Goal: Task Accomplishment & Management: Manage account settings

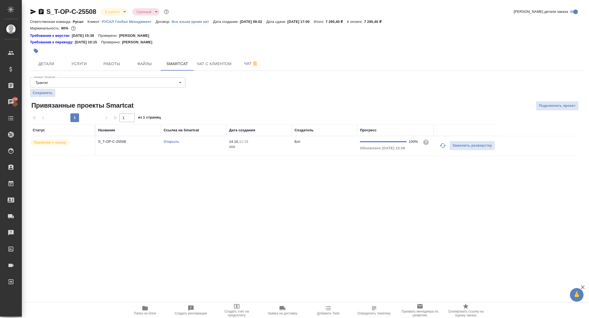
click at [155, 309] on span "Папка на Drive" at bounding box center [145, 310] width 39 height 10
click at [40, 62] on span "Детали" at bounding box center [46, 64] width 26 height 7
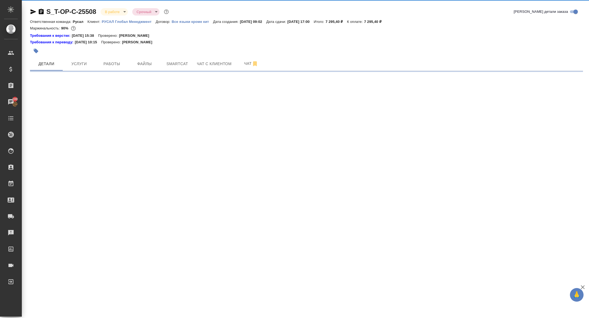
select select "RU"
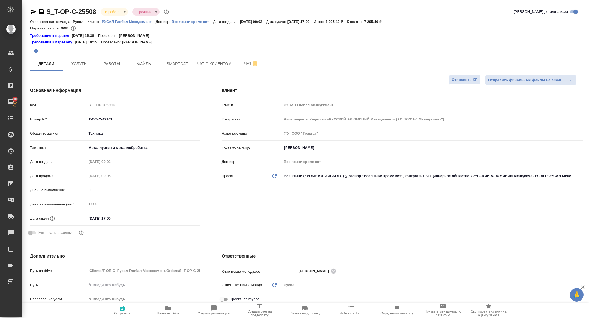
type textarea "x"
type input "[PERSON_NAME]"
drag, startPoint x: 125, startPoint y: 120, endPoint x: 41, endPoint y: 110, distance: 84.3
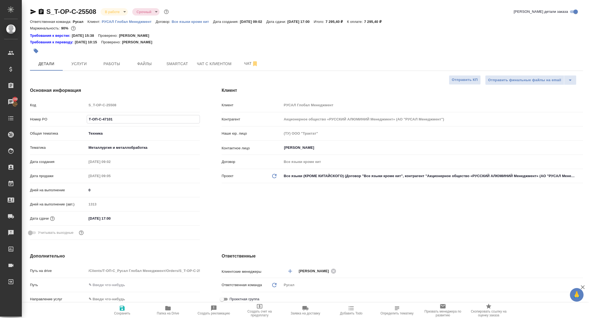
click at [42, 111] on div "Код S_T-OP-C-25508 Номер PO Т-ОП-С-47101 Общая тематика Техника tech Тематика М…" at bounding box center [115, 171] width 170 height 142
type textarea "x"
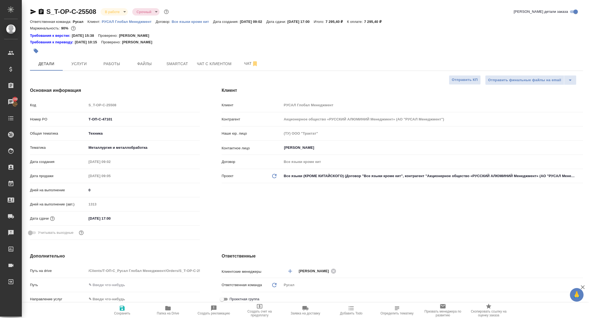
type textarea "x"
click at [113, 10] on body "🙏 .cls-1 fill:#fff; AWATERA Zhuravleva Alexandra Клиенты Спецификации Заказы 10…" at bounding box center [294, 159] width 589 height 318
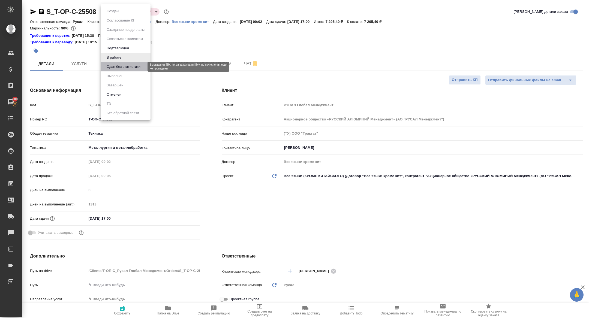
click at [129, 67] on button "Сдан без статистики" at bounding box center [123, 67] width 37 height 6
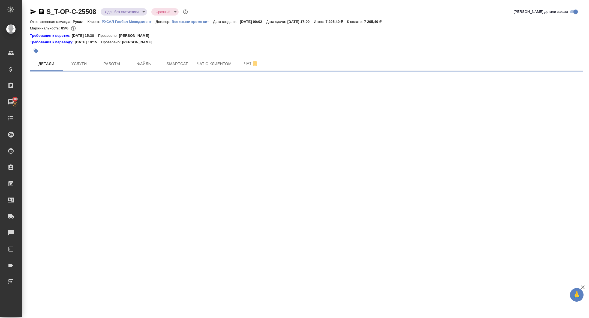
select select "RU"
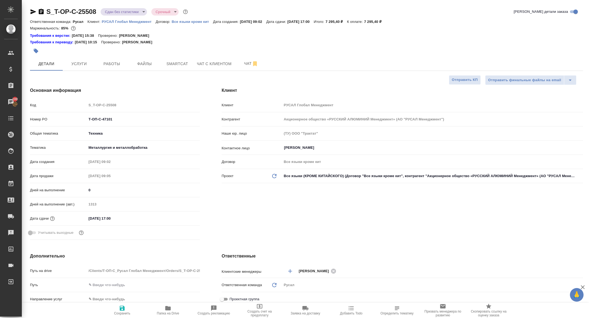
type textarea "x"
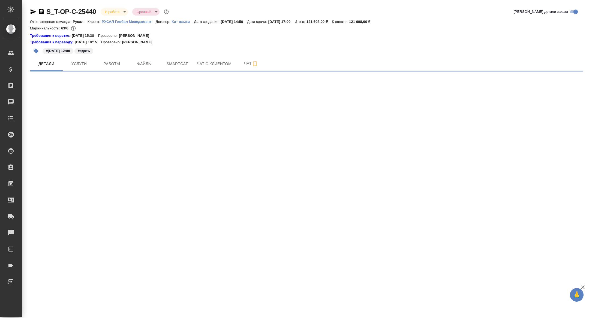
select select "RU"
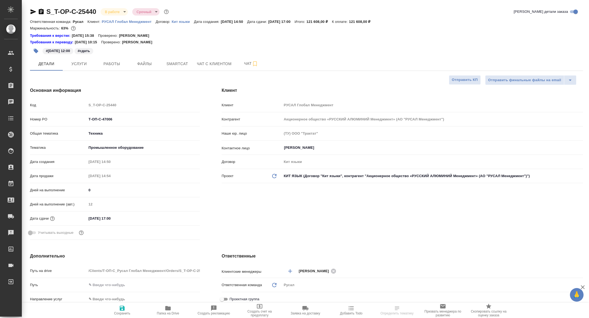
type textarea "x"
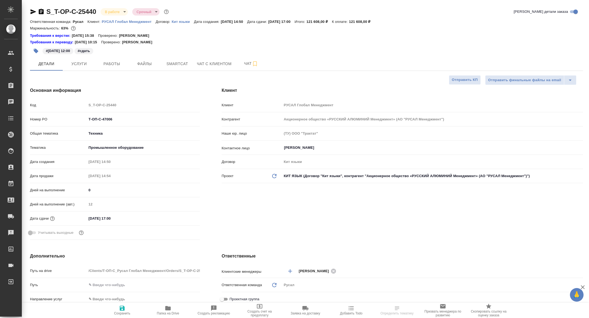
type textarea "x"
click at [116, 57] on button "Работы" at bounding box center [111, 64] width 33 height 14
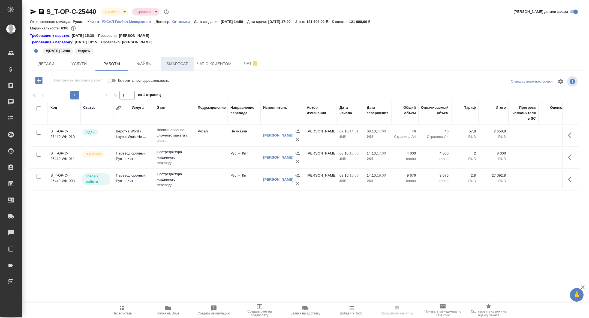
click at [178, 66] on span "Smartcat" at bounding box center [177, 64] width 26 height 7
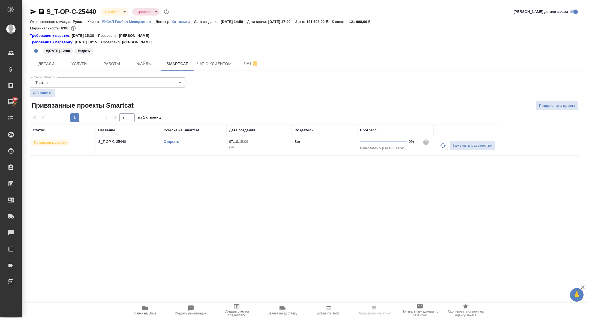
click at [171, 141] on link "Открыть" at bounding box center [172, 142] width 16 height 4
click at [113, 64] on span "Работы" at bounding box center [112, 64] width 26 height 7
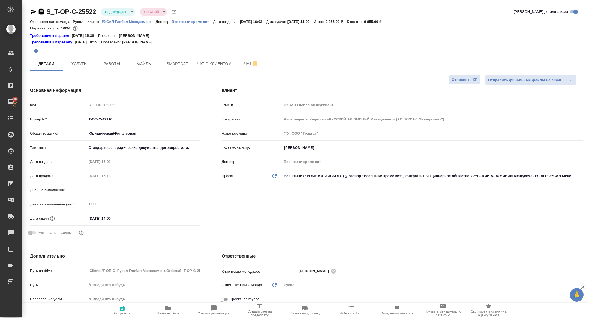
select select "RU"
click at [42, 10] on icon "button" at bounding box center [41, 11] width 5 height 5
click at [40, 11] on icon "button" at bounding box center [41, 11] width 7 height 7
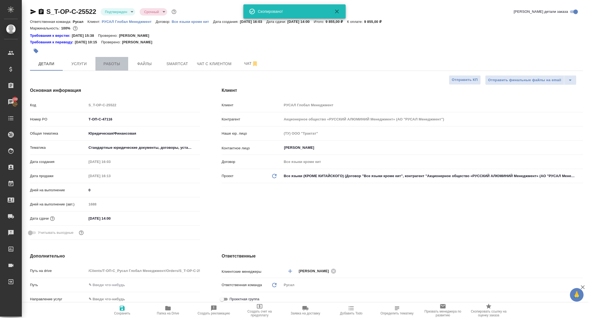
click at [109, 66] on span "Работы" at bounding box center [112, 64] width 26 height 7
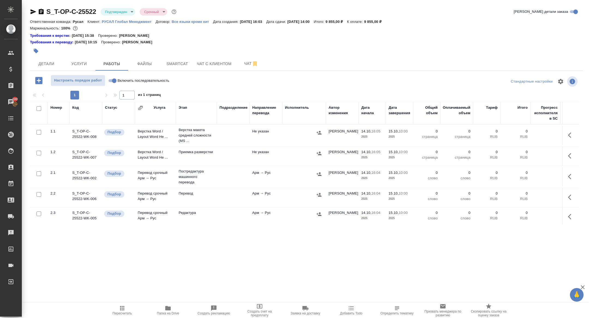
click at [39, 111] on input "checkbox" at bounding box center [39, 108] width 5 height 5
checkbox input "true"
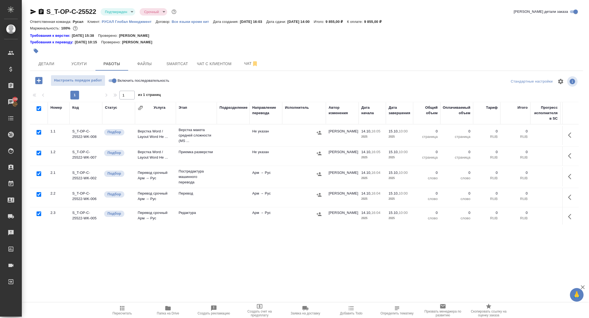
checkbox input "true"
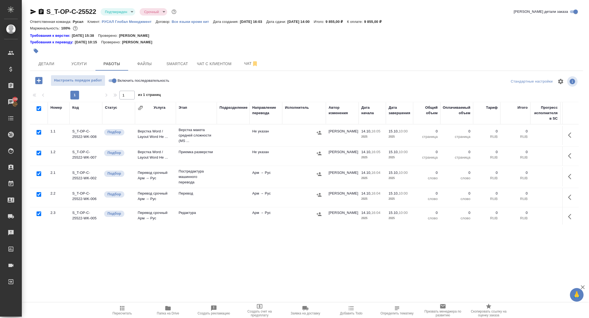
checkbox input "true"
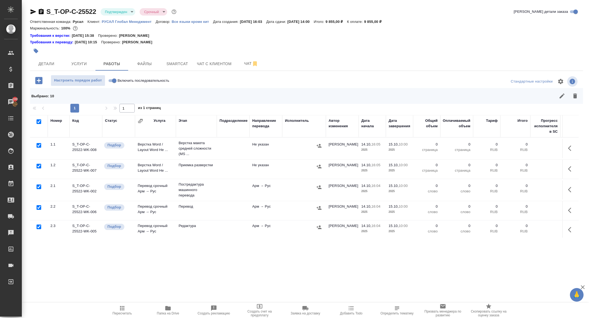
click at [39, 188] on input "checkbox" at bounding box center [39, 187] width 5 height 5
checkbox input "false"
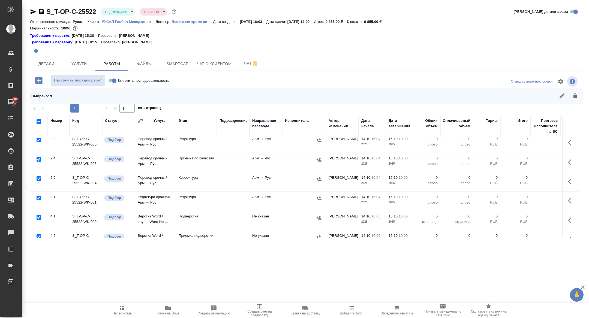
scroll to position [98, 0]
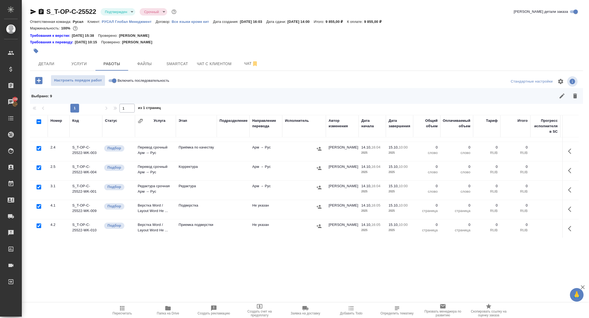
click at [38, 207] on input "checkbox" at bounding box center [39, 206] width 5 height 5
checkbox input "false"
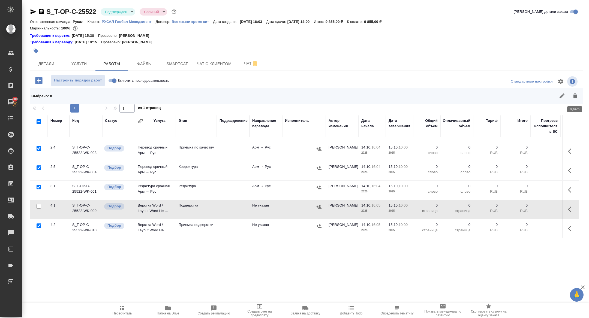
drag, startPoint x: 575, startPoint y: 97, endPoint x: 516, endPoint y: 117, distance: 62.6
click at [575, 97] on icon "button" at bounding box center [576, 96] width 4 height 5
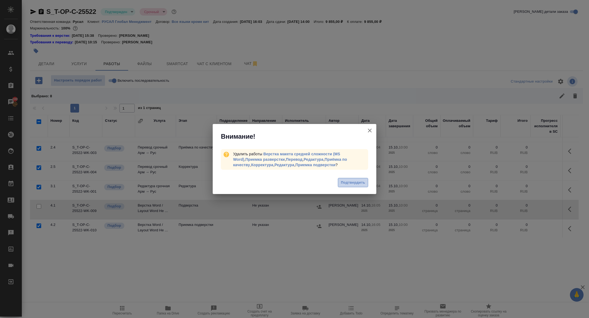
click at [341, 179] on button "Подтвердить" at bounding box center [353, 183] width 30 height 10
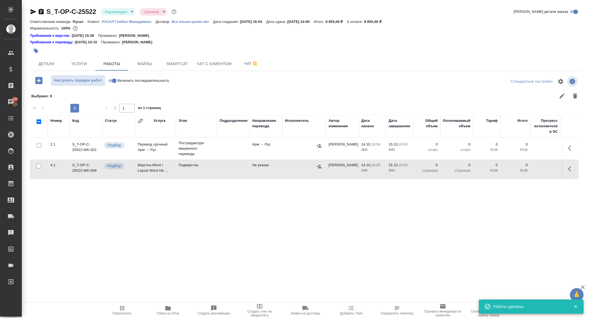
scroll to position [0, 0]
click at [572, 152] on button "button" at bounding box center [571, 148] width 13 height 13
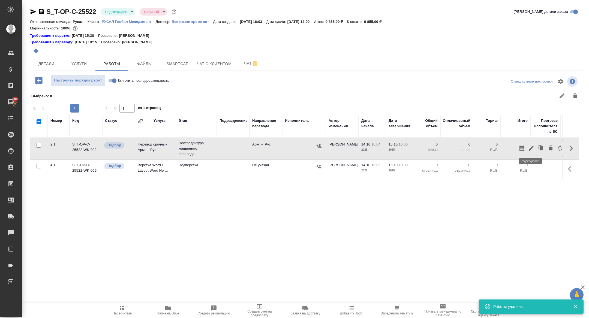
click at [529, 147] on icon "button" at bounding box center [531, 148] width 7 height 7
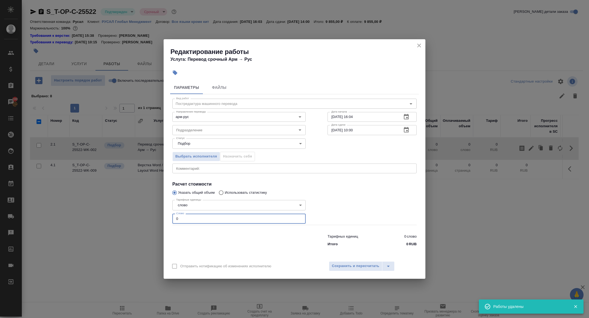
click at [200, 219] on input "0" at bounding box center [238, 219] width 133 height 10
drag, startPoint x: 189, startPoint y: 219, endPoint x: 154, endPoint y: 218, distance: 35.5
click at [155, 218] on div "Редактирование работы Услуга: Перевод срочный Арм → Рус Параметры Файлы Вид раб…" at bounding box center [294, 159] width 589 height 318
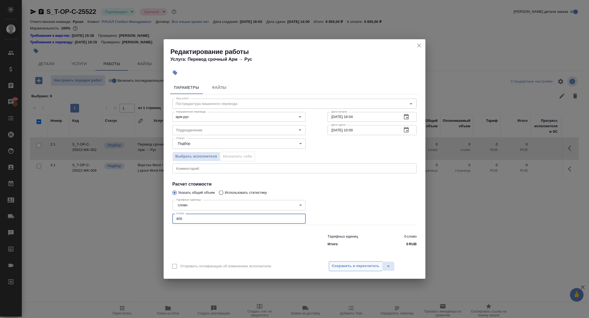
type input "400"
click at [354, 268] on span "Сохранить и пересчитать" at bounding box center [355, 266] width 47 height 6
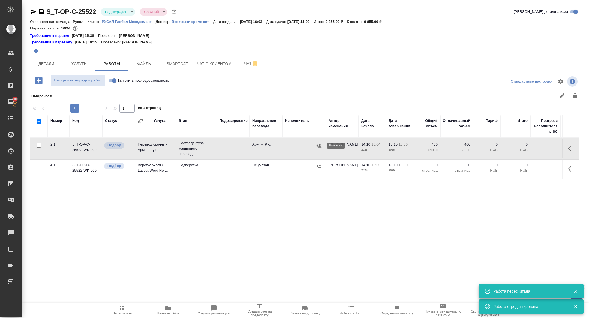
click at [318, 146] on icon "button" at bounding box center [319, 145] width 5 height 5
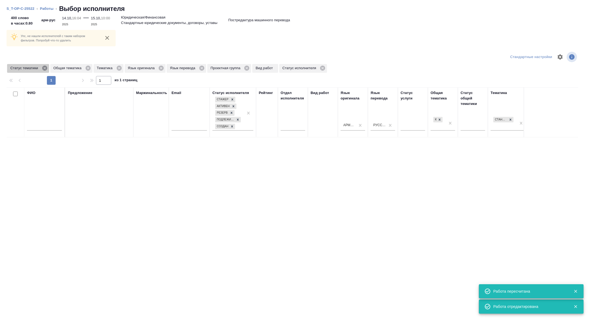
click at [46, 65] on icon at bounding box center [45, 68] width 6 height 6
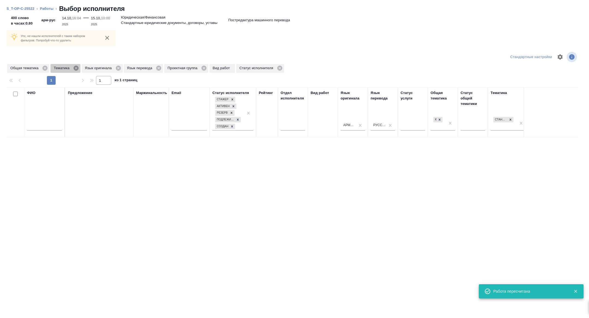
click at [77, 67] on icon at bounding box center [76, 68] width 5 height 5
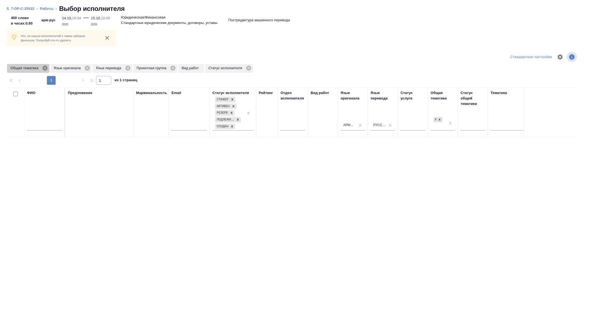
click at [46, 68] on icon at bounding box center [45, 68] width 6 height 6
click at [132, 70] on icon at bounding box center [129, 68] width 5 height 5
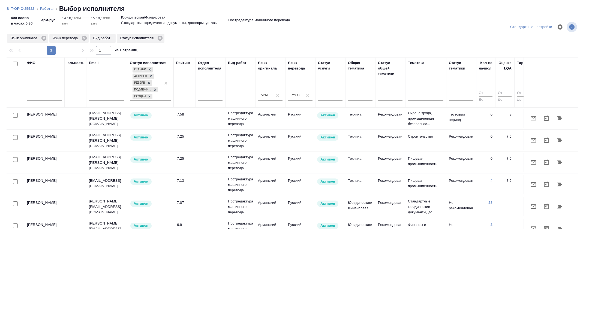
scroll to position [0, 220]
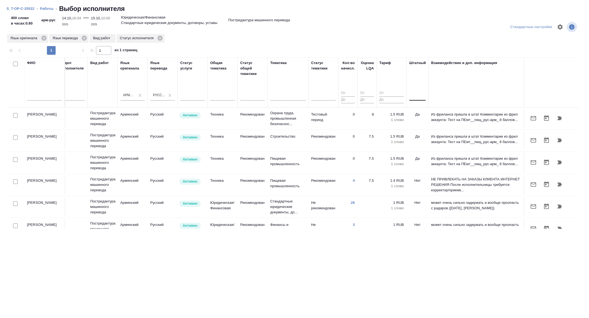
click at [423, 99] on div at bounding box center [418, 95] width 16 height 10
click at [423, 107] on div "Нет Да" at bounding box center [451, 118] width 82 height 22
click at [421, 114] on div "Нет" at bounding box center [451, 113] width 82 height 10
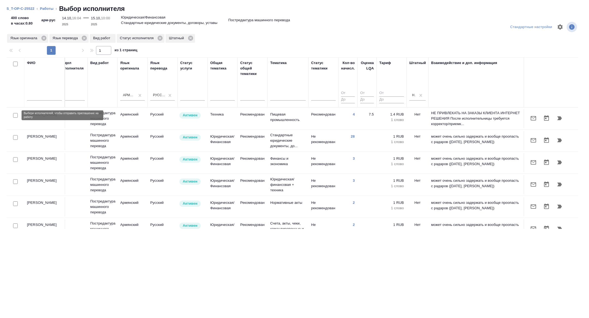
click at [17, 114] on input "checkbox" at bounding box center [15, 115] width 5 height 5
checkbox input "true"
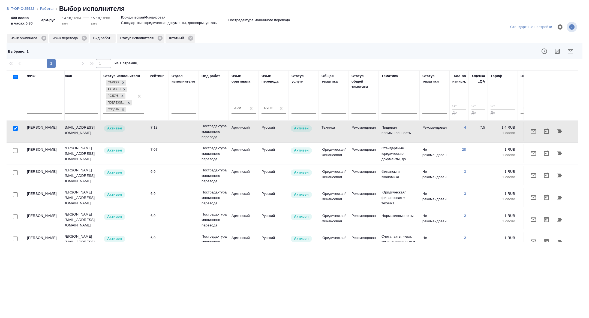
scroll to position [0, 64]
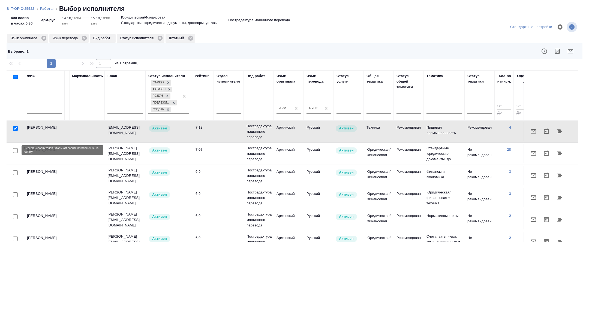
click at [13, 149] on input "checkbox" at bounding box center [15, 150] width 5 height 5
checkbox input "true"
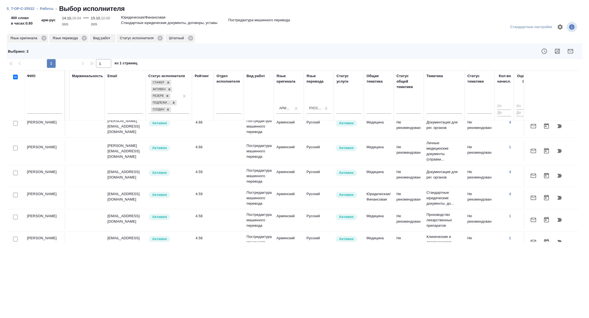
scroll to position [280, 64]
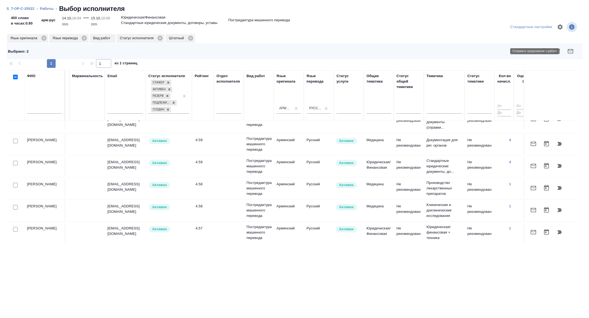
click at [571, 50] on icon "button" at bounding box center [571, 51] width 7 height 7
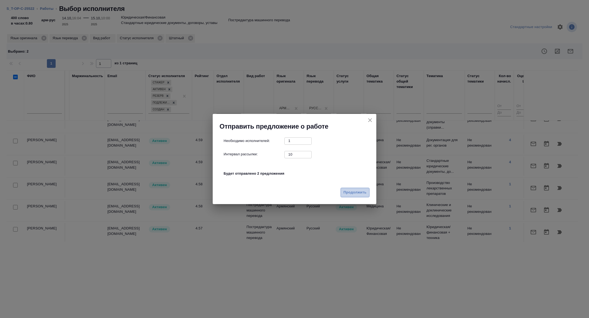
click at [361, 194] on span "Продолжить" at bounding box center [355, 193] width 23 height 6
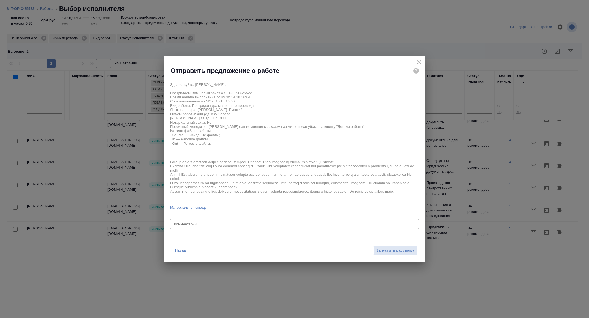
click at [239, 224] on textarea at bounding box center [294, 224] width 241 height 4
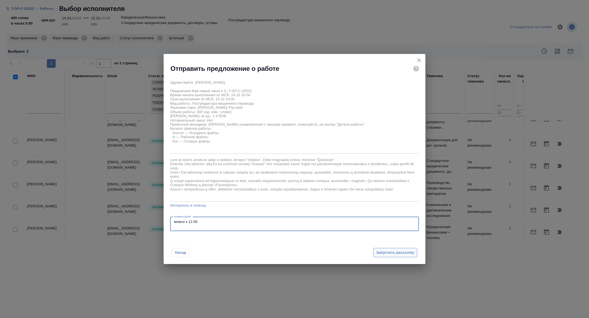
type textarea "можно к 12.00"
click at [406, 251] on span "Запустить рассылку" at bounding box center [396, 253] width 38 height 6
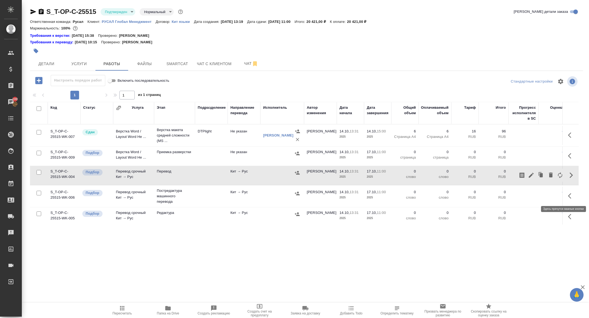
click at [571, 192] on button "button" at bounding box center [571, 196] width 13 height 13
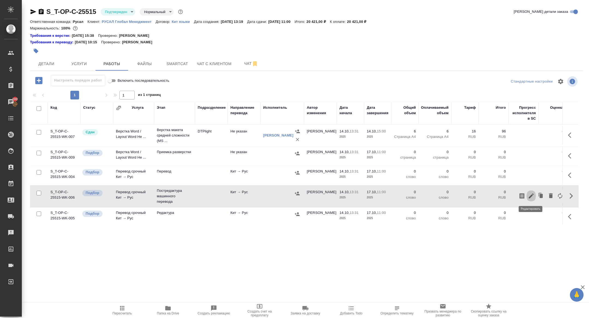
click at [533, 193] on icon "button" at bounding box center [531, 196] width 7 height 7
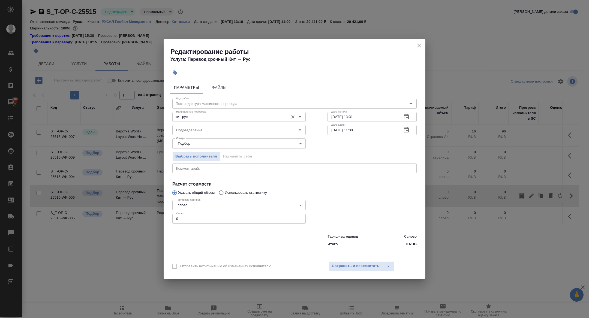
click at [192, 118] on input "кит-рус" at bounding box center [230, 117] width 112 height 7
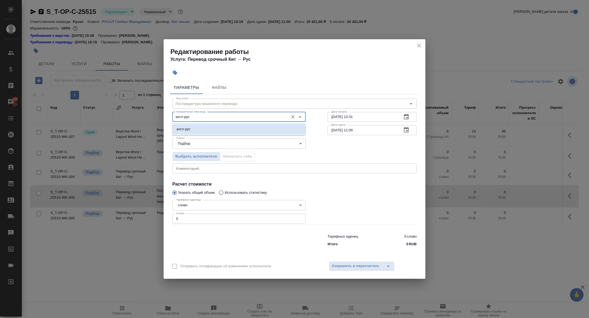
click at [201, 129] on li "англ-рус" at bounding box center [238, 129] width 133 height 10
type input "англ-рус"
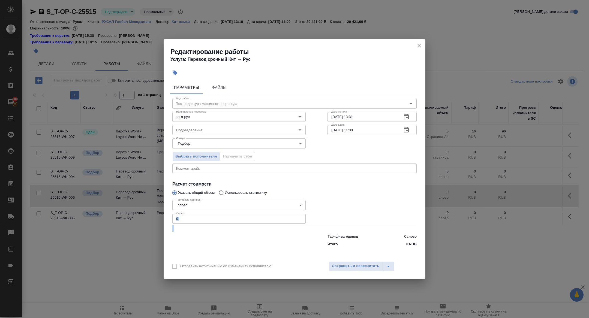
drag, startPoint x: 198, startPoint y: 226, endPoint x: 184, endPoint y: 219, distance: 15.3
click at [184, 219] on div "Вид работ Постредактура машинного перевода Вид работ Направление перевода англ-…" at bounding box center [294, 171] width 249 height 155
drag, startPoint x: 179, startPoint y: 219, endPoint x: 153, endPoint y: 218, distance: 25.9
click at [153, 218] on div "Редактирование работы Услуга: Перевод срочный Кит → Рус Параметры Файлы Вид раб…" at bounding box center [294, 159] width 589 height 318
drag, startPoint x: 197, startPoint y: 217, endPoint x: 139, endPoint y: 217, distance: 57.6
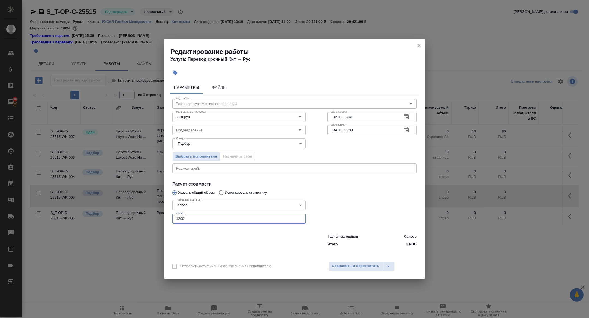
click at [140, 217] on div "Редактирование работы Услуга: Перевод срочный Кит → Рус Параметры Файлы Вид раб…" at bounding box center [294, 159] width 589 height 318
type input "500"
click at [337, 262] on button "Сохранить и пересчитать" at bounding box center [355, 267] width 53 height 10
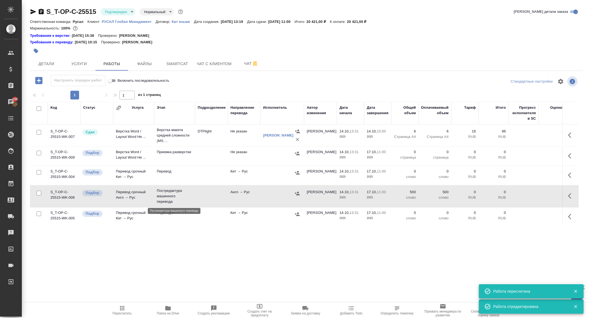
click at [169, 197] on p "Постредактура машинного перевода" at bounding box center [174, 196] width 35 height 16
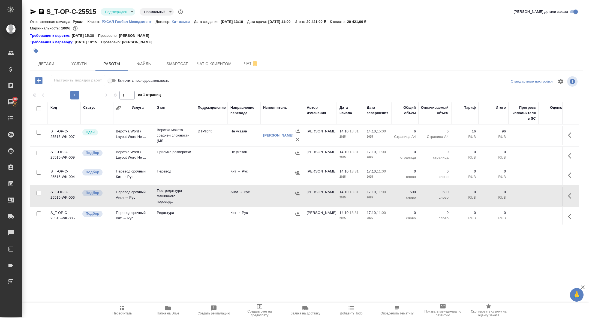
click at [573, 176] on icon "button" at bounding box center [571, 175] width 7 height 7
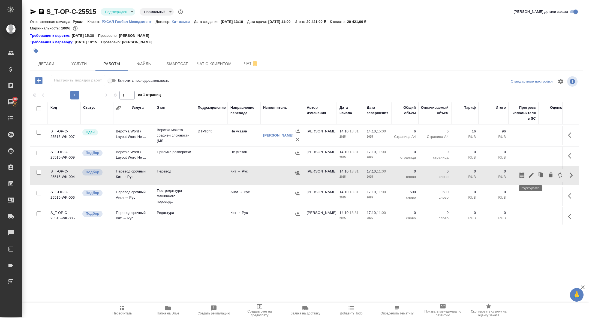
click at [530, 173] on icon "button" at bounding box center [531, 175] width 7 height 7
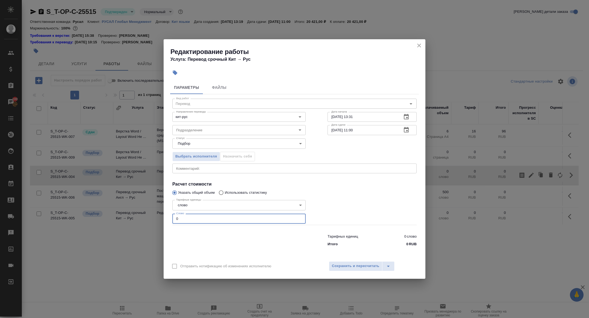
drag, startPoint x: 184, startPoint y: 219, endPoint x: 152, endPoint y: 217, distance: 32.5
click at [152, 217] on div "Редактирование работы Услуга: Перевод срочный Кит → Рус Параметры Файлы Вид раб…" at bounding box center [294, 159] width 589 height 318
type input "100"
click at [406, 131] on icon "button" at bounding box center [406, 130] width 7 height 7
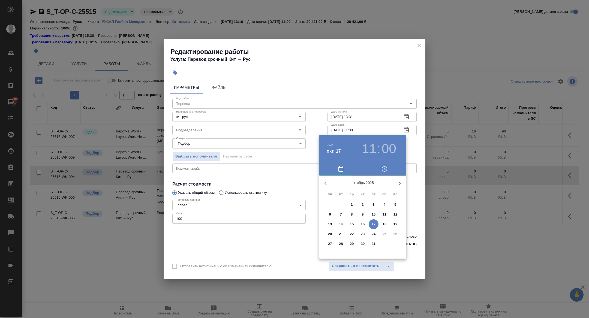
click at [365, 222] on p "16" at bounding box center [363, 224] width 4 height 5
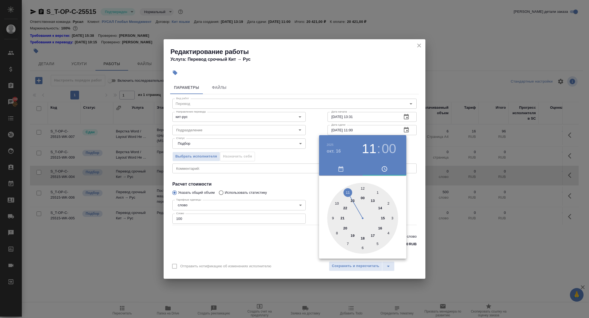
type input "16.10.2025 12:00"
click at [364, 190] on div at bounding box center [362, 218] width 71 height 71
drag, startPoint x: 264, startPoint y: 194, endPoint x: 288, endPoint y: 230, distance: 43.7
click at [264, 194] on div at bounding box center [294, 159] width 589 height 318
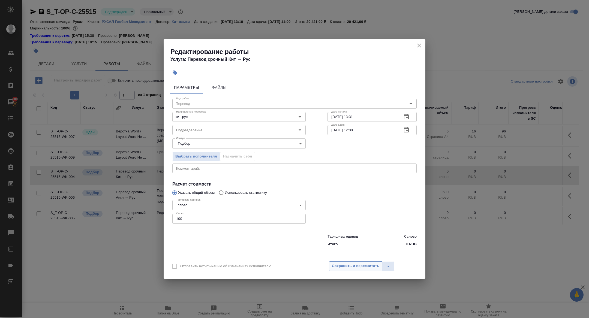
click at [343, 267] on span "Сохранить и пересчитать" at bounding box center [355, 266] width 47 height 6
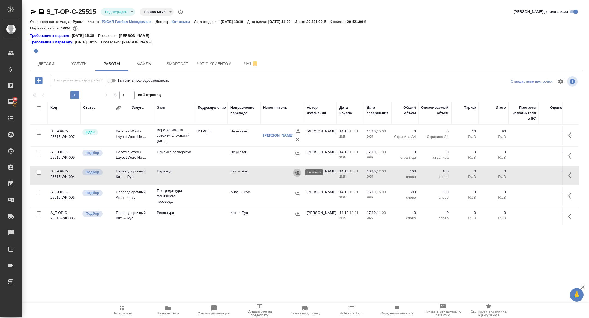
click at [297, 174] on icon "button" at bounding box center [297, 173] width 5 height 4
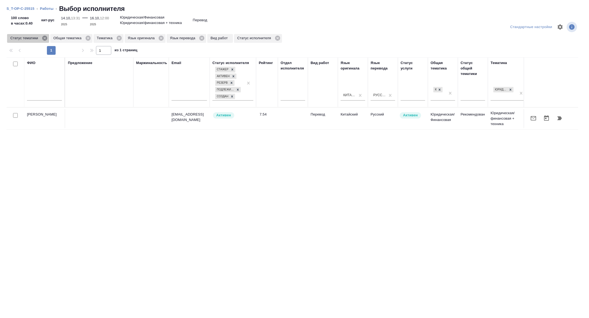
click at [46, 39] on icon at bounding box center [44, 38] width 5 height 5
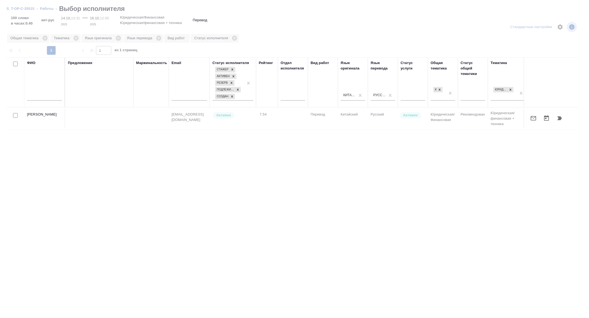
scroll to position [0, 220]
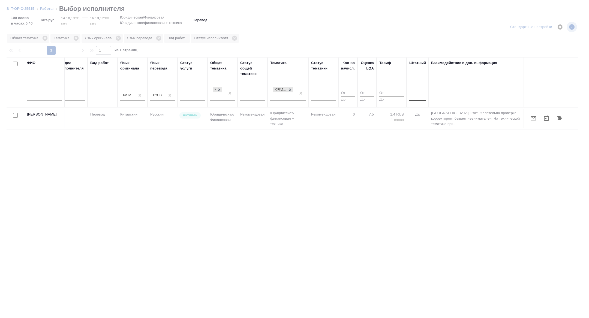
click at [420, 99] on div at bounding box center [418, 95] width 16 height 8
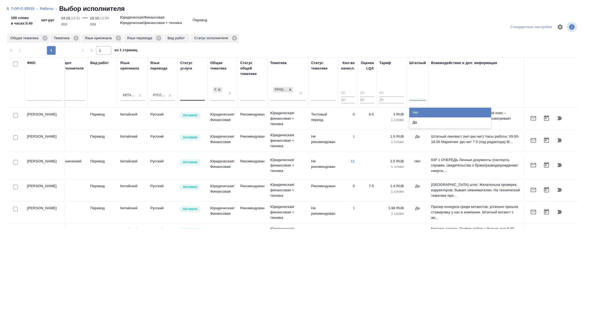
click at [419, 114] on div "Нет" at bounding box center [451, 113] width 82 height 10
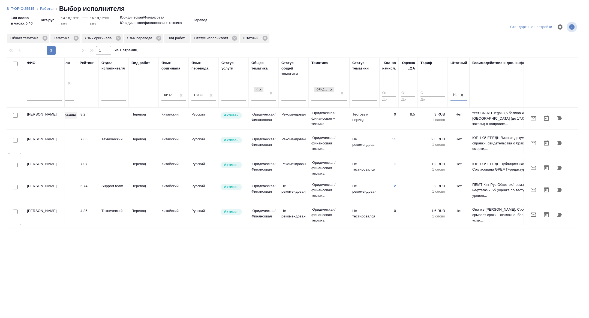
scroll to position [0, 0]
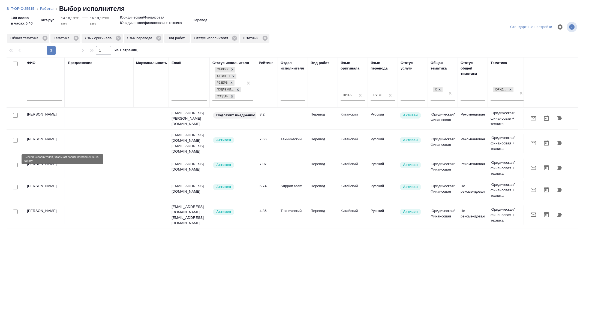
click at [16, 163] on input "checkbox" at bounding box center [15, 165] width 5 height 5
checkbox input "true"
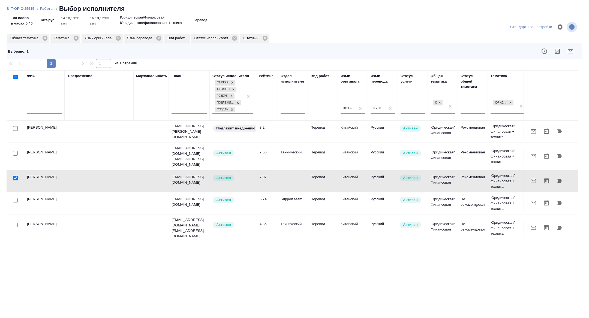
scroll to position [77, 0]
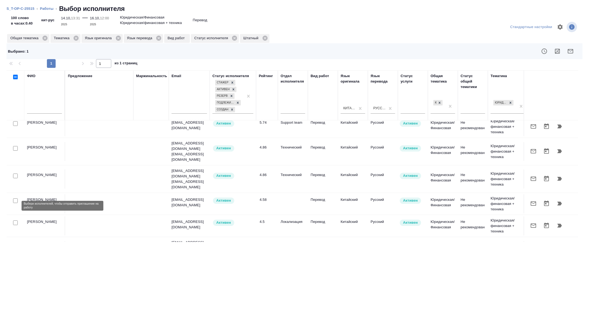
click at [16, 221] on input "checkbox" at bounding box center [15, 223] width 5 height 5
checkbox input "true"
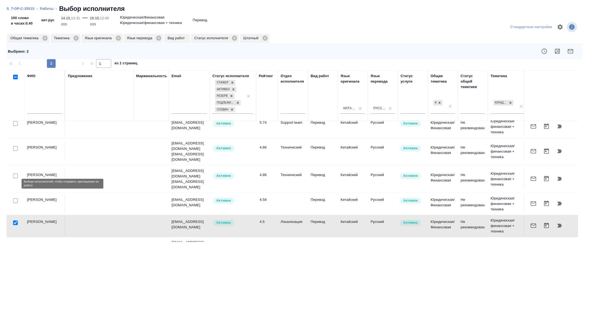
click at [16, 199] on input "checkbox" at bounding box center [15, 201] width 5 height 5
checkbox input "true"
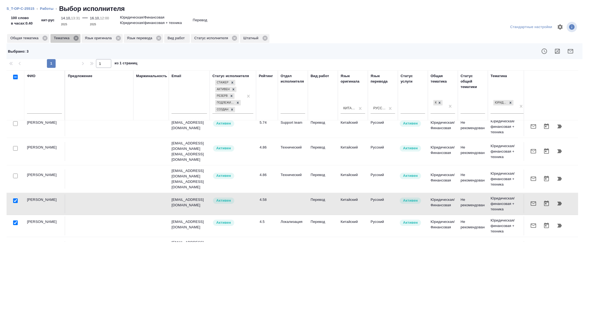
click at [77, 39] on icon at bounding box center [76, 38] width 6 height 6
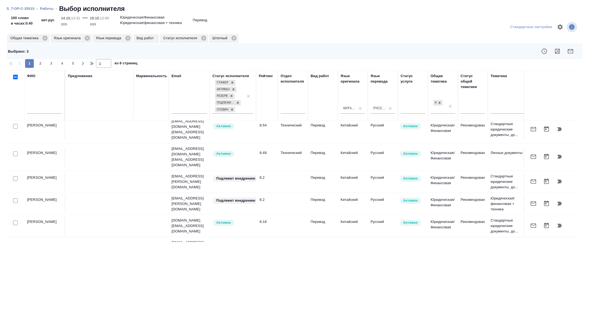
click at [16, 199] on input "checkbox" at bounding box center [15, 201] width 5 height 5
checkbox input "true"
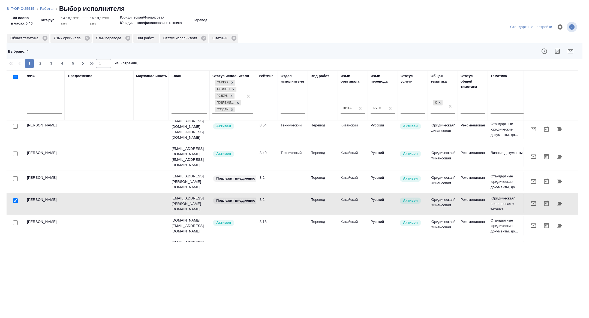
scroll to position [0, 0]
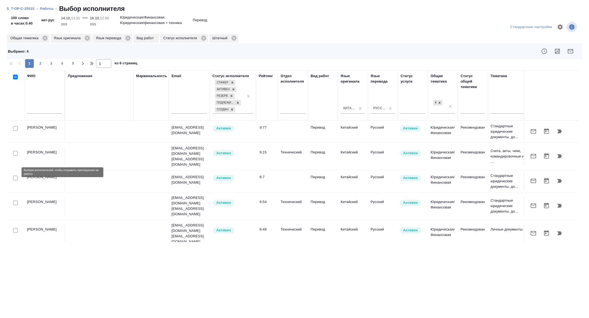
drag, startPoint x: 15, startPoint y: 172, endPoint x: 20, endPoint y: 129, distance: 43.4
click at [15, 176] on input "checkbox" at bounding box center [15, 178] width 5 height 5
checkbox input "true"
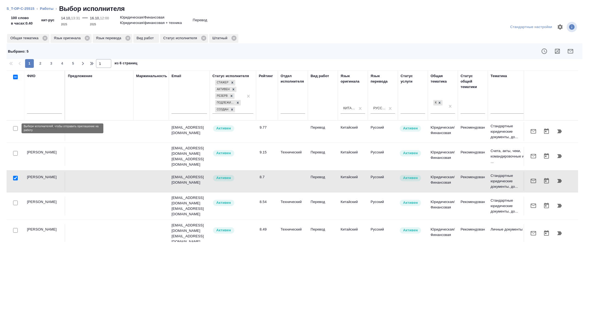
click at [14, 128] on input "checkbox" at bounding box center [15, 128] width 5 height 5
checkbox input "true"
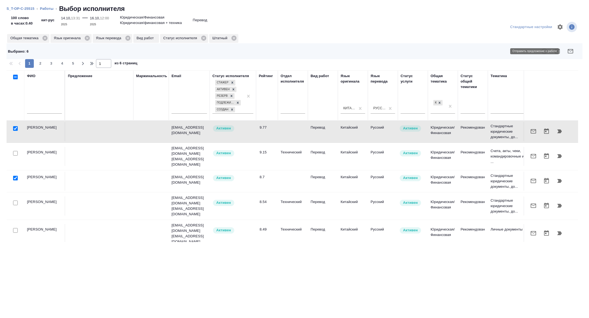
click at [575, 54] on button "button" at bounding box center [570, 51] width 13 height 13
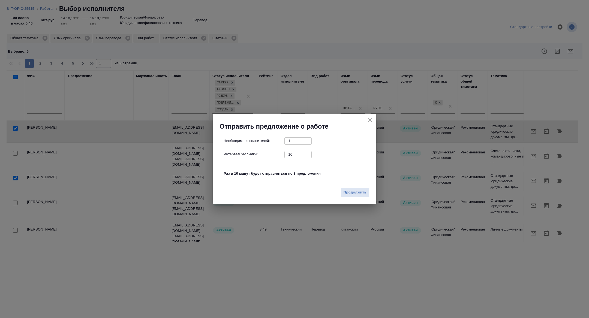
click at [355, 198] on div "Продолжить" at bounding box center [295, 194] width 164 height 19
click at [352, 194] on span "Продолжить" at bounding box center [355, 193] width 23 height 6
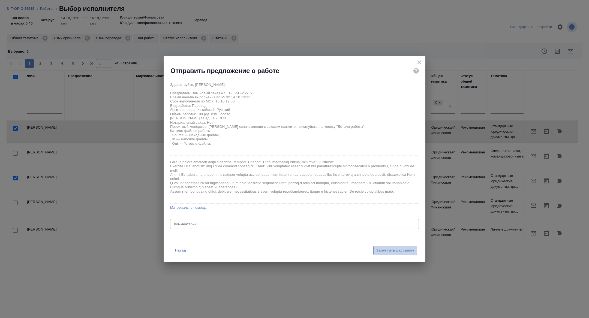
click at [391, 252] on span "Запустить рассылку" at bounding box center [396, 251] width 38 height 6
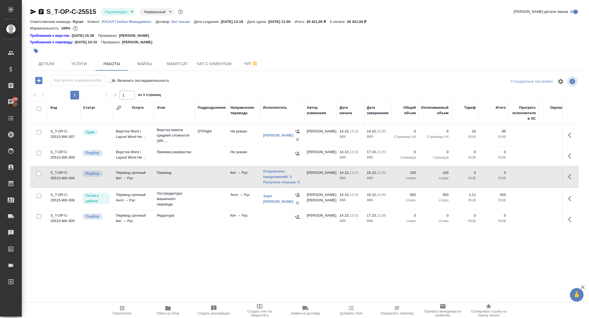
click at [116, 12] on body "🙏 .cls-1 fill:#fff; AWATERA Zhuravleva Alexandra Клиенты Спецификации Заказы 10…" at bounding box center [294, 159] width 589 height 318
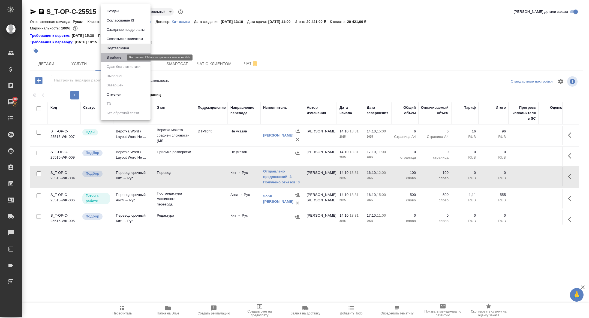
click at [114, 58] on button "В работе" at bounding box center [114, 58] width 18 height 6
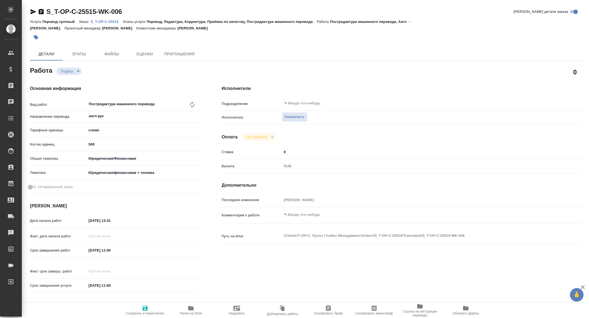
type textarea "x"
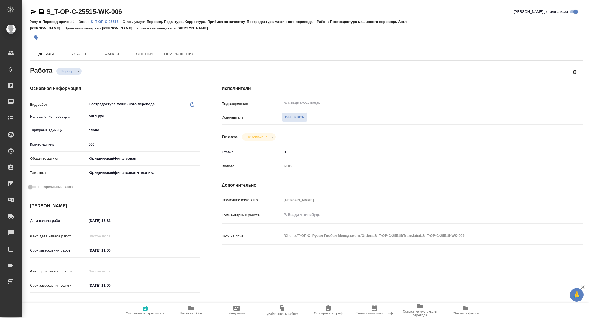
type textarea "x"
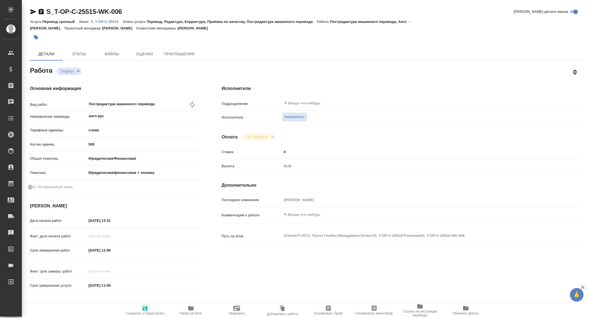
type textarea "x"
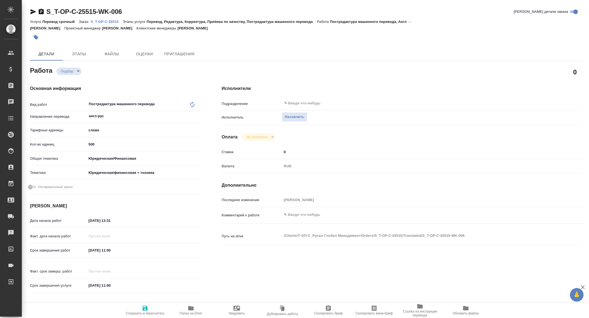
type textarea "x"
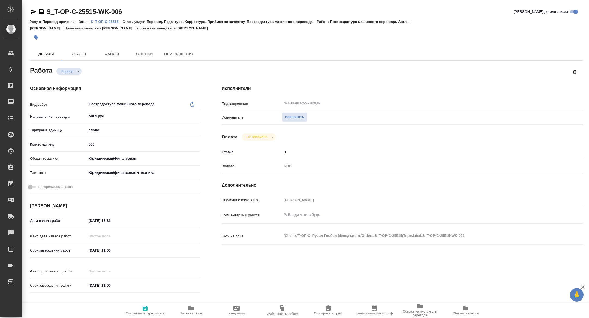
type textarea "x"
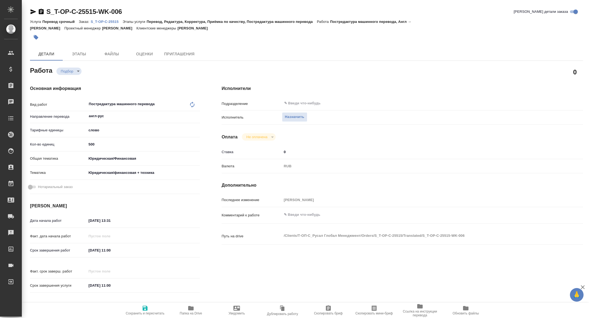
type textarea "x"
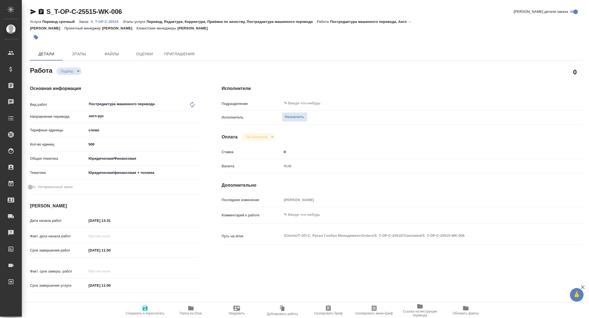
type textarea "x"
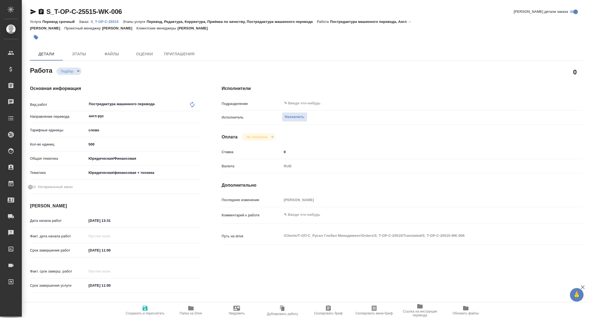
click at [130, 253] on input "17.10.2025 11:00" at bounding box center [111, 251] width 48 height 8
click at [184, 250] on icon "button" at bounding box center [184, 250] width 7 height 7
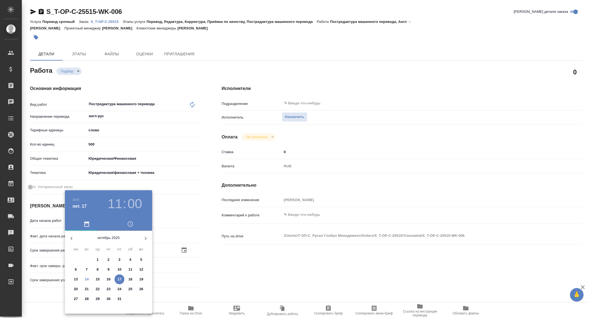
type textarea "x"
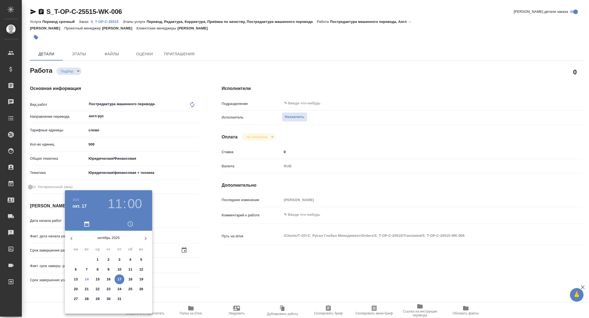
click at [110, 280] on p "16" at bounding box center [109, 279] width 4 height 5
type textarea "x"
type input "16.10.2025 11:00"
type textarea "x"
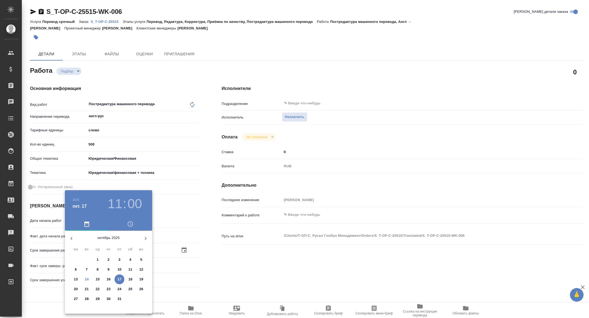
type textarea "x"
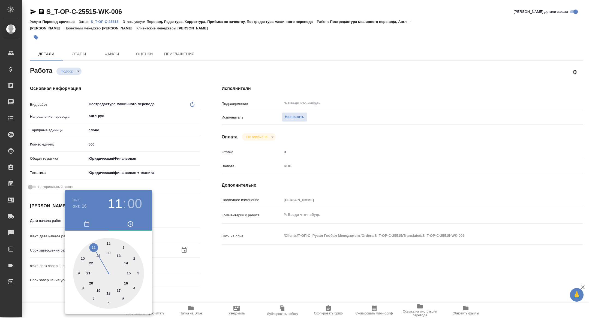
type textarea "x"
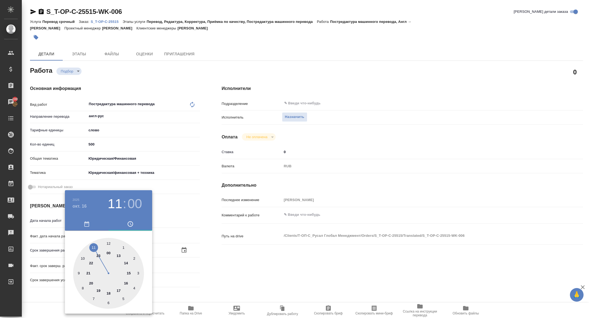
type textarea "x"
type input "16.10.2025 15:00"
type textarea "x"
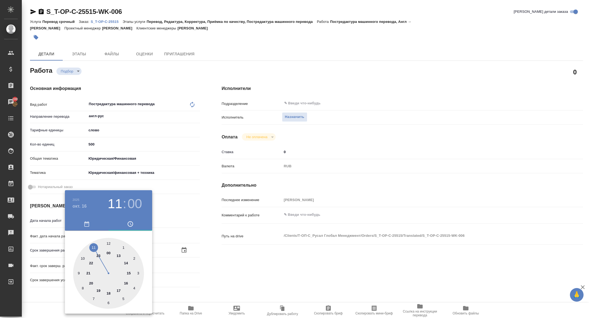
type textarea "x"
click at [129, 272] on div at bounding box center [108, 273] width 71 height 71
type textarea "x"
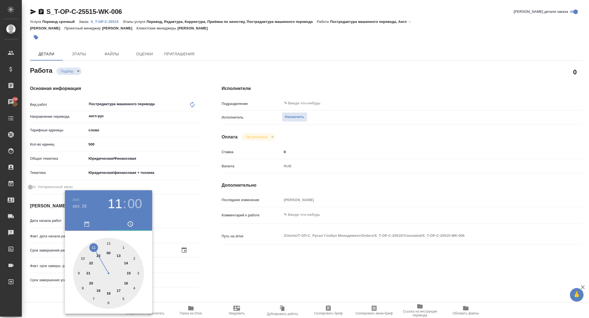
type textarea "x"
click at [190, 241] on div at bounding box center [294, 159] width 589 height 318
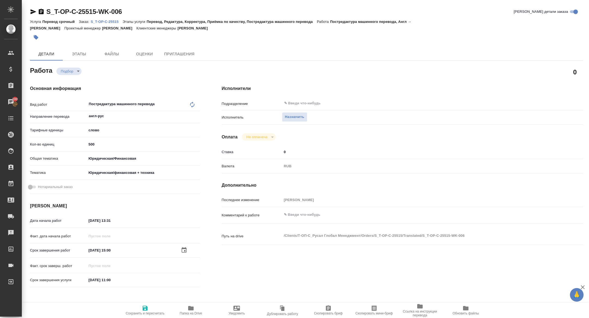
click at [153, 316] on span "Сохранить и пересчитать" at bounding box center [145, 314] width 39 height 4
type textarea "x"
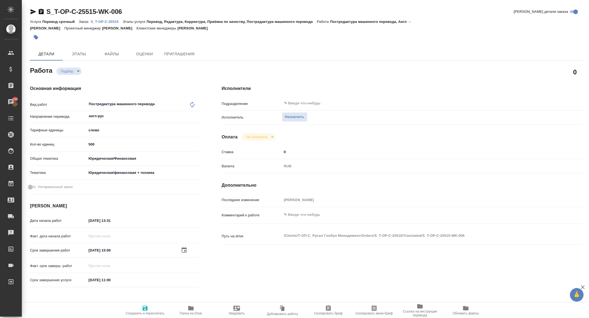
type textarea "x"
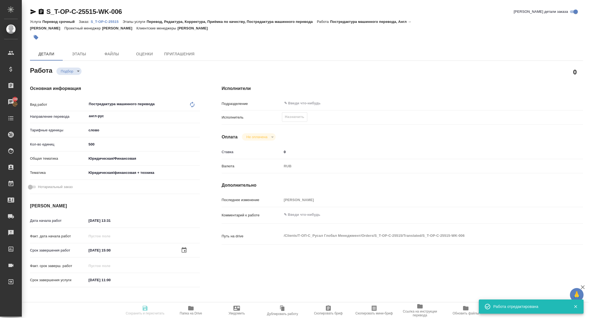
type textarea "x"
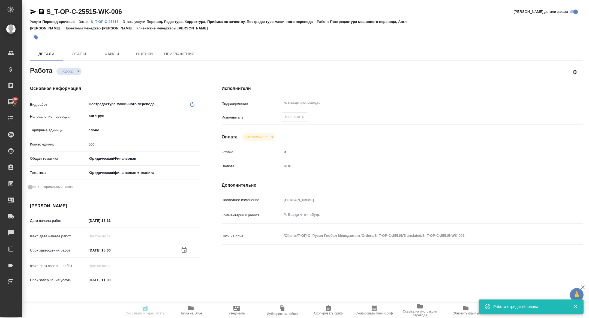
type textarea "x"
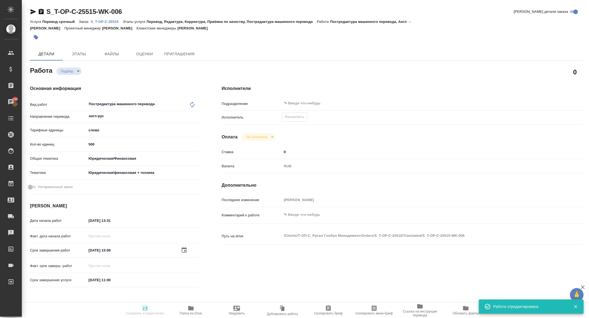
type input "recruiting"
type textarea "Постредактура машинного перевода"
type textarea "x"
type input "англ-рус"
type input "5a8b1489cc6b4906c91bfd90"
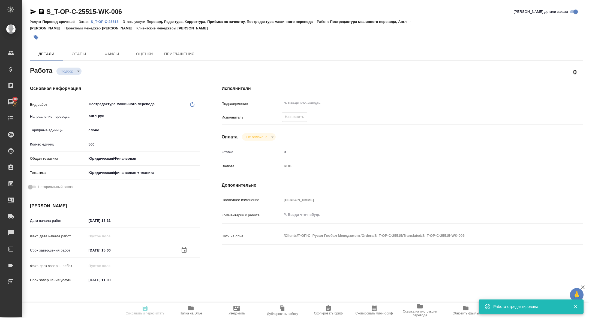
type input "500"
type input "yr-fn"
type input "5a8b8b956a9677013d343e73"
type input "14.10.2025 13:31"
type input "16.10.2025 15:00"
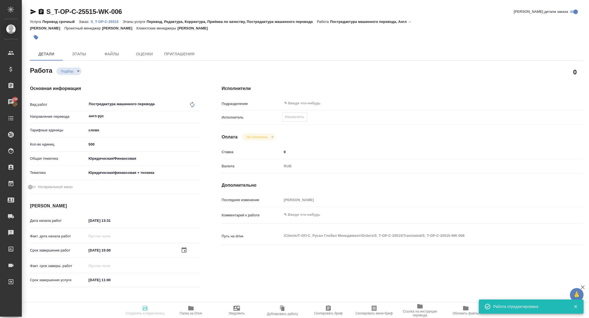
type input "17.10.2025 11:00"
type input "notPayed"
type input "0"
type input "RUB"
type input "[PERSON_NAME]"
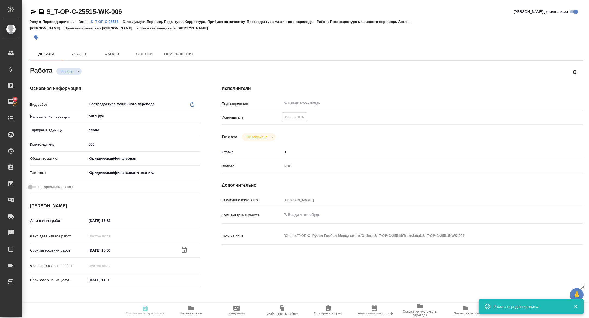
type textarea "x"
type textarea "/Clients/Т-ОП-С_Русал Глобал Менеджмент/Orders/S_T-OP-C-25515/Translated/S_T-OP…"
type textarea "x"
type input "S_T-OP-C-25515"
type input "Т-ОП-С-47112"
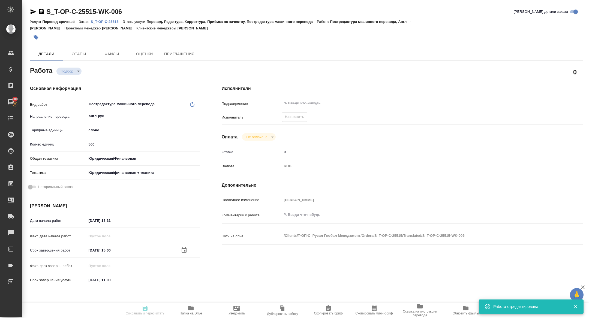
type input "Перевод срочный"
type input "Перевод, Редактура, Корректура, Приёмка по качеству, Постредактура машинного пе…"
type input "Горленко Юлия"
type input "[PERSON_NAME]"
type input "/Clients/Т-ОП-С_Русал Глобал Менеджмент/Orders/S_T-OP-C-25515"
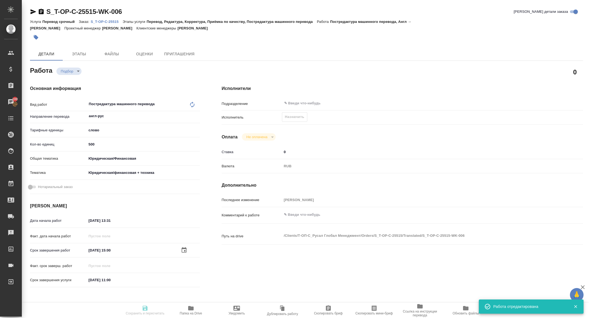
type textarea "x"
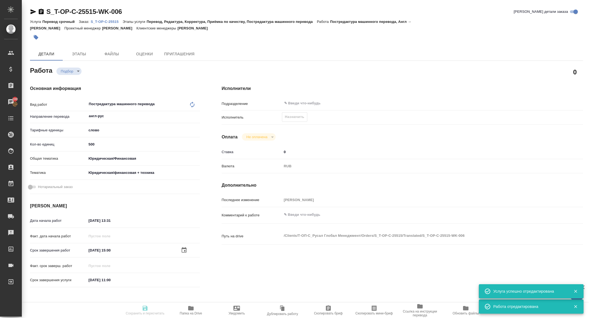
type textarea "x"
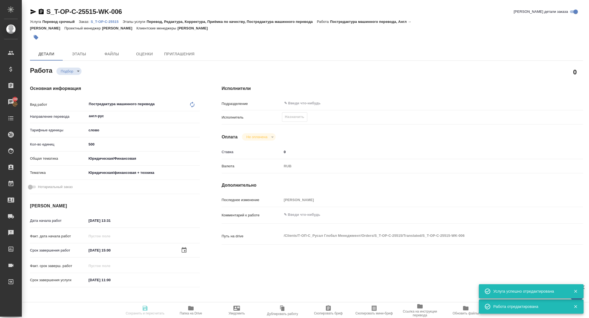
type textarea "x"
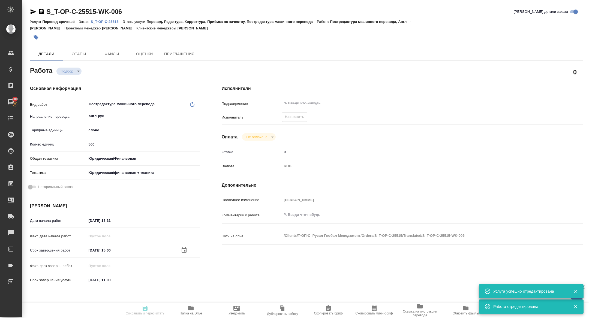
type textarea "x"
type input "recruiting"
type textarea "Постредактура машинного перевода"
type textarea "x"
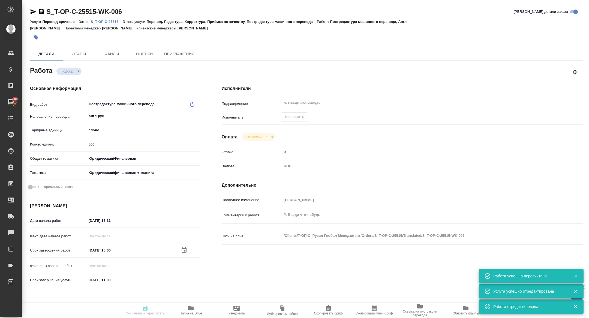
type input "англ-рус"
type input "5a8b1489cc6b4906c91bfd90"
type input "500"
type input "yr-fn"
type input "5a8b8b956a9677013d343e73"
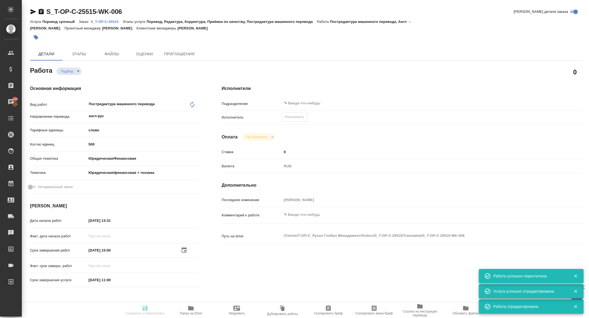
type input "14.10.2025 13:31"
type input "16.10.2025 15:00"
type input "17.10.2025 11:00"
type input "notPayed"
type input "0"
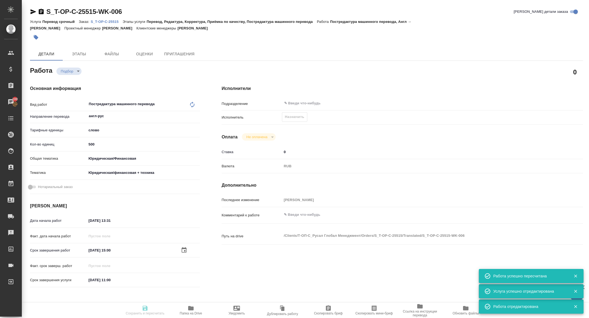
type input "RUB"
type input "[PERSON_NAME]"
type textarea "x"
type textarea "/Clients/Т-ОП-С_Русал Глобал Менеджмент/Orders/S_T-OP-C-25515/Translated/S_T-OP…"
type textarea "x"
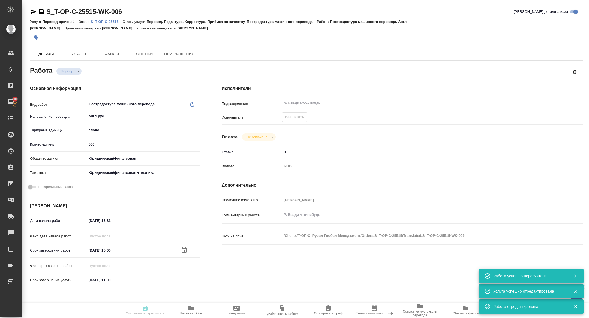
type input "S_T-OP-C-25515"
type input "Т-ОП-С-47112"
type input "Перевод срочный"
type input "Перевод, Редактура, Корректура, Приёмка по качеству, Постредактура машинного пе…"
type input "Горленко Юлия"
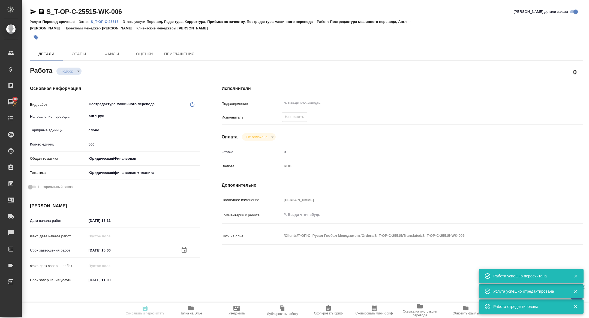
type input "[PERSON_NAME]"
type input "/Clients/Т-ОП-С_Русал Глобал Менеджмент/Orders/S_T-OP-C-25515"
type textarea "x"
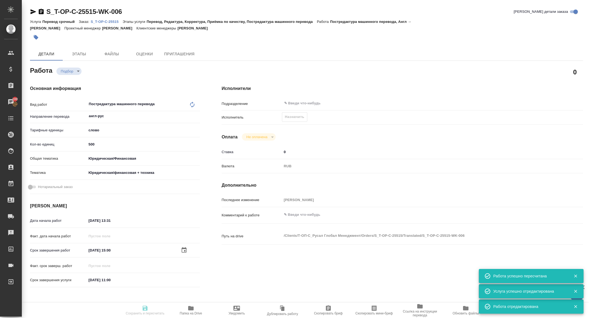
type textarea "x"
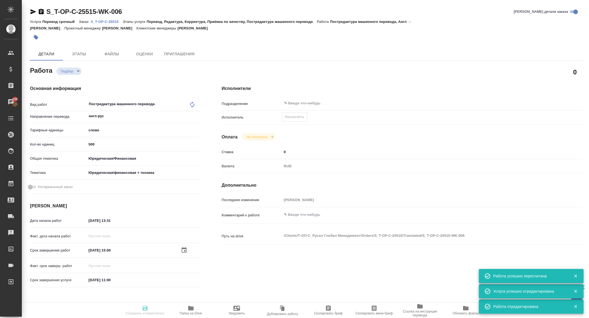
type textarea "x"
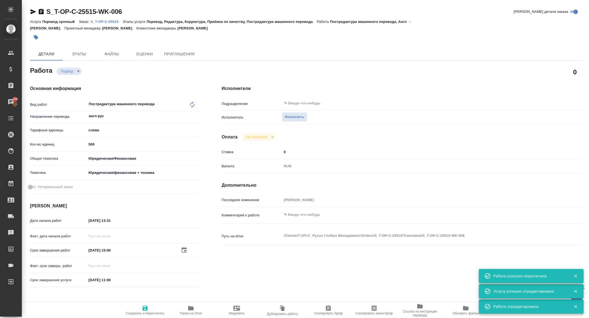
type textarea "x"
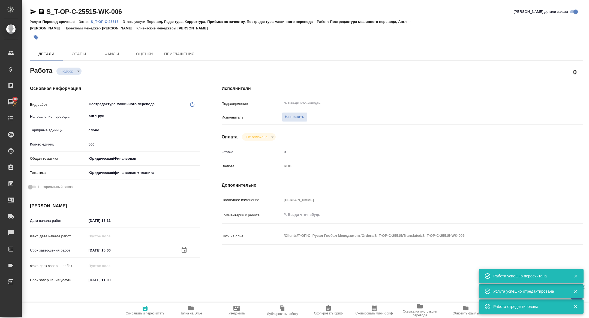
type textarea "x"
click at [378, 309] on span "Скопировать мини-бриф" at bounding box center [374, 310] width 39 height 10
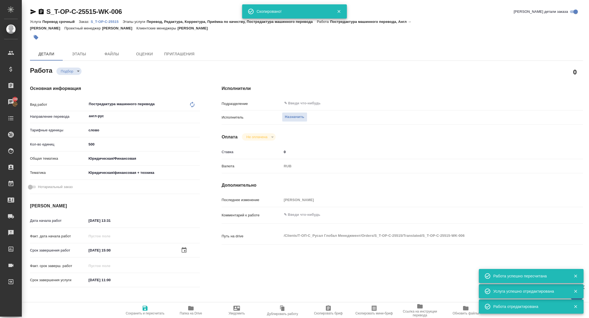
type textarea "x"
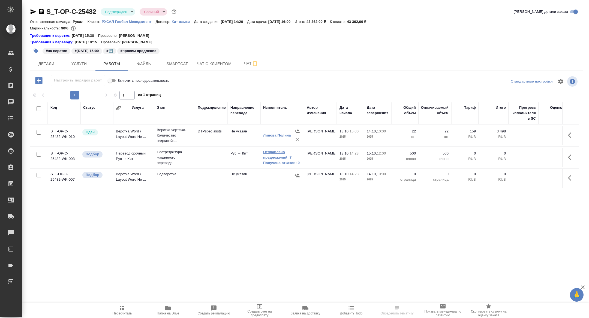
click at [284, 151] on link "Отправлено предложений: 7" at bounding box center [282, 155] width 38 height 11
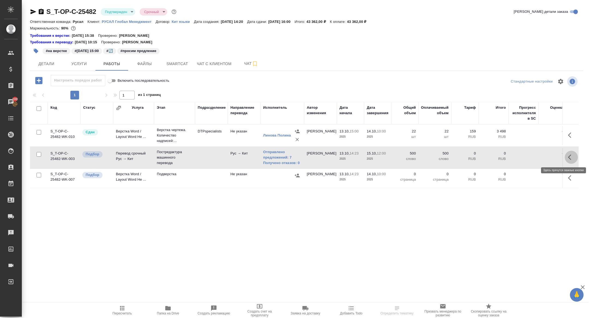
click at [572, 158] on icon "button" at bounding box center [571, 157] width 7 height 7
click at [532, 156] on icon "button" at bounding box center [531, 157] width 5 height 5
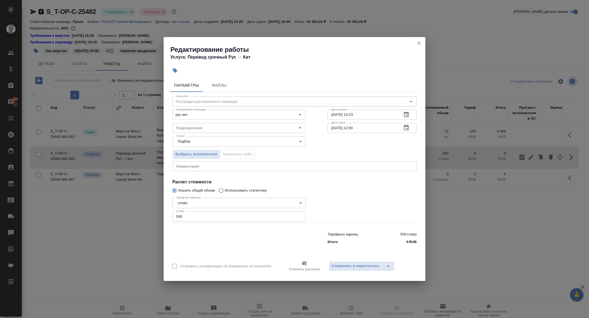
click at [409, 126] on icon "button" at bounding box center [406, 128] width 7 height 7
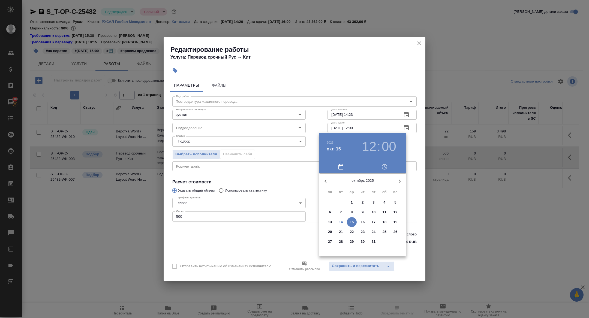
click at [366, 146] on h3 "12" at bounding box center [369, 146] width 14 height 15
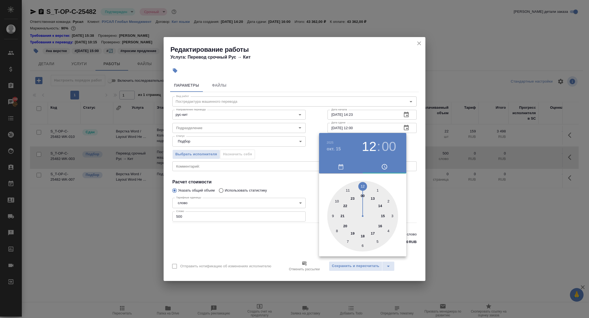
type input "[DATE] 17:00"
click at [371, 232] on div at bounding box center [362, 216] width 71 height 71
click at [227, 212] on div at bounding box center [294, 159] width 589 height 318
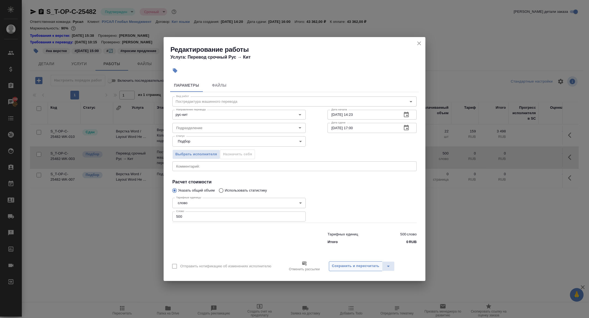
click at [342, 266] on span "Сохранить и пересчитать" at bounding box center [355, 266] width 47 height 6
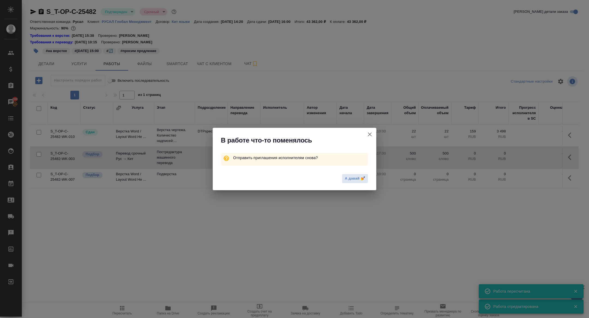
click at [370, 136] on icon "button" at bounding box center [370, 134] width 7 height 7
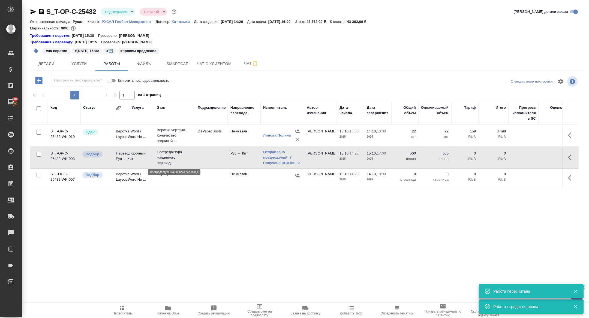
click at [164, 160] on p "Постредактура машинного перевода" at bounding box center [174, 158] width 35 height 16
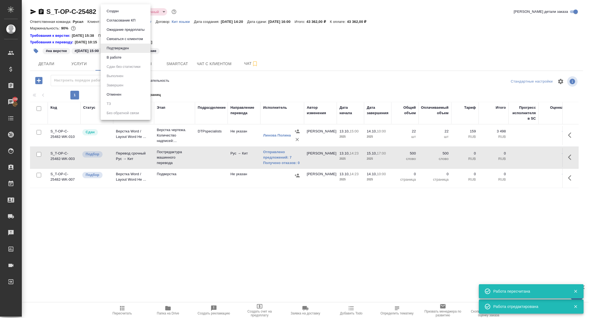
click at [122, 10] on body "🙏 .cls-1 fill:#fff; AWATERA [PERSON_NAME] Спецификации Заказы 100 Чаты Todo Про…" at bounding box center [294, 159] width 589 height 318
click at [117, 56] on button "В работе" at bounding box center [114, 58] width 18 height 6
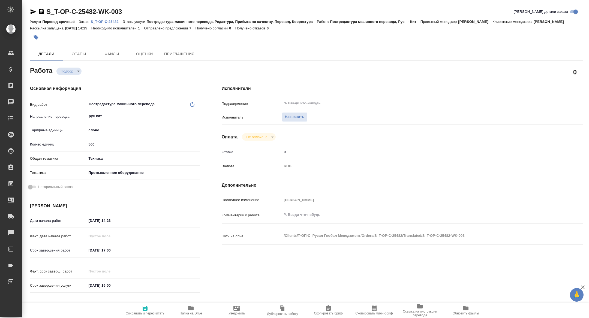
type textarea "x"
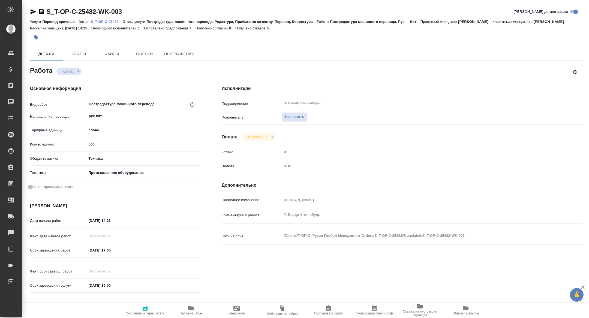
type textarea "x"
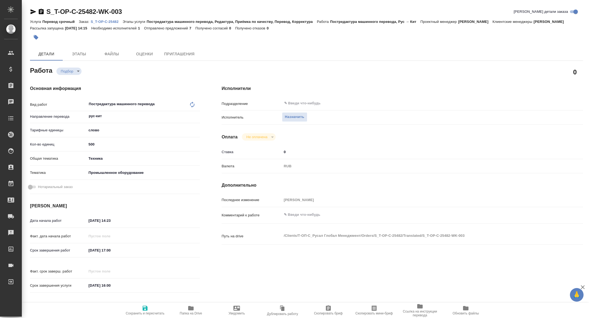
click at [380, 313] on span "Скопировать мини-бриф" at bounding box center [374, 314] width 37 height 4
type textarea "x"
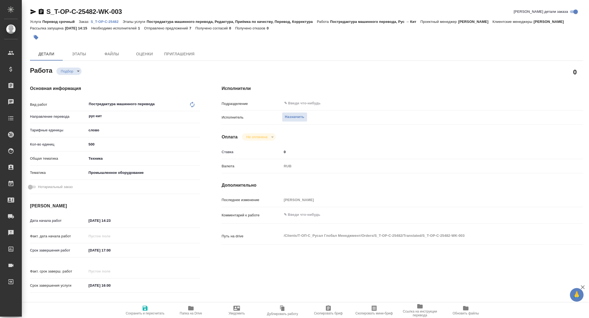
type textarea "x"
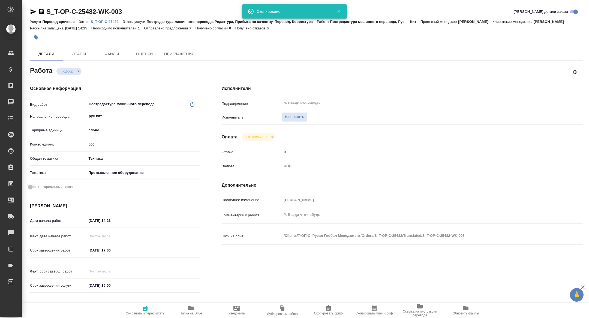
type textarea "x"
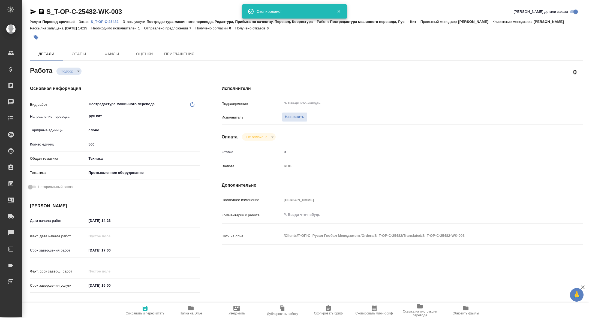
type textarea "x"
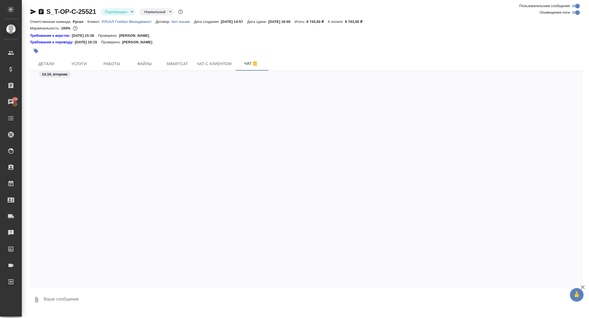
scroll to position [1148, 0]
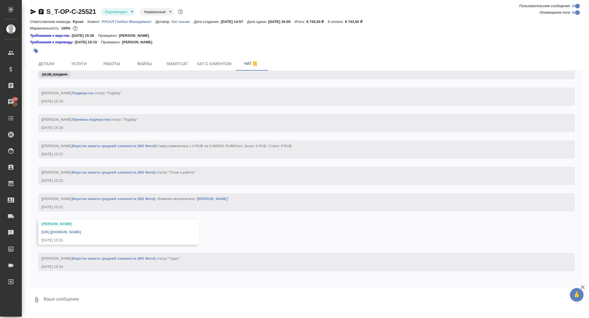
click at [114, 235] on div "[URL][DOMAIN_NAME]" at bounding box center [110, 231] width 139 height 7
click at [81, 234] on link "[URL][DOMAIN_NAME]" at bounding box center [61, 232] width 40 height 4
click at [50, 64] on span "Детали" at bounding box center [46, 64] width 26 height 7
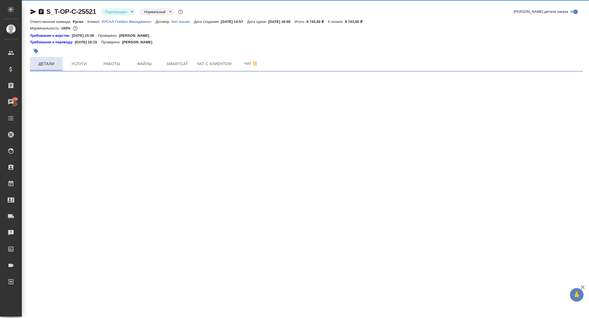
select select "RU"
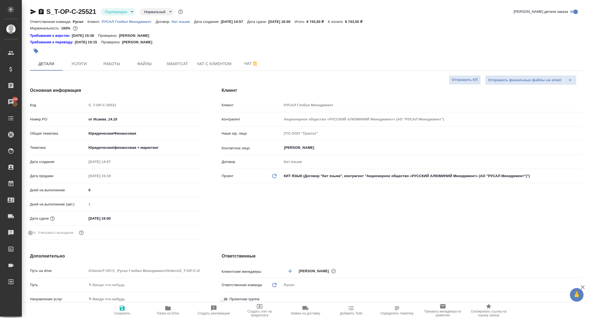
type textarea "x"
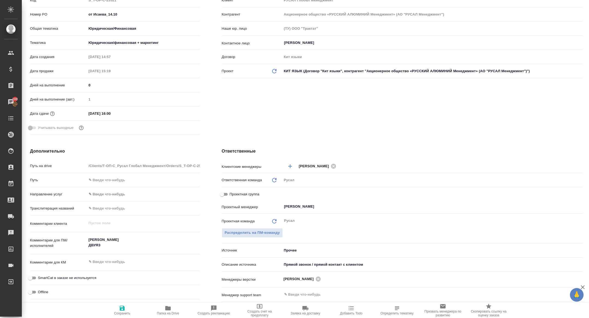
scroll to position [107, 0]
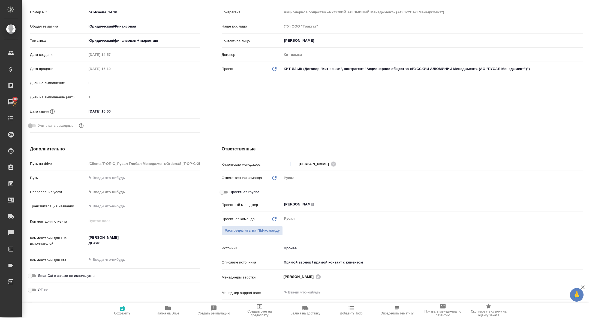
type textarea "x"
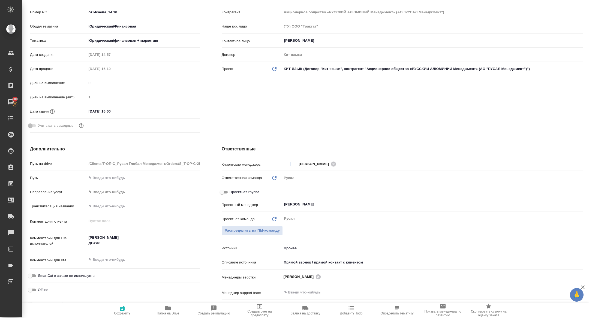
type textarea "x"
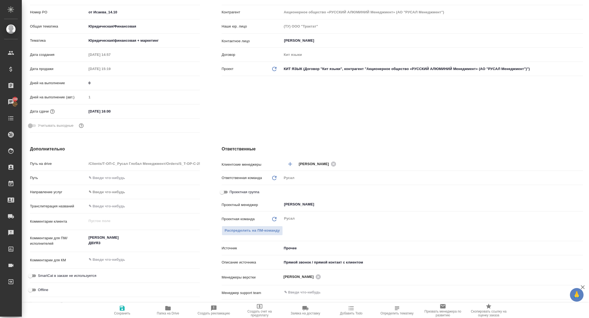
type textarea "x"
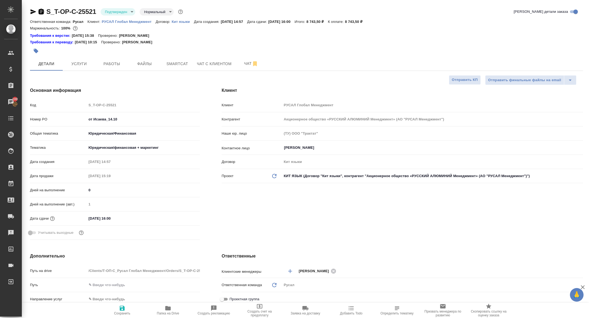
click at [41, 9] on icon "button" at bounding box center [41, 11] width 5 height 5
type textarea "x"
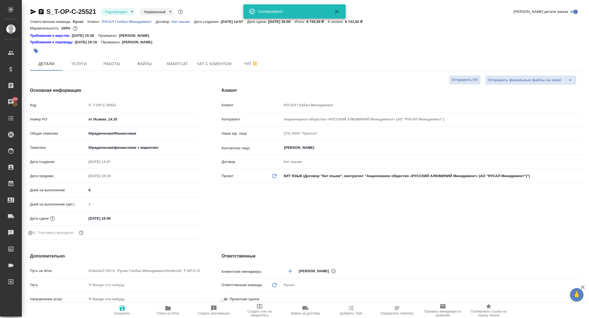
type textarea "x"
click at [82, 63] on span "Услуги" at bounding box center [79, 64] width 26 height 7
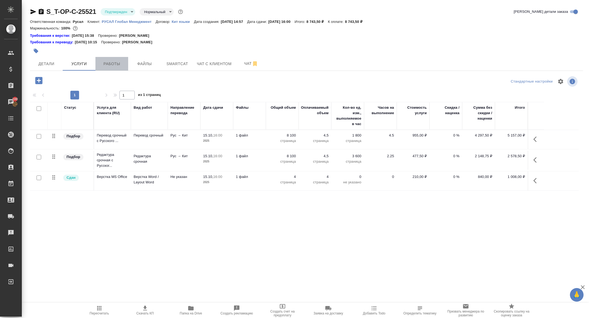
click at [113, 67] on span "Работы" at bounding box center [112, 64] width 26 height 7
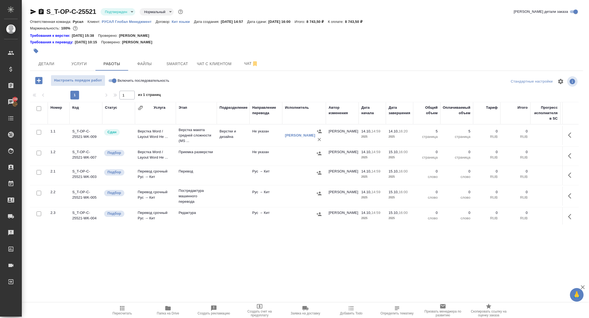
click at [39, 109] on input "checkbox" at bounding box center [39, 108] width 5 height 5
checkbox input "true"
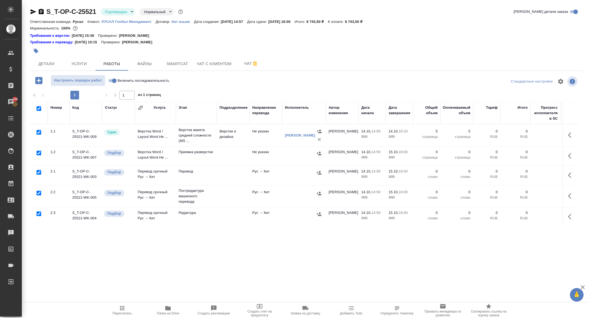
checkbox input "true"
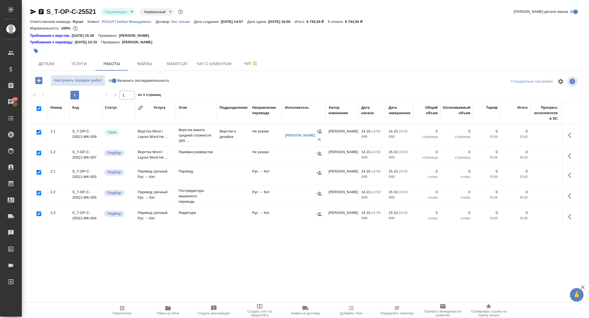
checkbox input "true"
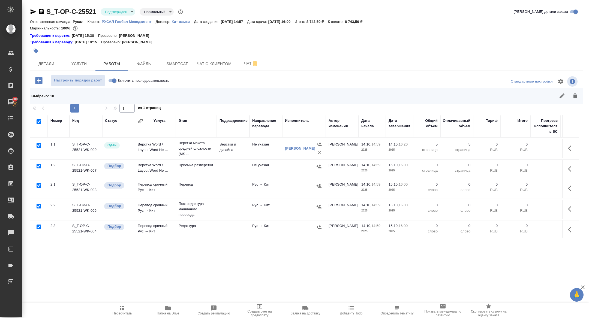
click at [38, 147] on input "checkbox" at bounding box center [39, 145] width 5 height 5
checkbox input "false"
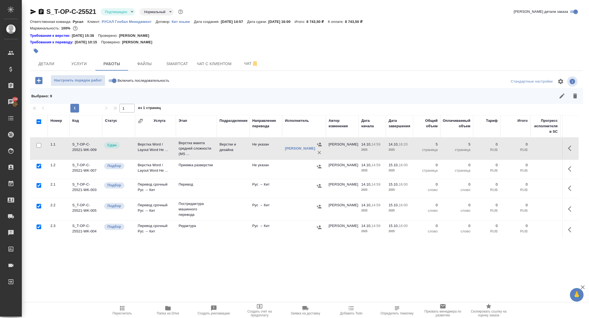
click at [40, 204] on input "checkbox" at bounding box center [39, 206] width 5 height 5
checkbox input "false"
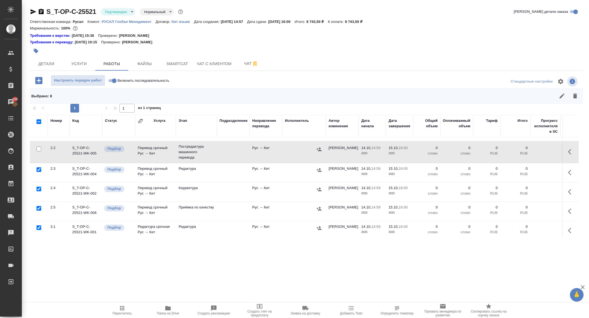
scroll to position [98, 0]
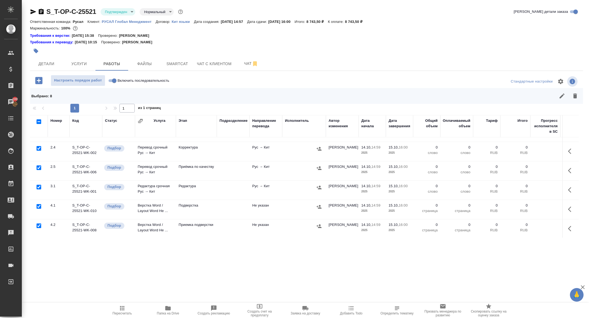
click at [38, 208] on div at bounding box center [39, 207] width 12 height 8
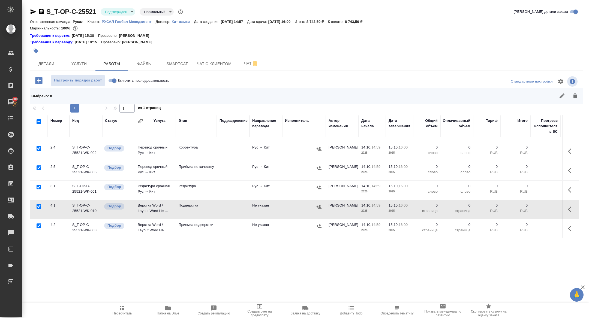
click at [38, 208] on input "checkbox" at bounding box center [39, 206] width 5 height 5
checkbox input "false"
click at [579, 95] on button "button" at bounding box center [575, 95] width 13 height 13
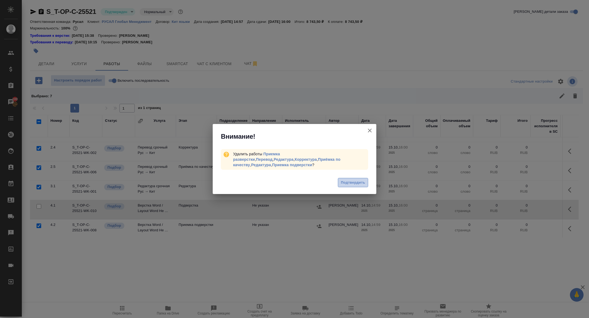
click at [357, 180] on span "Подтвердить" at bounding box center [353, 183] width 24 height 6
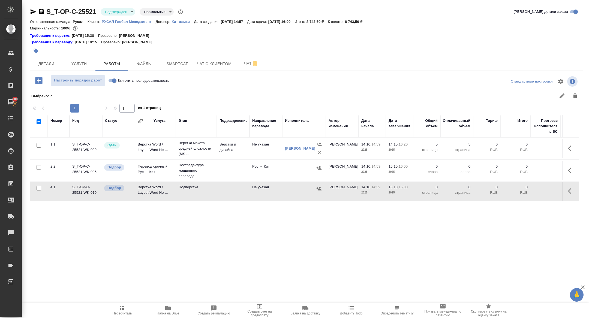
scroll to position [0, 0]
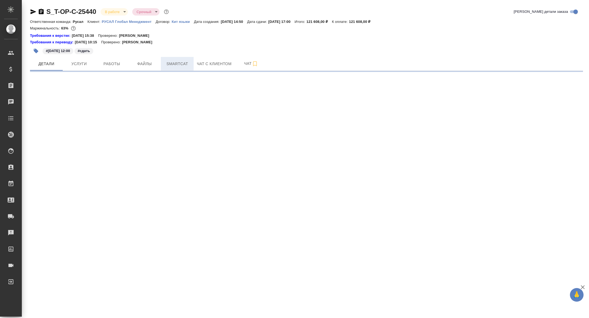
click at [183, 64] on span "Smartcat" at bounding box center [177, 64] width 26 height 7
select select "RU"
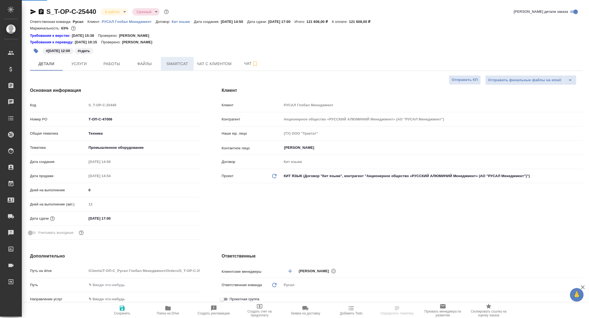
type textarea "x"
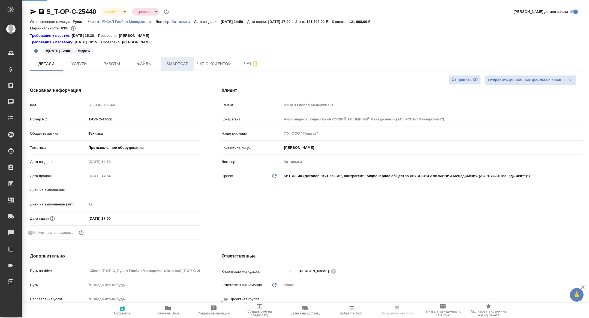
type textarea "x"
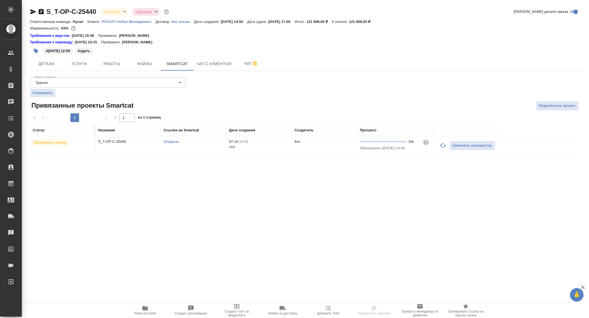
click at [439, 146] on button "button" at bounding box center [443, 145] width 13 height 13
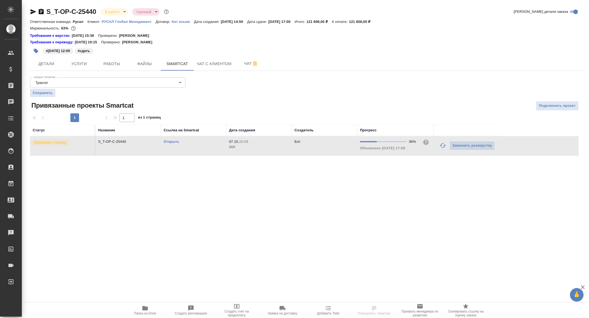
click at [171, 142] on link "Открыть" at bounding box center [172, 142] width 16 height 4
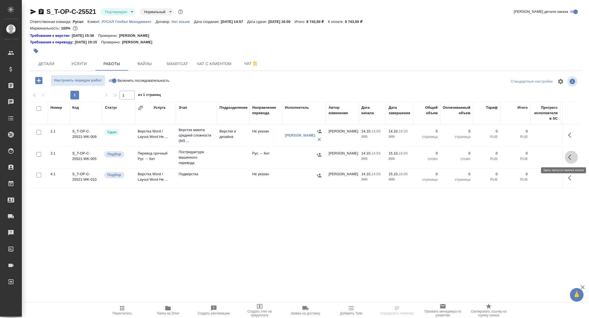
click at [573, 158] on icon "button" at bounding box center [571, 157] width 7 height 7
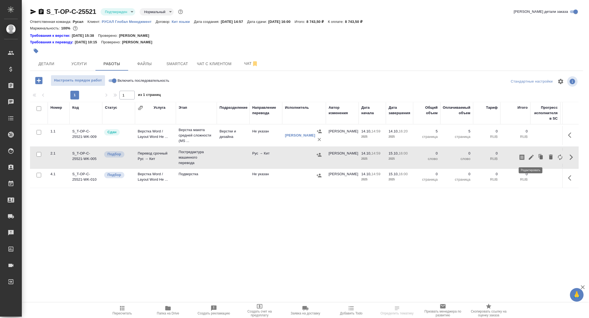
click at [531, 158] on icon "button" at bounding box center [531, 157] width 5 height 5
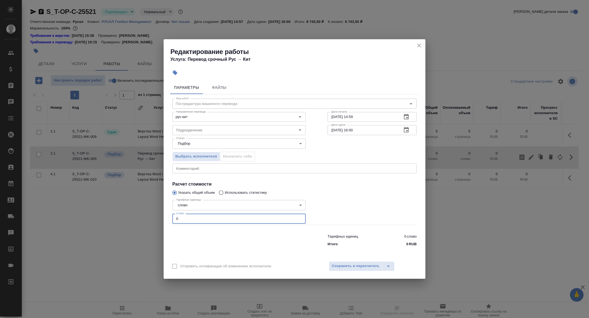
drag, startPoint x: 199, startPoint y: 216, endPoint x: 157, endPoint y: 217, distance: 42.3
click at [157, 217] on div "Редактирование работы Услуга: Перевод срочный Рус → Кит Параметры Файлы Вид раб…" at bounding box center [294, 159] width 589 height 318
type input "900"
click at [361, 268] on span "Сохранить и пересчитать" at bounding box center [355, 266] width 47 height 6
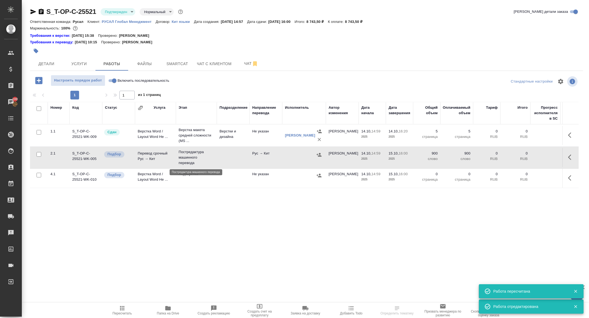
click at [192, 151] on p "Постредактура машинного перевода" at bounding box center [196, 158] width 35 height 16
click at [125, 10] on body "🙏 .cls-1 fill:#fff; AWATERA Zhuravleva Alexandra Клиенты Спецификации Заказы 10…" at bounding box center [294, 159] width 589 height 318
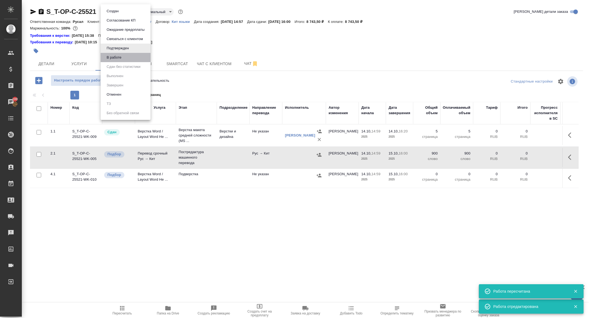
click at [124, 57] on li "В работе" at bounding box center [126, 57] width 50 height 9
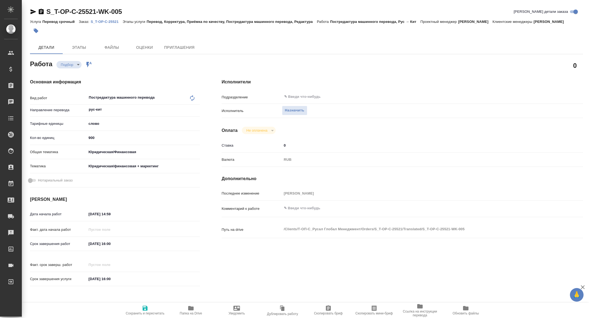
type textarea "x"
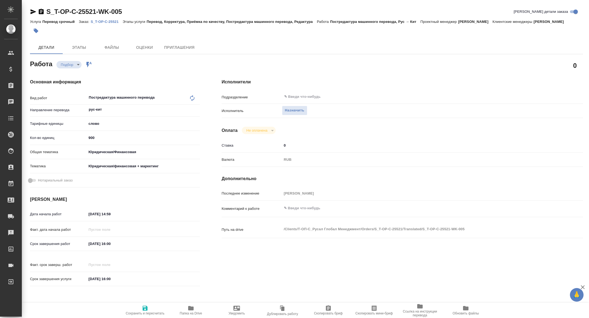
type textarea "x"
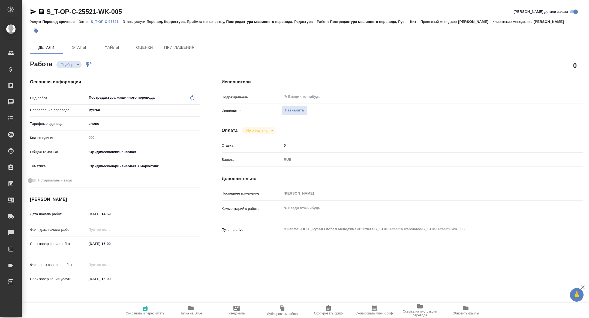
type textarea "x"
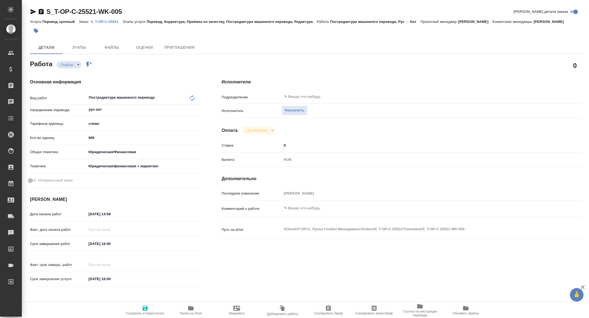
type textarea "x"
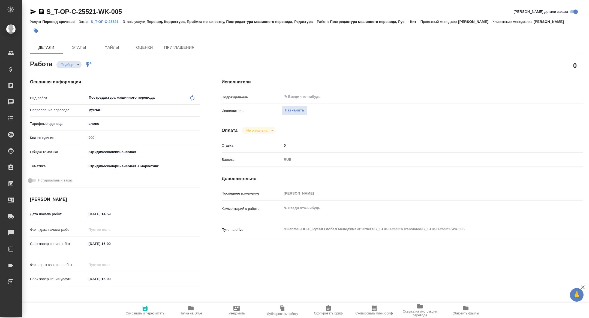
click at [383, 311] on span "Скопировать мини-бриф" at bounding box center [374, 310] width 39 height 10
type textarea "x"
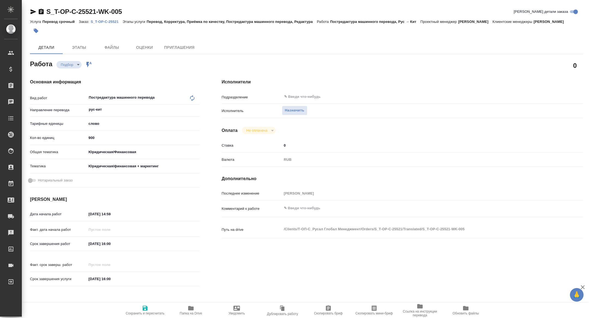
type textarea "x"
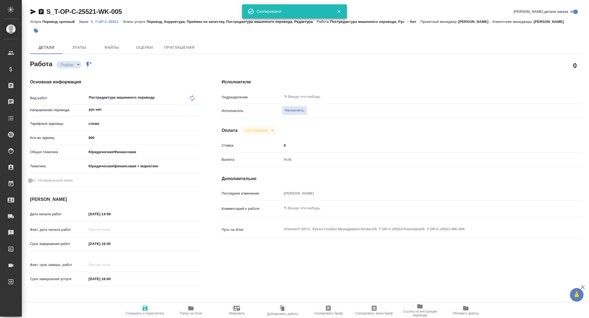
type textarea "x"
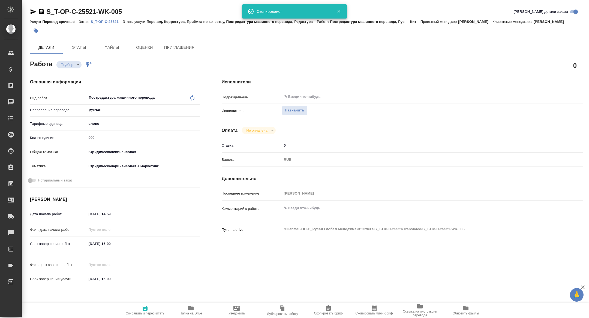
type textarea "x"
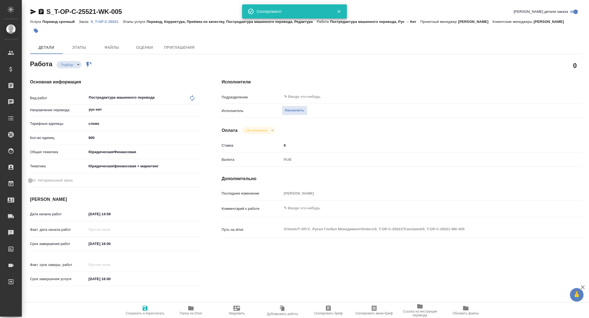
type textarea "x"
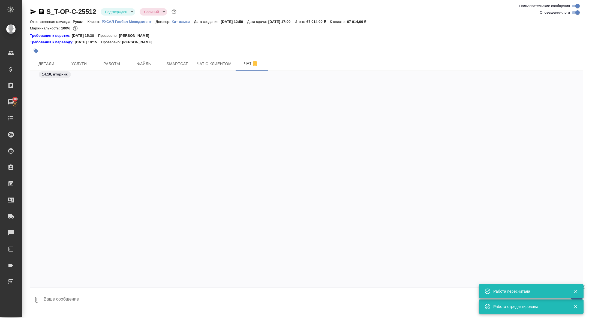
scroll to position [991, 0]
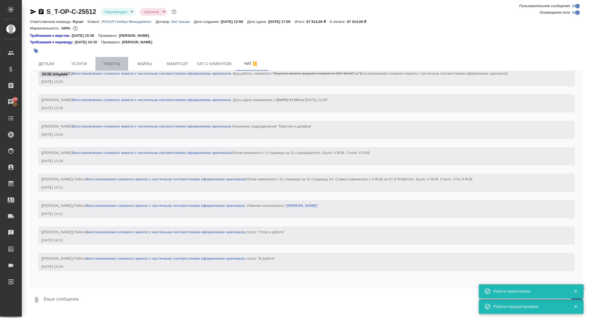
click at [114, 63] on span "Работы" at bounding box center [112, 64] width 26 height 7
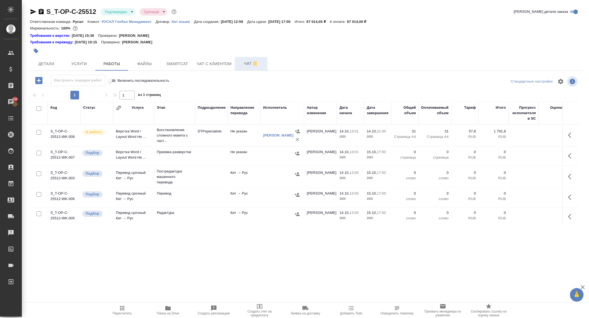
click at [246, 68] on button "Чат" at bounding box center [251, 64] width 33 height 14
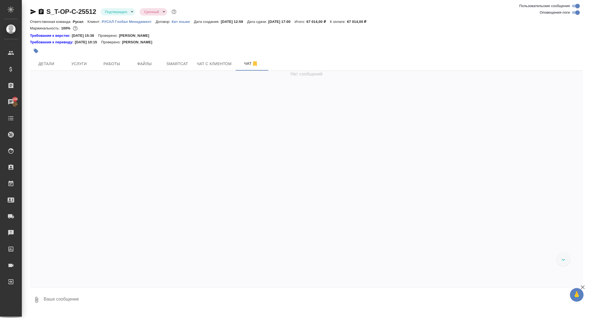
scroll to position [1208, 0]
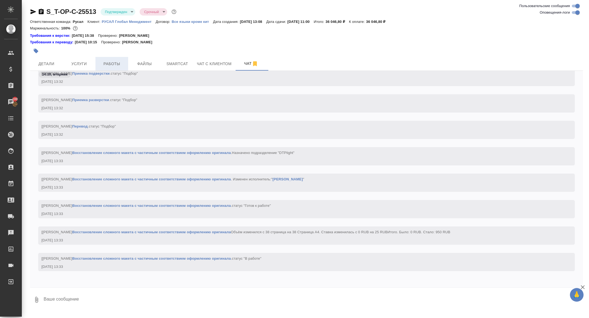
click at [112, 61] on span "Работы" at bounding box center [112, 64] width 26 height 7
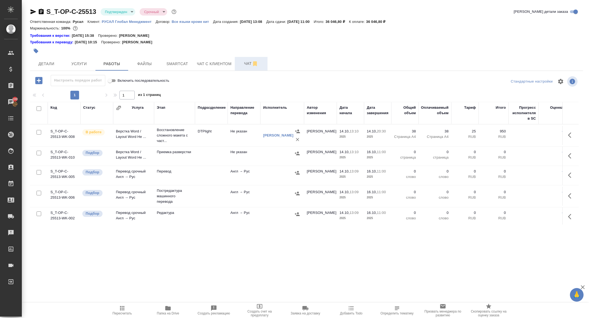
click at [250, 59] on button "Чат" at bounding box center [251, 64] width 33 height 14
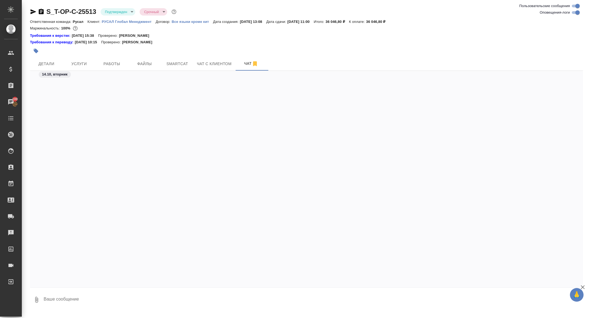
scroll to position [1143, 0]
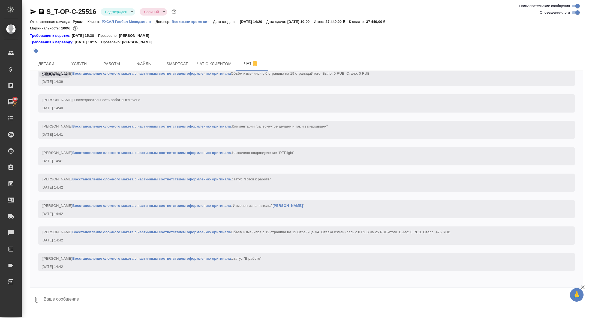
scroll to position [1682, 0]
click at [115, 61] on span "Работы" at bounding box center [112, 64] width 26 height 7
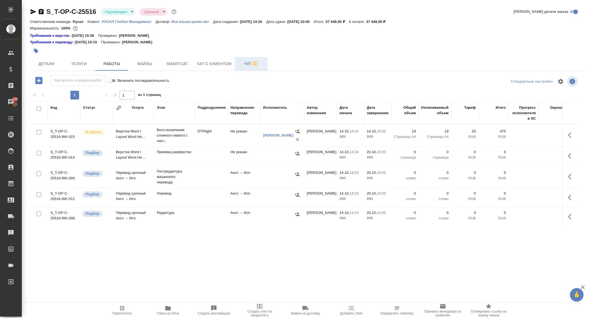
click at [243, 67] on span "Чат" at bounding box center [251, 63] width 26 height 7
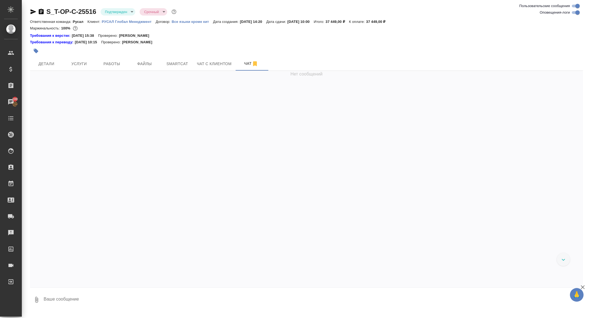
scroll to position [1682, 0]
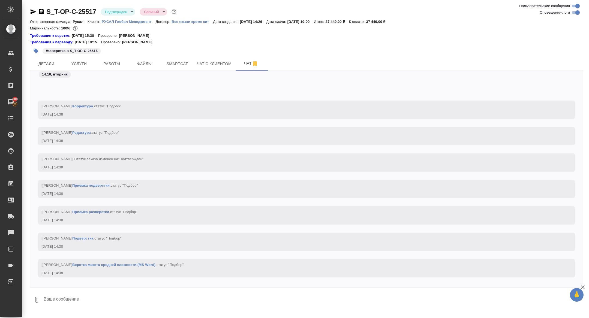
scroll to position [205, 0]
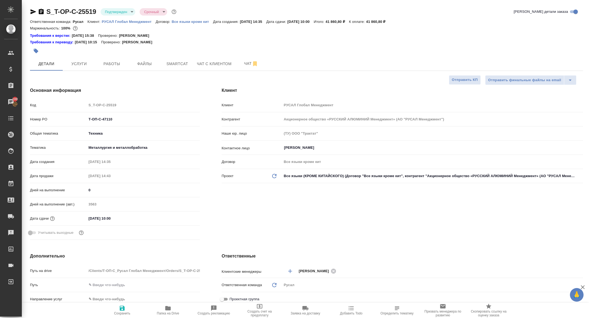
select select "RU"
click at [248, 64] on span "Чат" at bounding box center [251, 63] width 26 height 7
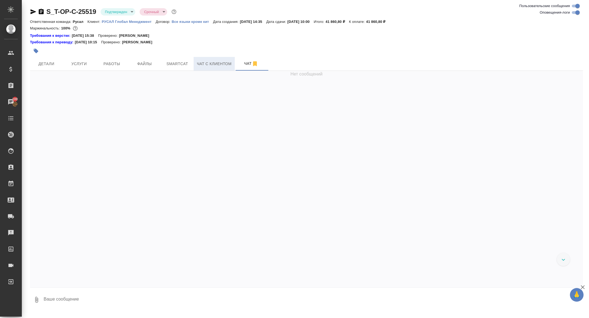
scroll to position [368, 0]
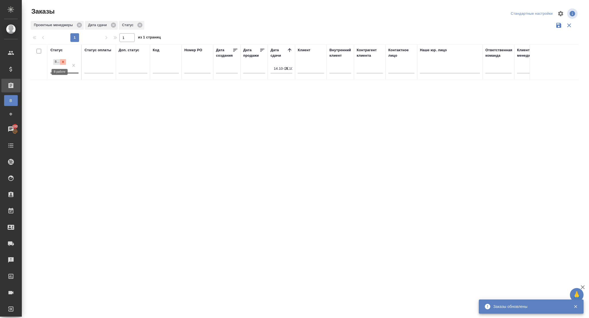
click at [65, 61] on div at bounding box center [63, 62] width 6 height 6
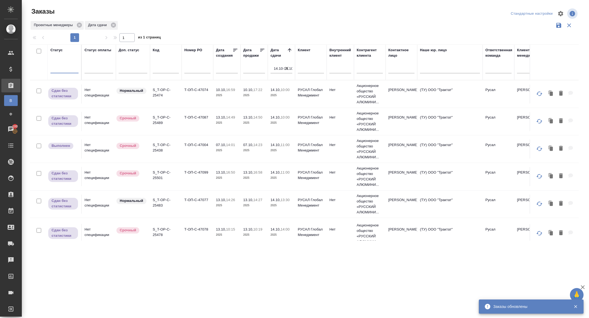
click at [286, 68] on icon "button" at bounding box center [286, 68] width 3 height 3
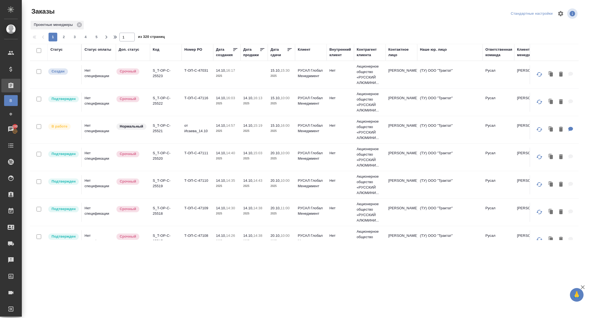
click at [158, 75] on p "S_T-OP-C-25523" at bounding box center [166, 73] width 26 height 11
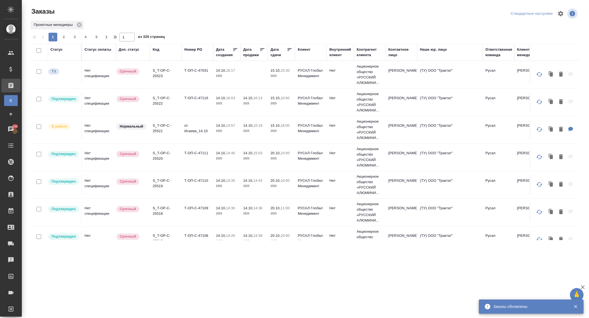
click at [276, 58] on th "Дата сдачи" at bounding box center [281, 52] width 27 height 17
click at [276, 59] on th "Дата сдачи" at bounding box center [281, 52] width 27 height 17
click at [273, 53] on div "Дата сдачи" at bounding box center [279, 52] width 16 height 11
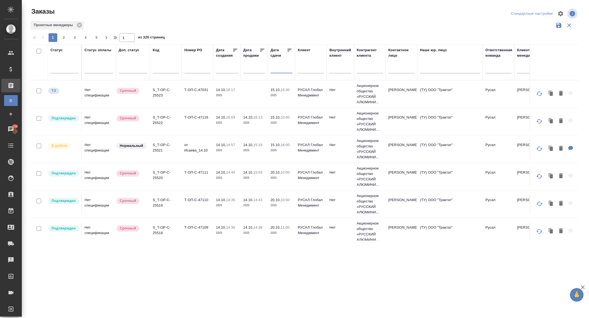
click at [281, 70] on input "text" at bounding box center [283, 69] width 19 height 8
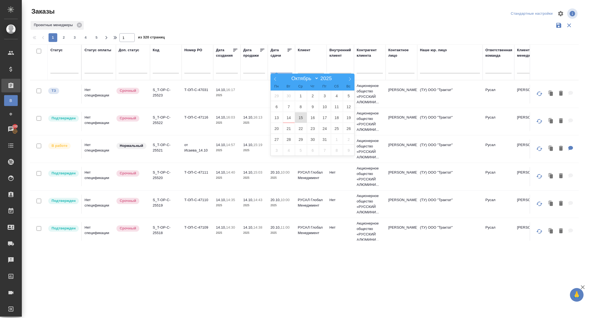
click at [302, 117] on span "15" at bounding box center [301, 117] width 12 height 11
type div "2025-10-14T21:00:00.000Z"
click at [311, 117] on span "16" at bounding box center [313, 117] width 12 height 11
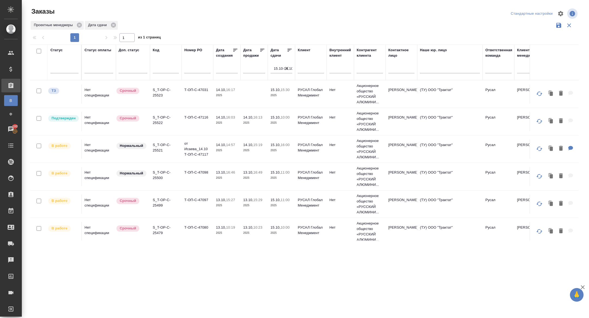
click at [288, 48] on icon at bounding box center [289, 49] width 5 height 5
click at [159, 97] on p "S_T-OP-C-25479" at bounding box center [166, 92] width 26 height 11
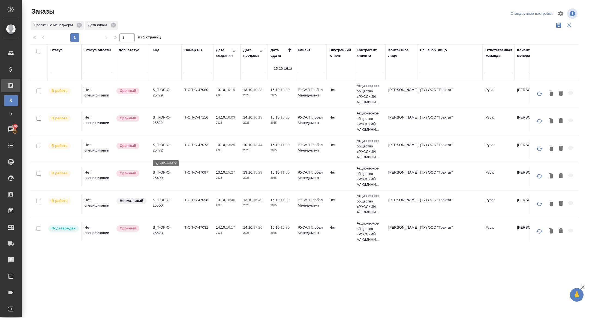
click at [159, 153] on p "S_T-OP-C-25472" at bounding box center [166, 147] width 26 height 11
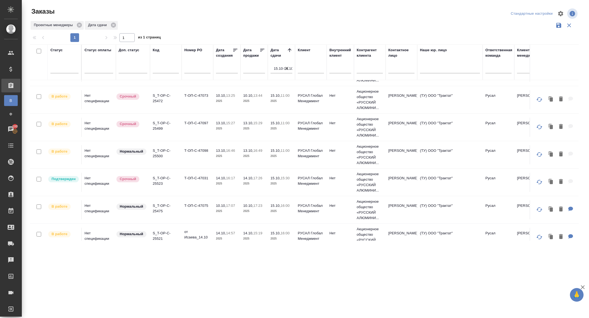
scroll to position [63, 0]
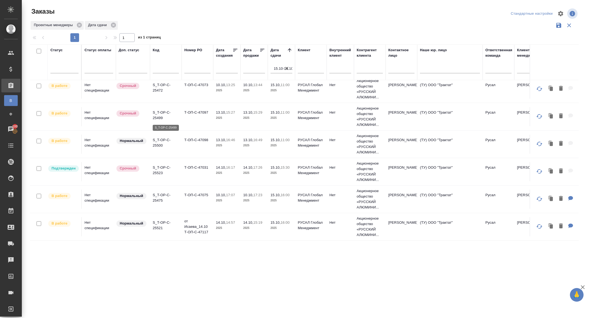
click at [159, 115] on p "S_T-OP-C-25499" at bounding box center [166, 115] width 26 height 11
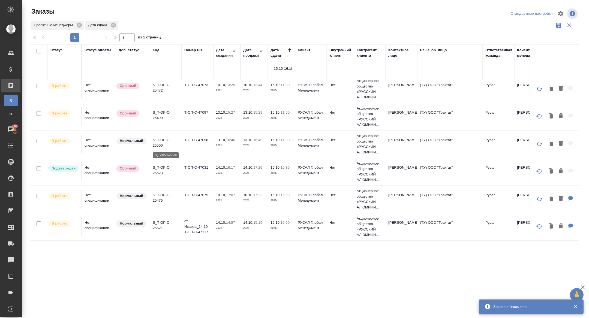
click at [158, 144] on p "S_T-OP-C-25500" at bounding box center [166, 143] width 26 height 11
click at [160, 197] on p "S_T-OP-C-25475" at bounding box center [166, 198] width 26 height 11
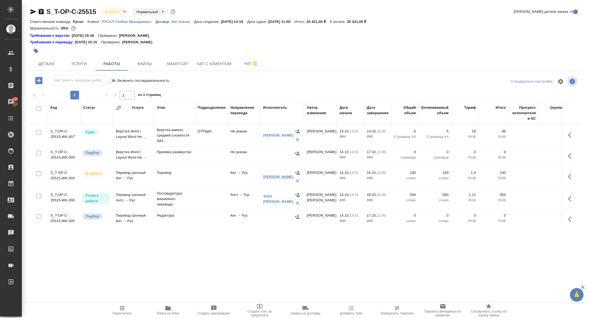
click at [276, 178] on link "[PERSON_NAME]" at bounding box center [278, 177] width 30 height 4
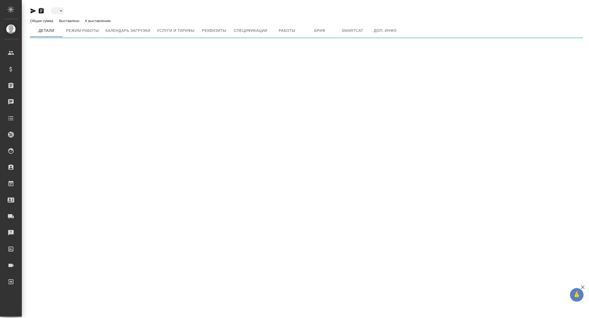
type input "active"
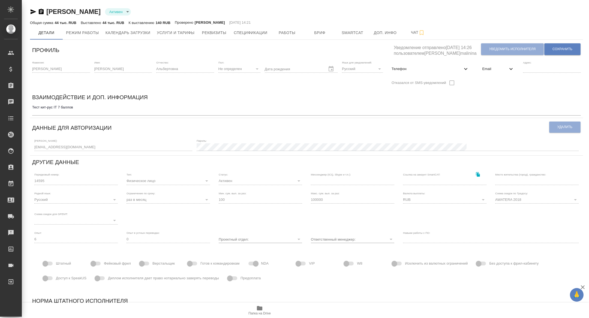
click at [485, 68] on span "Email" at bounding box center [495, 68] width 26 height 5
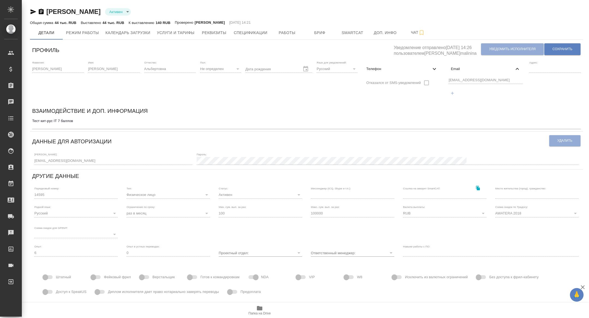
click at [438, 81] on div "Фамилия: [PERSON_NAME] Имя: [PERSON_NAME]: [PERSON_NAME]: Не определен none Дат…" at bounding box center [306, 82] width 553 height 46
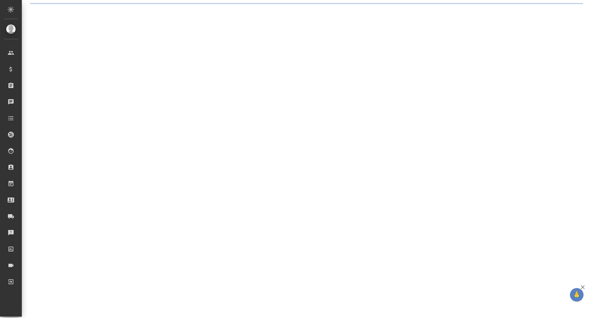
select select "RU"
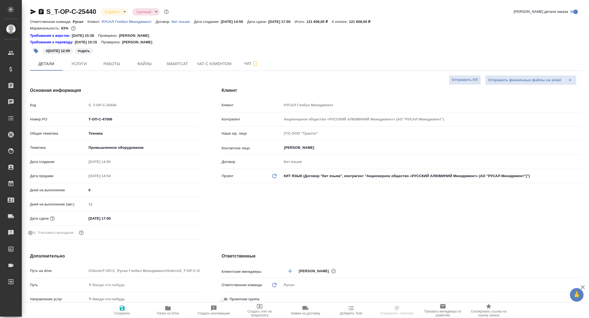
type textarea "x"
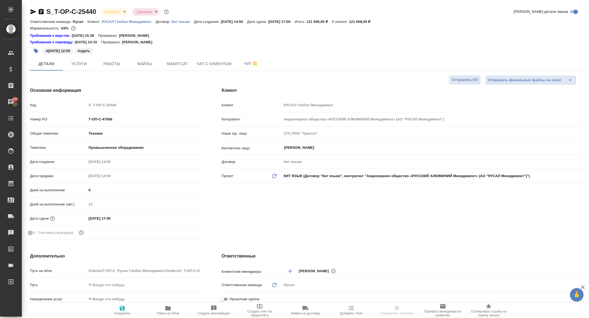
type textarea "x"
click at [167, 64] on span "Smartcat" at bounding box center [177, 64] width 26 height 7
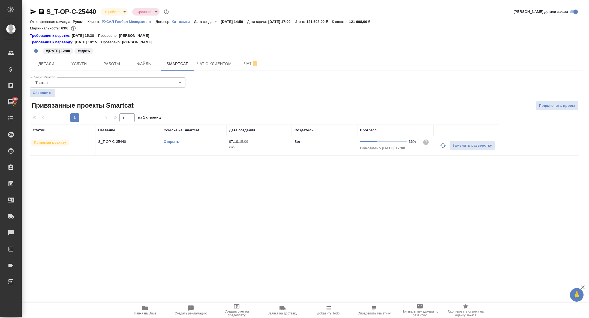
click at [166, 140] on link "Открыть" at bounding box center [172, 142] width 16 height 4
click at [117, 11] on body "🙏 .cls-1 fill:#fff; AWATERA [PERSON_NAME] Спецификации Заказы 100 Чаты Todo Про…" at bounding box center [294, 159] width 589 height 318
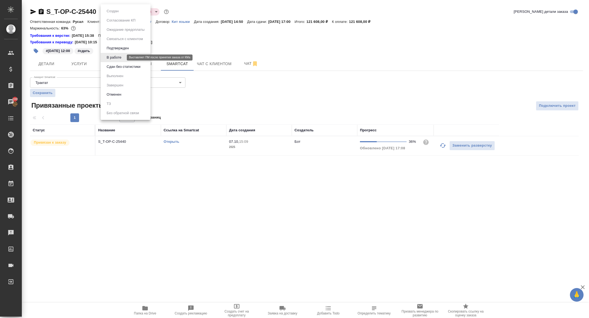
click at [118, 60] on button "В работе" at bounding box center [114, 58] width 18 height 6
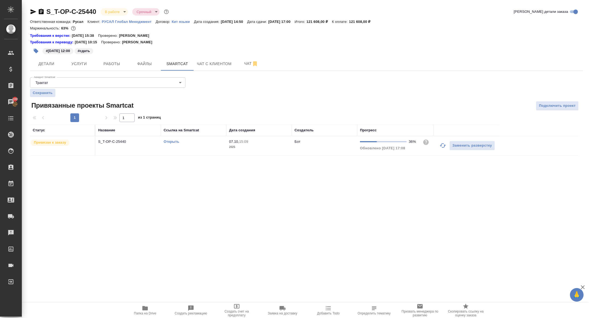
click at [109, 16] on div "S_T-OP-C-25440 В работе inProgress Срочный urgent" at bounding box center [100, 11] width 140 height 9
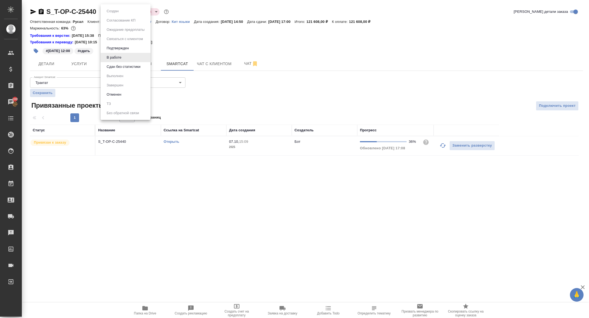
click at [108, 13] on body "🙏 .cls-1 fill:#fff; AWATERA [PERSON_NAME] Спецификации Заказы 100 Чаты Todo Про…" at bounding box center [294, 159] width 589 height 318
click at [112, 64] on button "Сдан без статистики" at bounding box center [123, 67] width 37 height 6
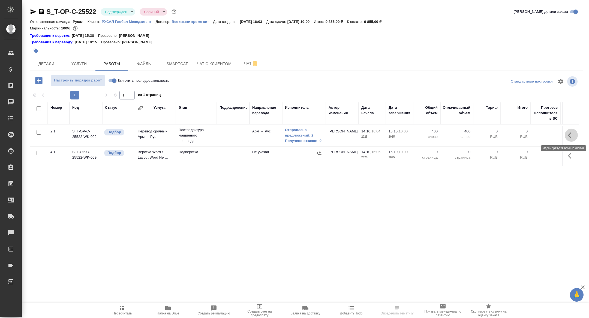
click at [569, 137] on icon "button" at bounding box center [571, 135] width 7 height 7
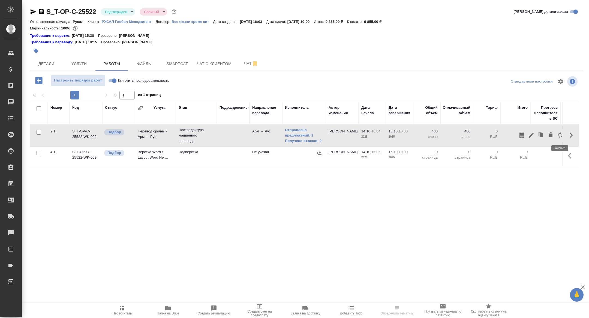
click at [561, 137] on icon "button" at bounding box center [560, 135] width 7 height 7
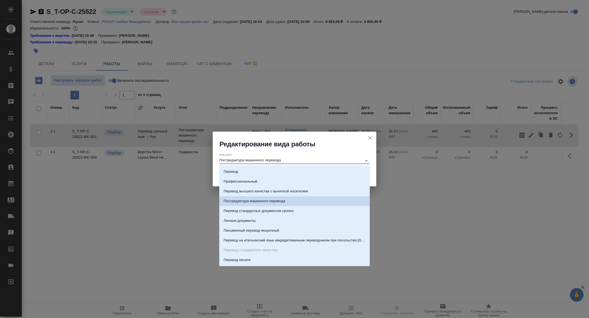
click at [311, 158] on input "Постредактура машинного перевода" at bounding box center [289, 160] width 140 height 7
click at [262, 174] on li "Перевод" at bounding box center [294, 172] width 151 height 10
type input "Перевод"
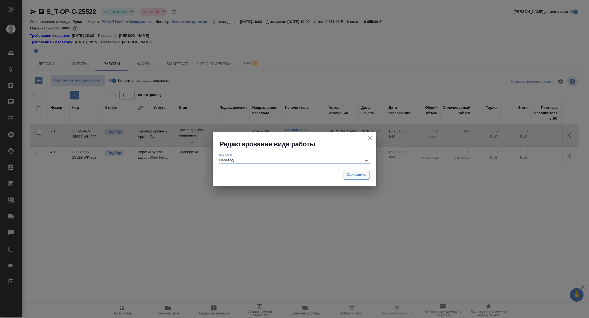
click at [365, 174] on span "Сохранить" at bounding box center [357, 175] width 20 height 6
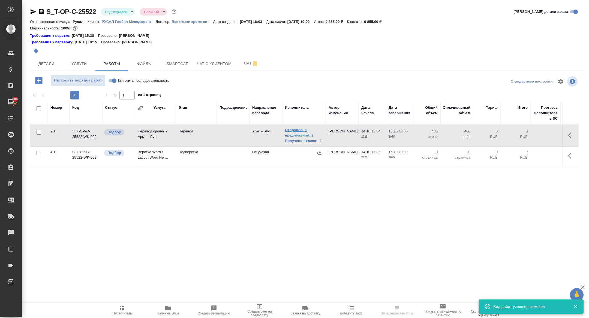
click at [297, 135] on link "Отправлено предложений: 2" at bounding box center [304, 132] width 38 height 11
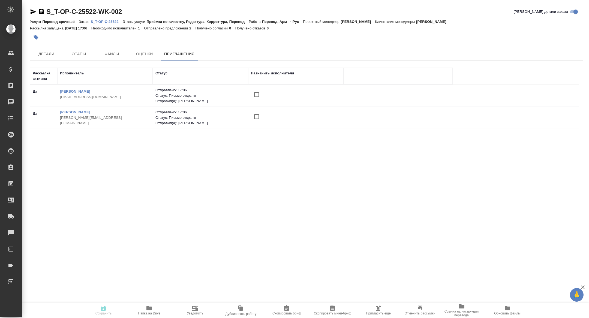
click at [390, 312] on span "Пригласить еще" at bounding box center [378, 310] width 39 height 10
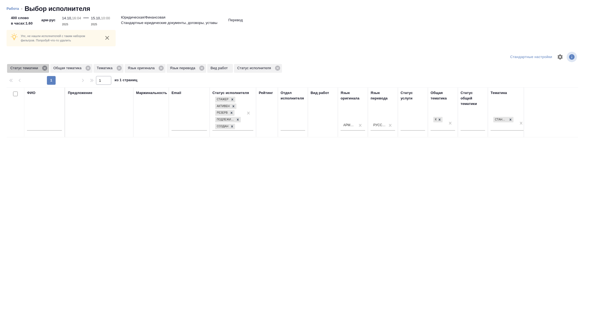
click at [44, 67] on icon at bounding box center [44, 68] width 5 height 5
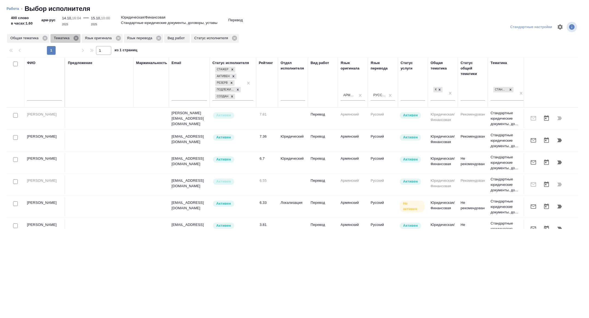
click at [78, 38] on icon at bounding box center [76, 38] width 6 height 6
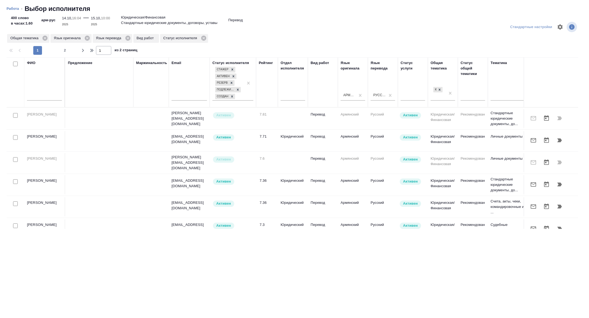
scroll to position [0, 220]
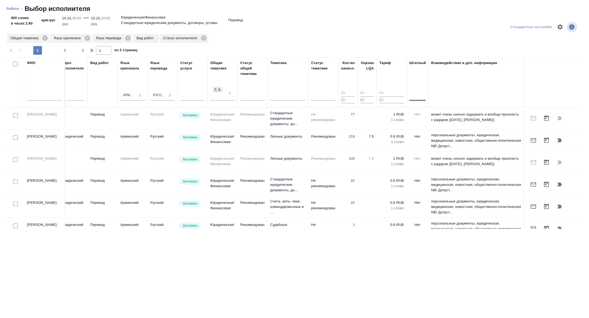
click at [424, 93] on div at bounding box center [418, 95] width 16 height 8
click at [423, 114] on div "Нет" at bounding box center [451, 113] width 82 height 10
click at [15, 137] on input "checkbox" at bounding box center [15, 137] width 5 height 5
checkbox input "true"
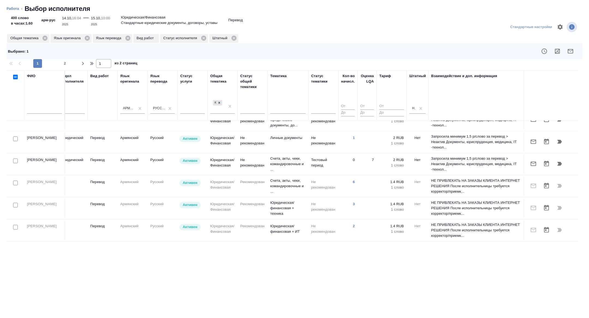
scroll to position [279, 220]
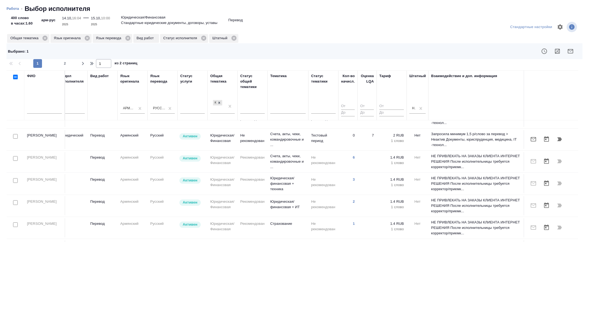
click at [16, 134] on input "checkbox" at bounding box center [15, 136] width 5 height 5
checkbox input "true"
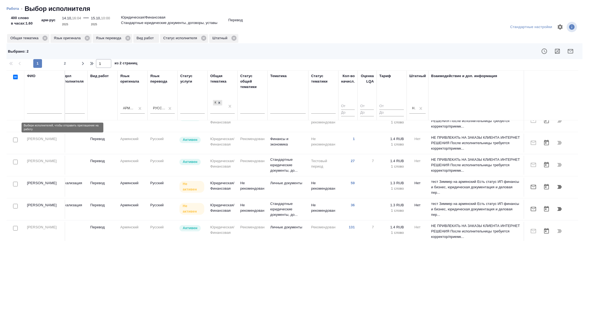
scroll to position [421, 220]
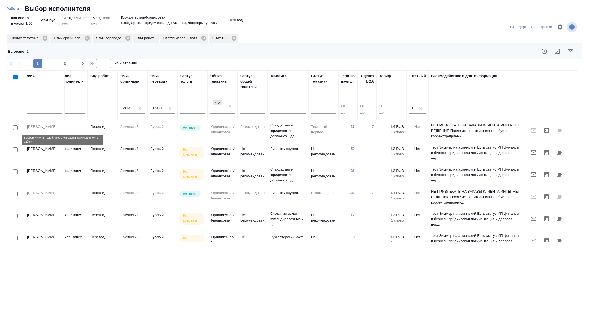
click at [16, 148] on input "checkbox" at bounding box center [15, 150] width 5 height 5
checkbox input "true"
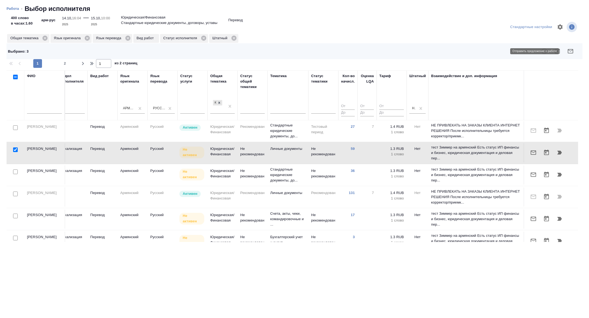
click at [572, 45] on button "button" at bounding box center [570, 51] width 13 height 13
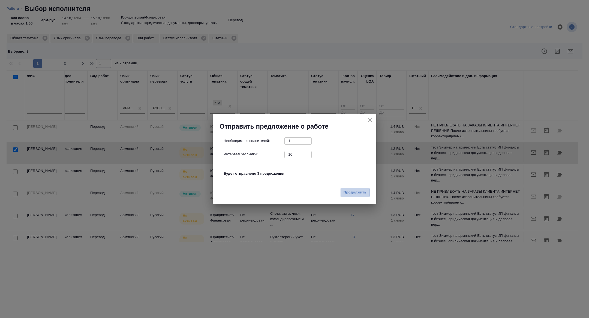
click at [344, 197] on button "Продолжить" at bounding box center [355, 193] width 29 height 10
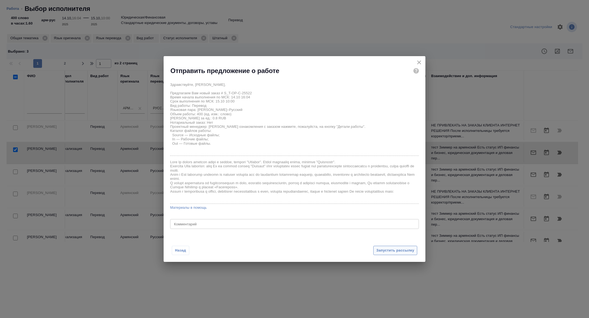
click at [398, 252] on span "Запустить рассылку" at bounding box center [396, 251] width 38 height 6
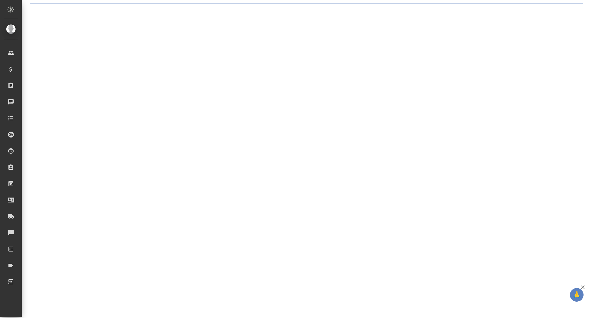
select select "RU"
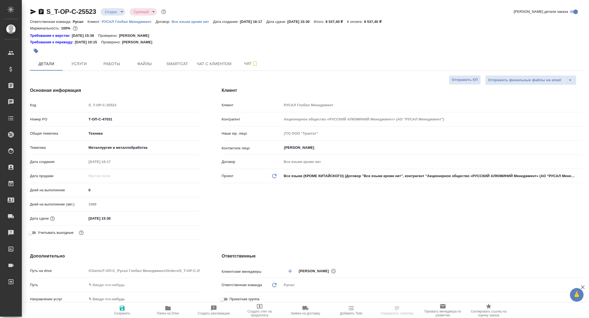
type textarea "x"
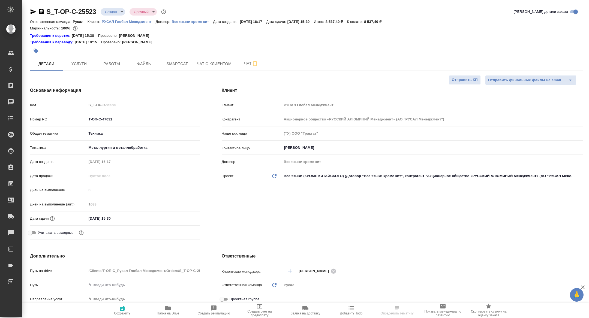
type textarea "x"
click at [112, 64] on span "Работы" at bounding box center [112, 64] width 26 height 7
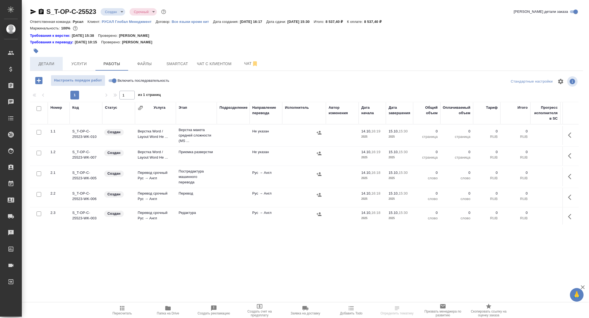
click at [38, 58] on button "Детали" at bounding box center [46, 64] width 33 height 14
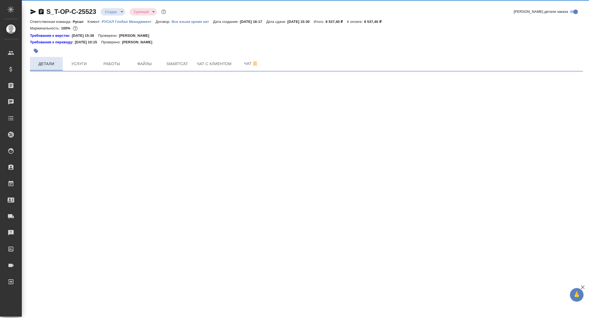
click at [42, 61] on span "Детали" at bounding box center [46, 64] width 26 height 7
select select "RU"
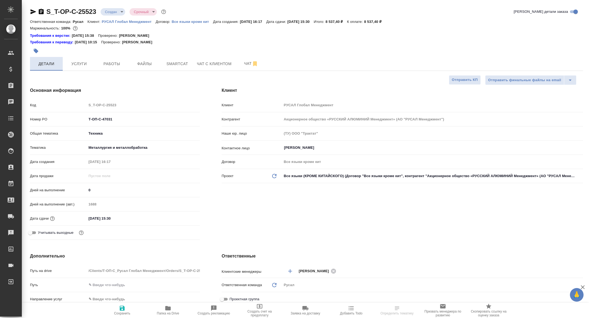
type textarea "x"
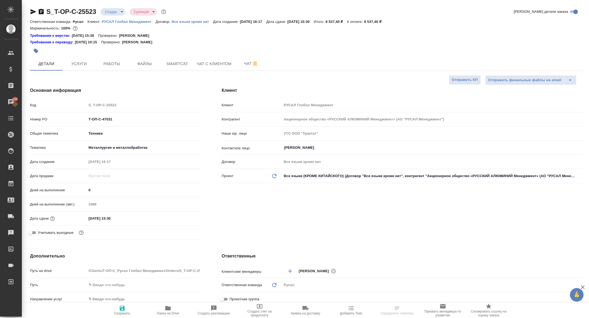
type textarea "x"
select select "RU"
type textarea "x"
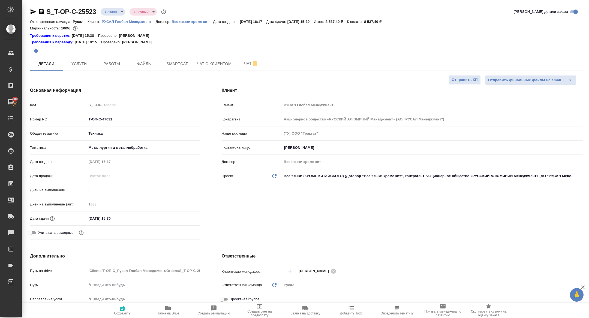
type textarea "x"
click at [170, 318] on button "Папка на Drive" at bounding box center [168, 310] width 46 height 15
type textarea "x"
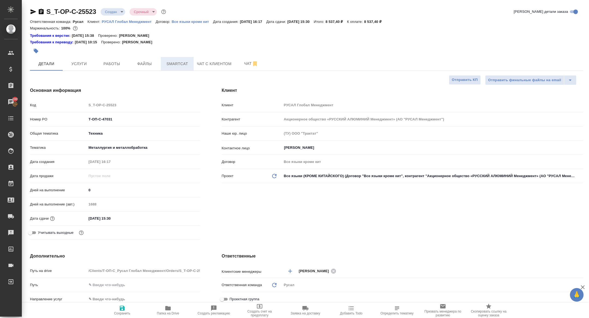
type textarea "x"
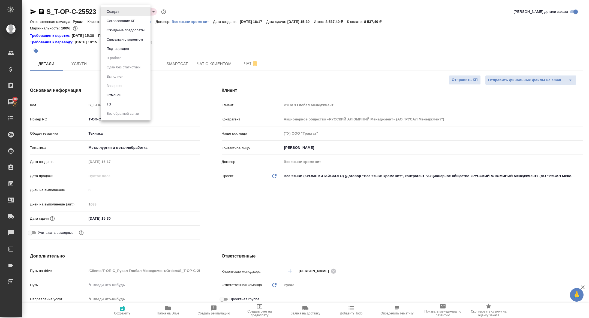
click at [109, 13] on body "🙏 .cls-1 fill:#fff; AWATERA [PERSON_NAME] Спецификации Заказы 100 Чаты Todo Про…" at bounding box center [294, 159] width 589 height 318
click at [118, 100] on li "ТЗ" at bounding box center [126, 104] width 50 height 9
type textarea "x"
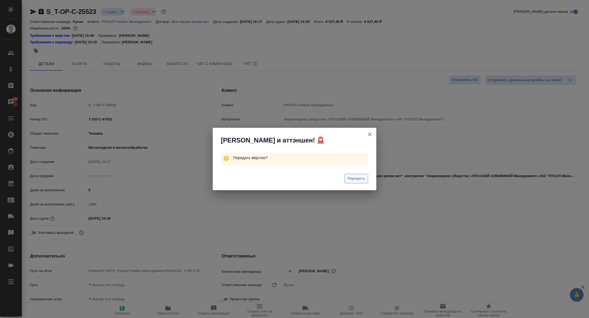
click at [351, 177] on span "Передать" at bounding box center [357, 179] width 18 height 6
type textarea "x"
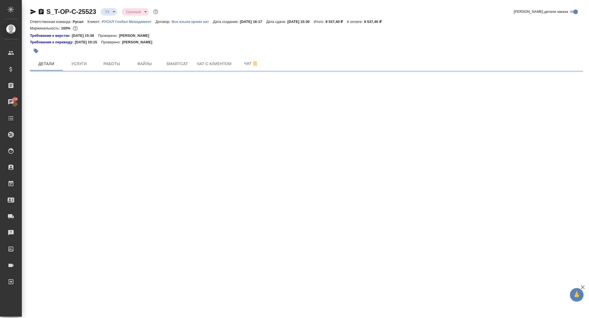
select select "RU"
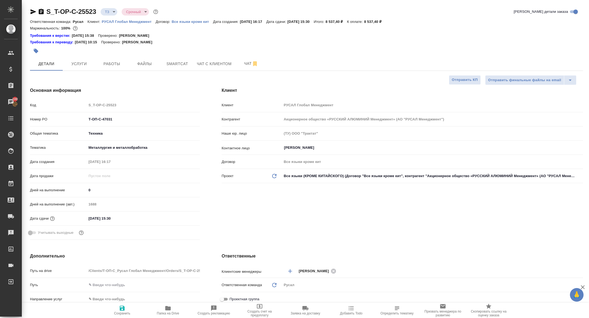
type textarea "x"
click at [249, 65] on span "Чат" at bounding box center [251, 63] width 26 height 7
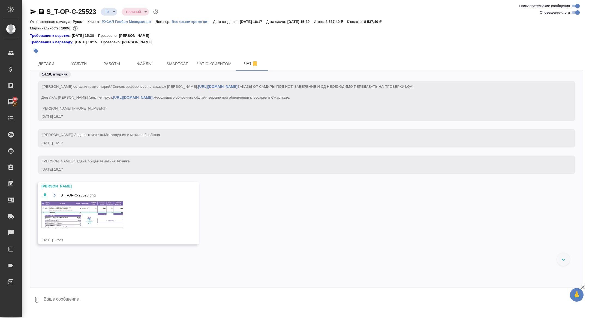
click at [87, 222] on img at bounding box center [82, 215] width 82 height 26
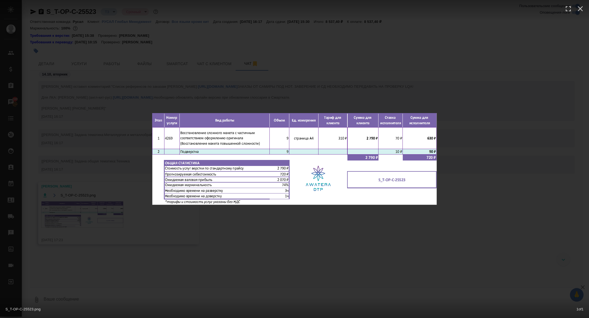
click at [87, 222] on div "S_T-OP-C-25523.png 1 of 1" at bounding box center [294, 159] width 589 height 318
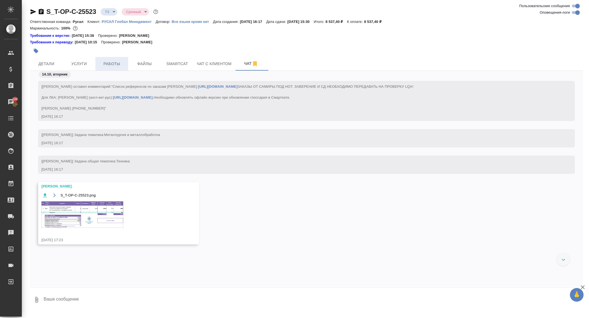
click at [106, 69] on button "Работы" at bounding box center [111, 64] width 33 height 14
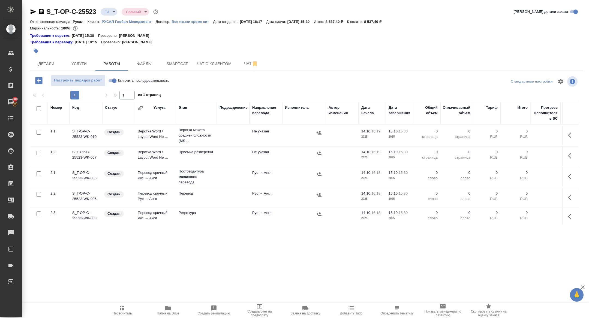
click at [571, 143] on td at bounding box center [571, 135] width 16 height 19
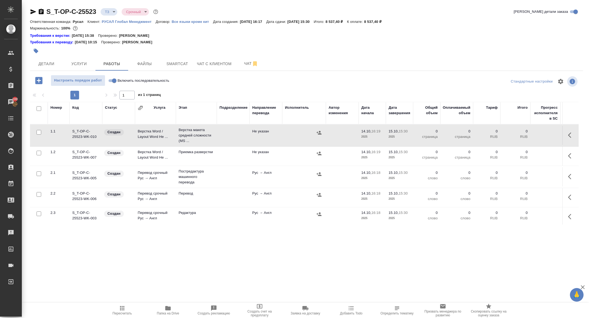
drag, startPoint x: 574, startPoint y: 135, endPoint x: 567, endPoint y: 136, distance: 6.6
click at [574, 135] on icon "button" at bounding box center [571, 135] width 7 height 7
click at [244, 67] on button "Чат" at bounding box center [251, 64] width 33 height 14
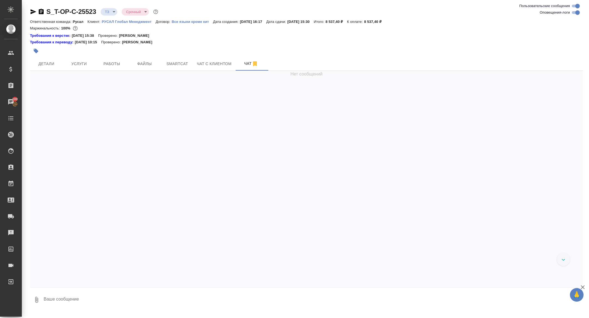
scroll to position [37, 0]
click at [101, 299] on textarea at bounding box center [313, 300] width 540 height 19
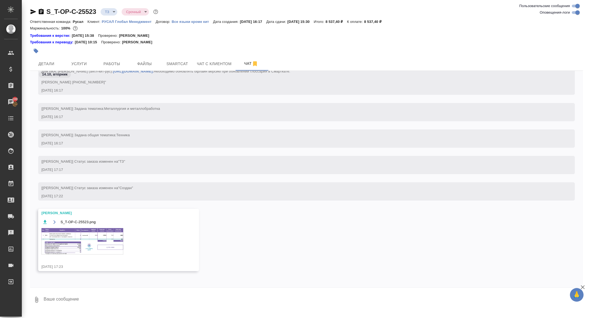
type textarea "с"
type textarea "на сегодня уже не успеем?"
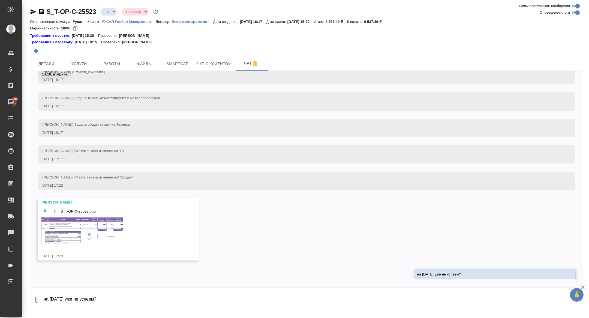
scroll to position [63, 0]
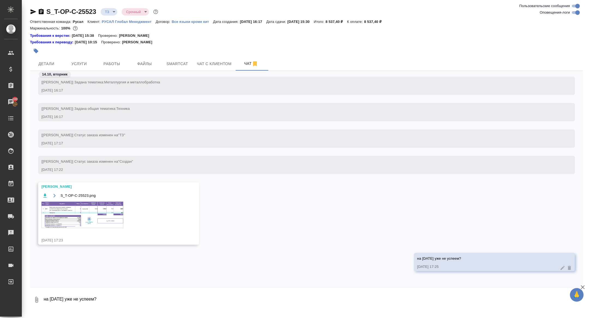
click at [80, 219] on img at bounding box center [82, 215] width 82 height 26
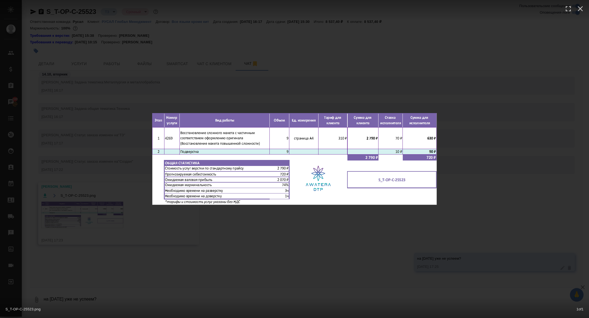
click at [71, 144] on div "S_T-OP-C-25523.png 1 of 1" at bounding box center [294, 159] width 589 height 318
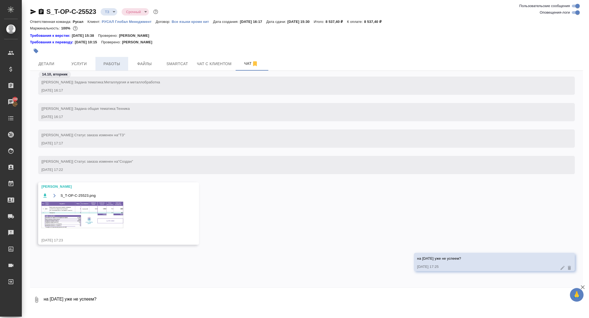
click at [114, 61] on span "Работы" at bounding box center [112, 64] width 26 height 7
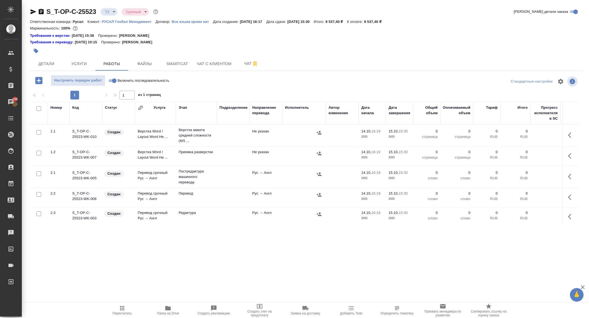
click at [571, 137] on icon "button" at bounding box center [571, 135] width 7 height 7
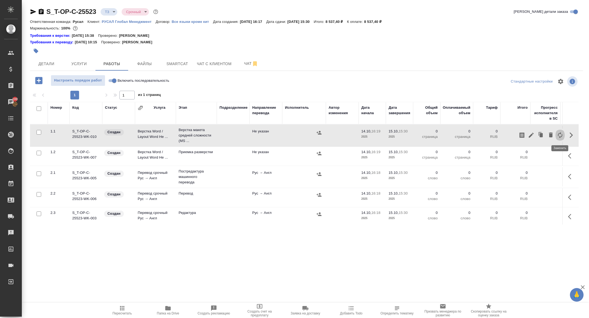
click at [560, 137] on icon "button" at bounding box center [560, 135] width 7 height 7
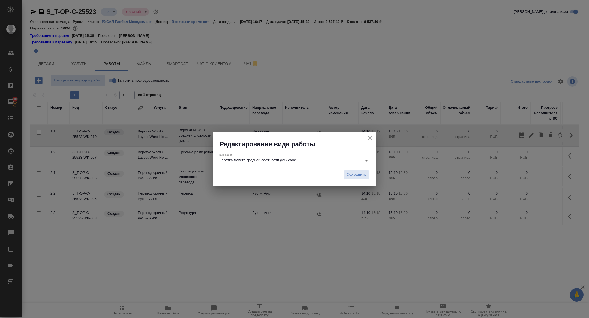
click at [248, 161] on input "Верстка макета средней сложности (MS Word)" at bounding box center [289, 160] width 140 height 7
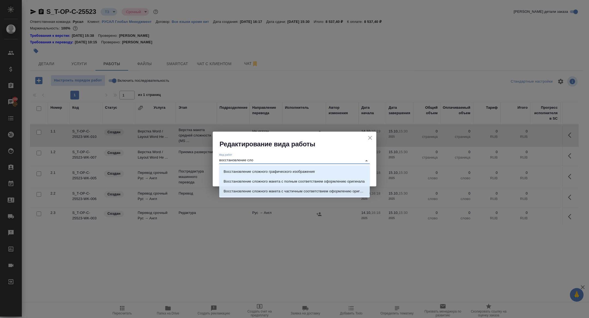
click at [289, 191] on p "Восстановление сложного макета с частичным соответствием оформлению оригинала" at bounding box center [295, 191] width 142 height 5
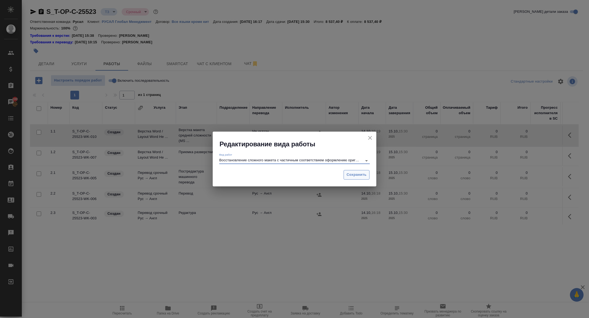
type input "Восстановление сложного макета с частичным соответствием оформлению оригинала"
click at [355, 174] on span "Сохранить" at bounding box center [357, 175] width 20 height 6
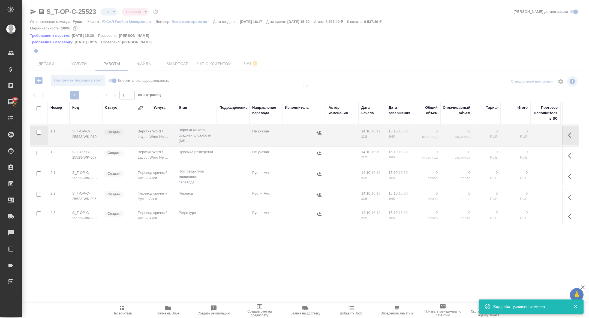
type input "new"
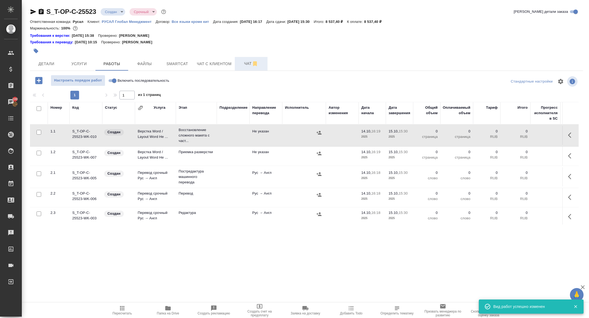
click at [245, 61] on span "Чат" at bounding box center [251, 63] width 26 height 7
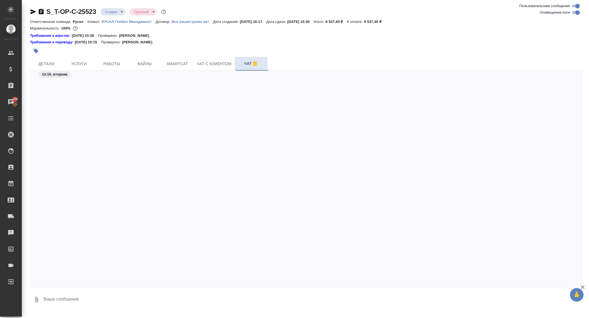
scroll to position [255, 0]
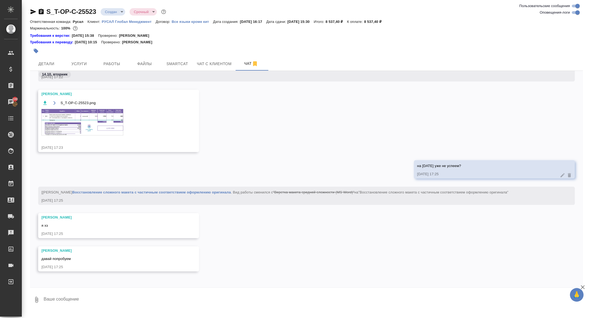
click at [97, 120] on img at bounding box center [82, 122] width 82 height 26
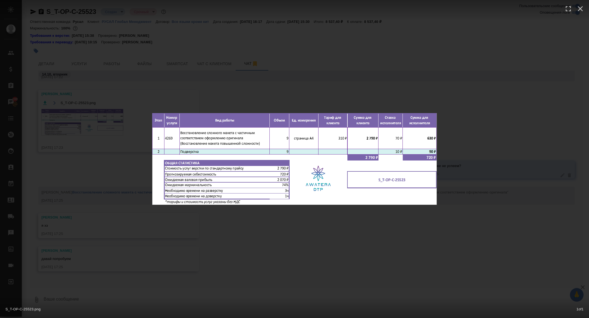
click at [97, 120] on div "S_T-OP-C-25523.png 1 of 1" at bounding box center [294, 159] width 589 height 318
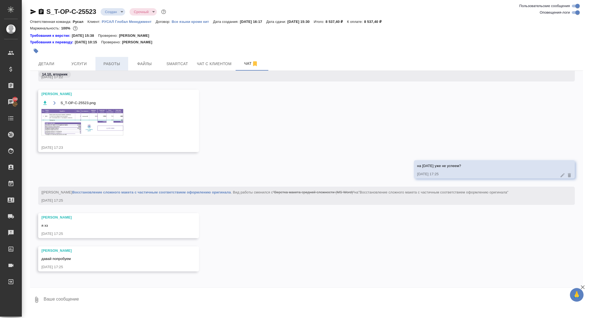
click at [111, 63] on span "Работы" at bounding box center [112, 64] width 26 height 7
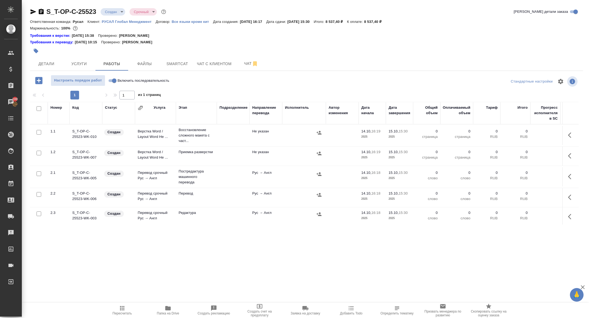
click at [568, 134] on button "button" at bounding box center [571, 135] width 13 height 13
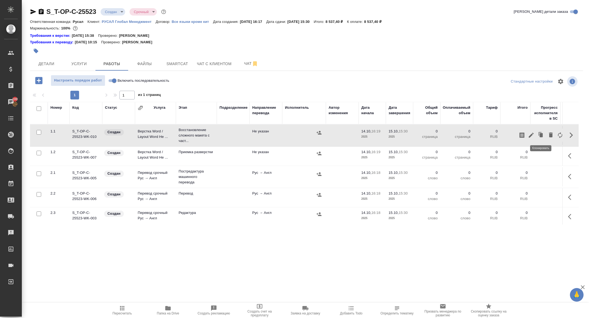
click at [533, 134] on icon "button" at bounding box center [531, 135] width 5 height 5
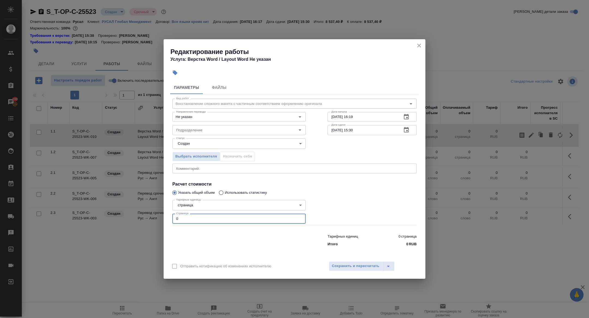
drag, startPoint x: 183, startPoint y: 222, endPoint x: 145, endPoint y: 217, distance: 38.2
click at [145, 217] on div "Редактирование работы Услуга: Верстка Word / Layout Word Не указан Параметры Фа…" at bounding box center [294, 159] width 589 height 318
type input "9"
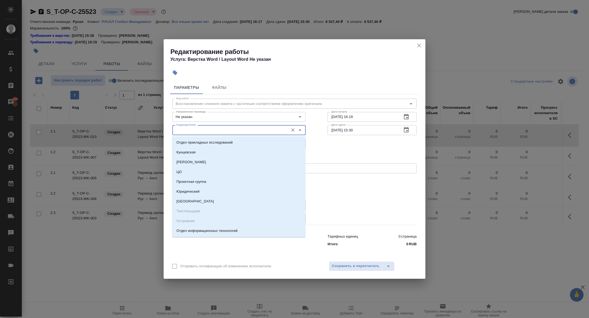
click at [195, 133] on input "Подразделение" at bounding box center [230, 130] width 112 height 7
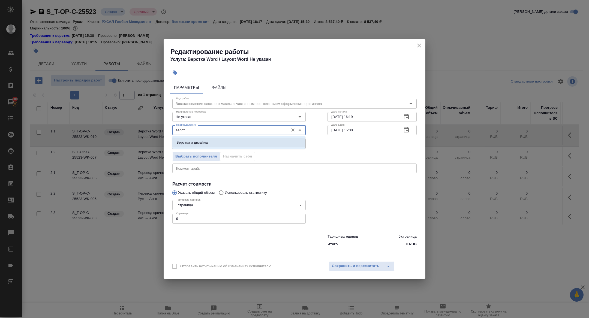
click at [204, 144] on p "Верстки и дизайна" at bounding box center [192, 142] width 31 height 5
type input "Верстки и дизайна"
click at [193, 144] on body "🙏 .cls-1 fill:#fff; AWATERA Zhuravleva Alexandra Клиенты Спецификации Заказы 10…" at bounding box center [294, 159] width 589 height 318
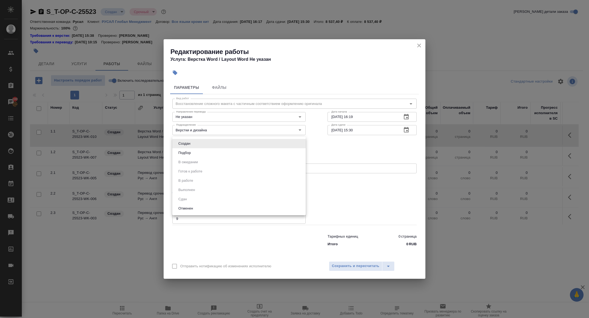
click at [193, 156] on li "Подбор" at bounding box center [238, 152] width 133 height 9
type input "recruiting"
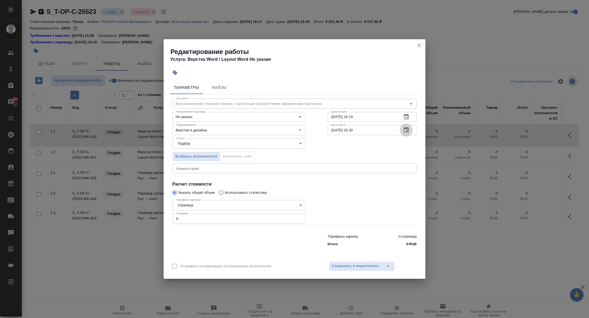
click at [403, 131] on button "button" at bounding box center [406, 130] width 13 height 13
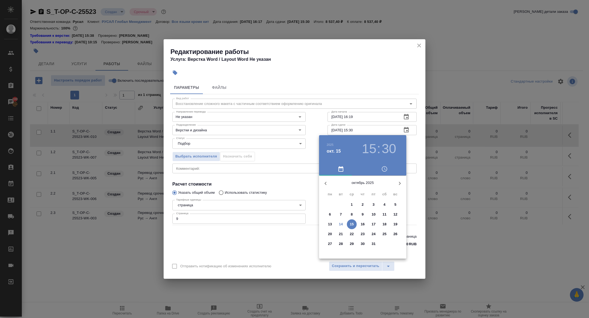
click at [341, 221] on button "14" at bounding box center [341, 225] width 10 height 10
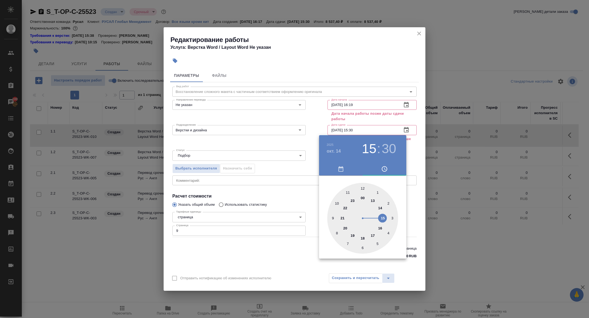
click at [346, 229] on div at bounding box center [362, 218] width 71 height 71
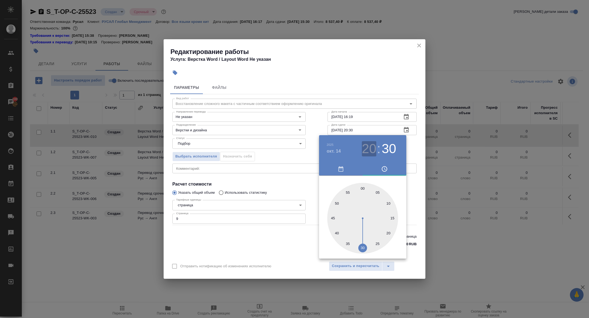
click at [364, 151] on h3 "20" at bounding box center [369, 148] width 14 height 15
click at [342, 220] on div at bounding box center [362, 218] width 71 height 71
click at [361, 188] on div at bounding box center [362, 218] width 71 height 71
type input "14.10.2025 21:00"
click at [284, 186] on div at bounding box center [294, 159] width 589 height 318
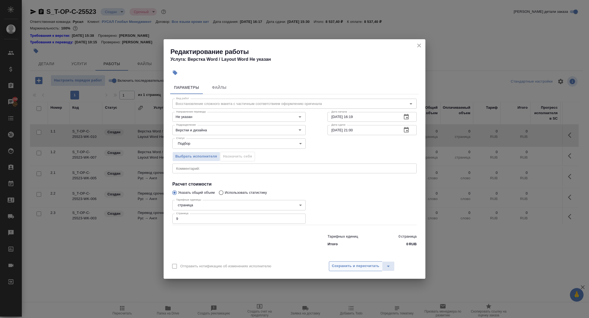
click at [352, 264] on span "Сохранить и пересчитать" at bounding box center [355, 266] width 47 height 6
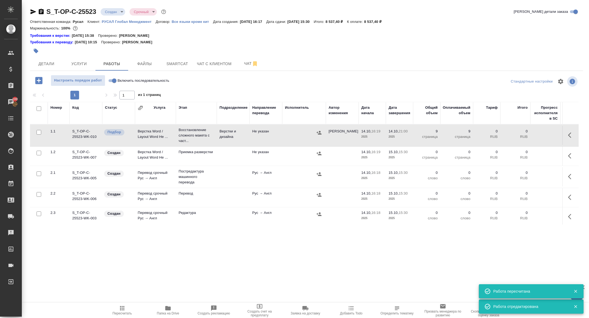
click at [110, 14] on body "🙏 .cls-1 fill:#fff; AWATERA Zhuravleva Alexandra Клиенты Спецификации Заказы 10…" at bounding box center [294, 159] width 589 height 318
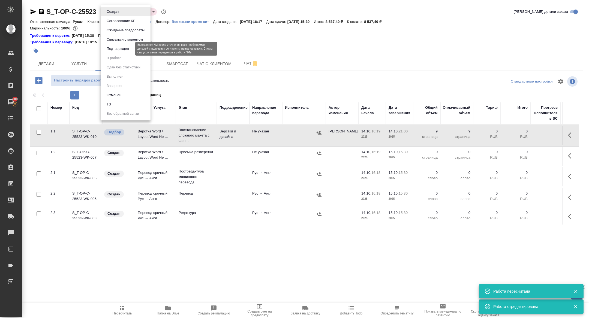
click at [121, 49] on button "Подтвержден" at bounding box center [118, 49] width 26 height 6
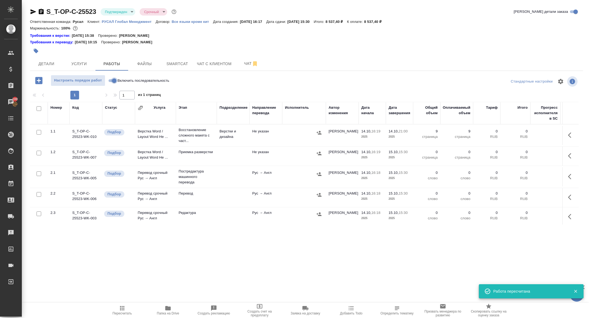
click at [114, 79] on input "Включить последовательность" at bounding box center [114, 80] width 20 height 7
checkbox input "true"
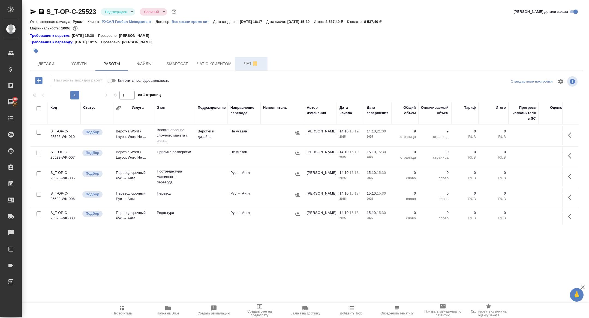
click at [249, 68] on button "Чат" at bounding box center [251, 64] width 33 height 14
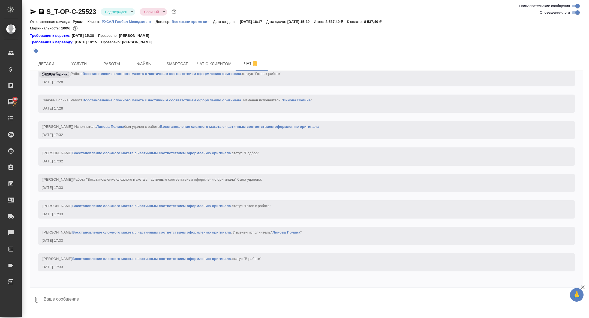
scroll to position [1367, 0]
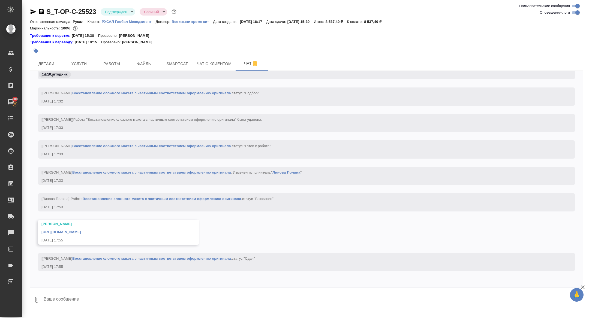
click at [81, 231] on link "https://drive.awatera.com/apps/files/files/10710839?dir=/Shares/%D0%A2-%D0%9E%D…" at bounding box center [61, 232] width 40 height 4
click at [39, 13] on icon "button" at bounding box center [41, 11] width 5 height 5
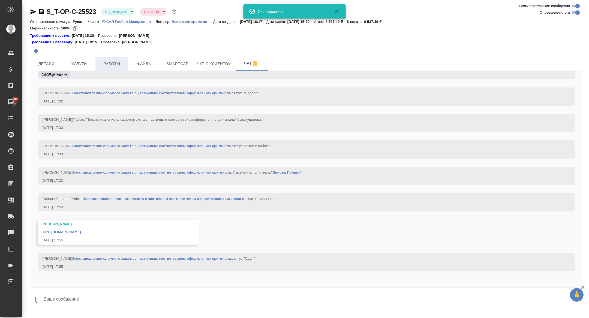
click at [106, 65] on span "Работы" at bounding box center [112, 64] width 26 height 7
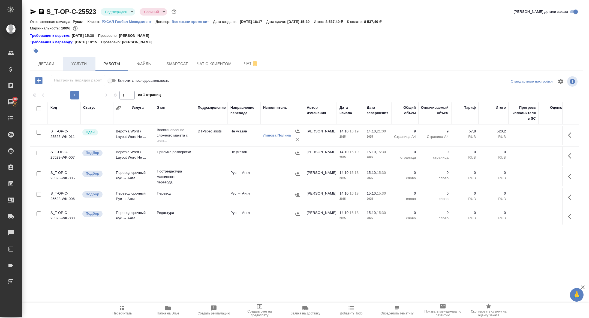
click at [83, 63] on span "Услуги" at bounding box center [79, 64] width 26 height 7
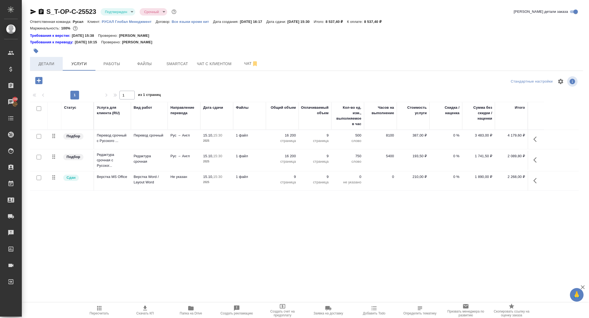
click at [52, 61] on span "Детали" at bounding box center [46, 64] width 26 height 7
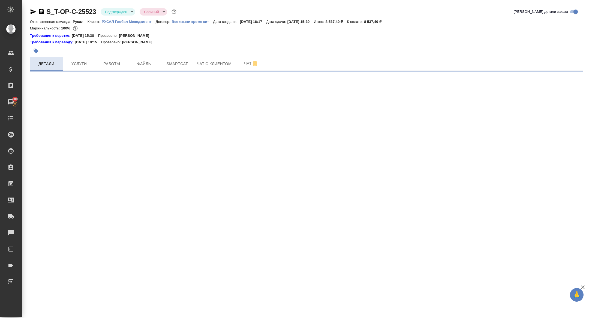
select select "RU"
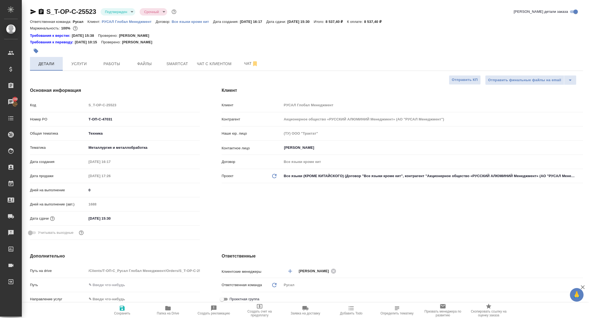
type textarea "x"
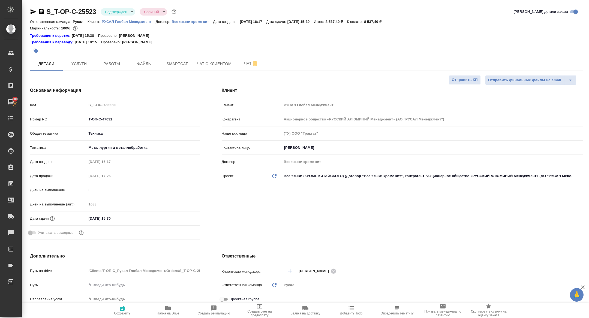
type textarea "x"
click at [111, 59] on button "Работы" at bounding box center [111, 64] width 33 height 14
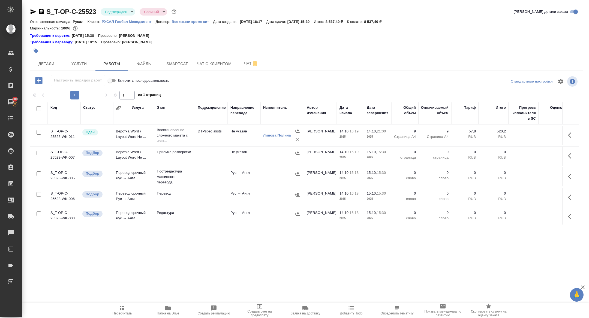
click at [37, 108] on input "checkbox" at bounding box center [39, 108] width 5 height 5
checkbox input "true"
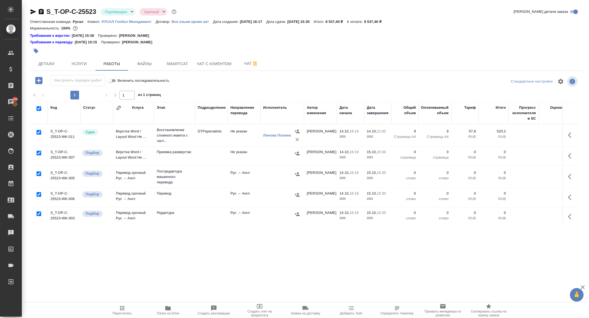
checkbox input "true"
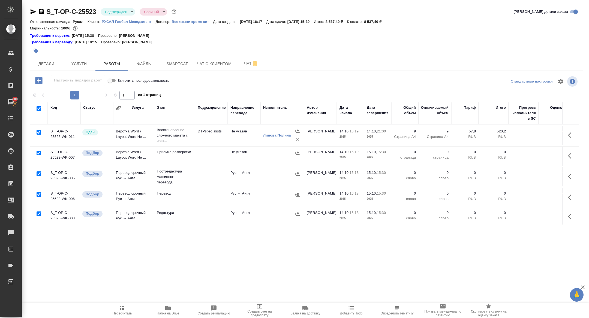
checkbox input "true"
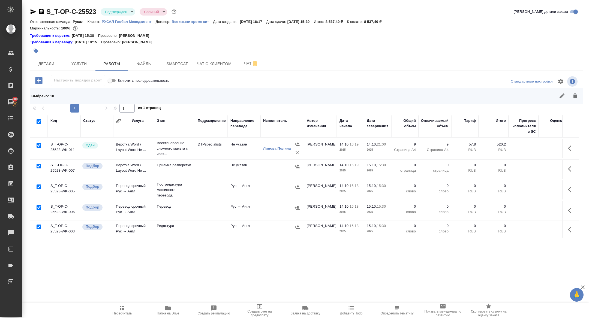
click at [37, 144] on input "checkbox" at bounding box center [39, 145] width 5 height 5
checkbox input "false"
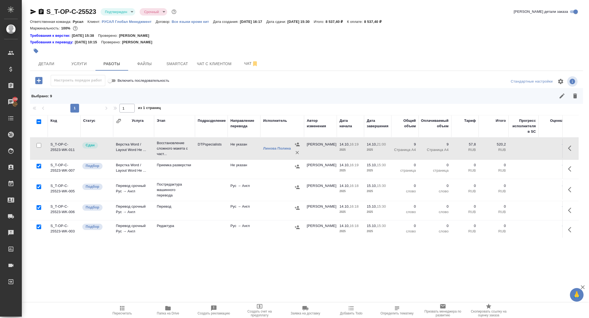
click at [38, 186] on input "checkbox" at bounding box center [39, 187] width 5 height 5
checkbox input "false"
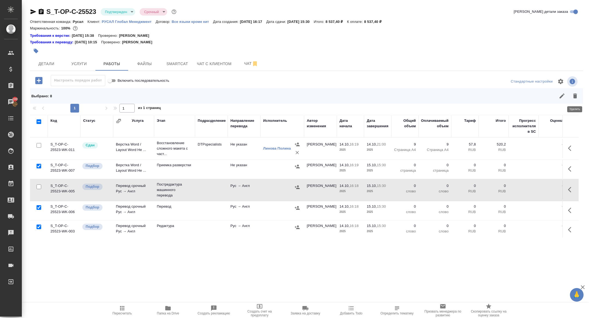
click at [578, 97] on icon "button" at bounding box center [575, 96] width 7 height 7
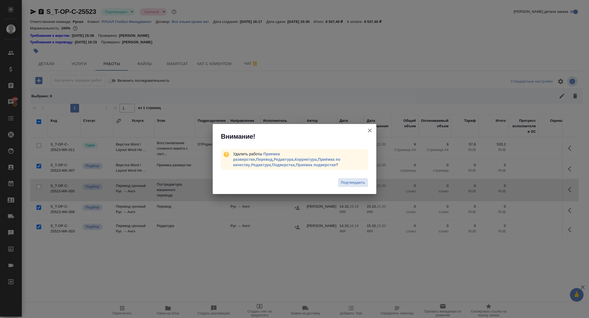
click at [372, 127] on button "Группировать работы по услугам" at bounding box center [369, 130] width 13 height 13
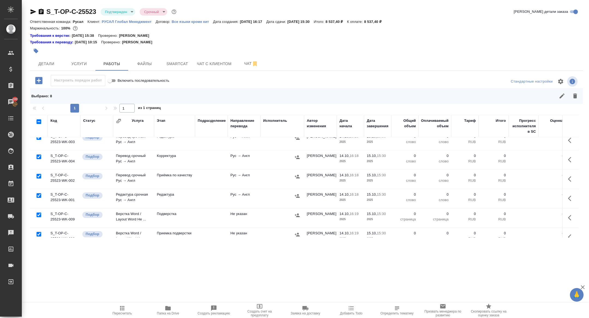
scroll to position [91, 0]
click at [40, 212] on input "checkbox" at bounding box center [39, 213] width 5 height 5
checkbox input "false"
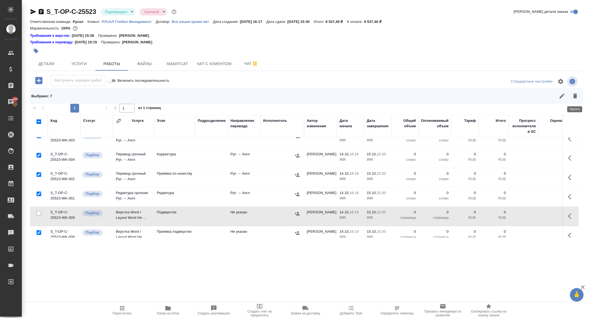
click at [576, 100] on button "button" at bounding box center [575, 95] width 13 height 13
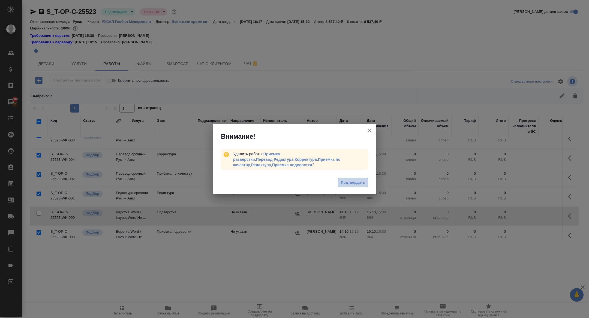
click at [342, 178] on button "Подтвердить" at bounding box center [353, 183] width 30 height 10
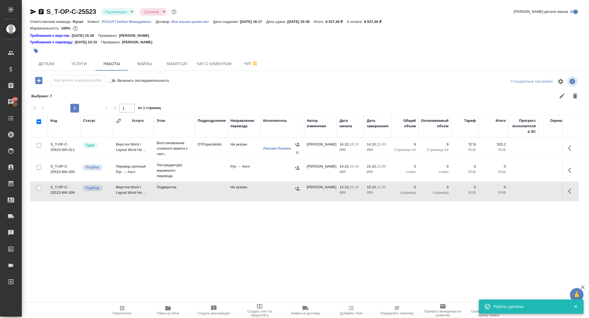
scroll to position [0, 0]
click at [249, 59] on button "Чат" at bounding box center [251, 64] width 33 height 14
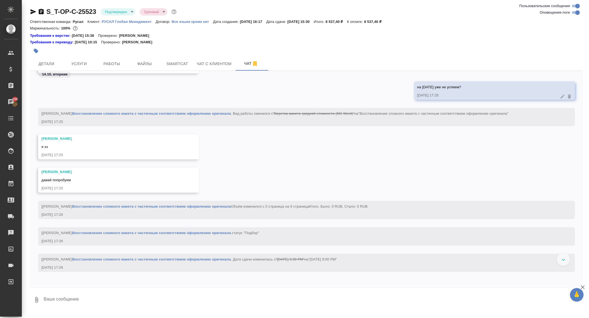
scroll to position [313, 0]
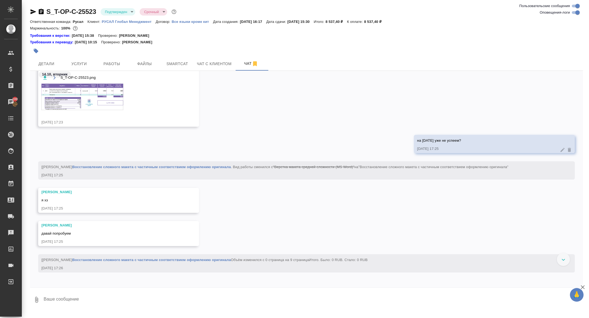
click at [92, 99] on img at bounding box center [82, 97] width 82 height 26
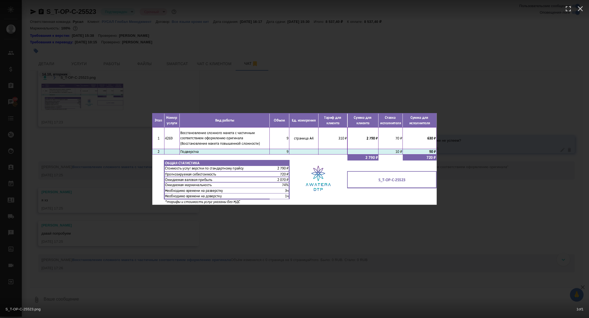
click at [92, 99] on div "S_T-OP-C-25523.png 1 of 1" at bounding box center [294, 159] width 589 height 318
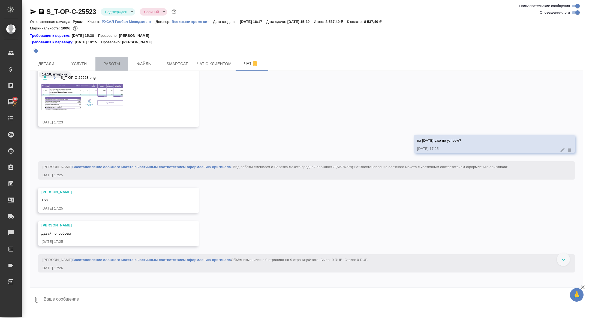
click at [108, 67] on span "Работы" at bounding box center [112, 64] width 26 height 7
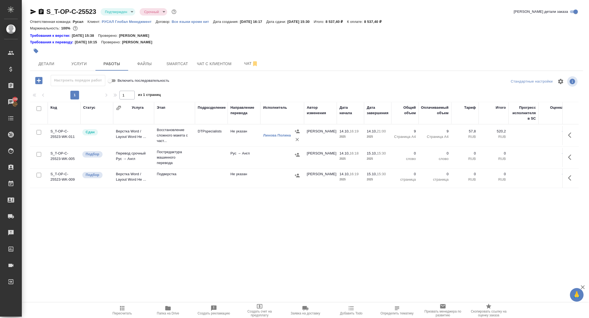
click at [570, 154] on icon "button" at bounding box center [571, 157] width 7 height 7
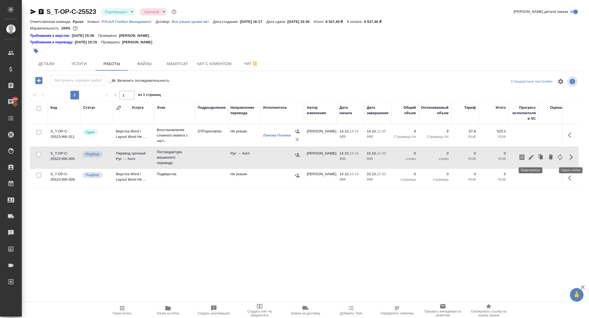
click at [529, 160] on icon "button" at bounding box center [531, 157] width 7 height 7
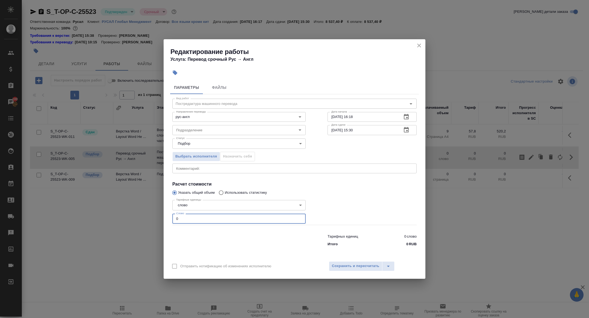
drag, startPoint x: 194, startPoint y: 220, endPoint x: 153, endPoint y: 217, distance: 41.9
click at [153, 217] on div "Редактирование работы Услуга: Перевод срочный Рус → Англ Параметры Файлы Вид ра…" at bounding box center [294, 159] width 589 height 318
type input "700"
click at [411, 133] on button "button" at bounding box center [406, 130] width 13 height 13
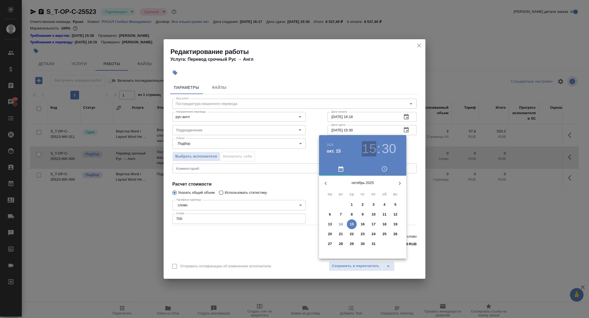
click at [374, 152] on h3 "15" at bounding box center [369, 148] width 14 height 15
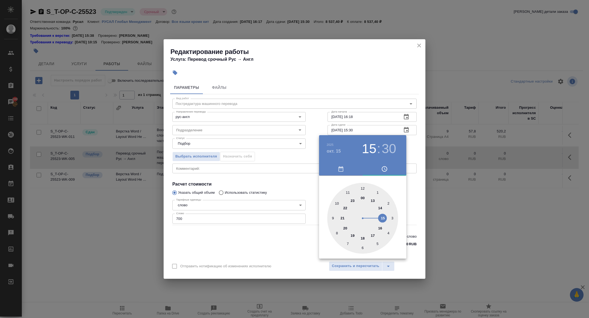
type input "15.10.2025 14:30"
click at [380, 209] on div at bounding box center [362, 218] width 71 height 71
click at [278, 211] on div at bounding box center [294, 159] width 589 height 318
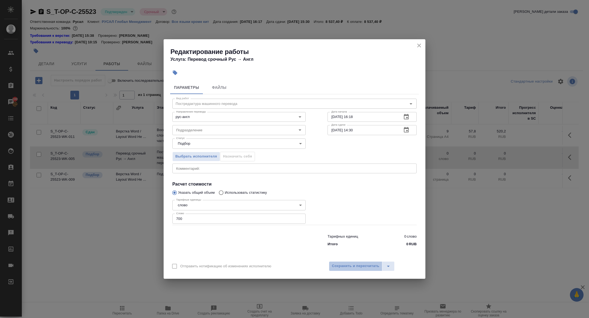
click at [353, 266] on span "Сохранить и пересчитать" at bounding box center [355, 266] width 47 height 6
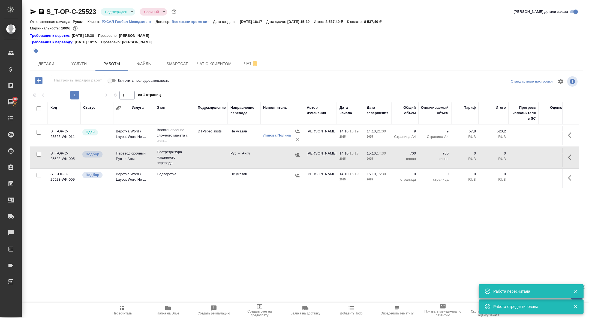
click at [124, 158] on td "Перевод срочный Рус → Англ" at bounding box center [133, 157] width 41 height 19
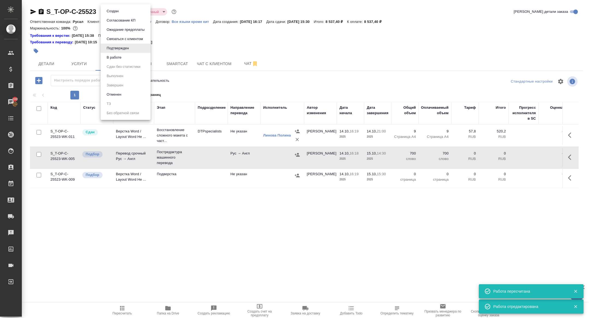
click at [117, 13] on body "🙏 .cls-1 fill:#fff; AWATERA Zhuravleva Alexandra Клиенты Спецификации Заказы 10…" at bounding box center [294, 159] width 589 height 318
click at [114, 56] on button "В работе" at bounding box center [114, 58] width 18 height 6
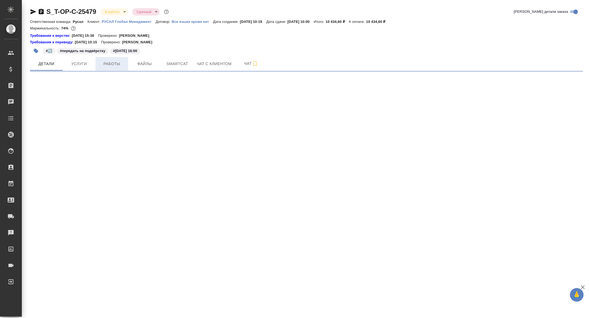
select select "RU"
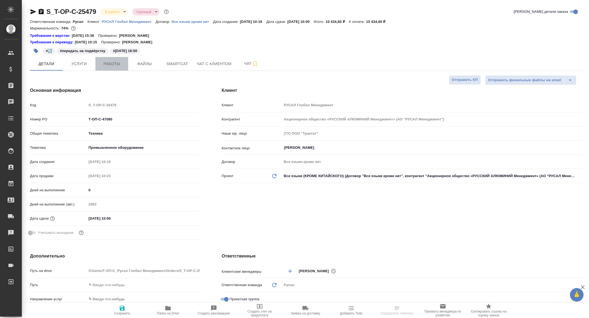
click at [111, 62] on span "Работы" at bounding box center [112, 64] width 26 height 7
type textarea "x"
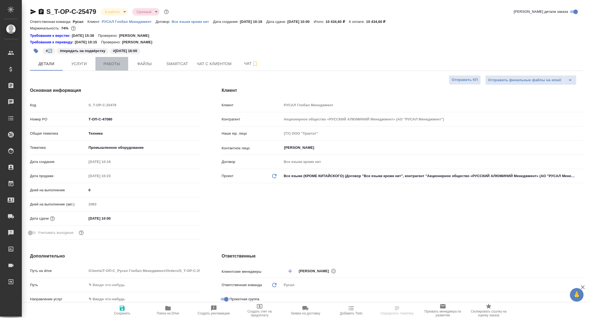
type textarea "x"
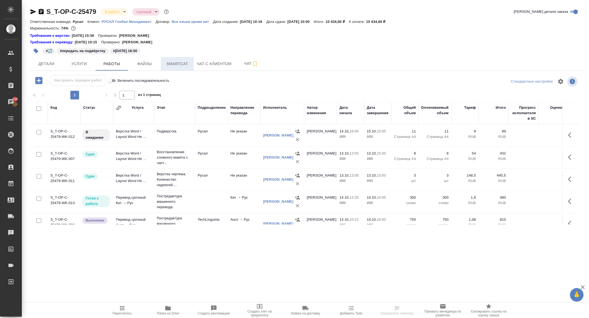
click at [173, 68] on button "Smartcat" at bounding box center [177, 64] width 33 height 14
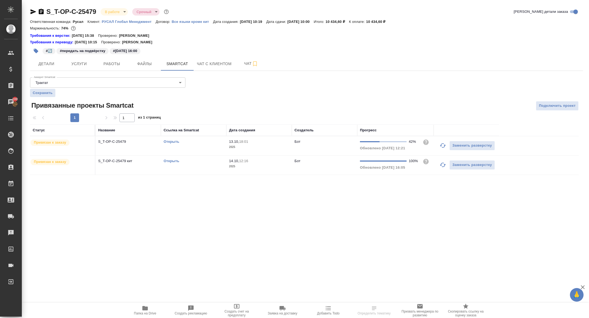
click at [171, 160] on link "Открыть" at bounding box center [172, 161] width 16 height 4
click at [174, 140] on link "Открыть" at bounding box center [172, 142] width 16 height 4
click at [46, 65] on span "Детали" at bounding box center [46, 64] width 26 height 7
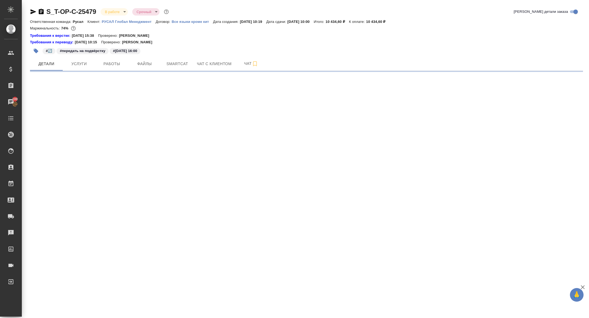
select select "RU"
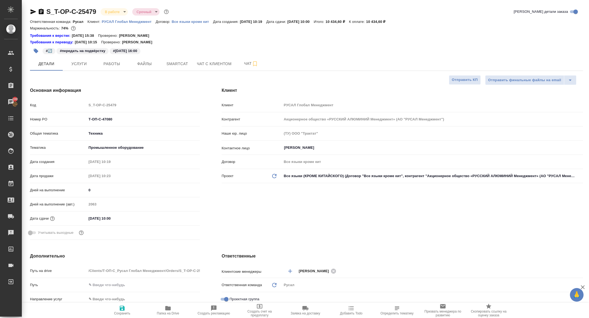
type textarea "x"
click at [177, 310] on span "Папка на Drive" at bounding box center [167, 310] width 39 height 10
type textarea "x"
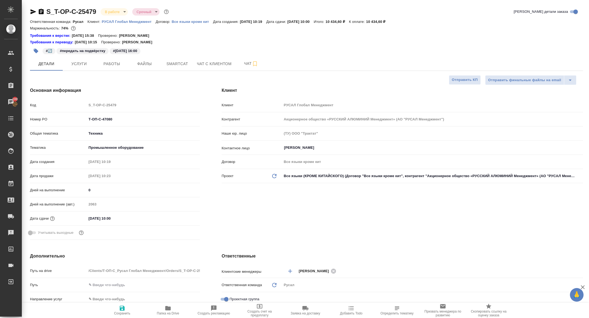
type textarea "x"
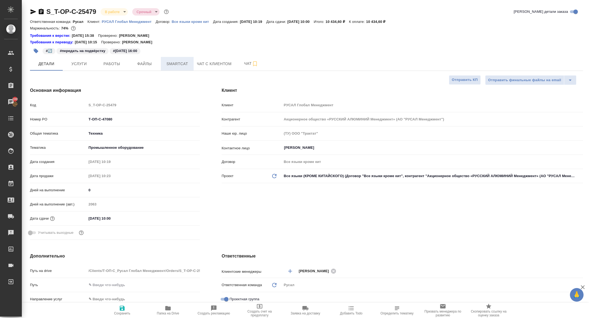
click at [179, 64] on span "Smartcat" at bounding box center [177, 64] width 26 height 7
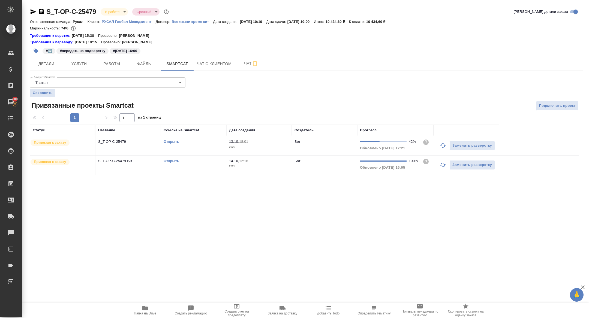
click at [175, 159] on link "Открыть" at bounding box center [172, 161] width 16 height 4
click at [112, 61] on span "Работы" at bounding box center [112, 64] width 26 height 7
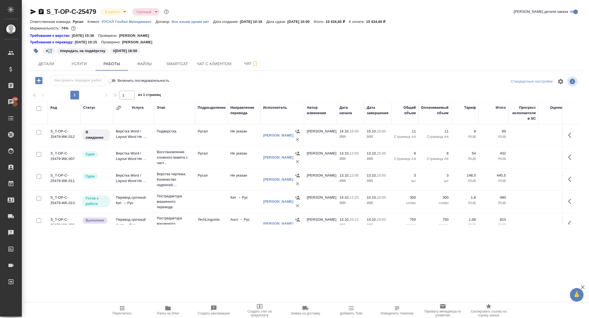
click at [573, 138] on icon "button" at bounding box center [571, 135] width 7 height 7
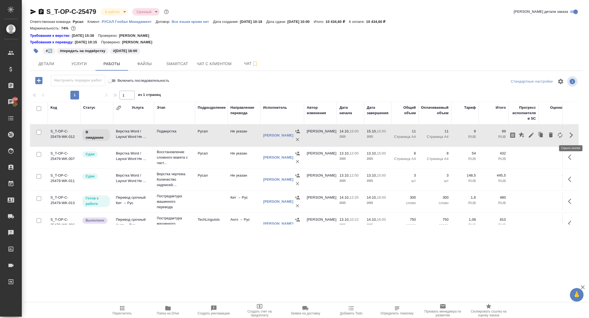
click at [532, 137] on icon "button" at bounding box center [531, 135] width 7 height 7
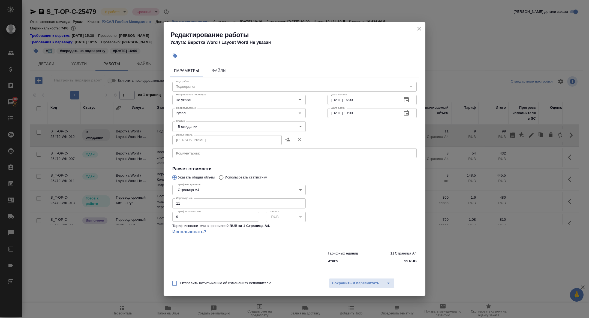
click at [228, 155] on div "x Комментарий:" at bounding box center [294, 153] width 244 height 10
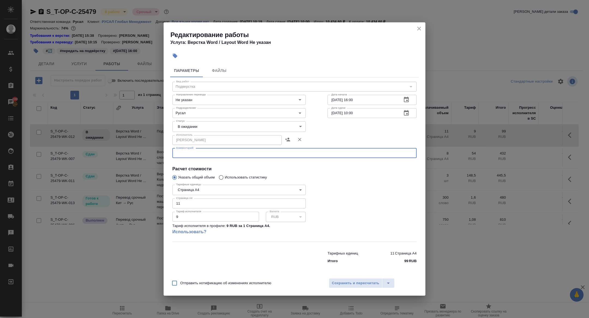
paste textarea "[URL][DOMAIN_NAME]"
type textarea "[URL][DOMAIN_NAME]"
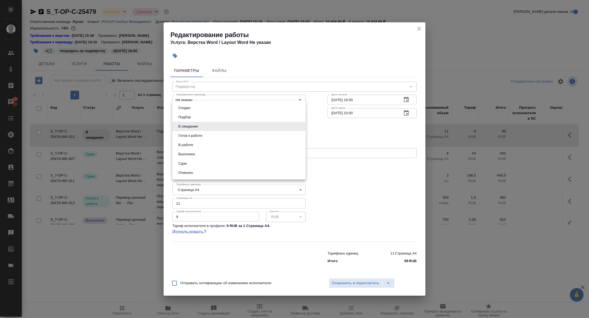
click at [201, 129] on body "🙏 .cls-1 fill:#fff; AWATERA [PERSON_NAME] Спецификации Заказы 100 Чаты Todo Про…" at bounding box center [294, 159] width 589 height 318
click at [199, 134] on button "Готов к работе" at bounding box center [190, 136] width 27 height 6
type input "readyForWork"
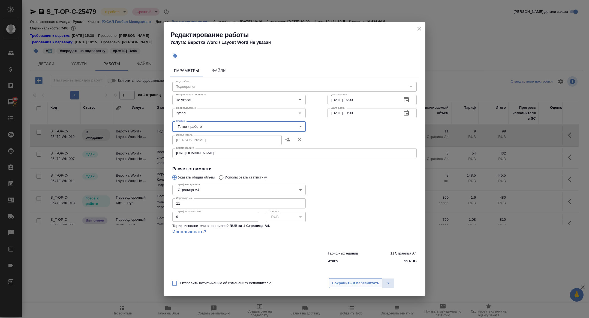
click at [351, 280] on span "Сохранить и пересчитать" at bounding box center [355, 283] width 47 height 6
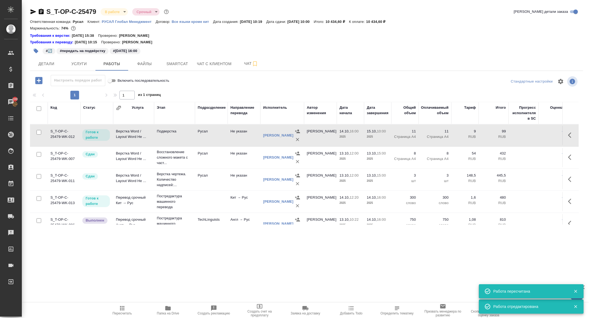
click at [135, 133] on td "Верстка Word / Layout Word Не ..." at bounding box center [133, 135] width 41 height 19
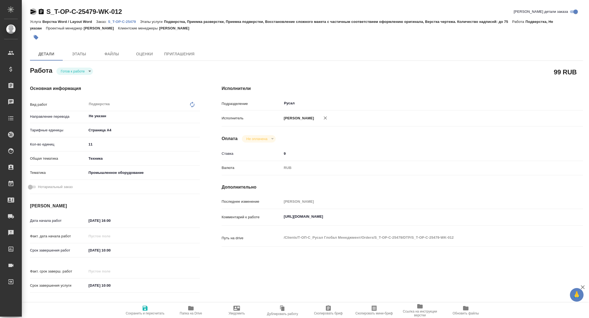
click at [32, 10] on icon "button" at bounding box center [33, 11] width 7 height 7
type textarea "x"
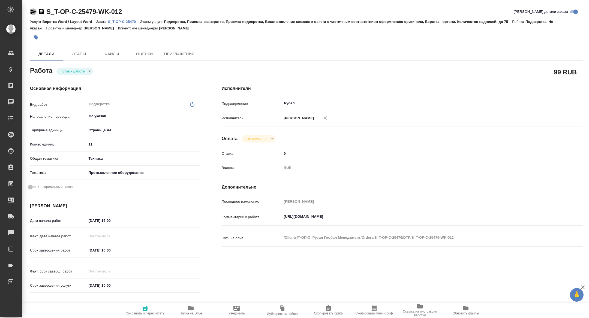
type textarea "x"
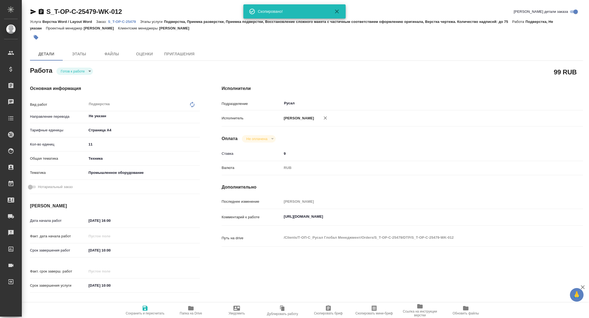
type textarea "x"
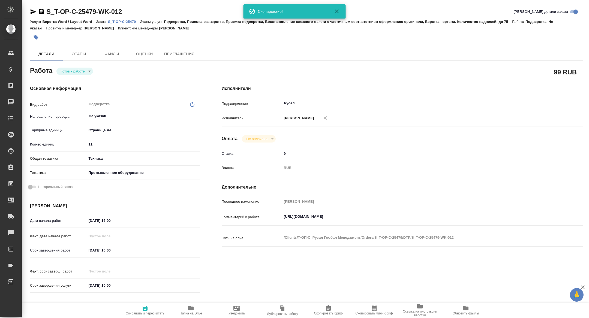
type textarea "x"
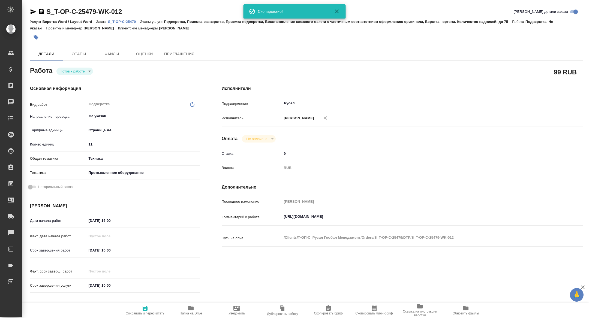
type textarea "x"
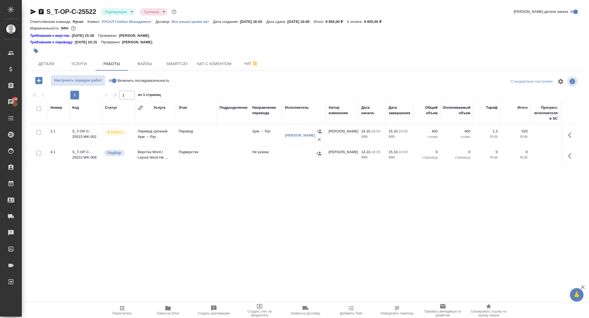
click at [127, 6] on div "S_T-OP-C-25522 Подтвержден confirmed Срочный urgent Кратко детали заказа Ответс…" at bounding box center [306, 119] width 559 height 239
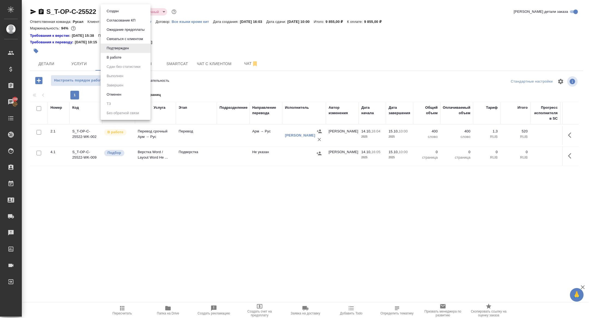
click at [127, 8] on body "🙏 .cls-1 fill:#fff; AWATERA [PERSON_NAME] Спецификации Заказы 100 Чаты Todo Про…" at bounding box center [294, 159] width 589 height 318
click at [120, 58] on button "В работе" at bounding box center [114, 58] width 18 height 6
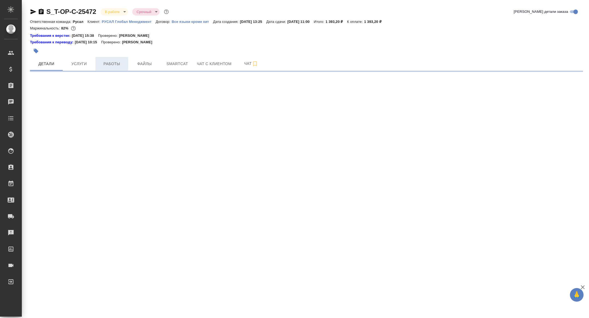
select select "RU"
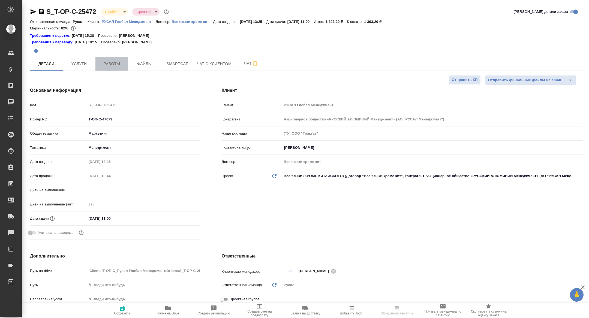
click at [108, 64] on span "Работы" at bounding box center [112, 64] width 26 height 7
type textarea "x"
select select "RU"
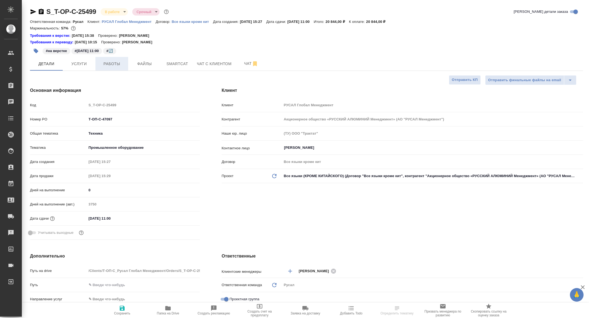
click at [117, 65] on span "Работы" at bounding box center [112, 64] width 26 height 7
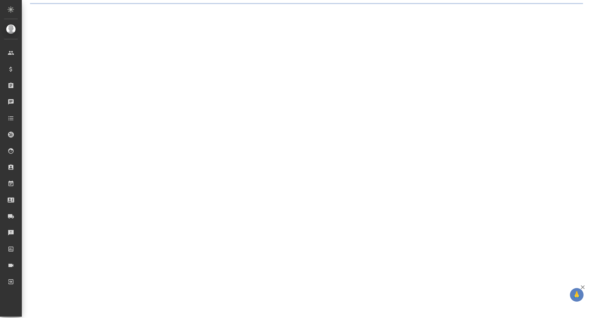
select select "RU"
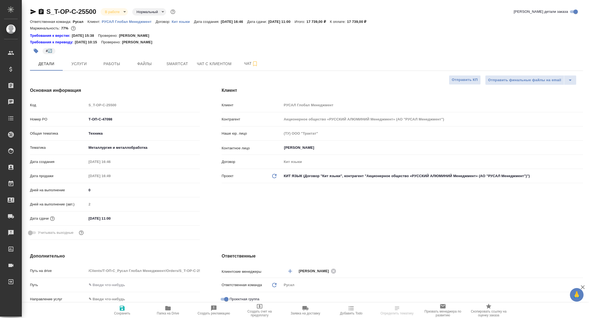
type textarea "x"
click at [111, 69] on button "Работы" at bounding box center [111, 64] width 33 height 14
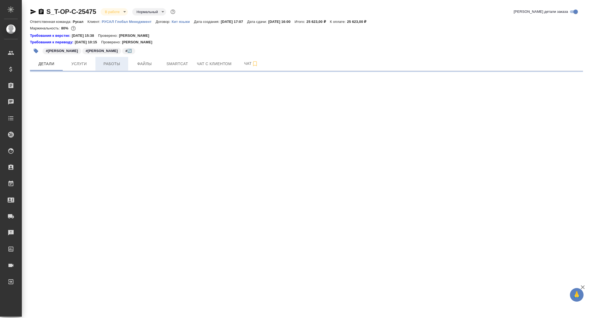
select select "RU"
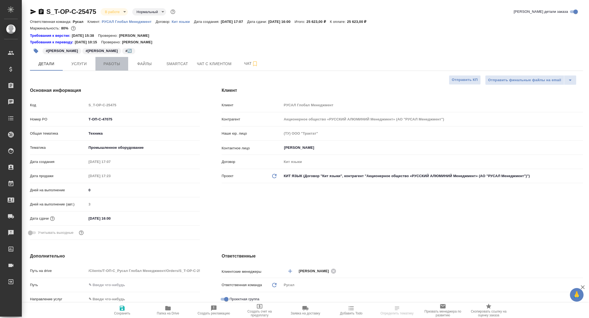
click at [108, 61] on span "Работы" at bounding box center [112, 64] width 26 height 7
type textarea "x"
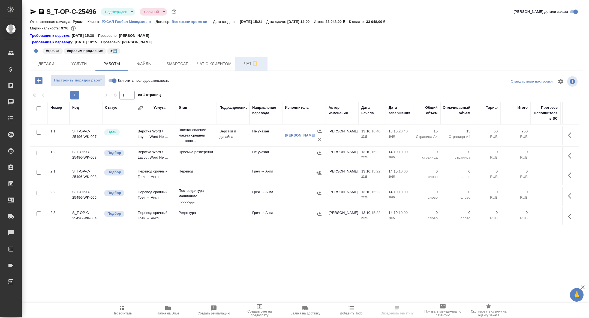
click at [245, 62] on span "Чат" at bounding box center [251, 63] width 26 height 7
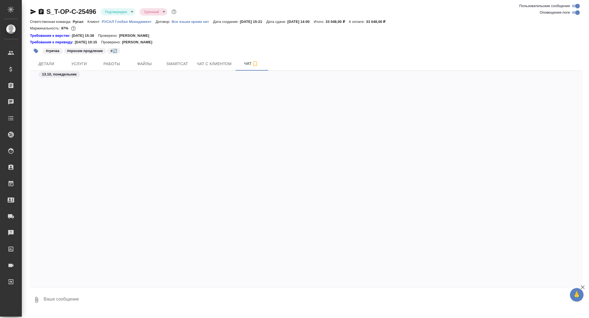
scroll to position [1452, 0]
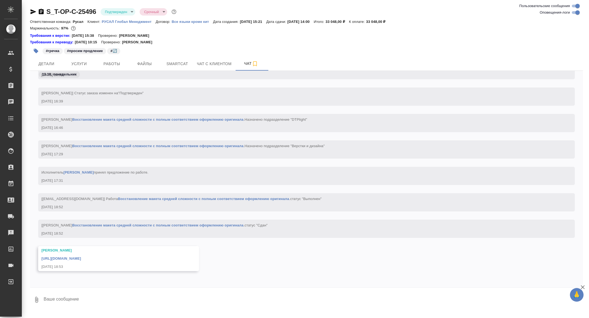
click at [81, 258] on link "https://drive.awatera.com/apps/files/files/10695559?dir=/Shares/%D0%A2-%D0%9E%D…" at bounding box center [61, 259] width 40 height 4
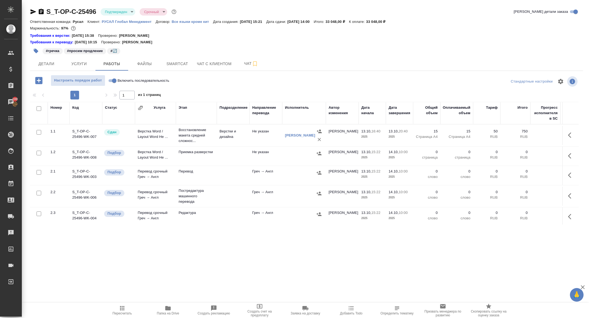
click at [40, 13] on icon "button" at bounding box center [41, 11] width 5 height 5
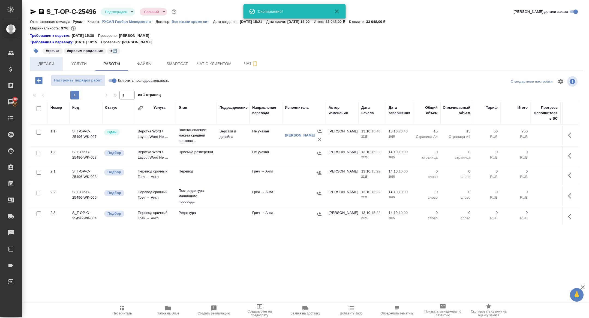
click at [47, 64] on span "Детали" at bounding box center [46, 64] width 26 height 7
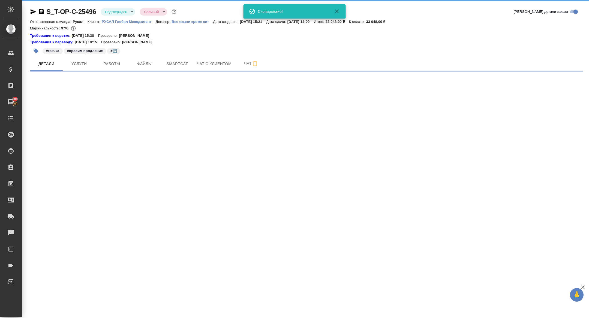
select select "RU"
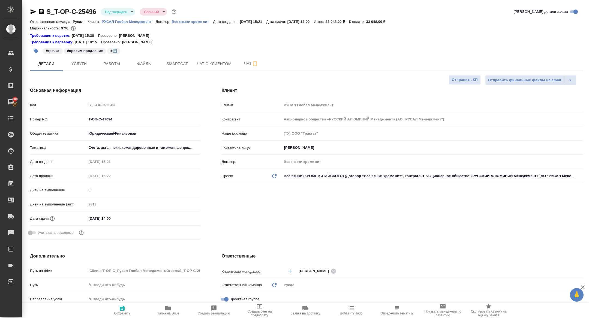
type textarea "x"
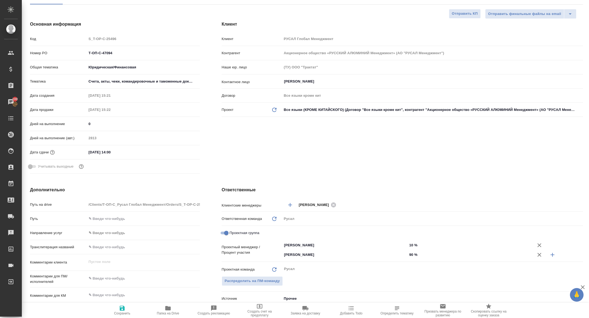
scroll to position [46, 0]
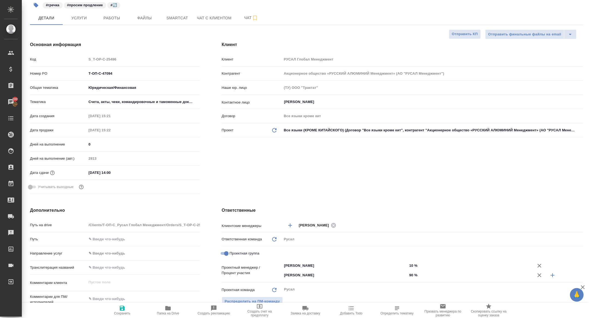
type textarea "x"
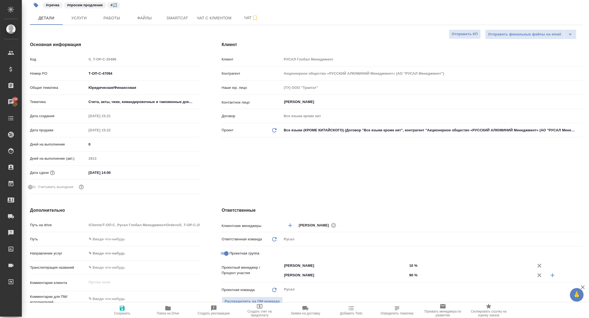
type textarea "x"
click at [76, 22] on button "Услуги" at bounding box center [79, 18] width 33 height 14
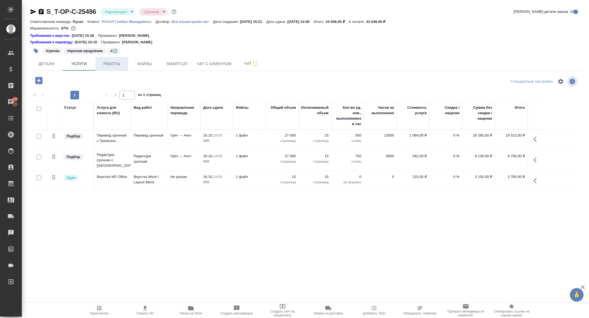
click at [114, 62] on span "Работы" at bounding box center [112, 64] width 26 height 7
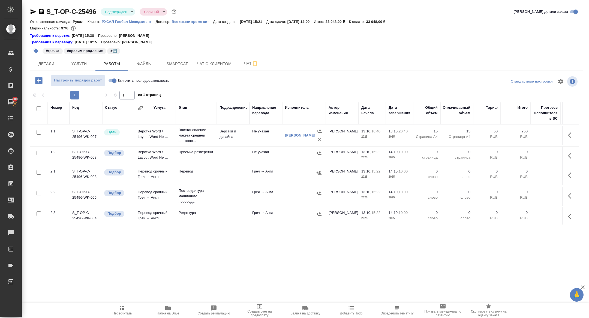
click at [38, 109] on input "checkbox" at bounding box center [39, 108] width 5 height 5
checkbox input "true"
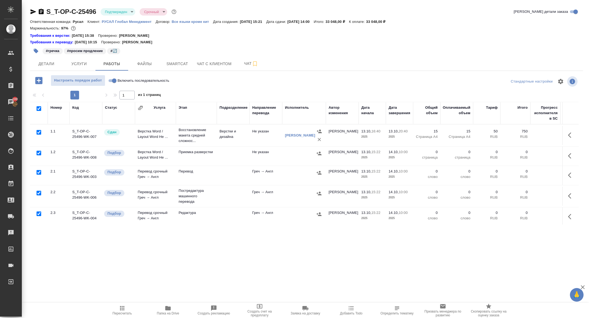
checkbox input "true"
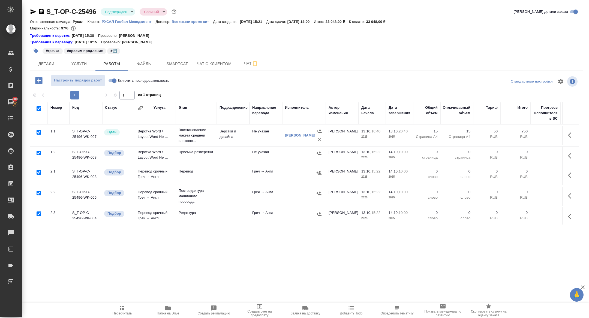
checkbox input "true"
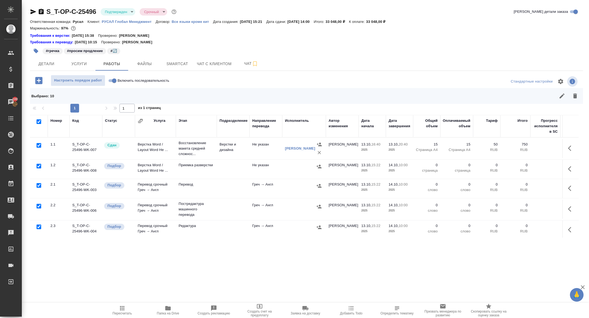
click at [39, 145] on input "checkbox" at bounding box center [39, 145] width 5 height 5
checkbox input "false"
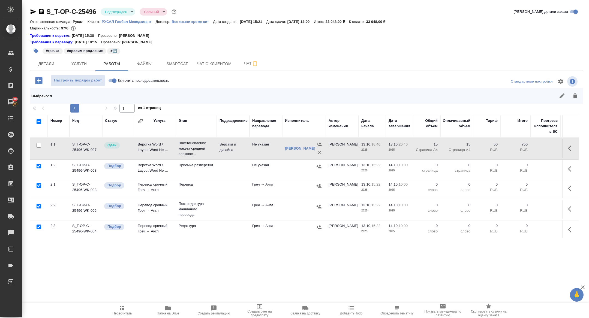
click at [39, 206] on input "checkbox" at bounding box center [39, 206] width 5 height 5
checkbox input "false"
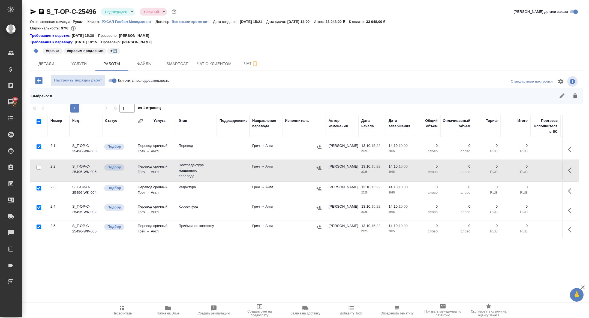
scroll to position [38, 0]
click at [573, 100] on button "button" at bounding box center [575, 95] width 13 height 13
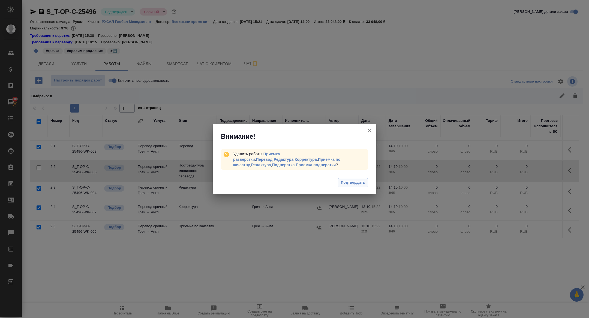
click at [342, 184] on span "Подтвердить" at bounding box center [353, 183] width 24 height 6
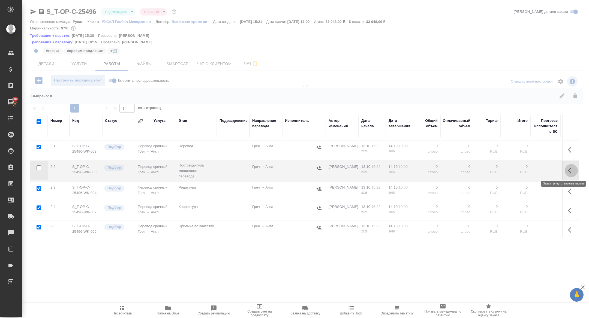
click at [570, 171] on icon "button" at bounding box center [571, 171] width 7 height 7
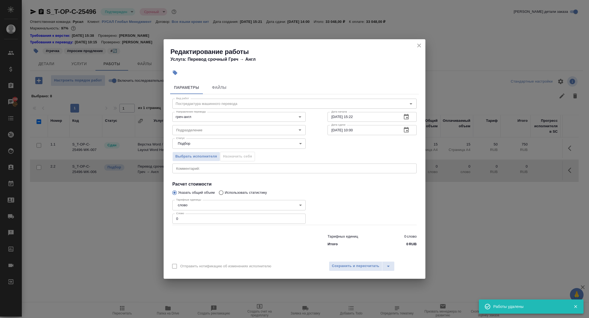
scroll to position [0, 0]
drag, startPoint x: 186, startPoint y: 221, endPoint x: 155, endPoint y: 217, distance: 31.0
click at [155, 217] on div "Редактирование работы Услуга: Перевод срочный Греч → Англ Параметры Файлы Вид р…" at bounding box center [294, 159] width 589 height 318
type input "500"
click at [350, 260] on div "Отправить нотификацию об изменениях исполнителю Сохранить и пересчитать" at bounding box center [295, 268] width 262 height 21
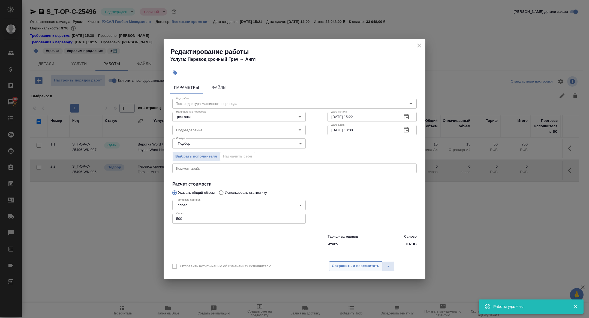
click at [350, 265] on span "Сохранить и пересчитать" at bounding box center [355, 266] width 47 height 6
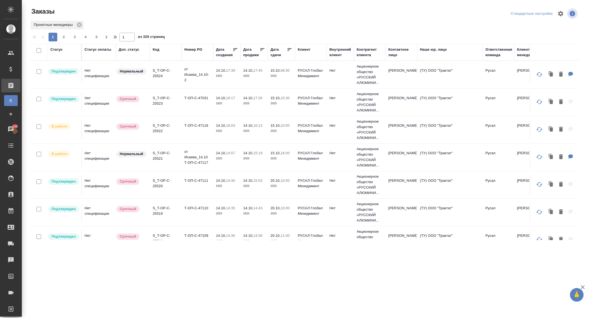
click at [159, 129] on p "S_T-OP-C-25522" at bounding box center [166, 128] width 26 height 11
click at [159, 127] on p "S_T-OP-C-25522" at bounding box center [166, 128] width 26 height 11
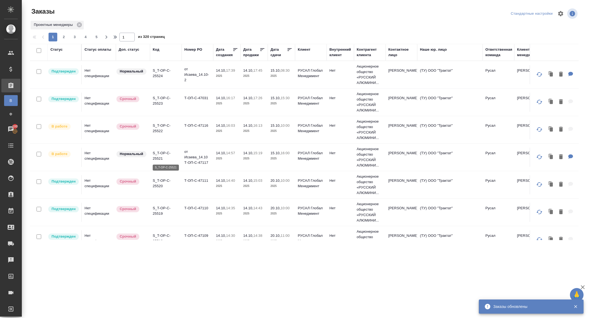
scroll to position [194, 0]
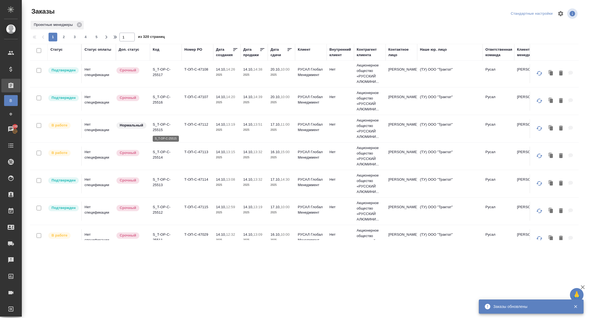
click at [160, 129] on p "S_T-OP-C-25515" at bounding box center [166, 127] width 26 height 11
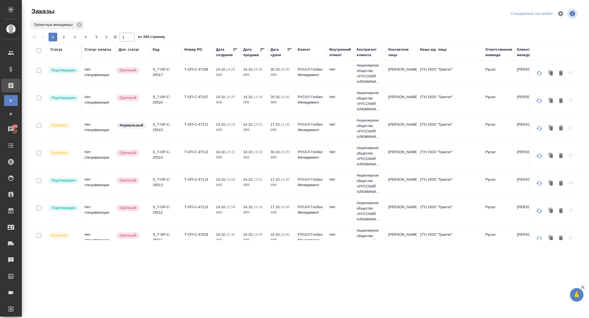
click at [159, 153] on p "S_T-OP-C-25514" at bounding box center [166, 155] width 26 height 11
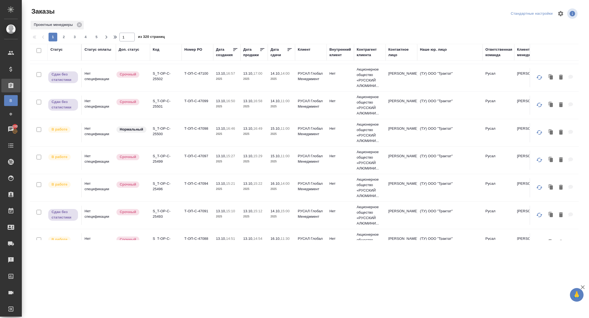
scroll to position [507, 0]
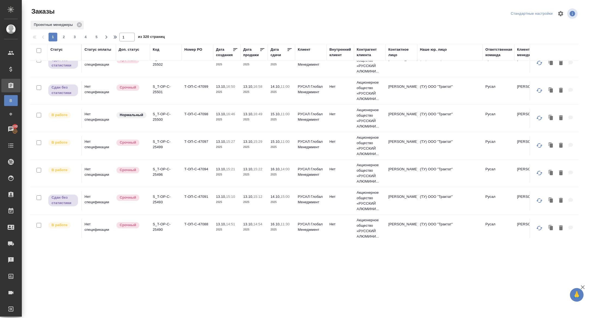
click at [58, 51] on div "Статус" at bounding box center [56, 49] width 12 height 5
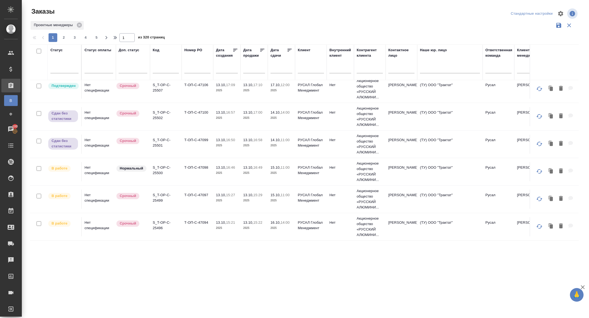
scroll to position [474, 0]
click at [157, 87] on p "S_T-OP-C-25507" at bounding box center [166, 87] width 26 height 11
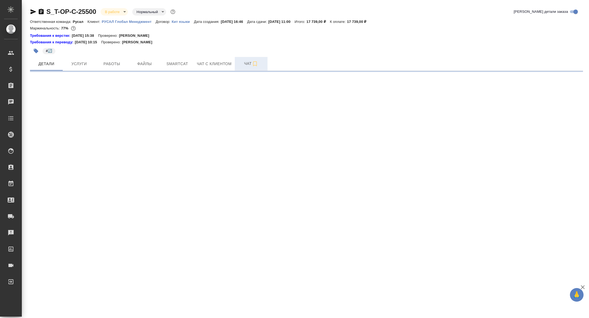
select select "RU"
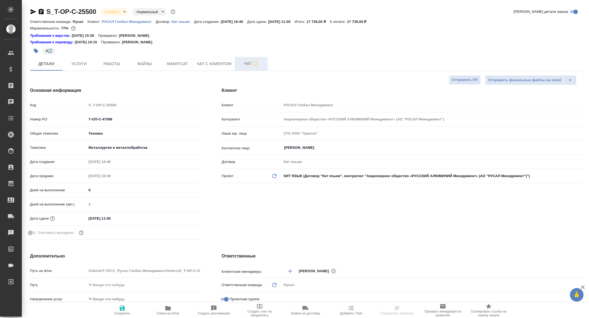
type textarea "x"
click at [250, 63] on span "Чат" at bounding box center [251, 63] width 26 height 7
type textarea "x"
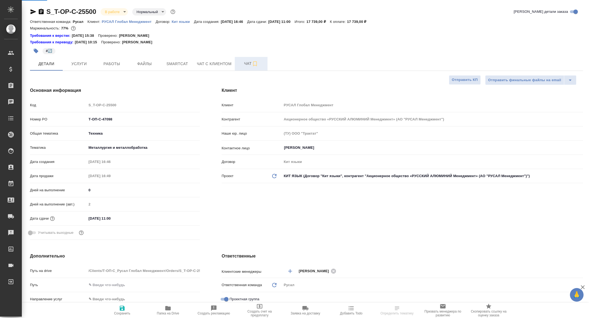
type textarea "x"
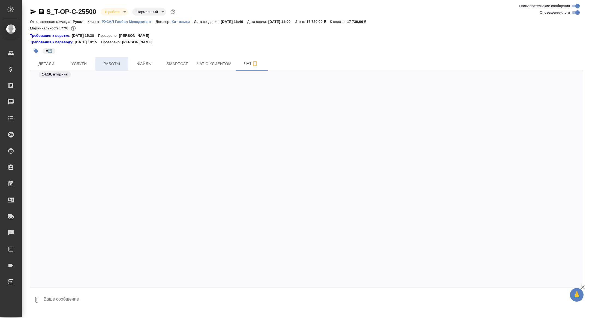
scroll to position [1751, 0]
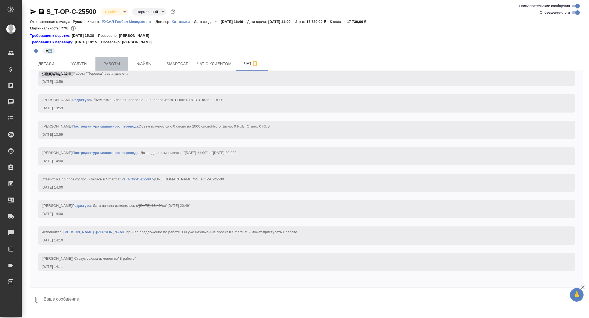
click at [106, 62] on span "Работы" at bounding box center [112, 64] width 26 height 7
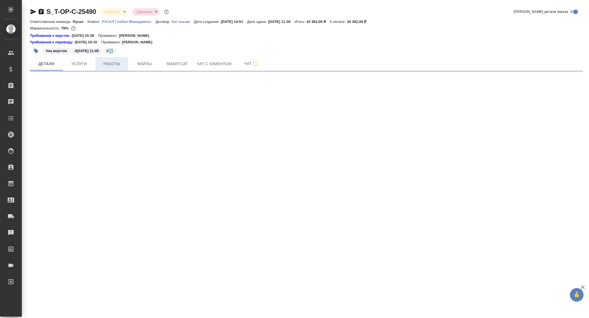
select select "RU"
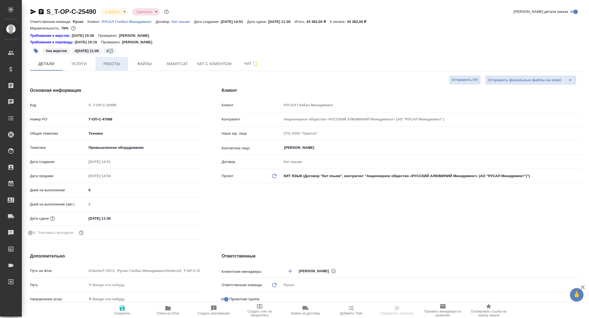
click at [114, 64] on span "Работы" at bounding box center [112, 64] width 26 height 7
type textarea "x"
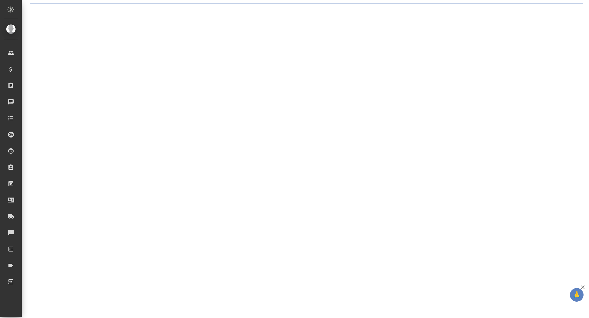
select select "RU"
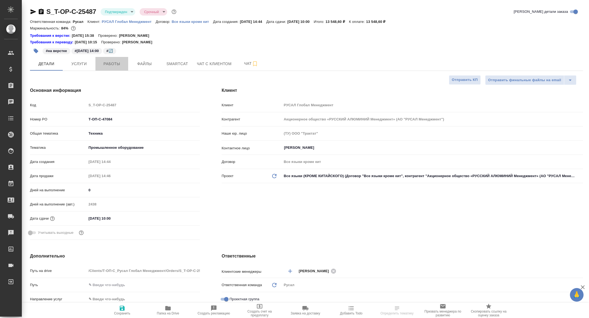
click at [119, 68] on button "Работы" at bounding box center [111, 64] width 33 height 14
type textarea "x"
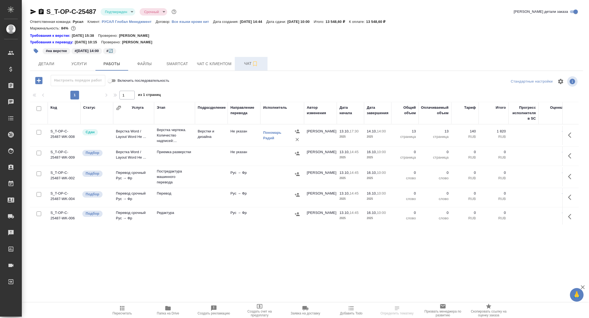
click at [244, 65] on span "Чат" at bounding box center [251, 63] width 26 height 7
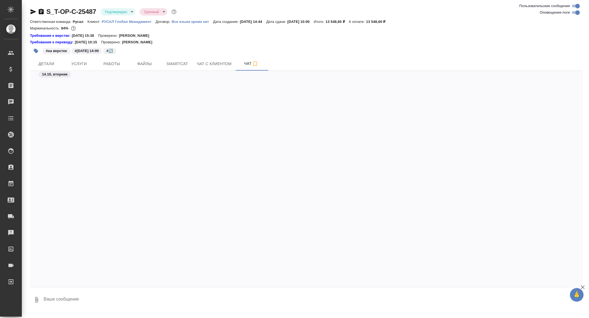
scroll to position [1591, 0]
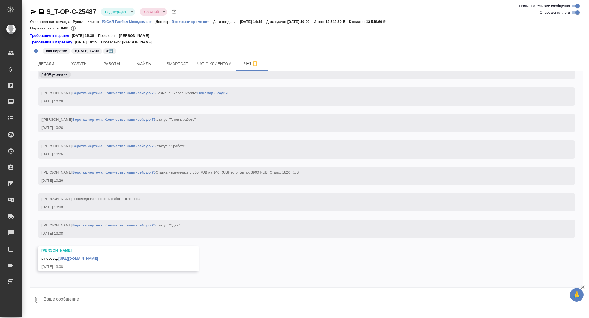
click at [98, 257] on link "[URL][DOMAIN_NAME]" at bounding box center [78, 259] width 40 height 4
click at [79, 67] on span "Услуги" at bounding box center [79, 64] width 26 height 7
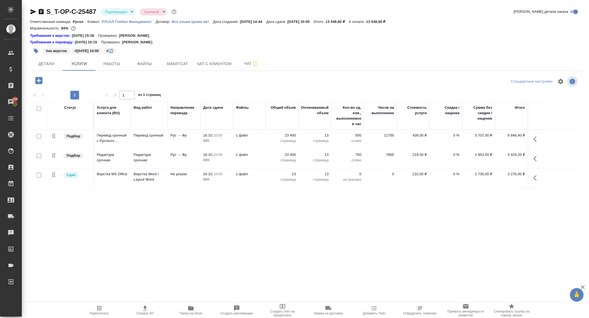
click at [43, 8] on icon "button" at bounding box center [41, 11] width 7 height 7
click at [120, 73] on div "S_T-OP-C-25487 Подтвержден confirmed Срочный urgent Кратко детали заказа Ответс…" at bounding box center [306, 116] width 559 height 233
click at [114, 65] on span "Работы" at bounding box center [112, 64] width 26 height 7
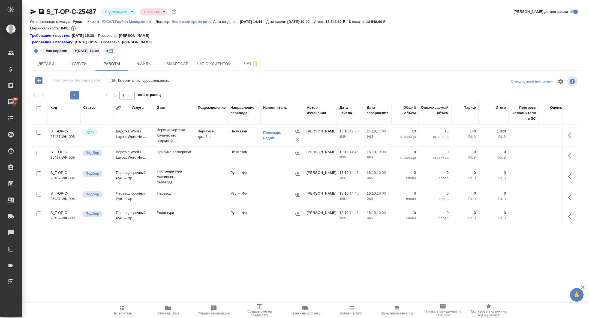
click at [38, 108] on input "checkbox" at bounding box center [39, 108] width 5 height 5
checkbox input "true"
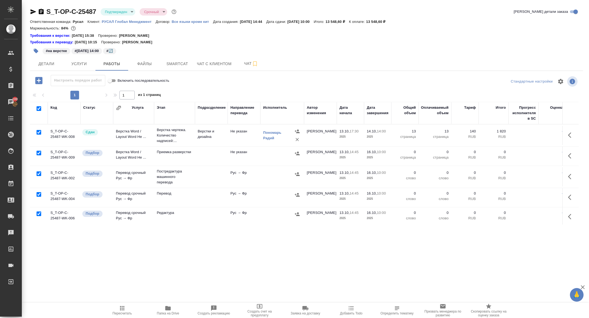
checkbox input "true"
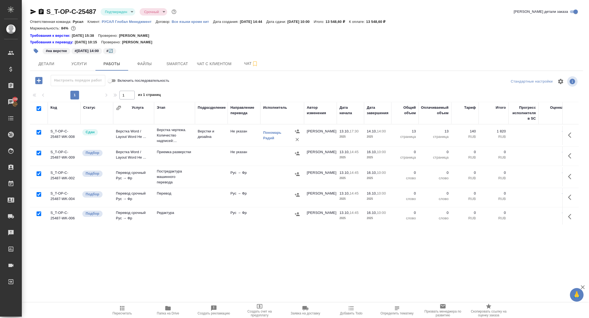
checkbox input "true"
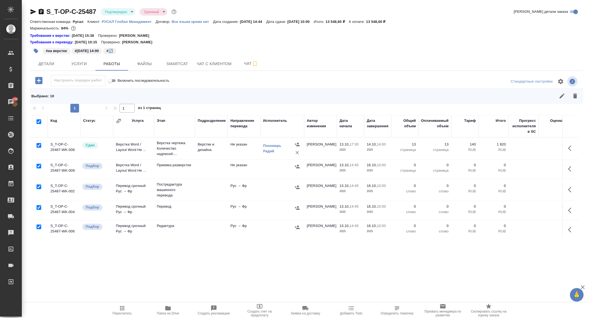
click at [38, 146] on input "checkbox" at bounding box center [39, 145] width 5 height 5
checkbox input "false"
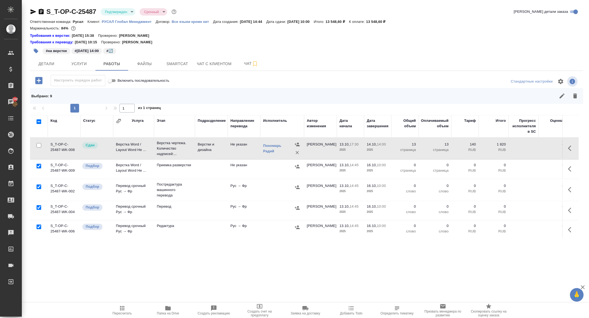
click at [39, 185] on input "checkbox" at bounding box center [39, 187] width 5 height 5
checkbox input "false"
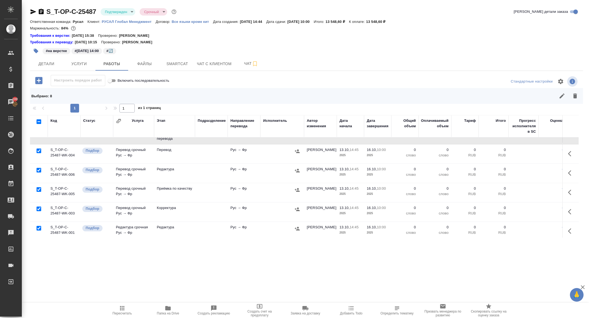
scroll to position [98, 0]
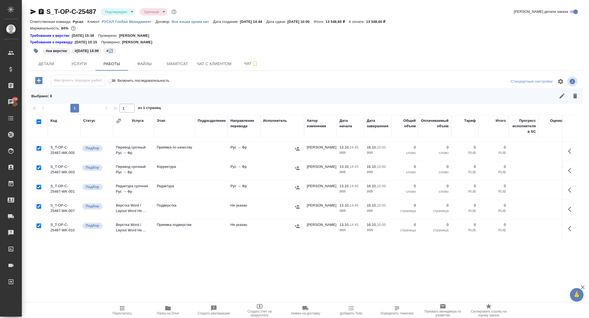
click at [40, 206] on input "checkbox" at bounding box center [39, 206] width 5 height 5
checkbox input "false"
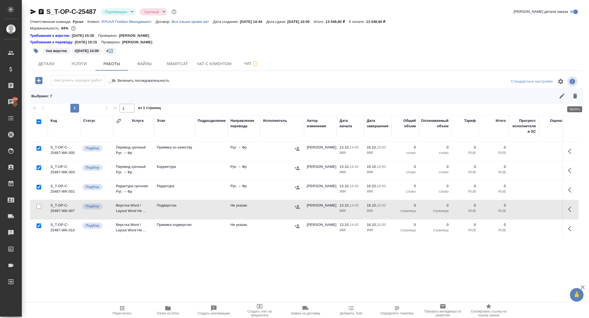
drag, startPoint x: 581, startPoint y: 94, endPoint x: 573, endPoint y: 94, distance: 7.9
click at [581, 94] on button "button" at bounding box center [575, 95] width 13 height 13
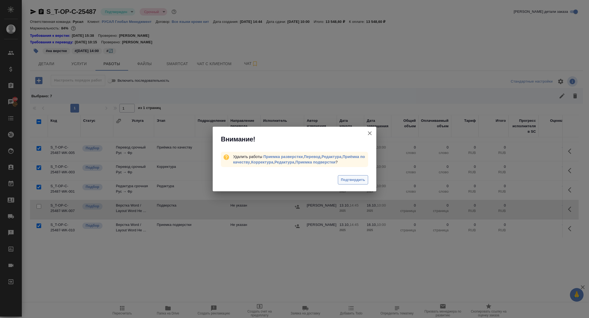
click at [342, 177] on span "Подтвердить" at bounding box center [353, 180] width 24 height 6
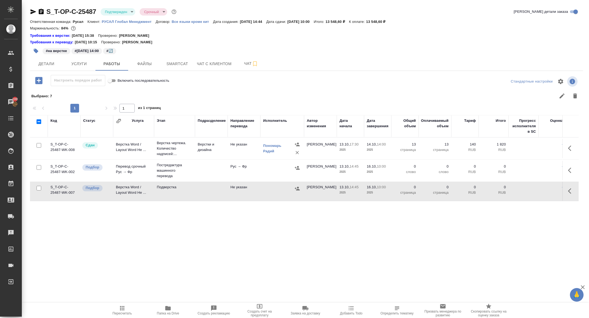
scroll to position [0, 0]
click at [571, 188] on icon "button" at bounding box center [571, 191] width 7 height 7
click at [531, 190] on icon "button" at bounding box center [531, 191] width 5 height 5
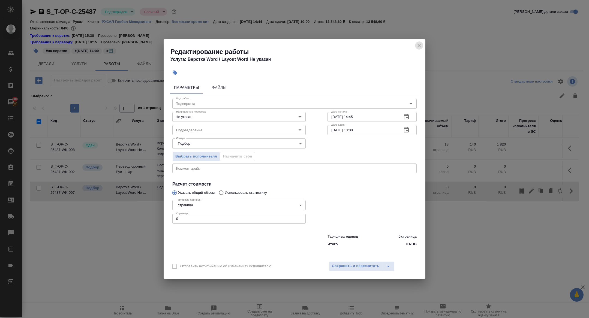
click at [421, 44] on icon "close" at bounding box center [419, 45] width 7 height 7
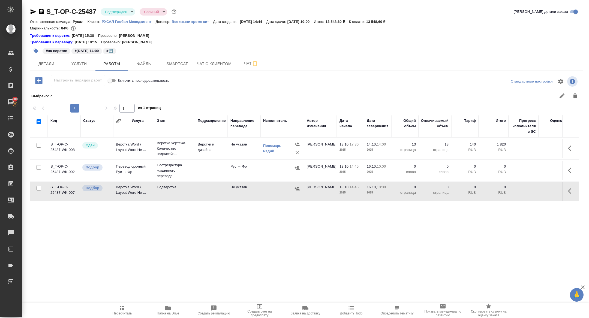
drag, startPoint x: 577, startPoint y: 166, endPoint x: 572, endPoint y: 167, distance: 4.1
click at [577, 167] on button "button" at bounding box center [571, 170] width 13 height 13
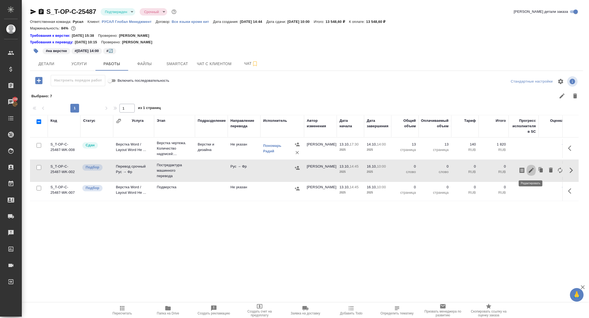
click at [534, 170] on icon "button" at bounding box center [531, 170] width 7 height 7
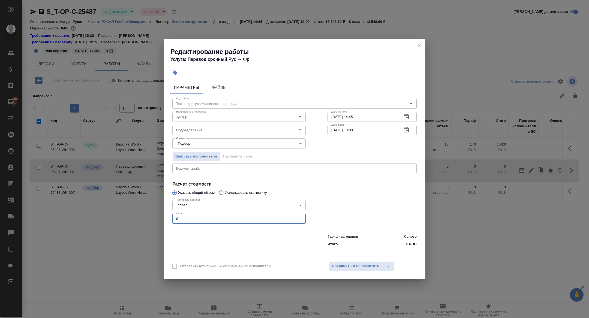
drag, startPoint x: 184, startPoint y: 219, endPoint x: 150, endPoint y: 215, distance: 34.6
click at [150, 215] on div "Редактирование работы Услуга: Перевод срочный Рус → Фр Параметры Файлы Вид рабо…" at bounding box center [294, 159] width 589 height 318
type input "1300"
click at [410, 131] on button "button" at bounding box center [406, 130] width 13 height 13
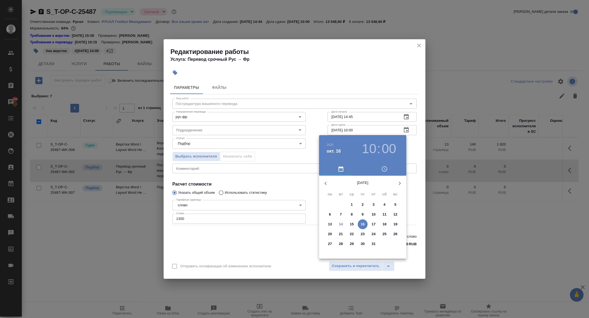
click at [353, 224] on p "15" at bounding box center [352, 224] width 4 height 5
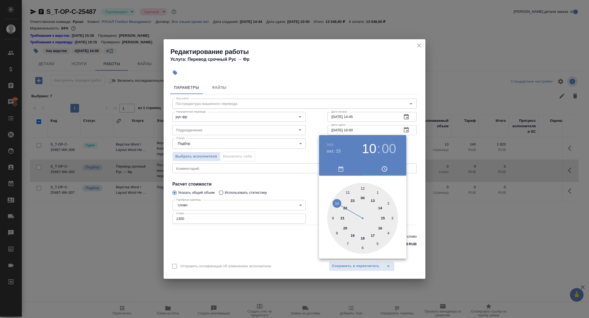
type input "15.10.2025 16:00"
click at [380, 226] on div at bounding box center [362, 218] width 71 height 71
click at [277, 190] on div at bounding box center [294, 159] width 589 height 318
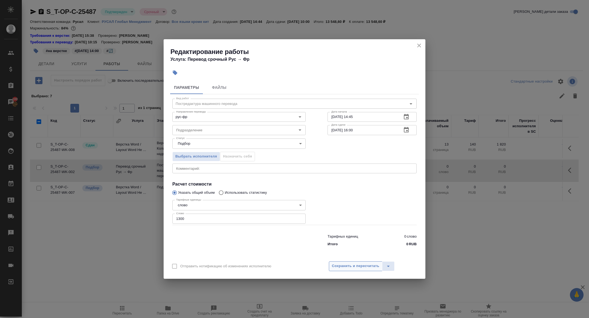
click at [357, 270] on button "Сохранить и пересчитать" at bounding box center [355, 267] width 53 height 10
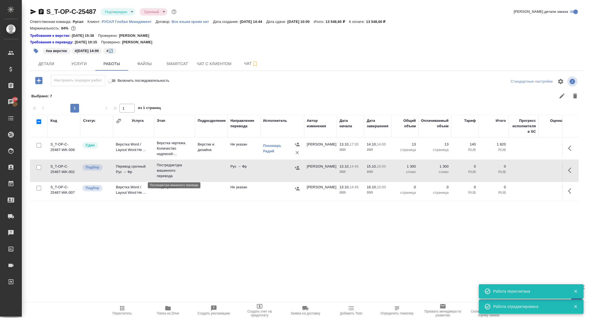
click at [164, 169] on p "Постредактура машинного перевода" at bounding box center [174, 171] width 35 height 16
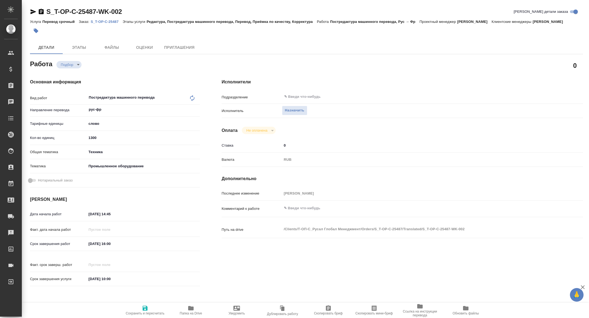
type textarea "x"
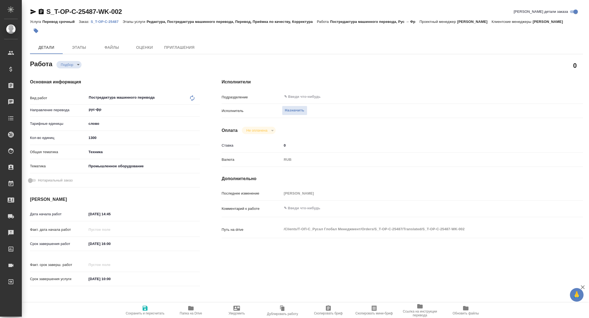
type textarea "x"
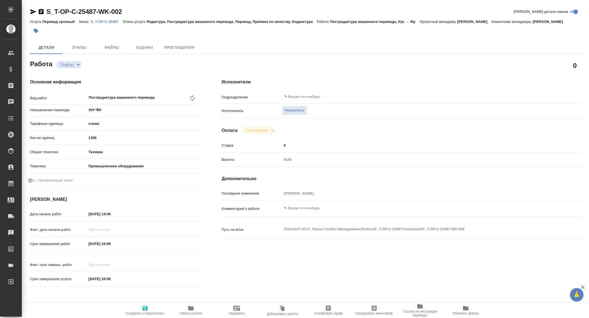
click at [377, 314] on span "Скопировать мини-бриф" at bounding box center [374, 314] width 37 height 4
type textarea "x"
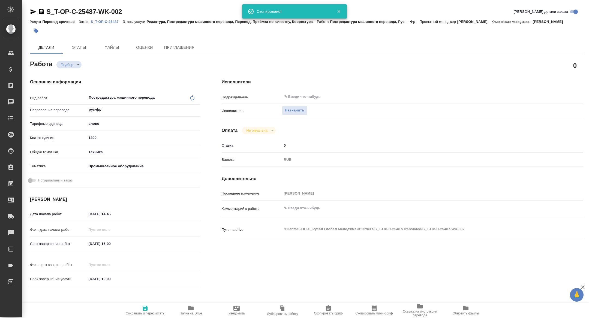
type textarea "x"
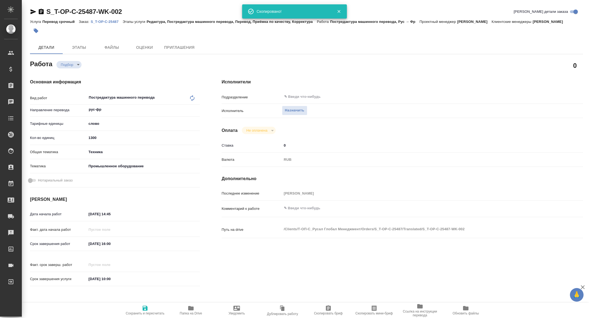
type textarea "x"
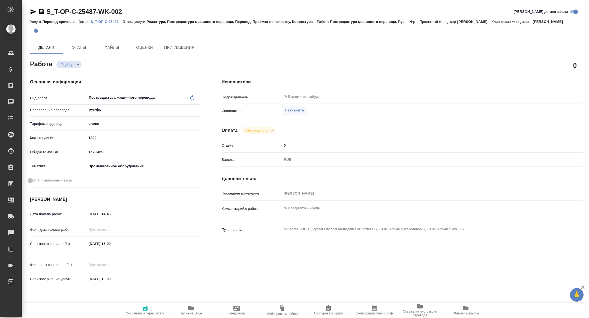
type textarea "x"
click at [295, 114] on span "Назначить" at bounding box center [294, 111] width 19 height 6
type textarea "x"
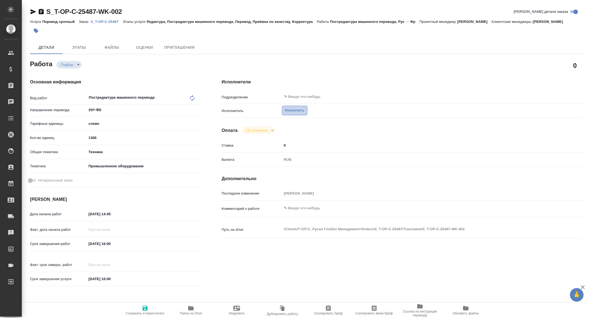
type textarea "x"
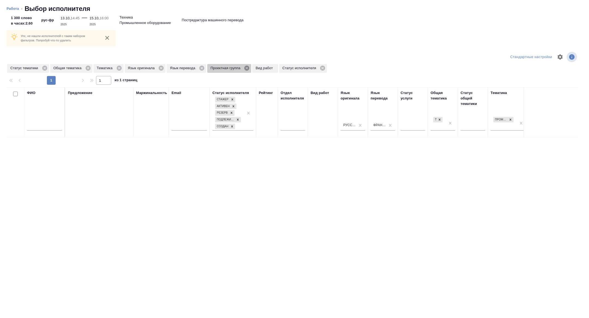
click at [249, 68] on icon at bounding box center [246, 68] width 5 height 5
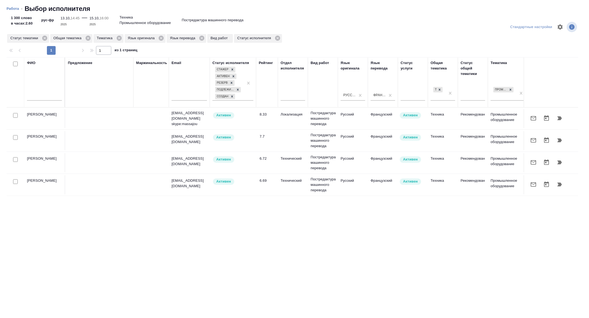
click at [532, 118] on icon "button" at bounding box center [533, 118] width 7 height 7
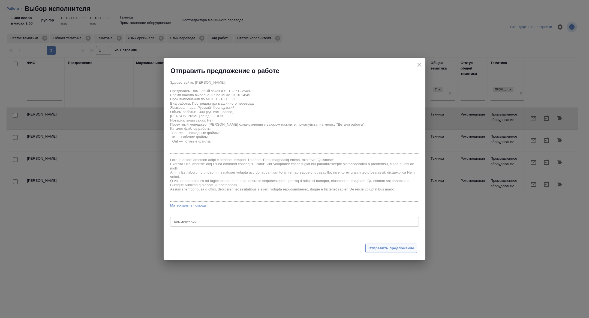
click at [378, 247] on span "Отправить предложение" at bounding box center [392, 249] width 46 height 6
type textarea "x"
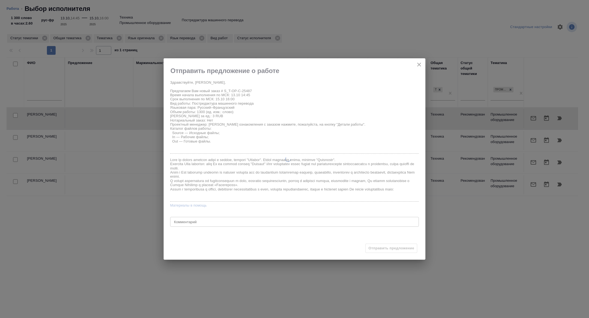
type textarea "x"
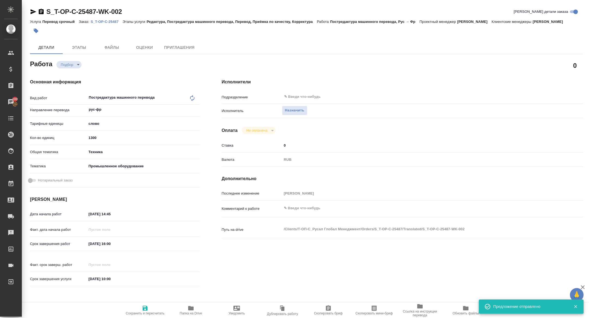
type input "recruiting"
type textarea "Постредактура машинного перевода"
type textarea "x"
type input "рус-фр"
type input "5a8b1489cc6b4906c91bfd90"
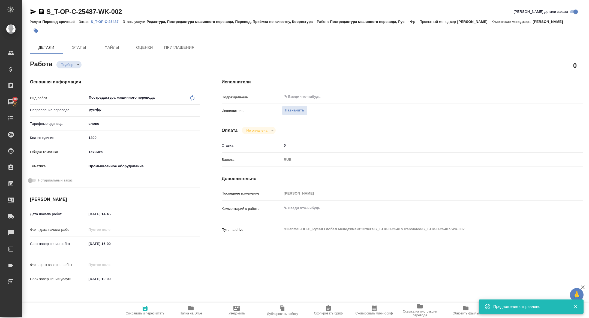
type input "1300"
type input "tech"
type input "5f647205b73bc97568ca66bc"
type input "[DATE] 14:45"
type input "15.10.2025 16:00"
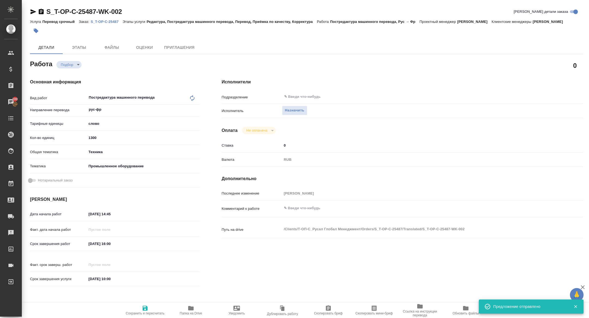
type input "[DATE] 10:00"
type input "notPayed"
type input "0"
type input "RUB"
type input "[PERSON_NAME]"
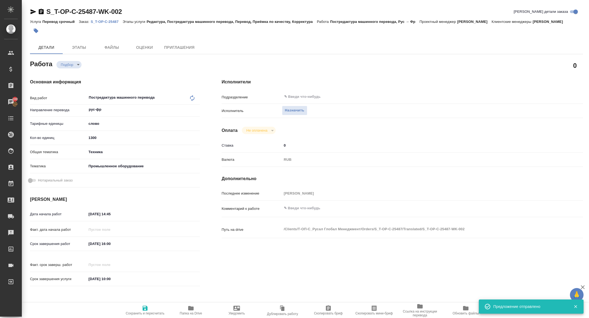
type textarea "x"
type textarea "/Clients/Т-ОП-С_Русал Глобал Менеджмент/Orders/S_T-OP-C-25487/Translated/S_T-OP…"
type textarea "x"
type input "S_T-OP-C-25487"
type input "Т-ОП-С-47084"
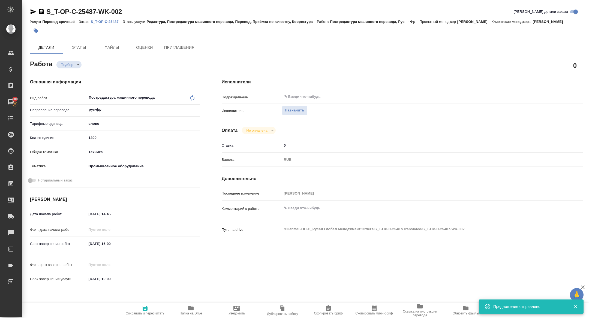
type input "Перевод срочный"
type input "Редактура, Постредактура машинного перевода, Перевод, Приёмка по качеству, Корр…"
type input "Меньшикова Александра"
type input "[PERSON_NAME]"
type input "/Clients/Т-ОП-С_Русал Глобал Менеджмент/Orders/S_T-OP-C-25487"
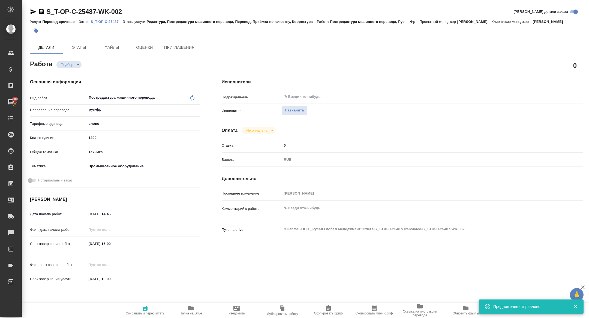
type textarea "x"
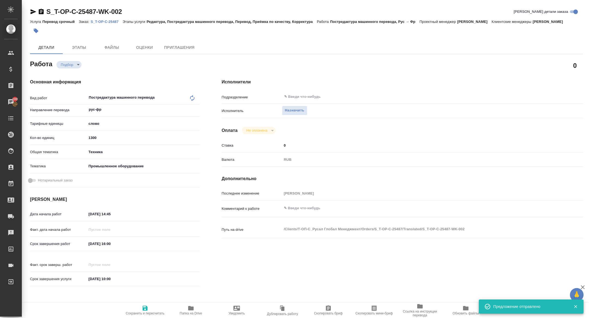
type textarea "x"
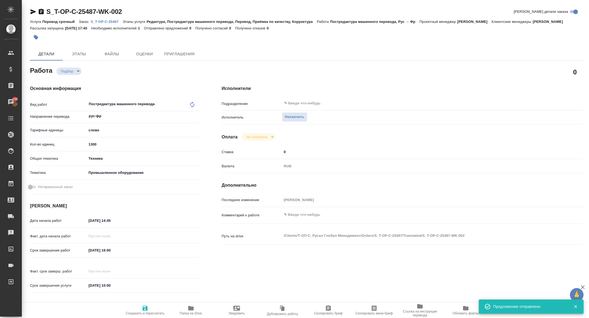
type textarea "x"
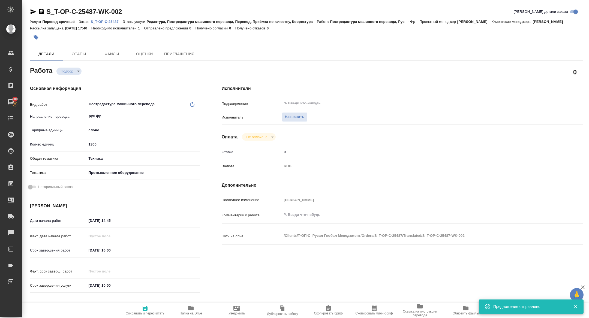
type textarea "x"
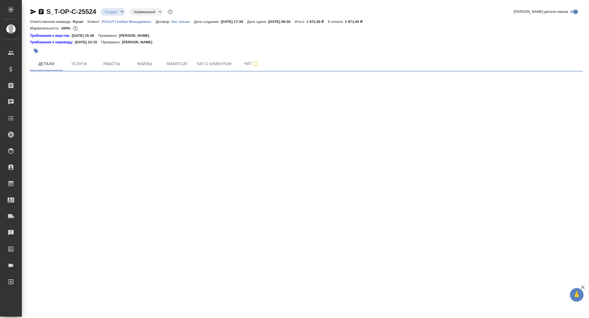
select select "RU"
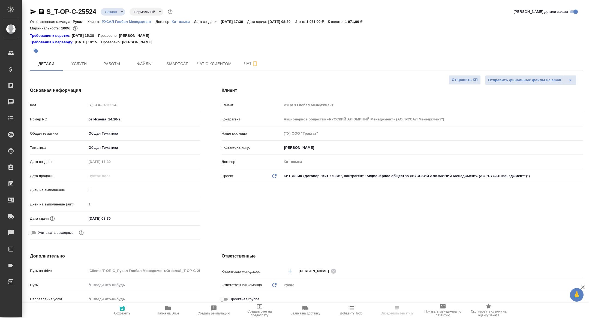
type textarea "x"
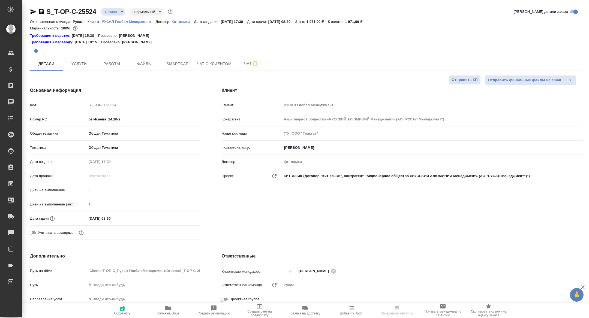
type textarea "x"
click at [175, 311] on span "Папка на Drive" at bounding box center [167, 310] width 39 height 10
type textarea "x"
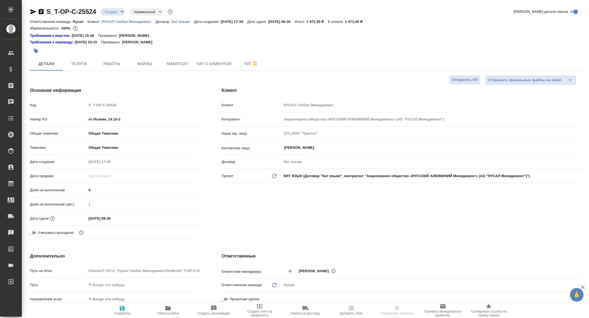
type textarea "x"
select select "RU"
type textarea "x"
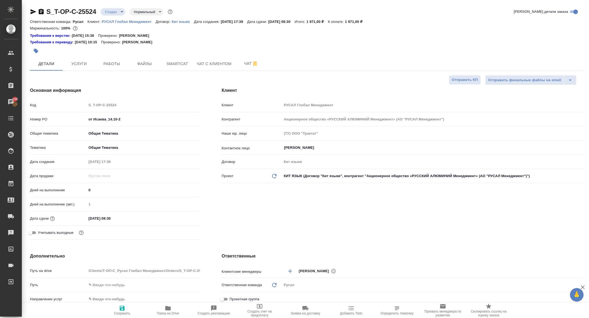
type textarea "x"
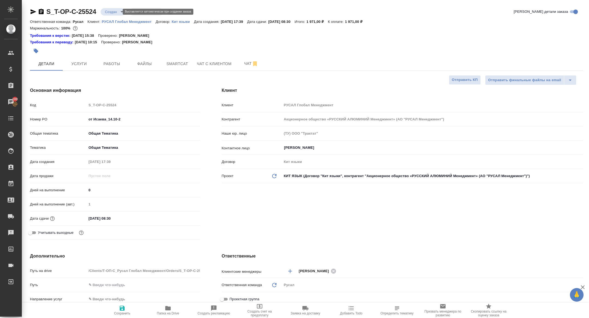
click at [117, 11] on body "🙏 .cls-1 fill:#fff; AWATERA [PERSON_NAME] Спецификации Заказы 100 Чаты Todo Про…" at bounding box center [294, 159] width 589 height 318
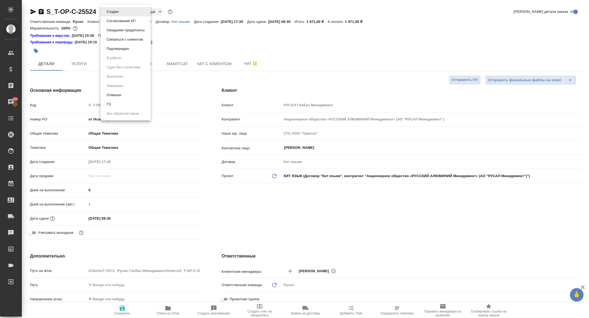
click at [109, 105] on button "ТЗ" at bounding box center [109, 104] width 8 height 6
type textarea "x"
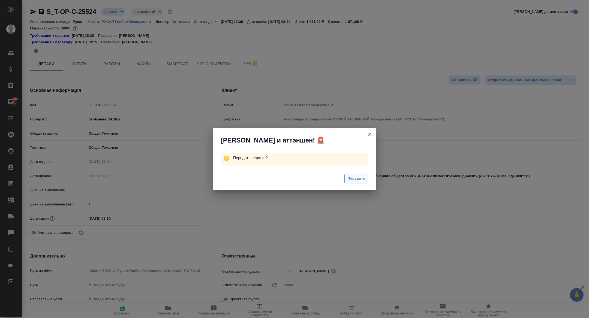
click at [358, 175] on button "Передать" at bounding box center [357, 179] width 24 height 10
type textarea "x"
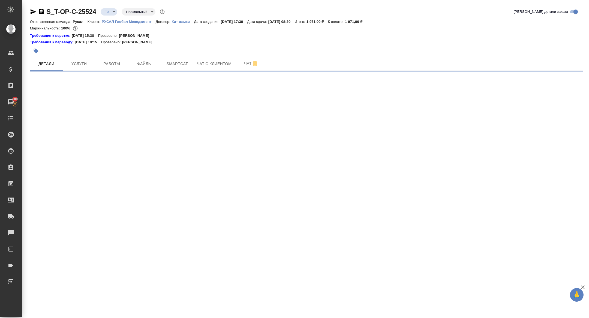
select select "RU"
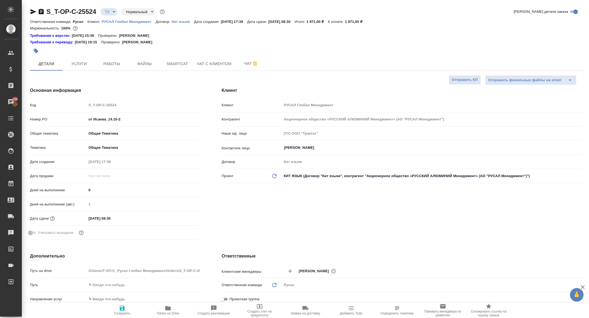
type textarea "x"
click at [111, 64] on span "Работы" at bounding box center [112, 64] width 26 height 7
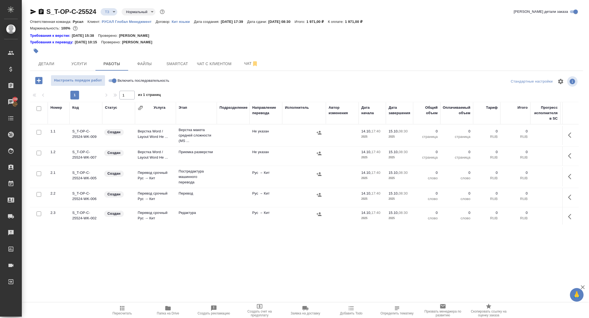
click at [573, 133] on icon "button" at bounding box center [571, 135] width 7 height 7
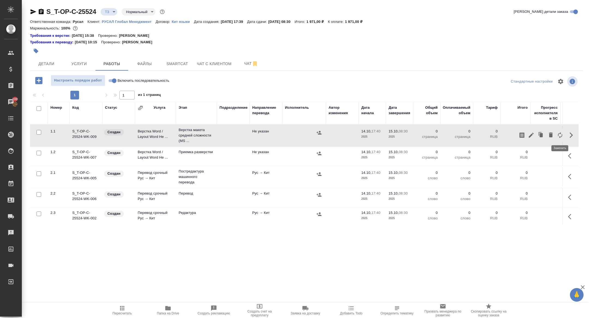
click at [561, 135] on icon "button" at bounding box center [560, 135] width 7 height 7
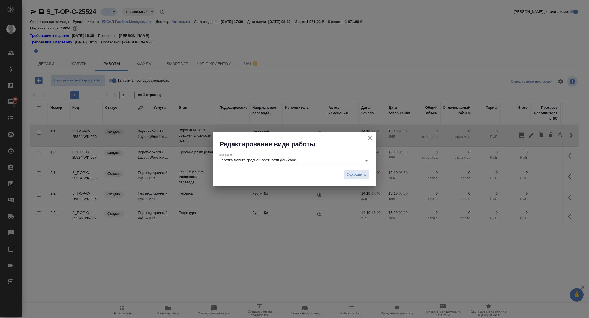
click at [312, 157] on input "Верстка макета средней сложности (MS Word)" at bounding box center [289, 160] width 140 height 7
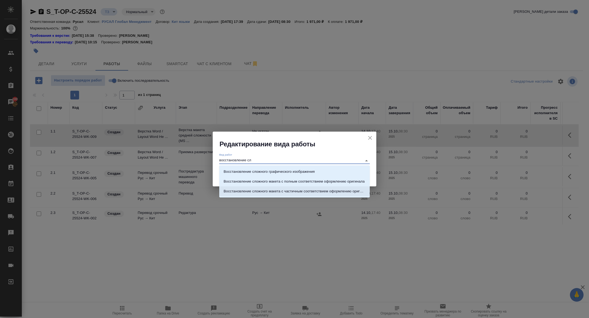
click at [337, 187] on li "Восстановление сложного макета с частичным соответствием оформлению оригинала" at bounding box center [294, 192] width 151 height 10
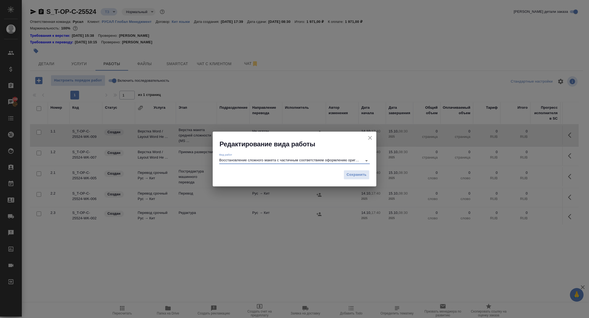
type input "Восстановление сложного макета с частичным соответствием оформлению оригинала"
click at [337, 187] on div "Редактирование вида работы Вид работ Восстановление сложного макета с частичным…" at bounding box center [294, 159] width 589 height 318
click at [357, 182] on div "Сохранить" at bounding box center [295, 177] width 164 height 19
click at [355, 178] on span "Сохранить" at bounding box center [357, 175] width 20 height 6
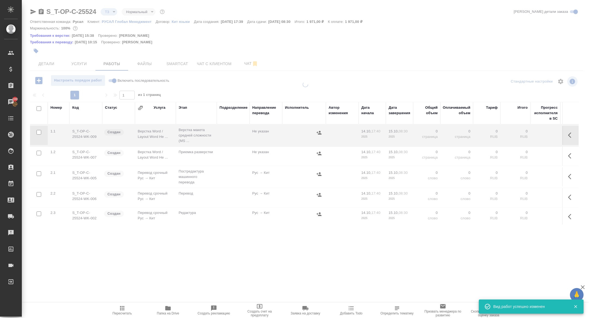
click at [569, 133] on icon "button" at bounding box center [571, 135] width 7 height 7
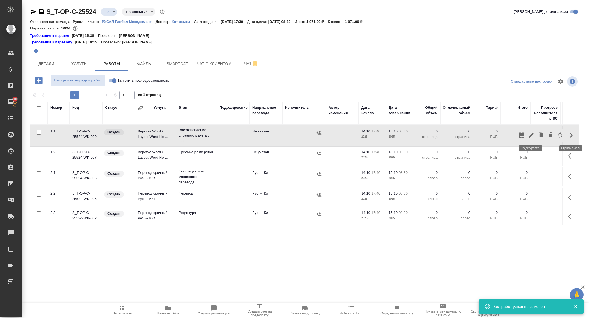
click at [531, 135] on icon "button" at bounding box center [531, 135] width 5 height 5
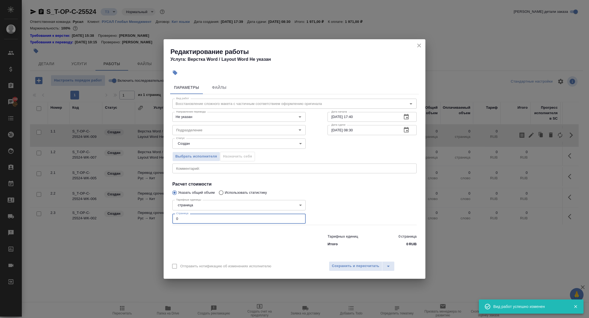
drag, startPoint x: 199, startPoint y: 219, endPoint x: 143, endPoint y: 219, distance: 55.7
click at [143, 219] on div "Редактирование работы Услуга: Верстка Word / Layout Word Не указан Параметры Фа…" at bounding box center [294, 159] width 589 height 318
type input "1"
click at [199, 129] on input "Подразделение" at bounding box center [230, 130] width 112 height 7
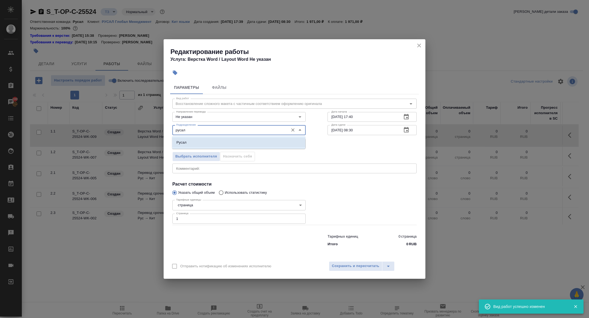
click at [208, 145] on li "Русал" at bounding box center [238, 143] width 133 height 10
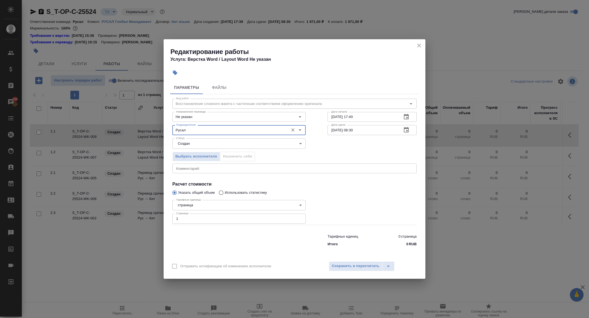
type input "Русал"
click at [349, 259] on div "Отправить нотификацию об изменениях исполнителю Сохранить и пересчитать" at bounding box center [295, 268] width 262 height 21
click at [349, 263] on span "Сохранить и пересчитать" at bounding box center [355, 266] width 47 height 6
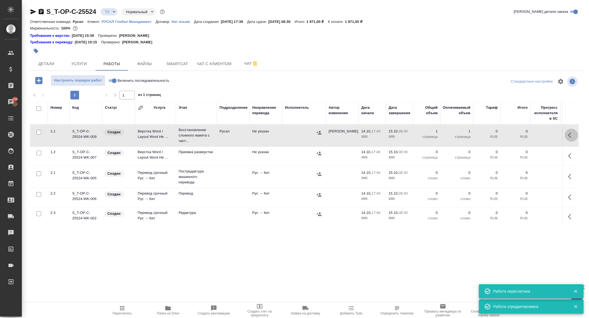
click at [568, 135] on button "button" at bounding box center [571, 135] width 13 height 13
click at [531, 138] on icon "button" at bounding box center [531, 135] width 7 height 7
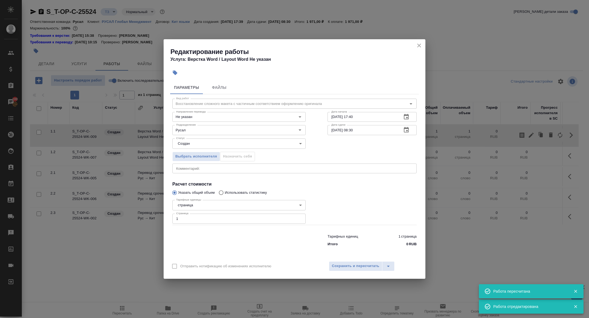
click at [406, 130] on icon "button" at bounding box center [406, 130] width 7 height 7
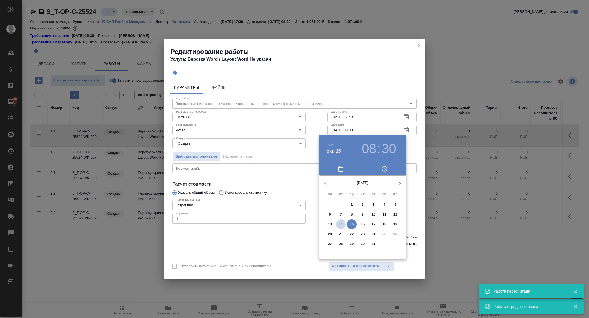
click at [342, 224] on p "14" at bounding box center [341, 224] width 4 height 5
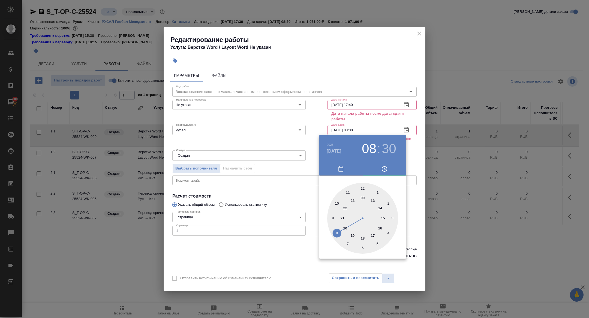
click at [356, 237] on div at bounding box center [362, 218] width 71 height 71
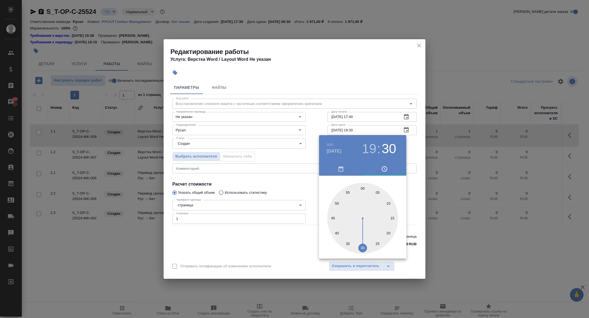
click at [304, 207] on div at bounding box center [294, 159] width 589 height 318
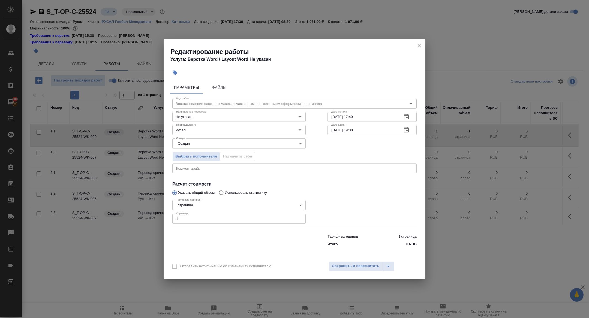
click at [408, 130] on icon "button" at bounding box center [406, 129] width 5 height 5
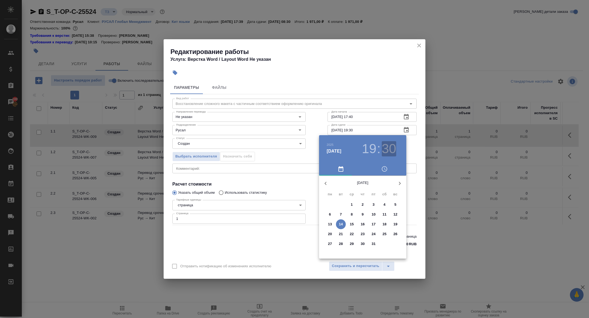
click at [385, 147] on h3 "30" at bounding box center [389, 148] width 14 height 15
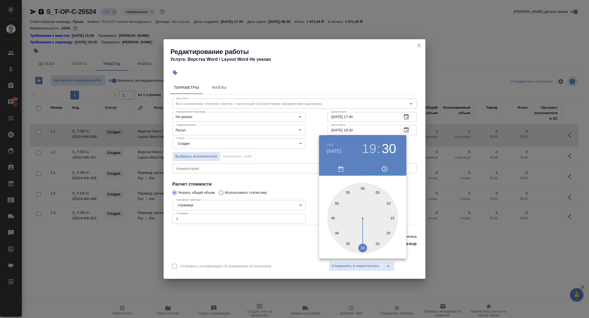
click at [363, 188] on div at bounding box center [362, 218] width 71 height 71
click at [368, 150] on h3 "19" at bounding box center [369, 148] width 14 height 15
click at [362, 238] on div at bounding box center [362, 218] width 71 height 71
click at [361, 247] on div at bounding box center [362, 218] width 71 height 71
type input "14.10.2025 18:30"
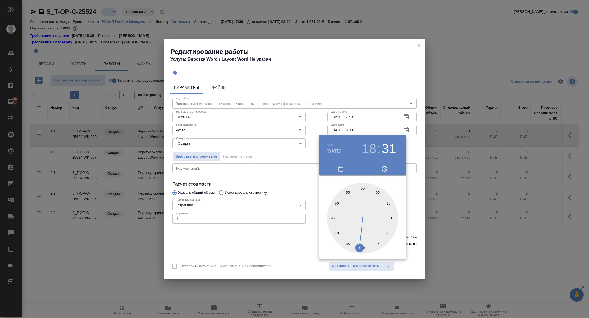
click at [363, 247] on div at bounding box center [362, 218] width 71 height 71
click at [301, 232] on div at bounding box center [294, 159] width 589 height 318
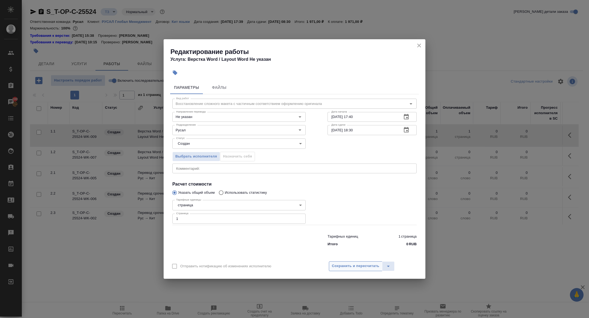
click at [354, 266] on span "Сохранить и пересчитать" at bounding box center [355, 266] width 47 height 6
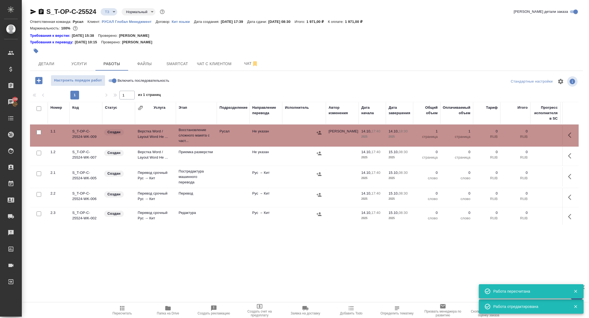
click at [154, 134] on td "Верстка Word / Layout Word Не ..." at bounding box center [155, 135] width 41 height 19
click at [258, 63] on icon "button" at bounding box center [255, 64] width 7 height 7
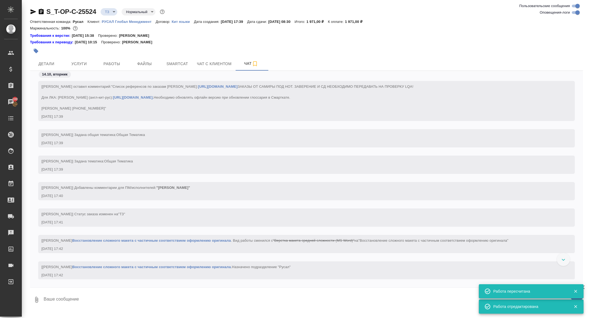
scroll to position [104, 0]
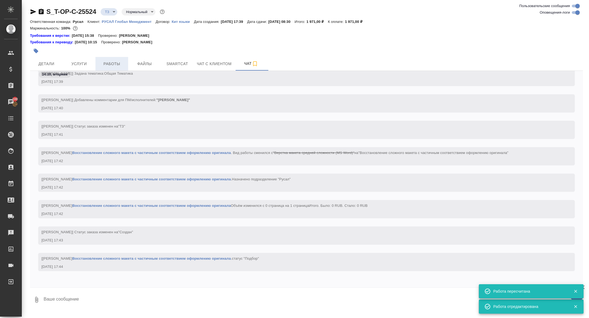
click at [108, 59] on button "Работы" at bounding box center [111, 64] width 33 height 14
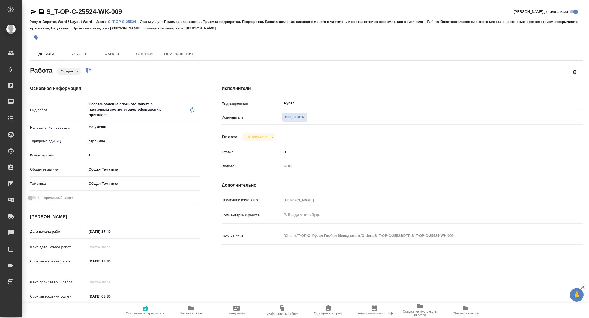
type textarea "x"
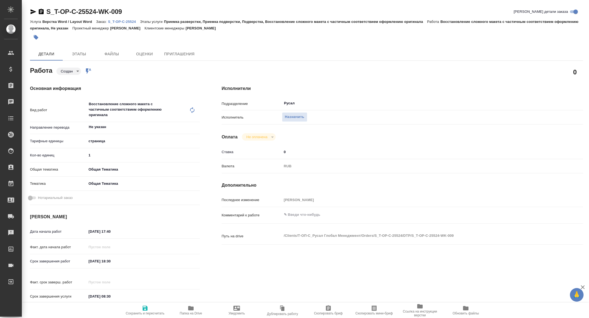
click at [381, 313] on span "Скопировать мини-бриф" at bounding box center [374, 314] width 37 height 4
type textarea "x"
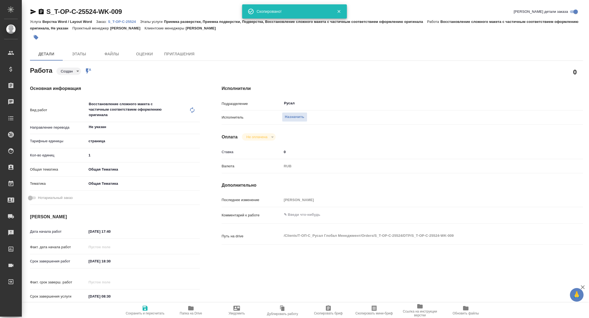
type textarea "x"
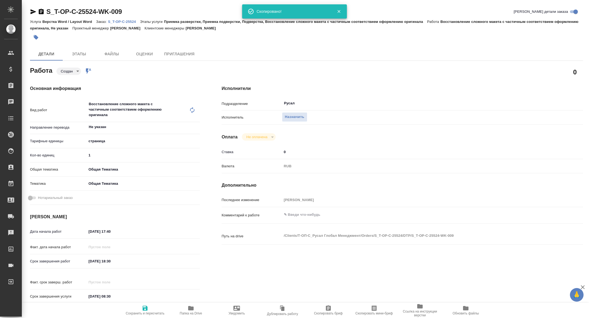
type textarea "x"
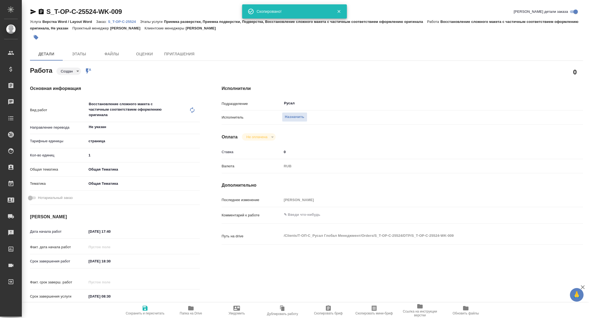
type textarea "x"
click at [31, 11] on icon "button" at bounding box center [34, 11] width 6 height 5
type textarea "x"
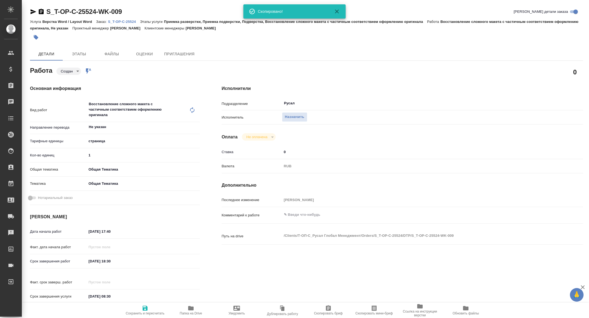
type textarea "x"
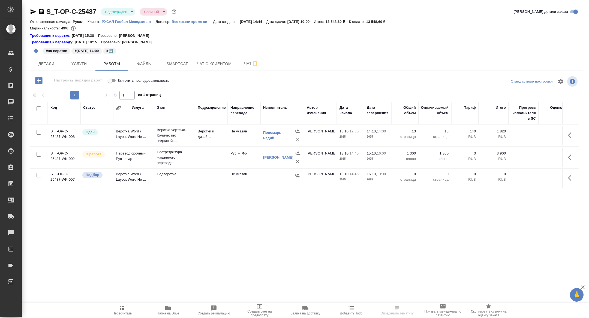
click at [122, 11] on body "🙏 .cls-1 fill:#fff; AWATERA [PERSON_NAME] Спецификации Заказы Чаты Todo Проекты…" at bounding box center [294, 159] width 589 height 318
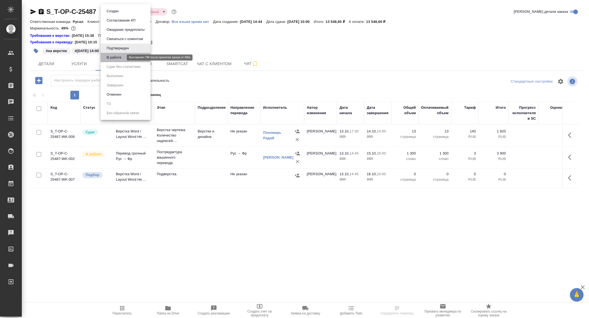
click at [116, 59] on button "В работе" at bounding box center [114, 58] width 18 height 6
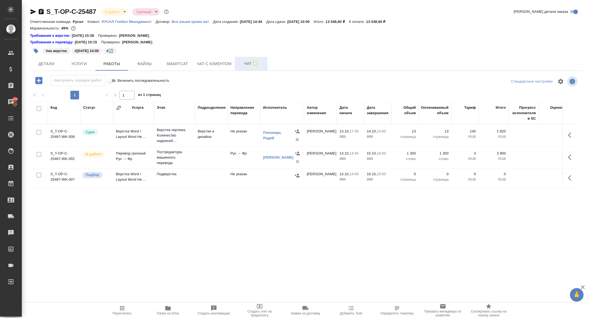
click at [246, 65] on span "Чат" at bounding box center [251, 63] width 26 height 7
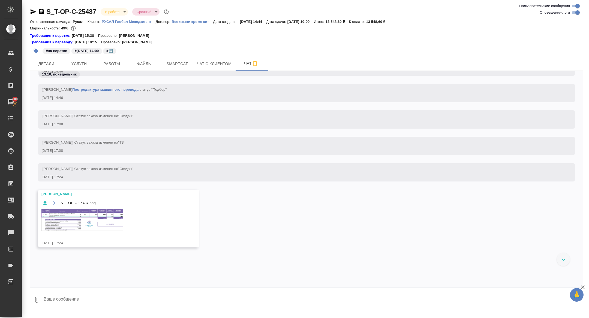
scroll to position [644, 0]
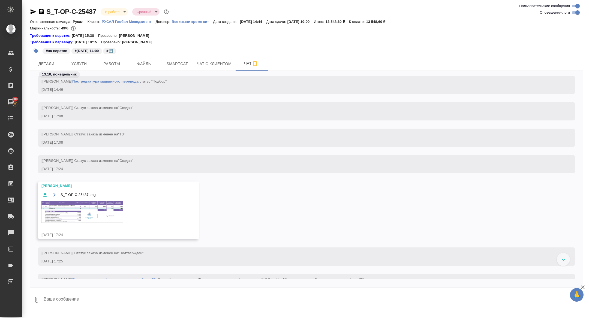
click at [101, 210] on img at bounding box center [82, 212] width 82 height 22
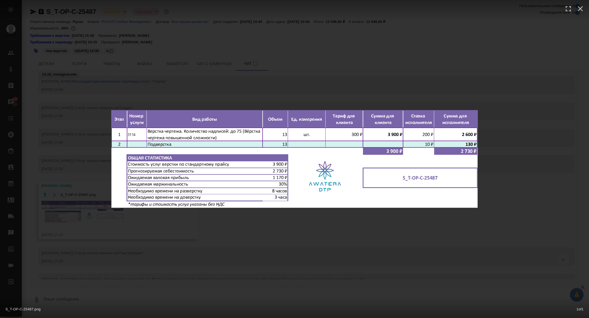
click at [101, 210] on div "S_T-OP-C-25487.png 1 of 1" at bounding box center [294, 159] width 589 height 318
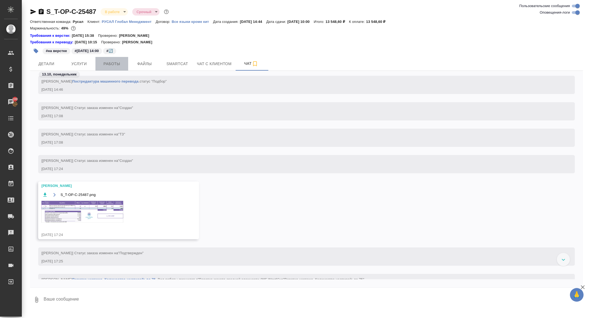
click at [116, 64] on span "Работы" at bounding box center [112, 64] width 26 height 7
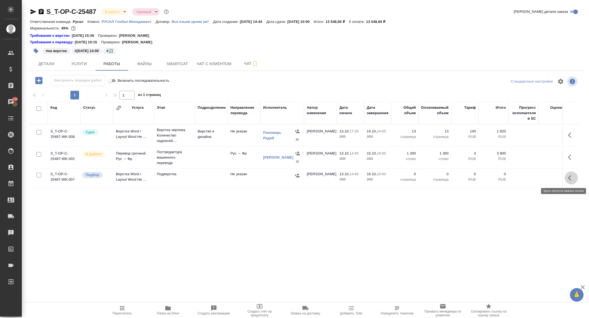
click at [571, 172] on button "button" at bounding box center [571, 178] width 13 height 13
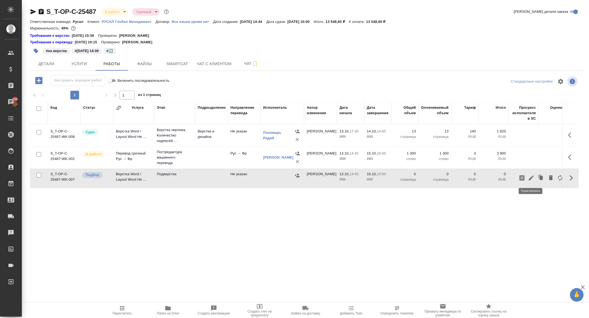
click at [535, 178] on button "button" at bounding box center [531, 178] width 9 height 13
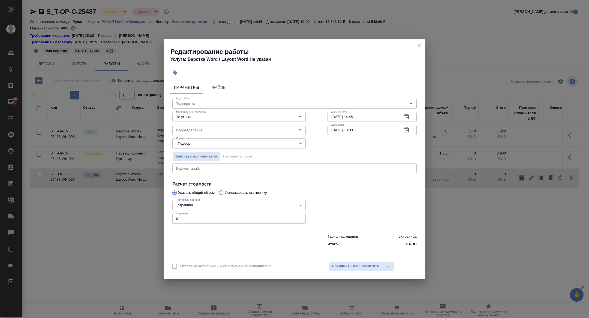
click at [406, 116] on icon "button" at bounding box center [406, 117] width 7 height 7
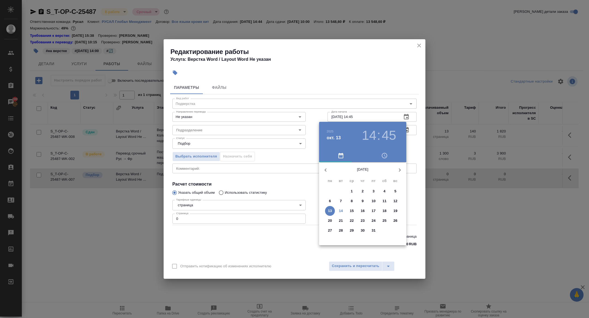
click at [341, 211] on p "14" at bounding box center [341, 210] width 4 height 5
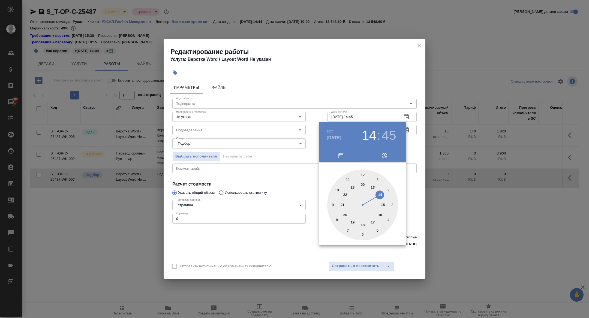
click at [332, 141] on h4 "окт. 14" at bounding box center [334, 138] width 15 height 7
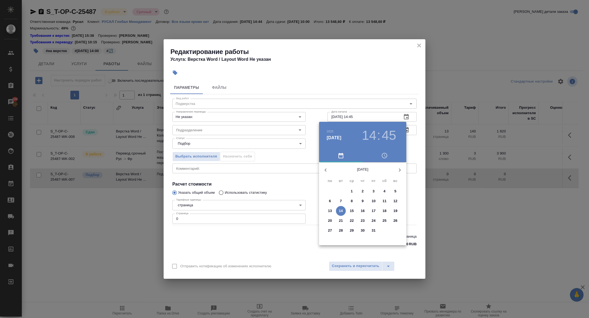
click at [353, 208] on button "15" at bounding box center [352, 211] width 10 height 10
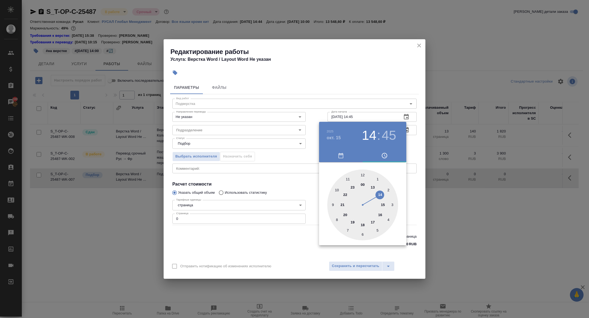
click at [366, 225] on div at bounding box center [362, 205] width 71 height 71
type input "15.10.2025 18:00"
click at [364, 175] on div at bounding box center [362, 205] width 71 height 71
click at [287, 174] on div at bounding box center [294, 159] width 589 height 318
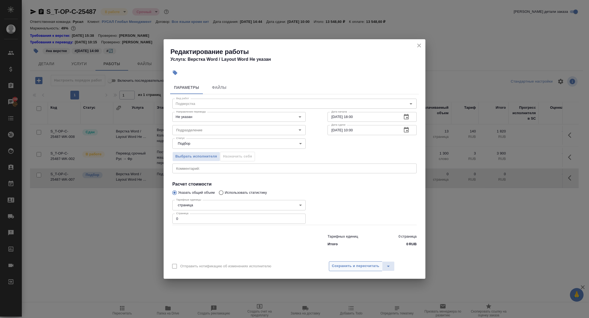
click at [342, 263] on button "Сохранить и пересчитать" at bounding box center [355, 267] width 53 height 10
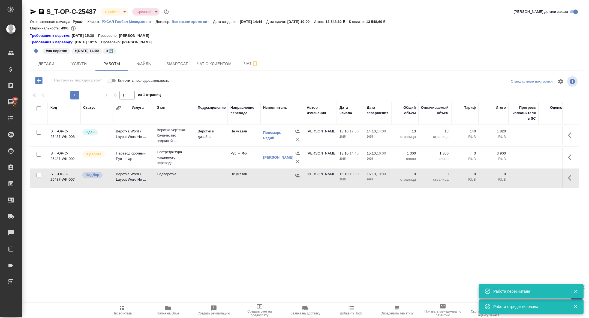
click at [567, 179] on button "button" at bounding box center [571, 178] width 13 height 13
click at [529, 179] on icon "button" at bounding box center [531, 178] width 7 height 7
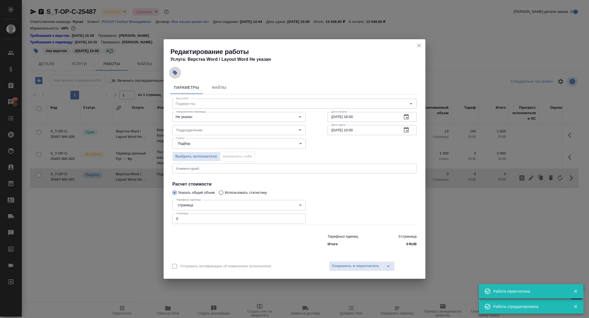
click at [175, 74] on icon "button" at bounding box center [175, 73] width 5 height 5
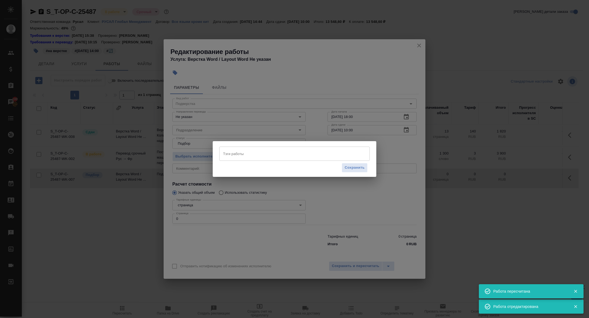
click at [229, 152] on input "Тэги работы" at bounding box center [289, 153] width 135 height 9
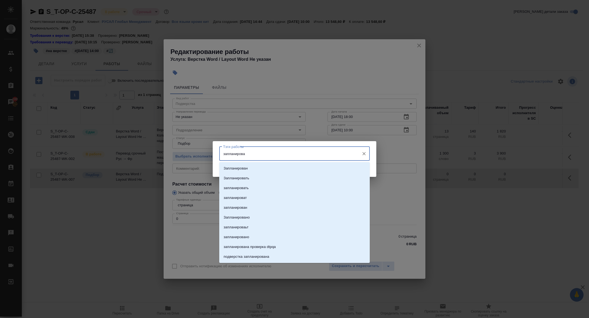
type input "запланирован"
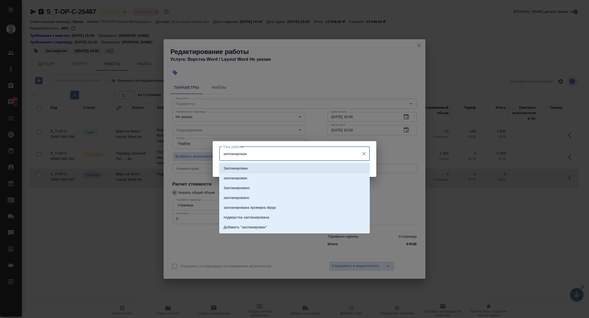
click at [244, 167] on p "Запланирован" at bounding box center [236, 168] width 24 height 5
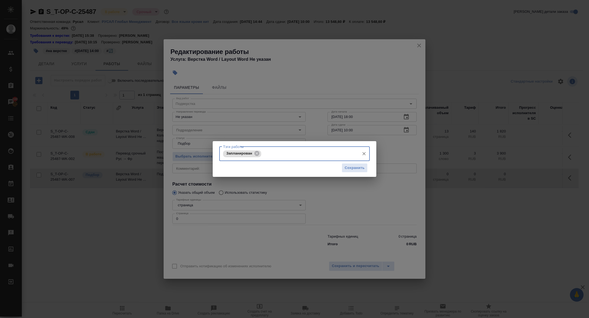
click at [340, 164] on div "Сохранить" at bounding box center [294, 168] width 151 height 14
click at [354, 167] on span "Сохранить" at bounding box center [355, 168] width 20 height 6
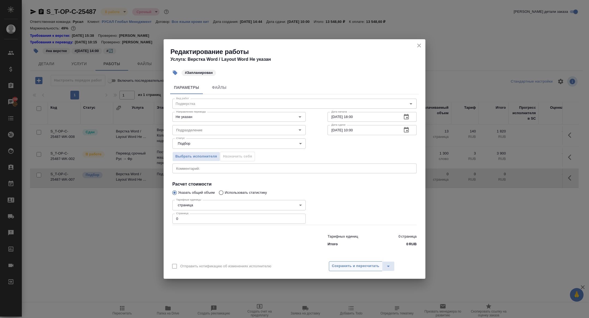
click at [357, 265] on span "Сохранить и пересчитать" at bounding box center [355, 266] width 47 height 6
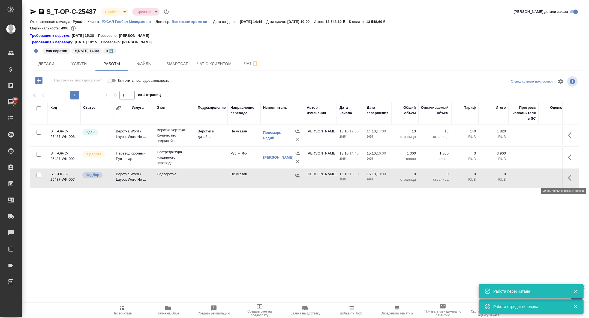
drag, startPoint x: 568, startPoint y: 175, endPoint x: 566, endPoint y: 178, distance: 4.2
click at [568, 175] on icon "button" at bounding box center [571, 178] width 7 height 7
click at [532, 176] on icon "button" at bounding box center [531, 178] width 7 height 7
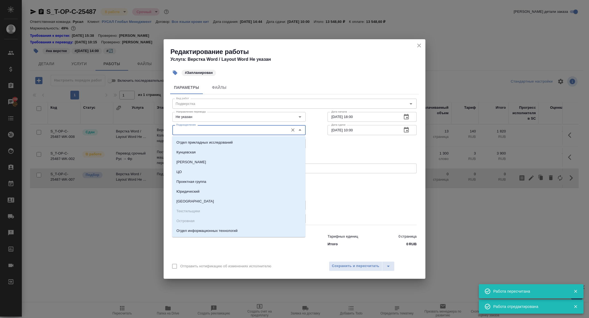
click at [200, 129] on input "Подразделение" at bounding box center [230, 130] width 112 height 7
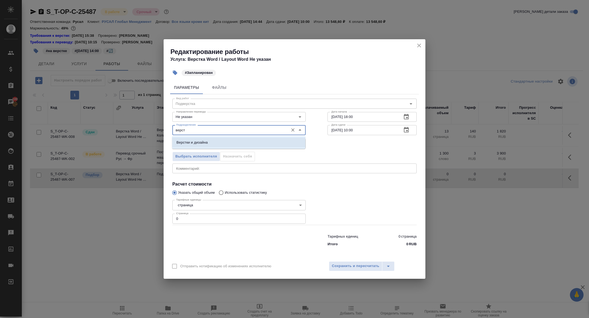
click at [214, 141] on li "Верстки и дизайна" at bounding box center [238, 143] width 133 height 10
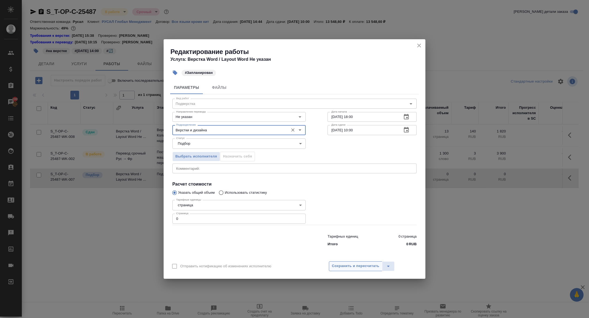
type input "Верстки и дизайна"
click at [363, 267] on span "Сохранить и пересчитать" at bounding box center [355, 266] width 47 height 6
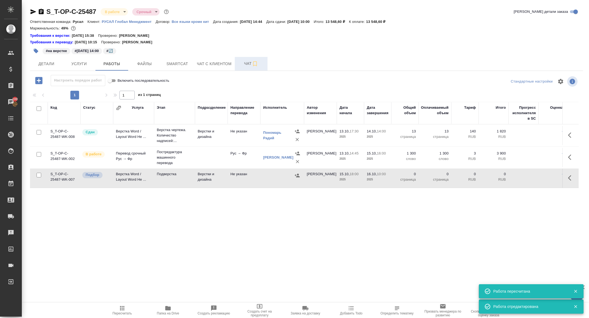
click at [248, 61] on span "Чат" at bounding box center [251, 63] width 26 height 7
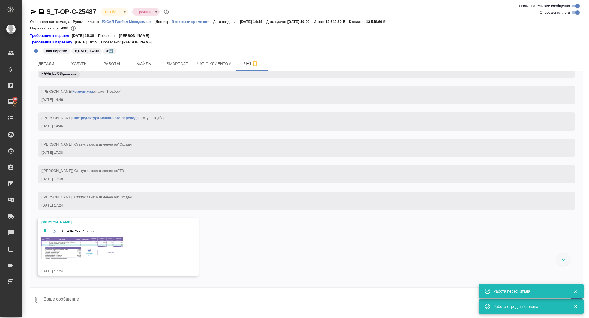
scroll to position [721, 0]
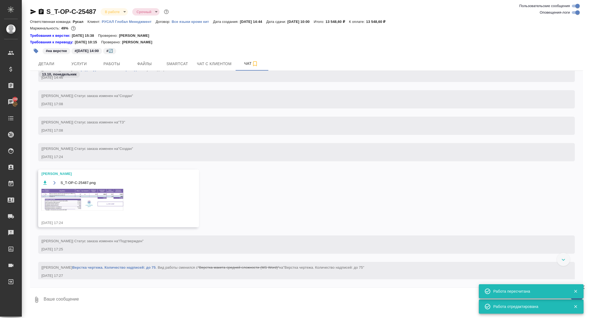
click at [92, 208] on img at bounding box center [82, 200] width 82 height 22
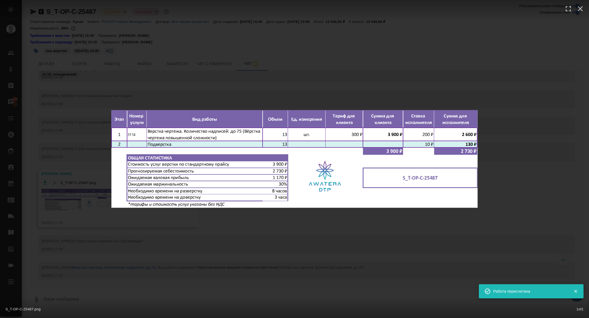
click at [113, 94] on div "S_T-OP-C-25487.png 1 of 1" at bounding box center [294, 159] width 589 height 318
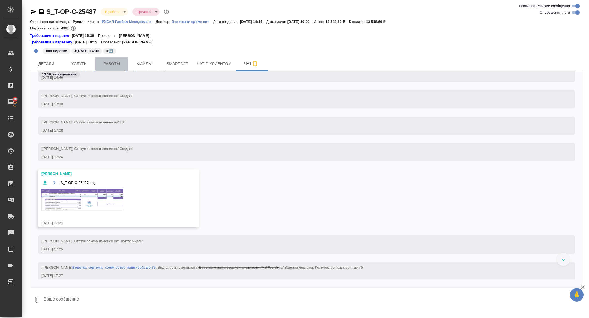
click at [114, 65] on span "Работы" at bounding box center [112, 64] width 26 height 7
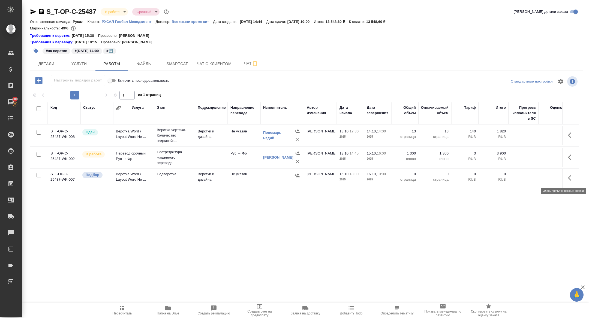
click at [572, 173] on button "button" at bounding box center [571, 178] width 13 height 13
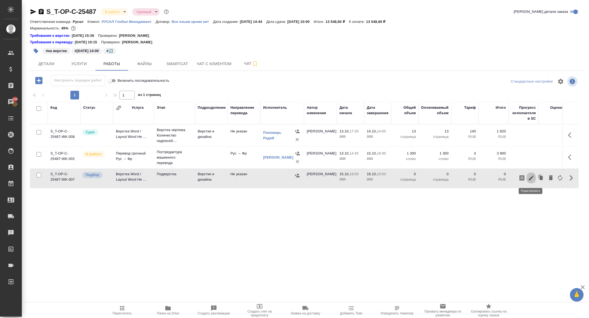
click at [531, 176] on icon "button" at bounding box center [531, 178] width 7 height 7
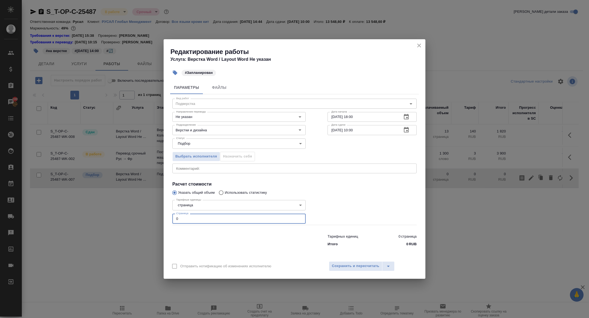
drag, startPoint x: 183, startPoint y: 219, endPoint x: 146, endPoint y: 216, distance: 37.0
click at [148, 217] on div "Редактирование работы Услуга: Верстка Word / Layout Word Не указан #Запланирова…" at bounding box center [294, 159] width 589 height 318
type input "13"
click at [358, 270] on button "Сохранить и пересчитать" at bounding box center [355, 267] width 53 height 10
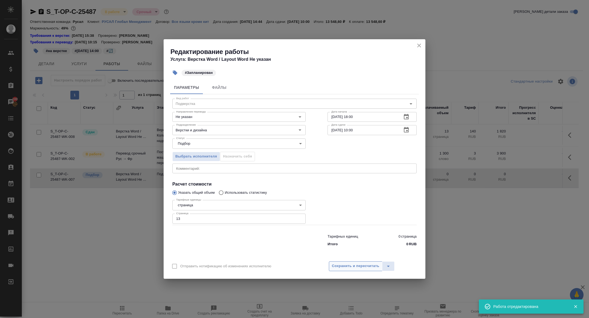
click at [358, 270] on button "Сохранить и пересчитать" at bounding box center [355, 267] width 53 height 10
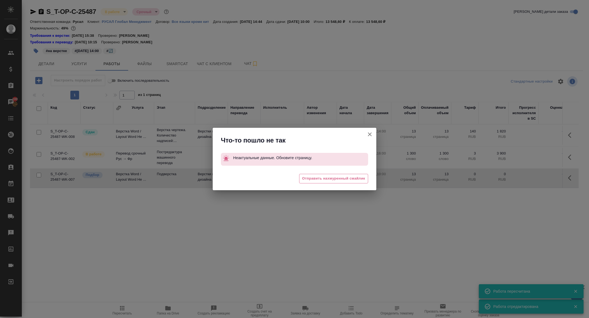
click at [370, 135] on icon "button" at bounding box center [370, 135] width 4 height 4
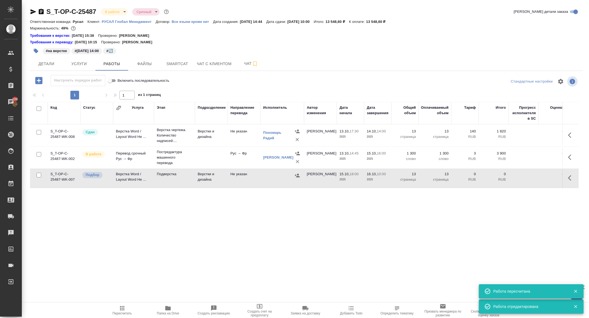
click at [562, 178] on td "-" at bounding box center [552, 178] width 27 height 19
click at [567, 178] on button "button" at bounding box center [571, 178] width 13 height 13
click at [532, 177] on icon "button" at bounding box center [531, 178] width 5 height 5
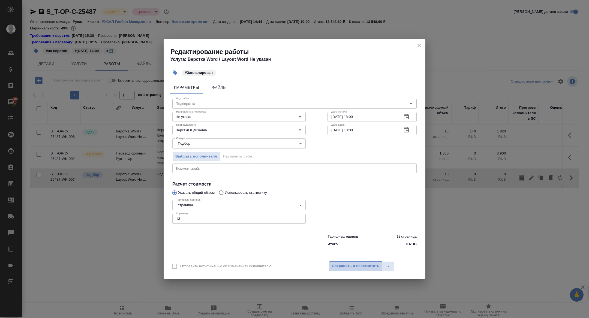
click at [362, 266] on span "Сохранить и пересчитать" at bounding box center [355, 266] width 47 height 6
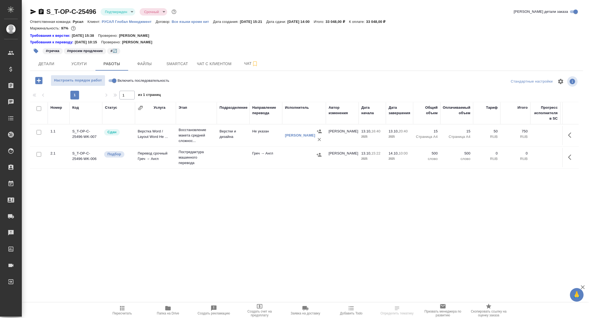
click at [317, 155] on icon "button" at bounding box center [319, 154] width 5 height 5
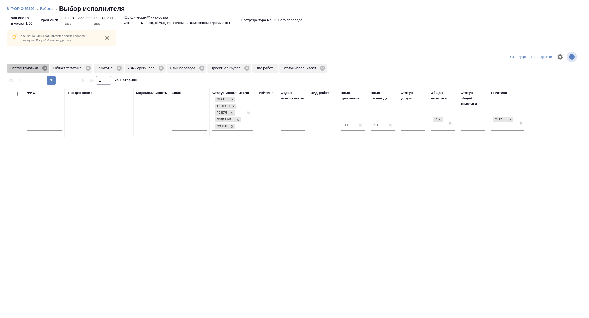
click at [47, 68] on icon at bounding box center [44, 68] width 5 height 5
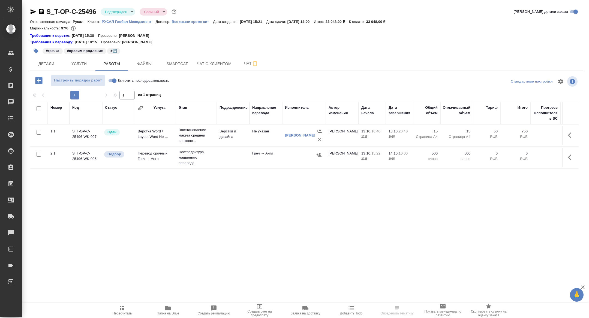
click at [572, 158] on icon "button" at bounding box center [571, 157] width 7 height 7
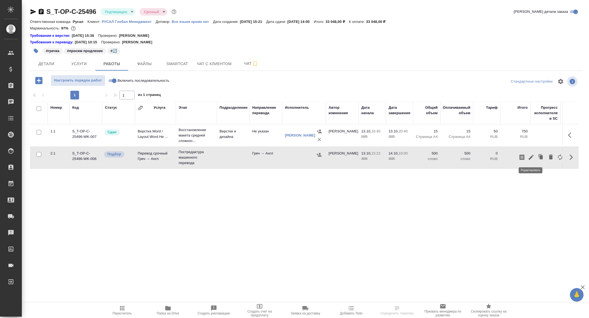
click at [532, 158] on icon "button" at bounding box center [531, 157] width 7 height 7
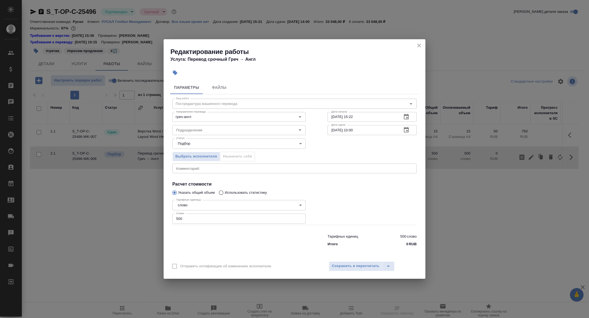
click at [406, 132] on icon "button" at bounding box center [406, 129] width 5 height 5
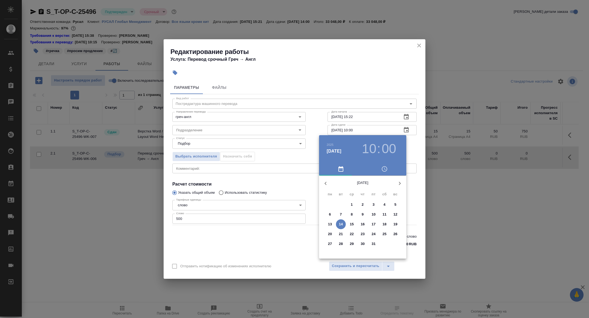
click at [351, 224] on p "15" at bounding box center [352, 224] width 4 height 5
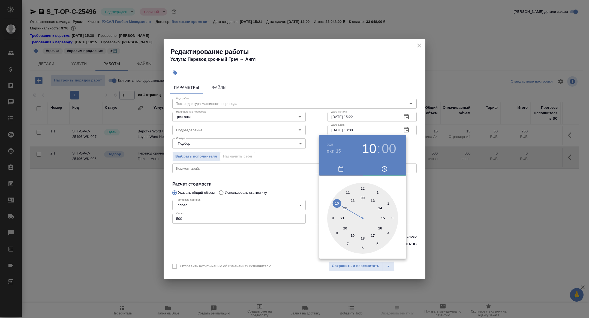
click at [383, 218] on div at bounding box center [362, 218] width 71 height 71
type input "15.10.2025 15:00"
drag, startPoint x: 274, startPoint y: 181, endPoint x: 288, endPoint y: 188, distance: 15.0
click at [274, 181] on div at bounding box center [294, 159] width 589 height 318
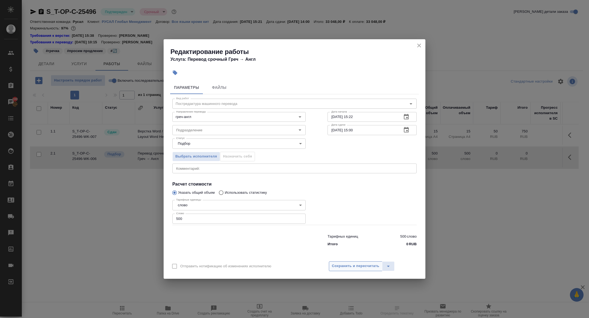
click at [347, 269] on span "Сохранить и пересчитать" at bounding box center [355, 266] width 47 height 6
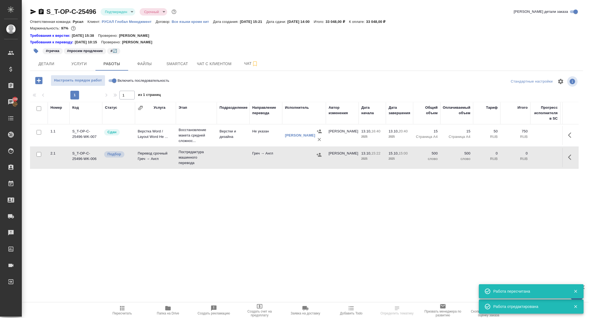
click at [319, 152] on icon "button" at bounding box center [319, 154] width 5 height 5
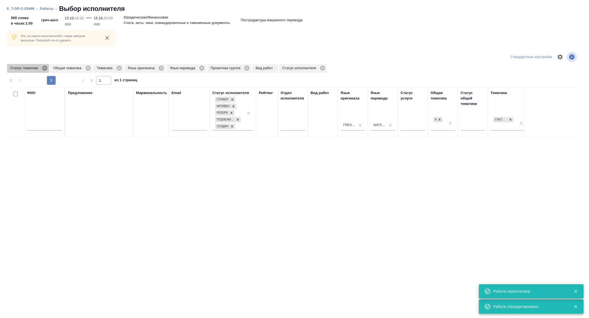
click at [45, 67] on icon at bounding box center [44, 68] width 5 height 5
click at [77, 68] on icon at bounding box center [76, 68] width 6 height 6
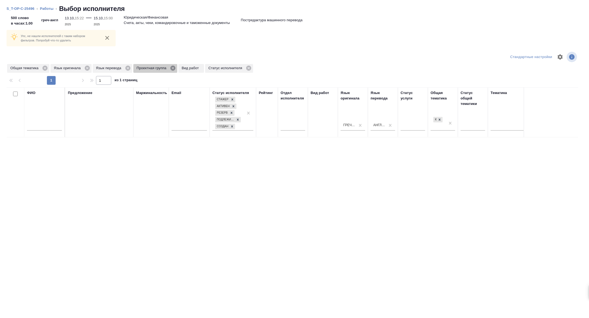
click at [176, 69] on icon at bounding box center [173, 68] width 6 height 6
click at [45, 67] on icon at bounding box center [45, 68] width 5 height 5
click at [87, 67] on icon at bounding box center [84, 68] width 6 height 6
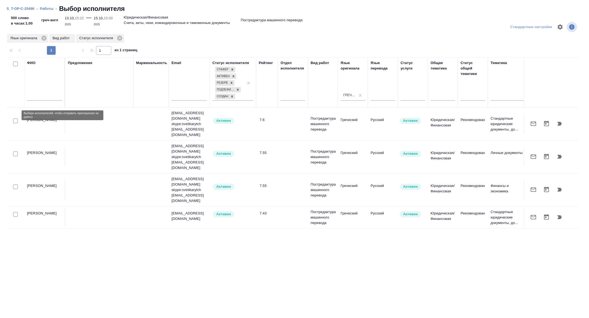
click at [15, 119] on input "checkbox" at bounding box center [15, 121] width 5 height 5
checkbox input "true"
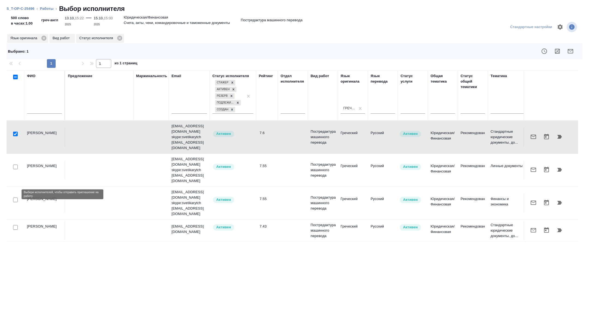
click at [14, 225] on input "checkbox" at bounding box center [15, 227] width 5 height 5
checkbox input "true"
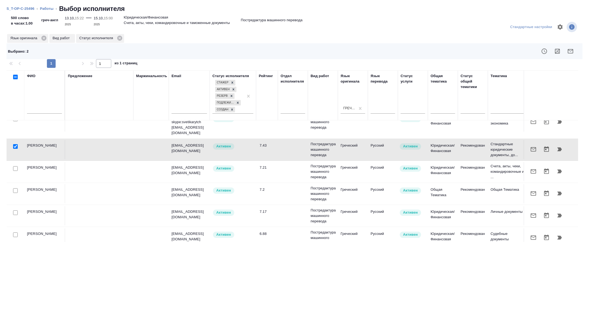
scroll to position [87, 0]
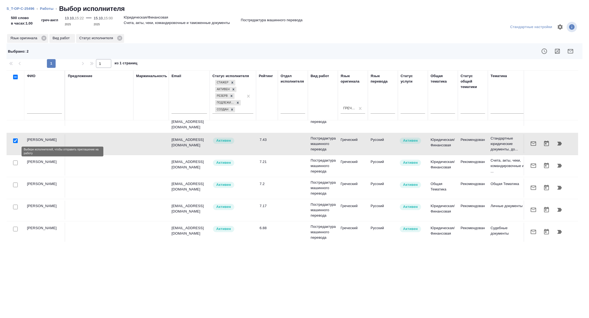
click at [15, 183] on input "checkbox" at bounding box center [15, 185] width 5 height 5
checkbox input "true"
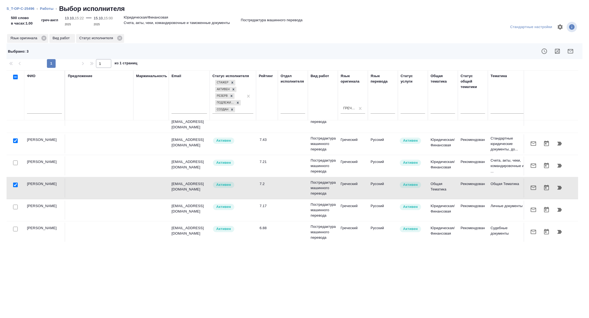
scroll to position [98, 0]
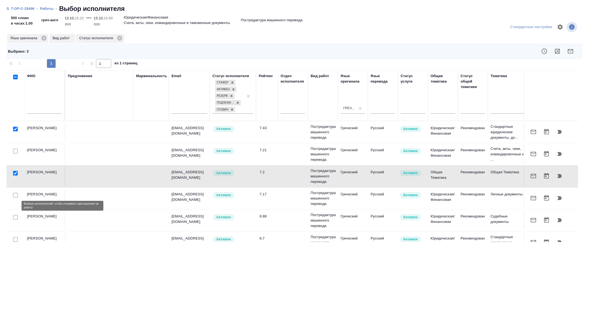
click at [16, 237] on input "checkbox" at bounding box center [15, 239] width 5 height 5
checkbox input "true"
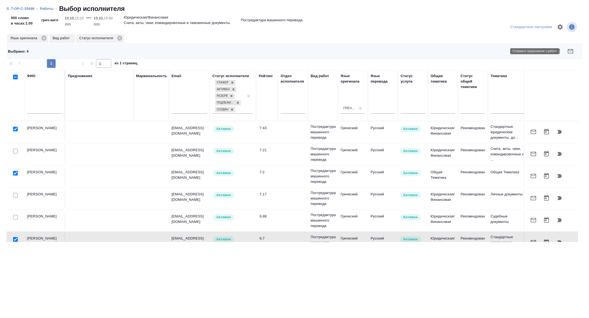
click at [570, 50] on icon "button" at bounding box center [571, 51] width 7 height 7
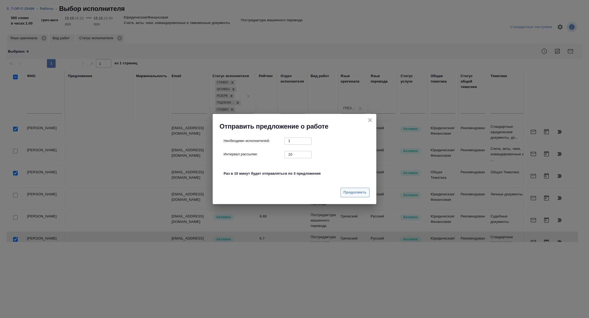
click at [349, 195] on span "Продолжить" at bounding box center [355, 193] width 23 height 6
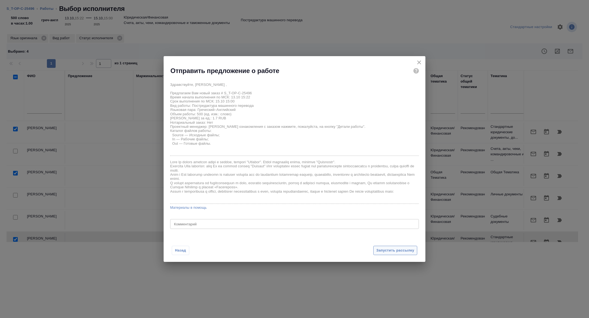
click at [382, 251] on span "Запустить рассылку" at bounding box center [396, 251] width 38 height 6
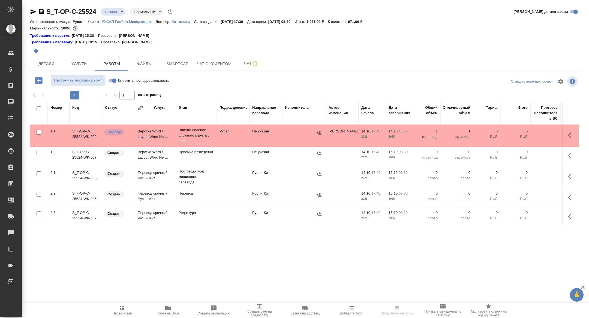
click at [112, 11] on body "🙏 .cls-1 fill:#fff; AWATERA [PERSON_NAME] Спецификации Заказы Чаты Todo Проекты…" at bounding box center [294, 159] width 589 height 318
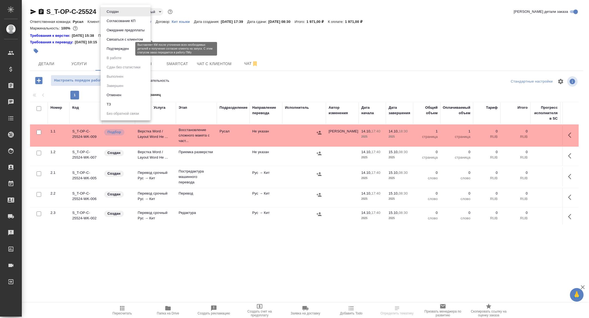
click at [114, 45] on li "Подтвержден" at bounding box center [126, 48] width 50 height 9
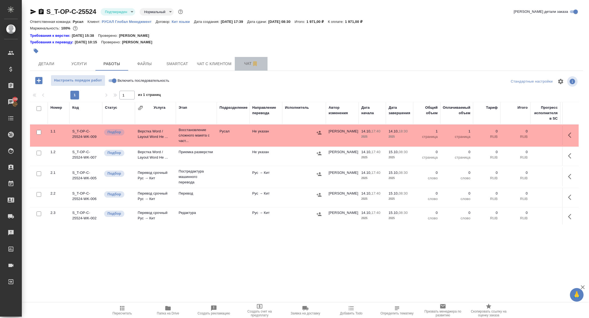
click at [245, 63] on span "Чат" at bounding box center [251, 63] width 26 height 7
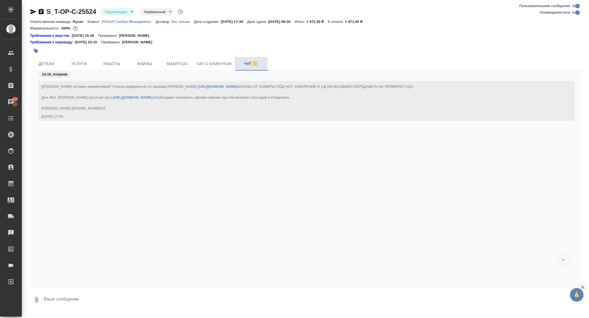
scroll to position [842, 0]
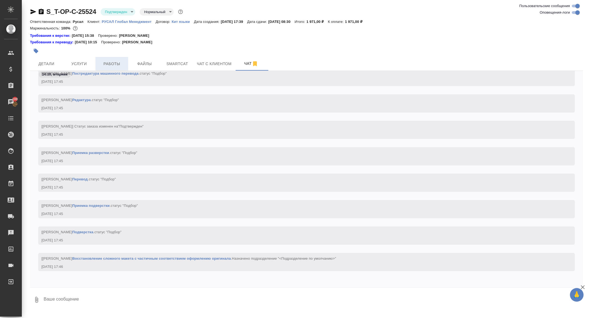
click at [119, 62] on span "Работы" at bounding box center [112, 64] width 26 height 7
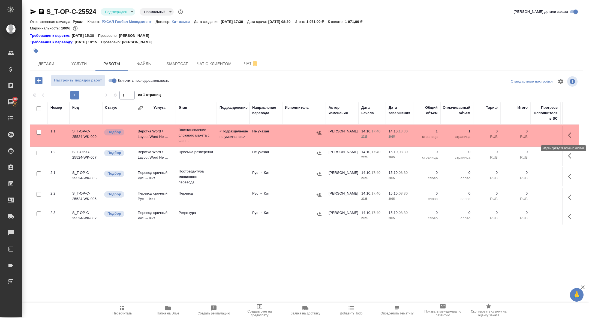
click at [570, 134] on icon "button" at bounding box center [569, 135] width 3 height 5
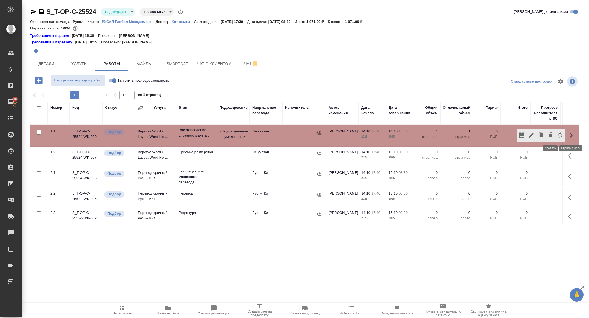
click at [550, 135] on icon "button" at bounding box center [551, 135] width 4 height 5
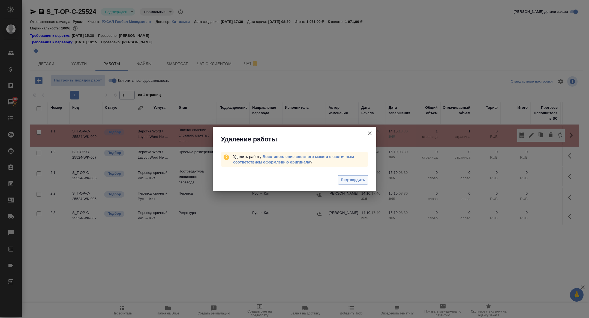
click at [359, 181] on span "Подтвердить" at bounding box center [353, 180] width 24 height 6
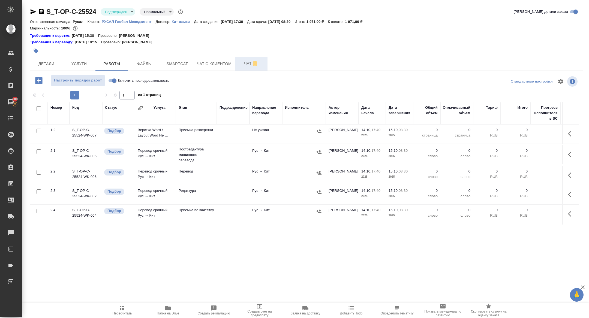
click at [241, 68] on button "Чат" at bounding box center [251, 64] width 33 height 14
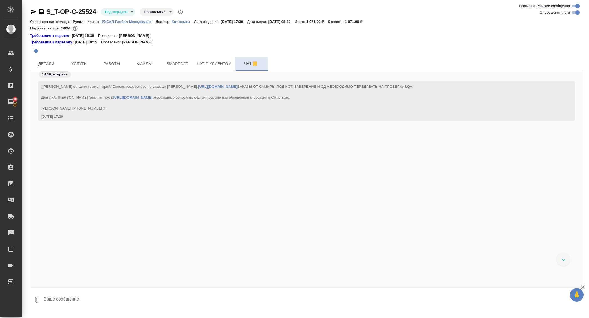
scroll to position [901, 0]
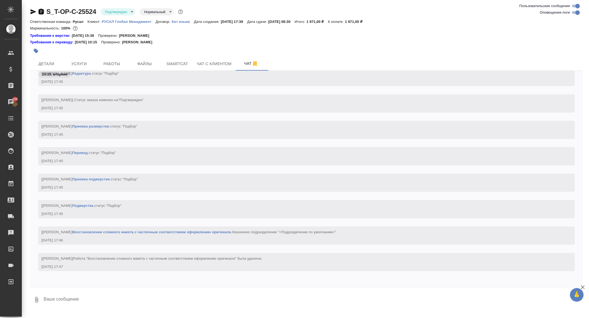
click at [40, 11] on icon "button" at bounding box center [41, 11] width 5 height 5
click at [40, 15] on icon "button" at bounding box center [41, 11] width 7 height 7
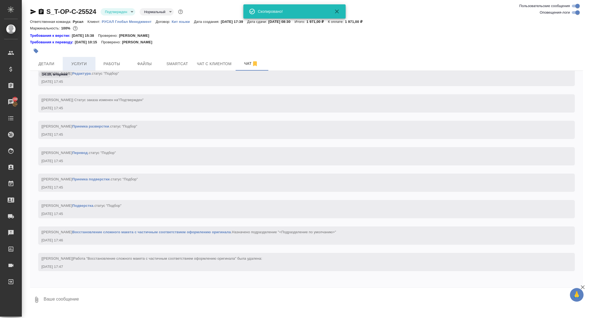
click at [75, 62] on span "Услуги" at bounding box center [79, 64] width 26 height 7
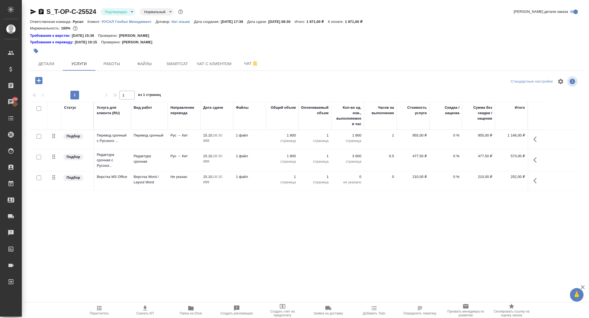
click at [103, 10] on body "🙏 .cls-1 fill:#fff; AWATERA Zhuravleva Alexandra Клиенты Спецификации Заказы 10…" at bounding box center [294, 159] width 589 height 318
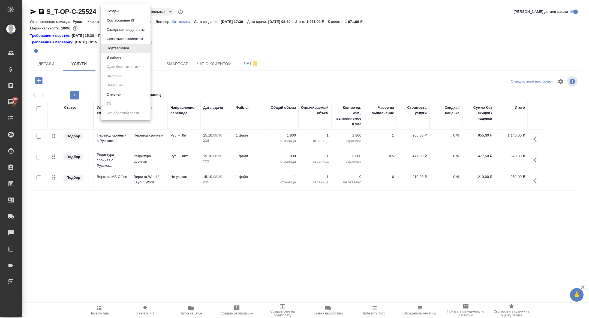
click at [124, 58] on li "В работе" at bounding box center [126, 57] width 50 height 9
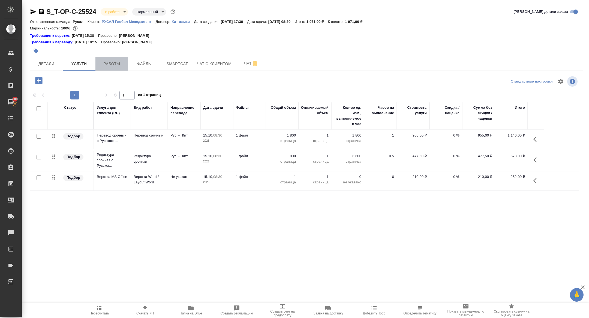
click at [109, 57] on button "Работы" at bounding box center [111, 64] width 33 height 14
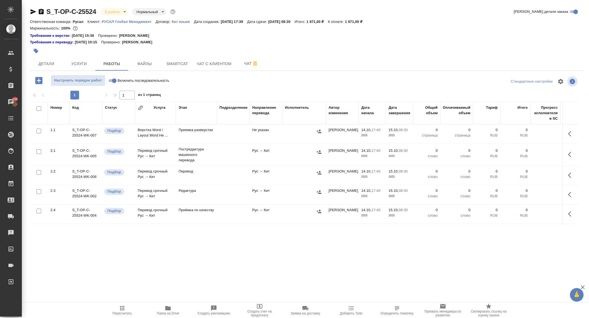
click at [571, 157] on icon "button" at bounding box center [571, 154] width 7 height 7
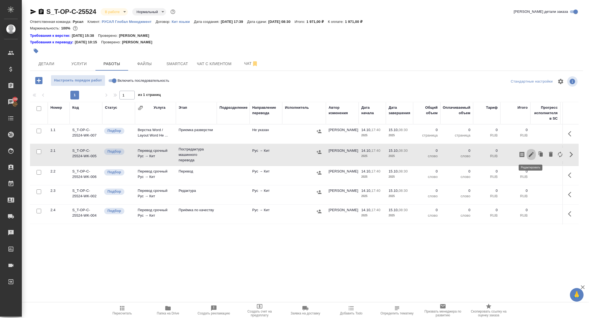
click at [534, 151] on icon "button" at bounding box center [531, 154] width 7 height 7
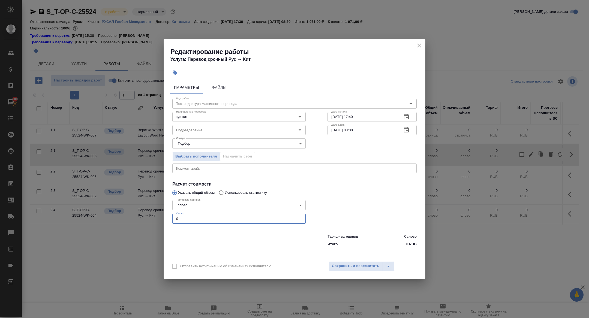
drag, startPoint x: 184, startPoint y: 222, endPoint x: 130, endPoint y: 206, distance: 55.7
click at [131, 206] on div "Редактирование работы Услуга: Перевод срочный Рус → Кит Параметры Файлы Вид раб…" at bounding box center [294, 159] width 589 height 318
type input "150"
click at [345, 262] on button "Сохранить и пересчитать" at bounding box center [355, 267] width 53 height 10
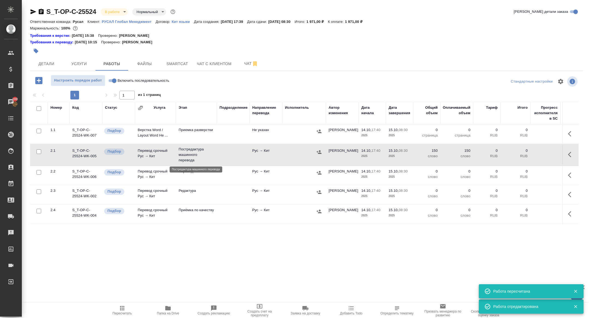
click at [194, 153] on p "Постредактура машинного перевода" at bounding box center [196, 155] width 35 height 16
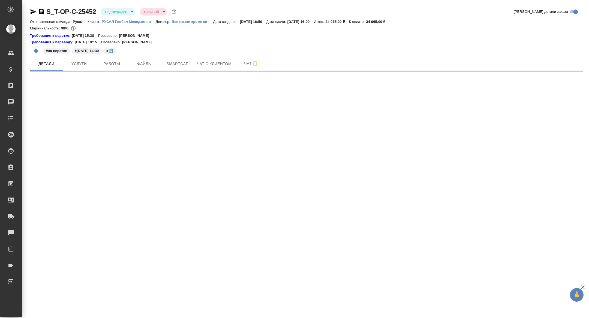
select select "RU"
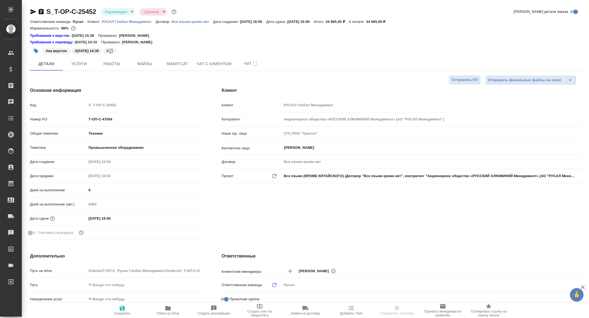
type textarea "x"
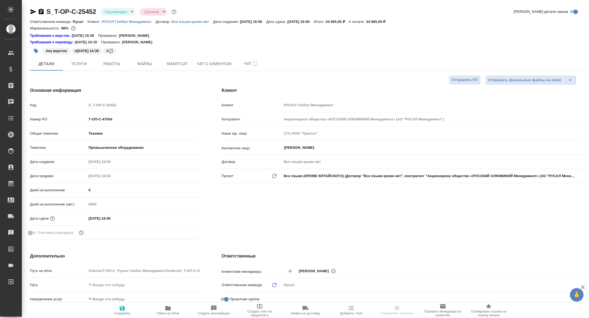
type textarea "x"
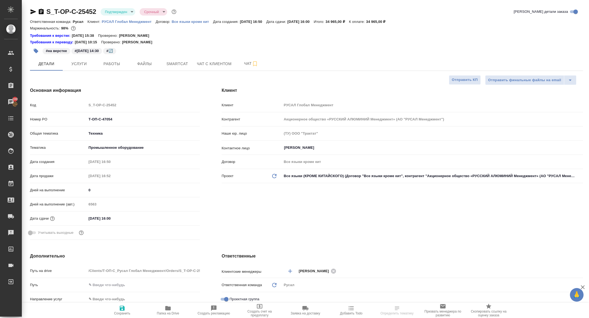
type textarea "x"
click at [108, 68] on button "Работы" at bounding box center [111, 64] width 33 height 14
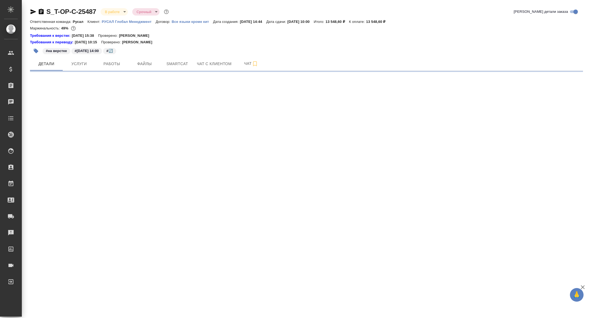
select select "RU"
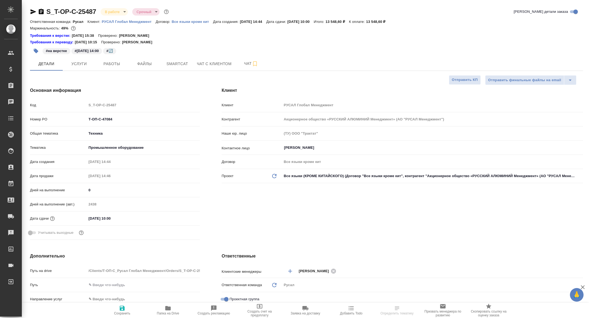
type textarea "x"
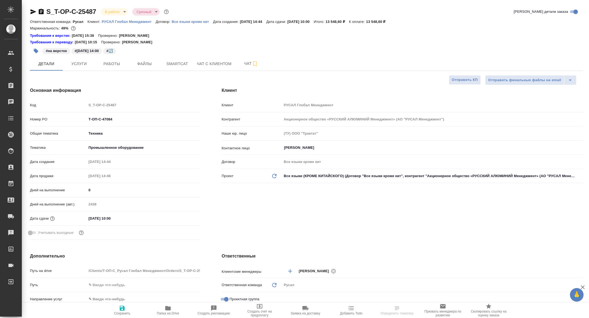
type textarea "x"
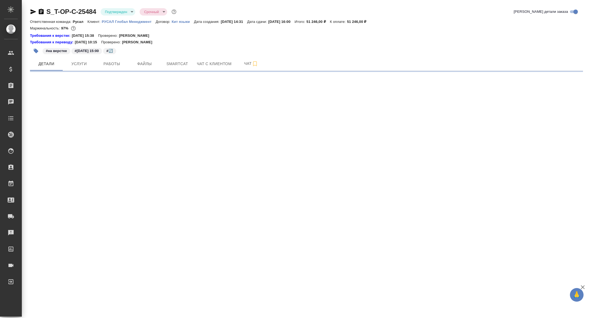
select select "RU"
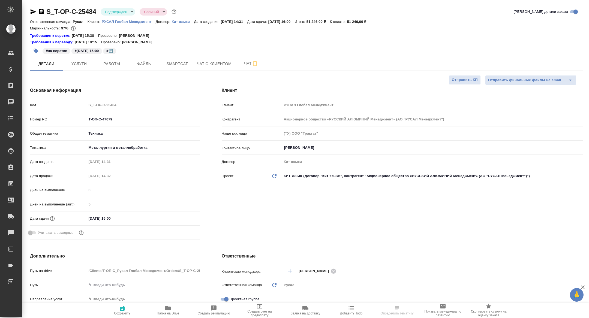
click at [252, 72] on div "S_T-OP-C-25484 Подтвержден confirmed Срочный urgent Кратко детали заказа Ответс…" at bounding box center [306, 299] width 559 height 599
type textarea "x"
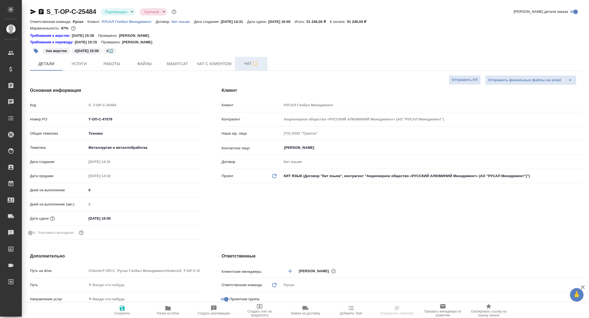
type textarea "x"
click at [250, 66] on span "Чат" at bounding box center [251, 63] width 26 height 7
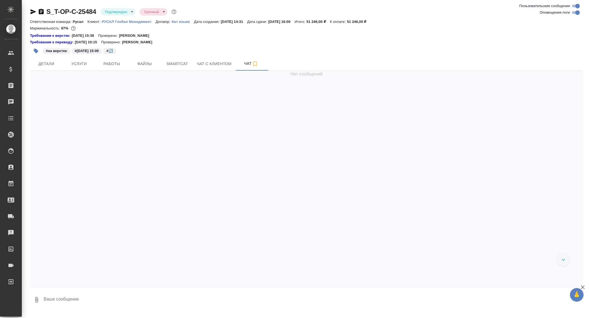
scroll to position [1618, 0]
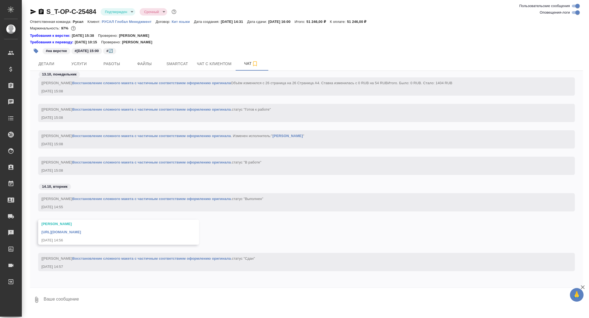
click at [108, 235] on div "Оксютович Ирина https://drive.awatera.com/apps/files/files/10693393?dir=/Shares…" at bounding box center [118, 232] width 161 height 25
click at [81, 232] on link "https://drive.awatera.com/apps/files/files/10693393?dir=/Shares/%D0%A2-%D0%9E%D…" at bounding box center [61, 232] width 40 height 4
click at [75, 59] on button "Услуги" at bounding box center [79, 64] width 33 height 14
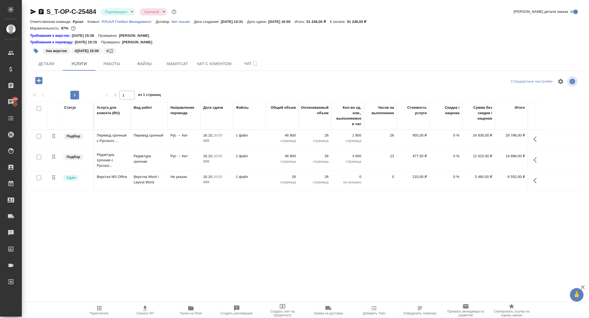
click at [42, 13] on icon "button" at bounding box center [41, 11] width 5 height 5
click at [44, 12] on icon "button" at bounding box center [41, 11] width 7 height 7
click at [43, 11] on icon "button" at bounding box center [41, 11] width 5 height 5
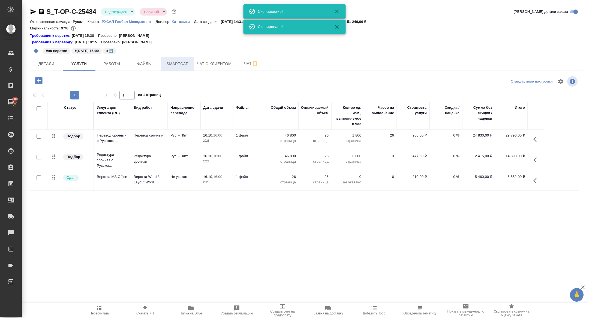
click at [175, 64] on span "Smartcat" at bounding box center [177, 64] width 26 height 7
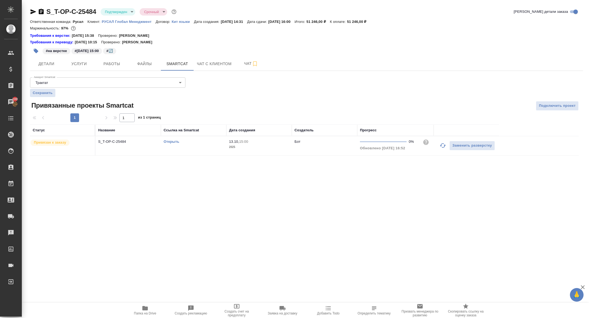
click at [173, 142] on link "Открыть" at bounding box center [172, 142] width 16 height 4
click at [116, 65] on span "Работы" at bounding box center [112, 64] width 26 height 7
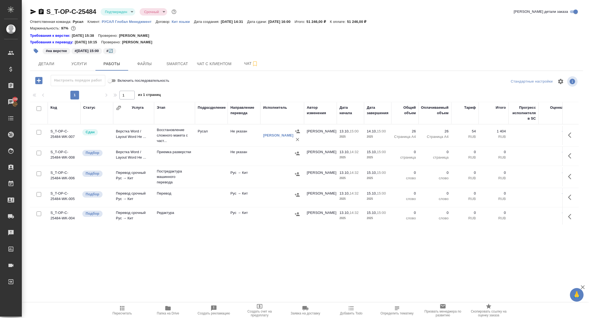
click at [39, 107] on input "checkbox" at bounding box center [39, 108] width 5 height 5
checkbox input "true"
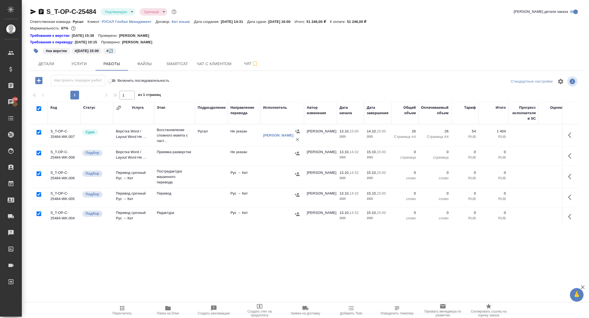
checkbox input "true"
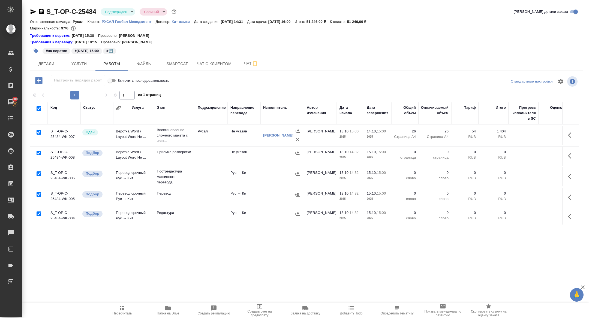
checkbox input "true"
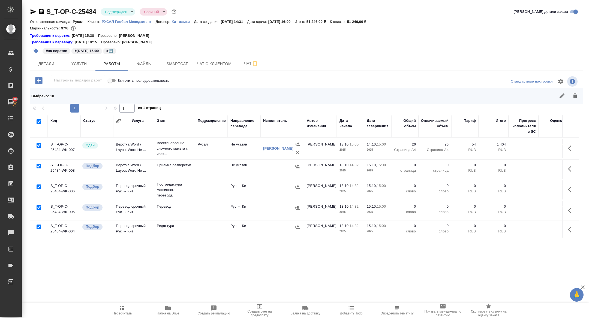
click at [38, 147] on input "checkbox" at bounding box center [39, 145] width 5 height 5
checkbox input "false"
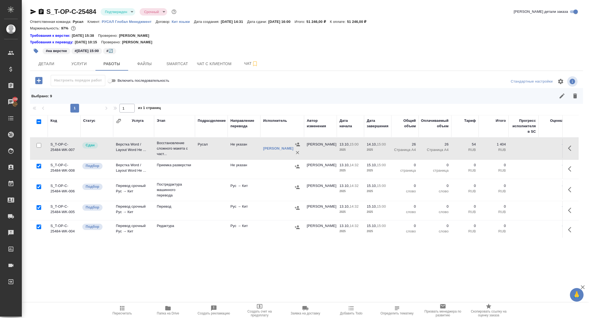
click at [38, 189] on input "checkbox" at bounding box center [39, 187] width 5 height 5
checkbox input "false"
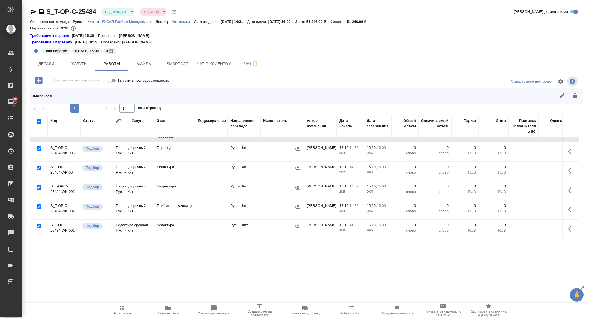
scroll to position [98, 0]
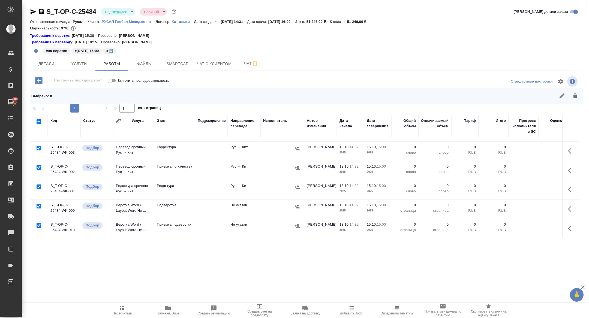
click at [38, 207] on input "checkbox" at bounding box center [39, 206] width 5 height 5
checkbox input "false"
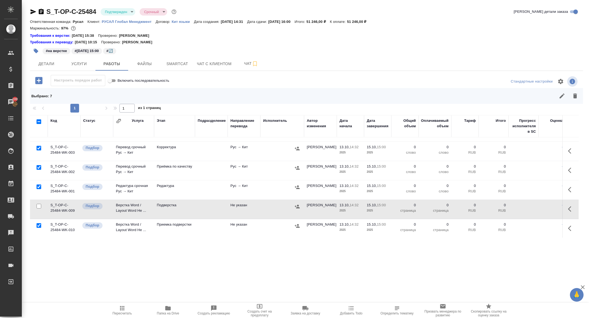
drag, startPoint x: 575, startPoint y: 96, endPoint x: 510, endPoint y: 102, distance: 65.8
click at [575, 96] on icon "button" at bounding box center [576, 96] width 4 height 5
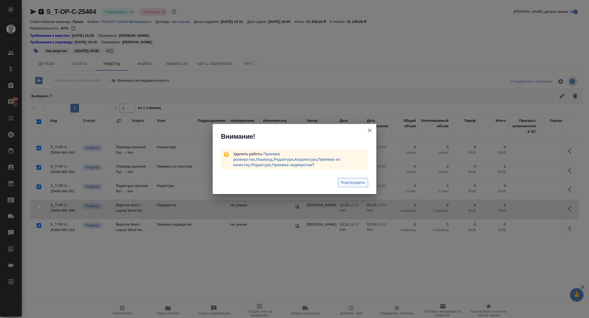
click at [354, 180] on span "Подтвердить" at bounding box center [353, 183] width 24 height 6
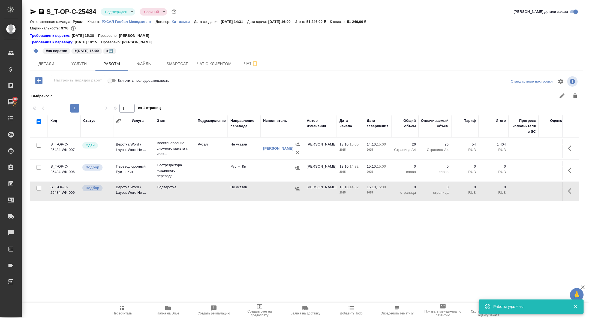
scroll to position [0, 0]
click at [572, 169] on icon "button" at bounding box center [571, 170] width 7 height 7
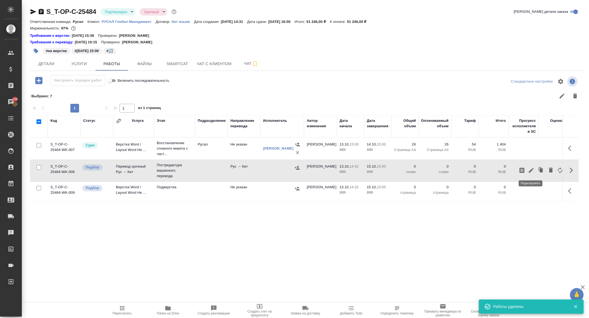
click at [533, 170] on icon "button" at bounding box center [531, 170] width 7 height 7
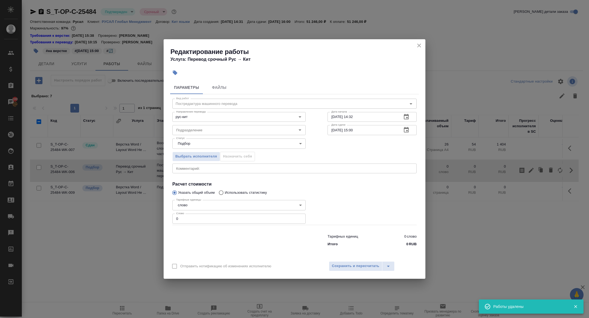
drag, startPoint x: 186, startPoint y: 220, endPoint x: 136, endPoint y: 210, distance: 50.8
click at [139, 213] on div "Редактирование работы Услуга: Перевод срочный Рус → Кит Параметры Файлы Вид раб…" at bounding box center [294, 159] width 589 height 318
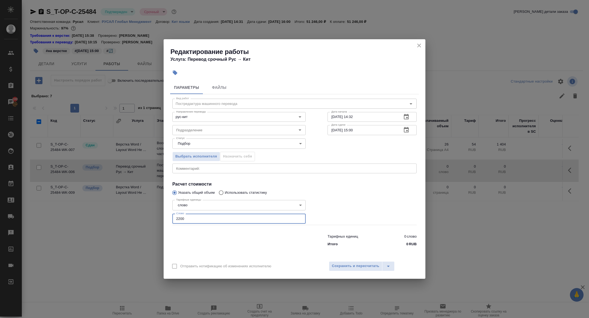
type input "2200"
click at [406, 132] on icon "button" at bounding box center [406, 130] width 7 height 7
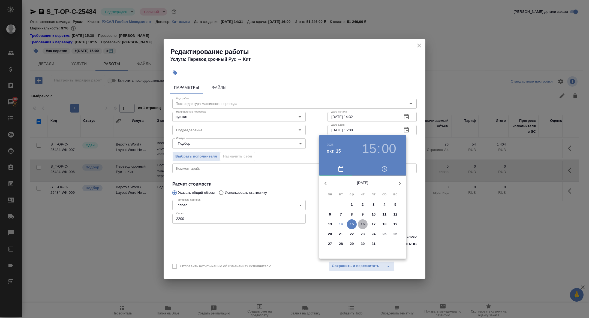
click at [363, 225] on p "16" at bounding box center [363, 224] width 4 height 5
type input "[DATE] 15:00"
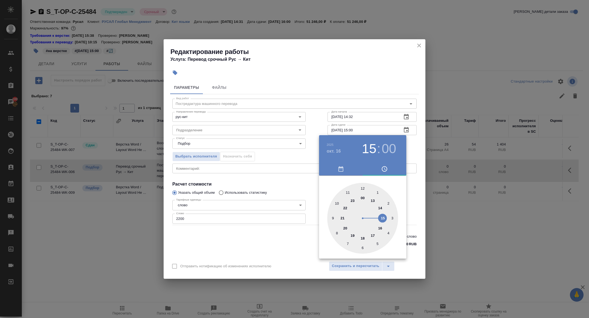
click at [258, 220] on div at bounding box center [294, 159] width 589 height 318
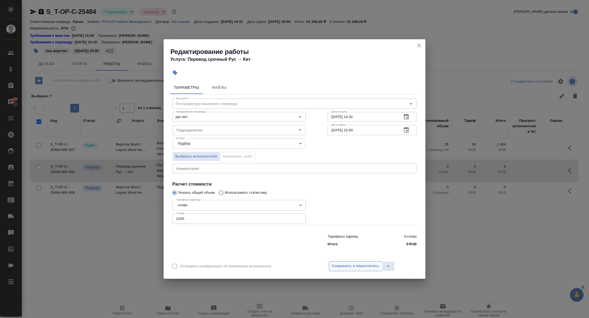
click at [356, 263] on button "Сохранить и пересчитать" at bounding box center [355, 267] width 53 height 10
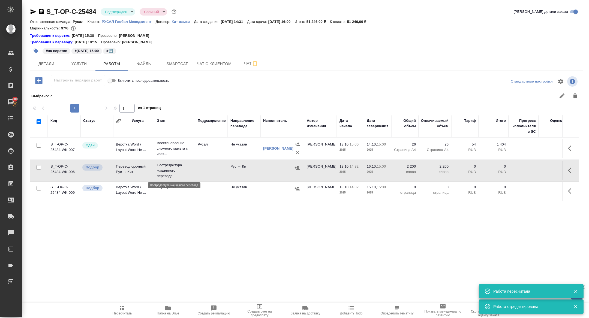
click at [172, 171] on p "Постредактура машинного перевода" at bounding box center [174, 171] width 35 height 16
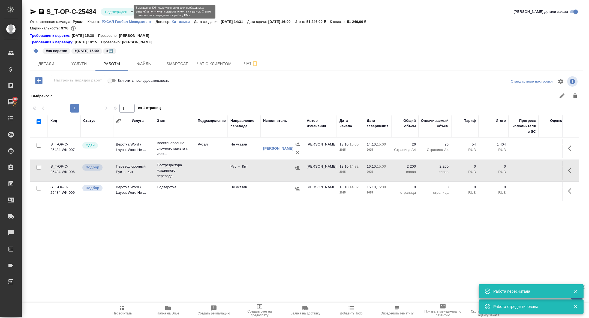
click at [116, 13] on body "🙏 .cls-1 fill:#fff; AWATERA Zhuravleva Alexandra Клиенты Спецификации Заказы 10…" at bounding box center [294, 159] width 589 height 318
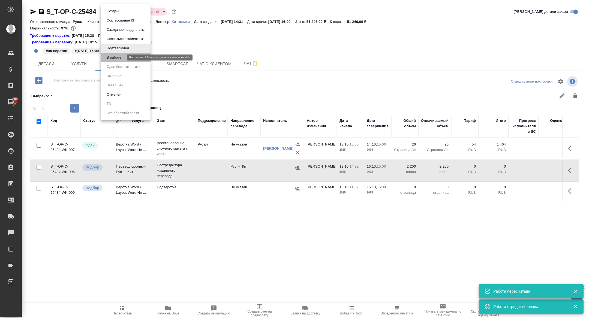
click at [116, 58] on button "В работе" at bounding box center [114, 58] width 18 height 6
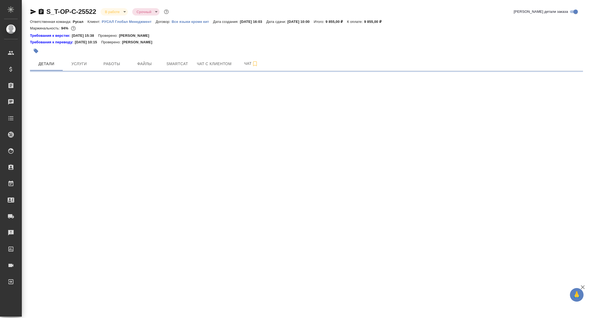
select select "RU"
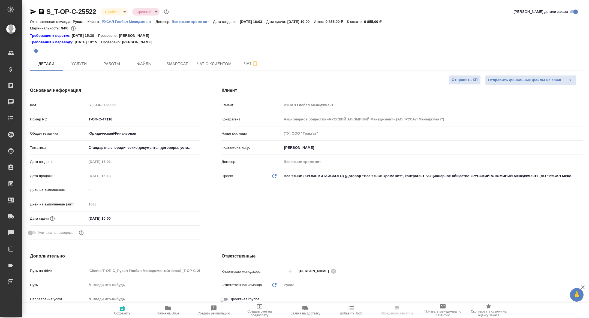
type textarea "x"
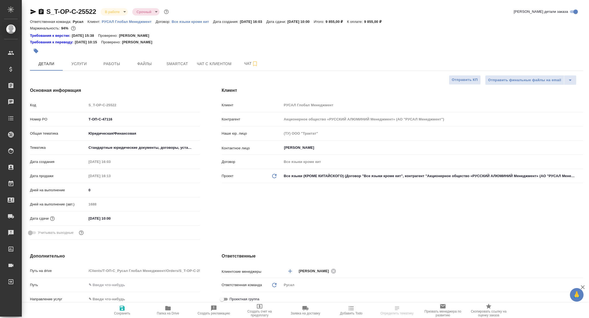
type textarea "x"
click at [169, 58] on button "Smartcat" at bounding box center [177, 64] width 33 height 14
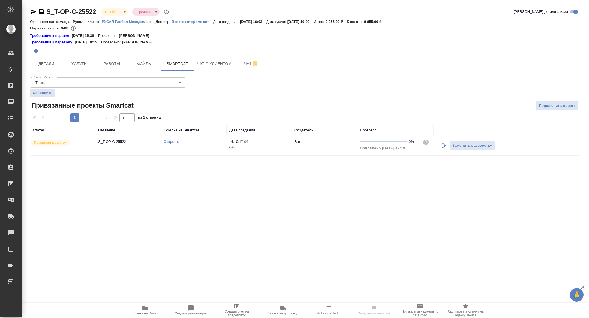
click at [173, 142] on link "Открыть" at bounding box center [172, 142] width 16 height 4
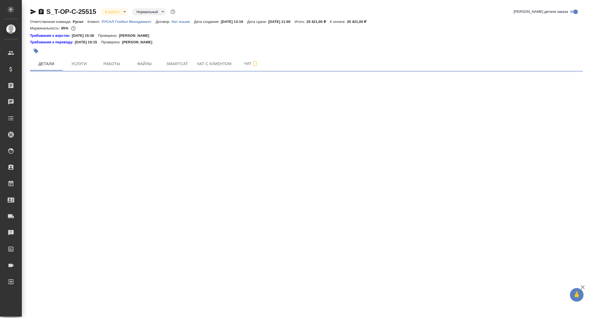
select select "RU"
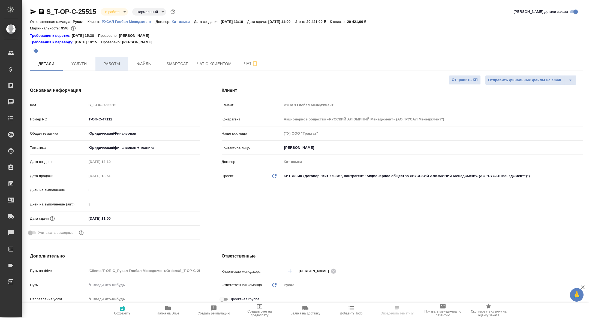
type textarea "x"
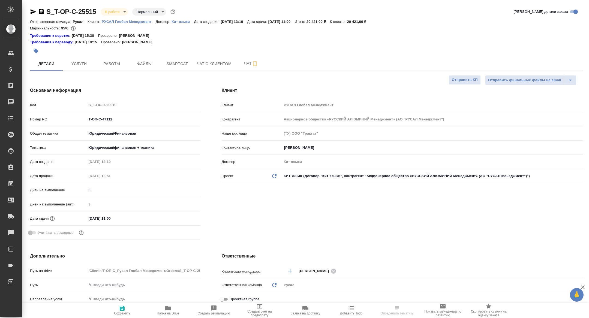
type textarea "x"
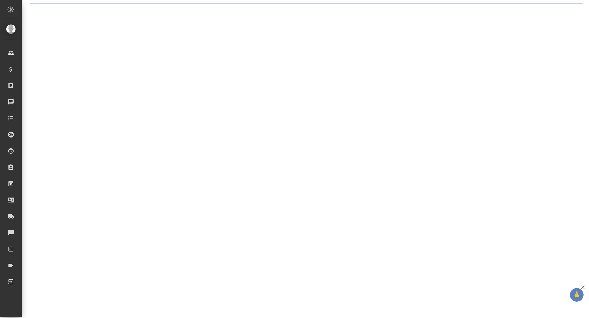
select select "RU"
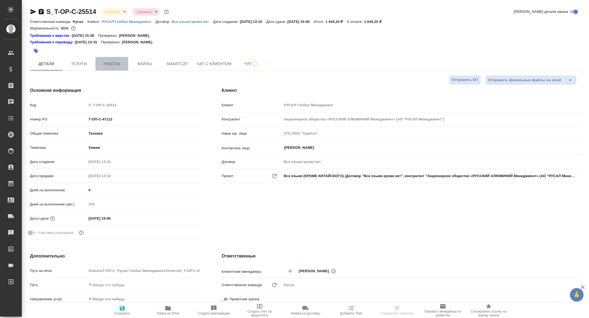
type textarea "x"
click at [105, 63] on span "Работы" at bounding box center [112, 64] width 26 height 7
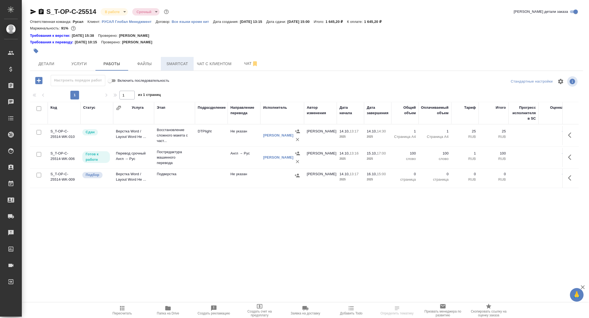
click at [176, 61] on span "Smartcat" at bounding box center [177, 64] width 26 height 7
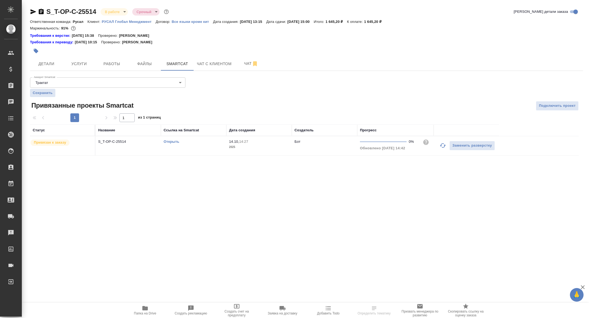
click at [171, 142] on link "Открыть" at bounding box center [172, 142] width 16 height 4
click at [40, 53] on button "button" at bounding box center [36, 51] width 12 height 12
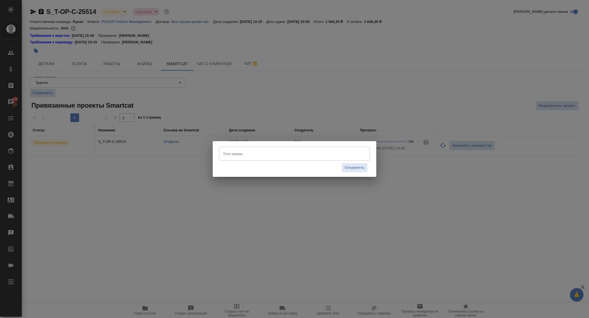
click at [239, 149] on div "Тэги заказа" at bounding box center [294, 154] width 151 height 14
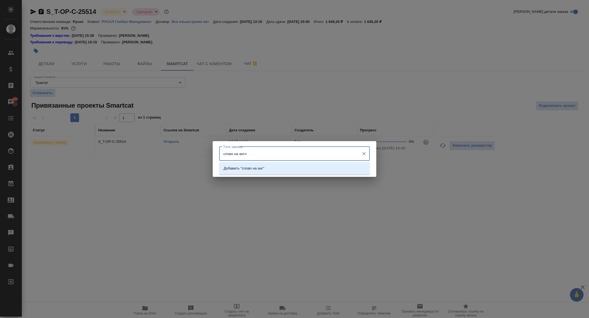
type input "слово на англ"
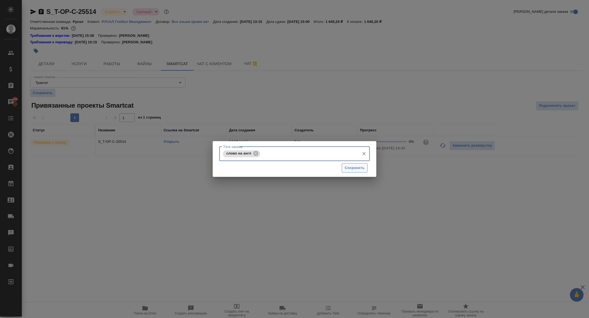
click at [352, 166] on span "Сохранить" at bounding box center [355, 168] width 20 height 6
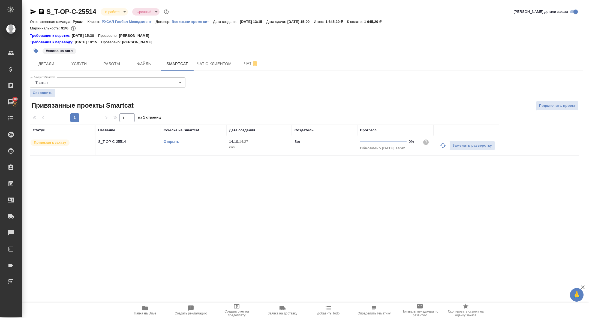
click at [78, 72] on div "S_T-OP-C-25514 В работе inProgress Срочный urgent Кратко детали заказа Ответств…" at bounding box center [306, 85] width 559 height 170
click at [78, 71] on div "S_T-OP-C-25514 В работе inProgress Срочный urgent Кратко детали заказа Ответств…" at bounding box center [306, 85] width 559 height 170
click at [77, 67] on span "Услуги" at bounding box center [79, 64] width 26 height 7
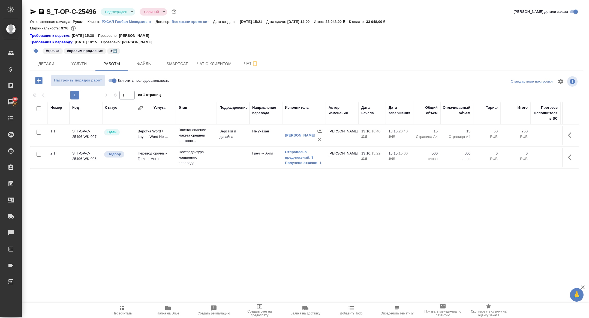
drag, startPoint x: 333, startPoint y: 21, endPoint x: 278, endPoint y: 21, distance: 54.6
click at [278, 21] on div "Ответственная команда: [PERSON_NAME]: РУСАЛ Глобал Менеджмент Договор: Все язык…" at bounding box center [306, 21] width 553 height 7
copy div "Дата сдачи: [DATE] 14:00"
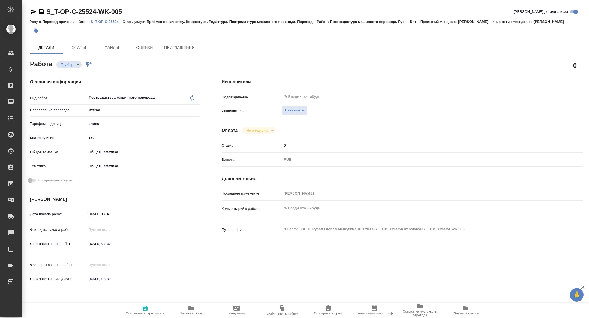
type textarea "x"
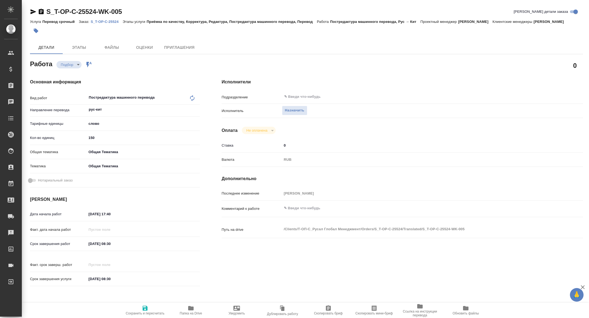
type textarea "x"
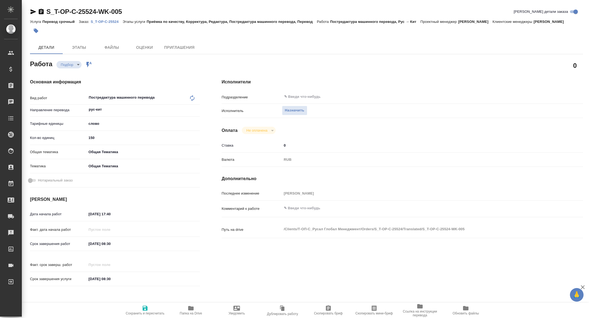
type textarea "x"
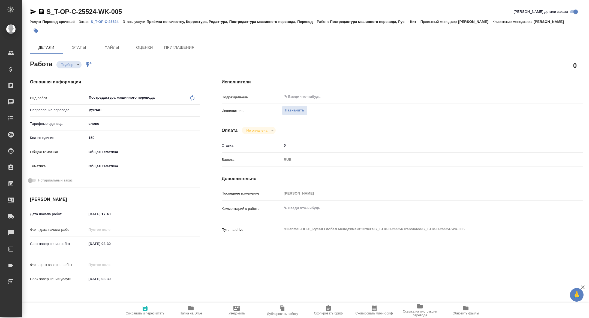
type textarea "x"
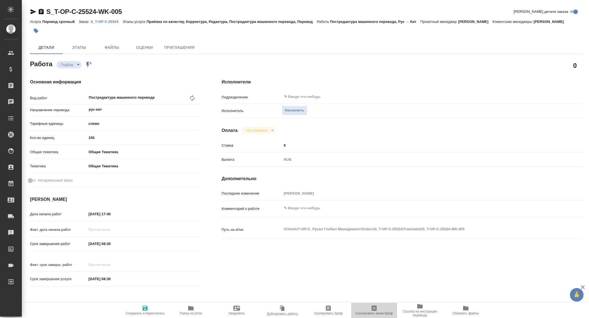
click at [384, 312] on span "Скопировать мини-бриф" at bounding box center [374, 314] width 37 height 4
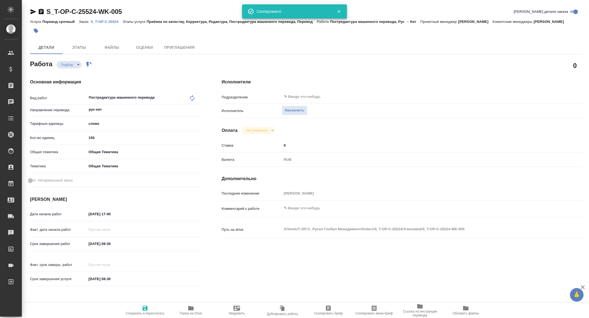
type textarea "x"
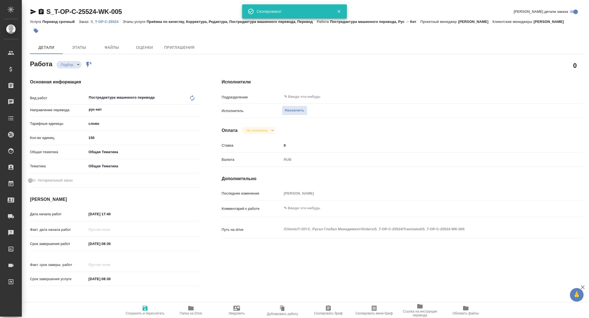
type textarea "x"
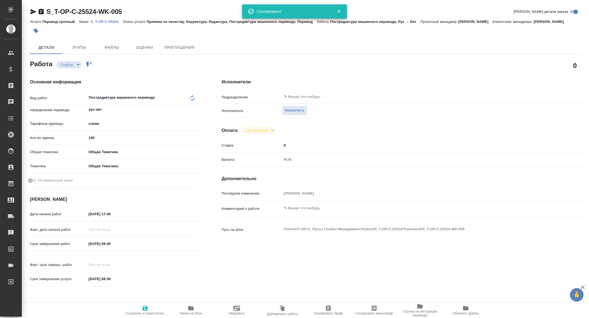
type textarea "x"
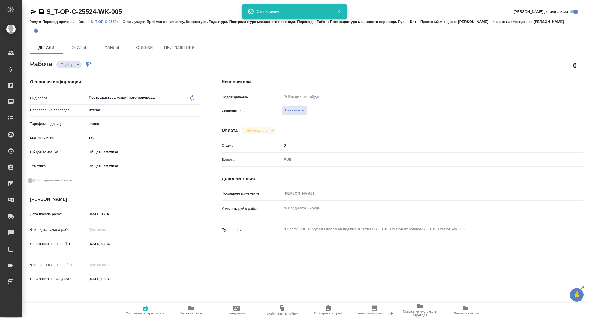
type textarea "x"
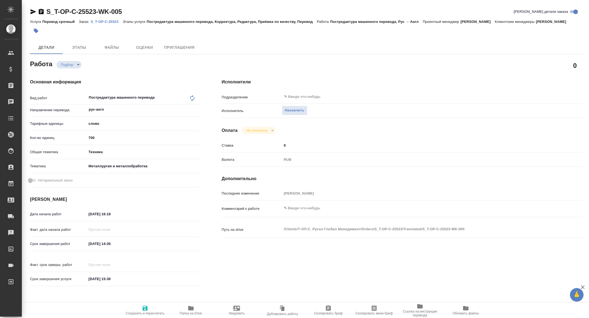
type textarea "x"
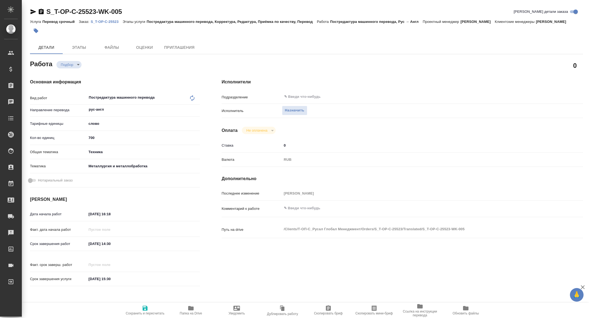
type textarea "x"
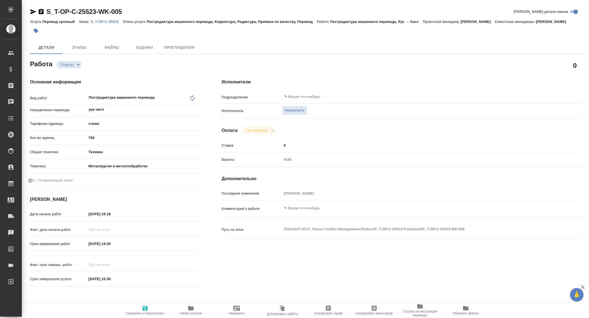
type textarea "x"
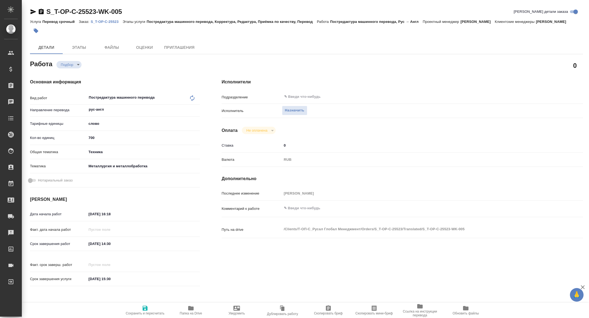
type textarea "x"
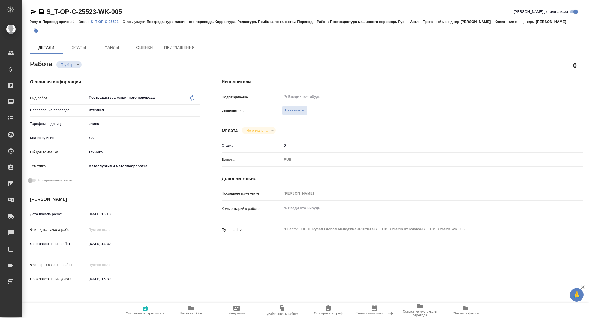
click at [372, 311] on icon "button" at bounding box center [374, 308] width 5 height 5
type textarea "x"
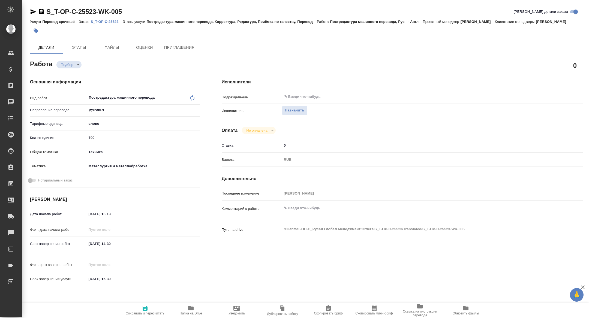
type textarea "x"
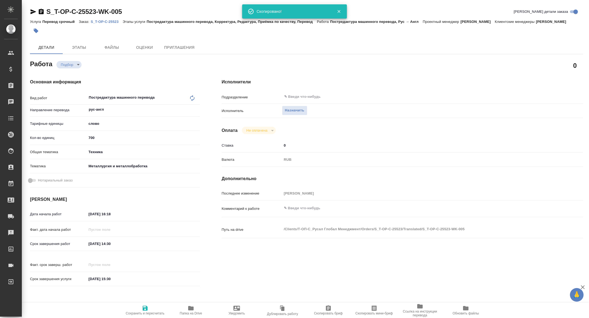
type textarea "x"
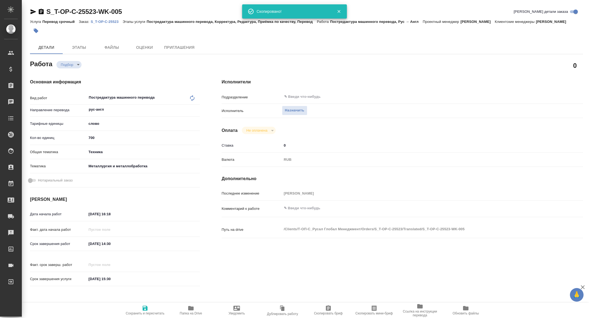
type textarea "x"
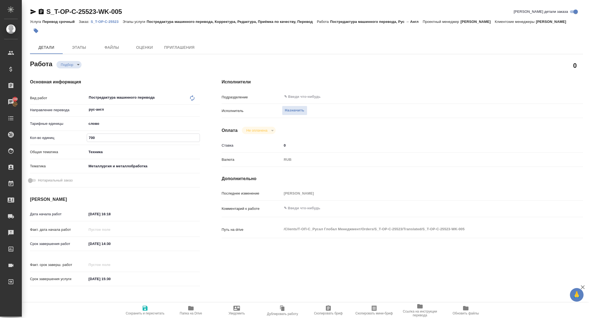
drag, startPoint x: 111, startPoint y: 144, endPoint x: 45, endPoint y: 144, distance: 66.3
click at [45, 143] on div "Кол-во единиц 700" at bounding box center [115, 138] width 170 height 10
type input "5"
type textarea "x"
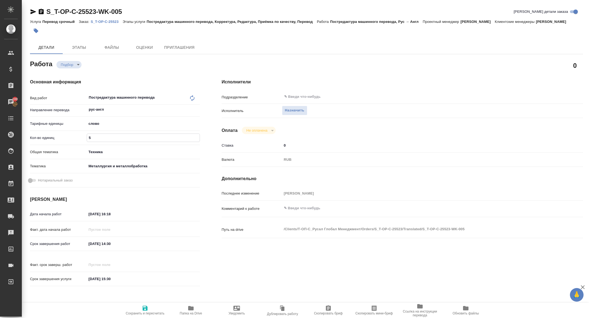
type textarea "x"
type input "55"
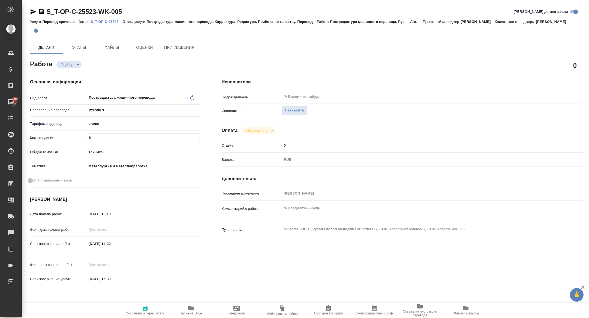
type textarea "x"
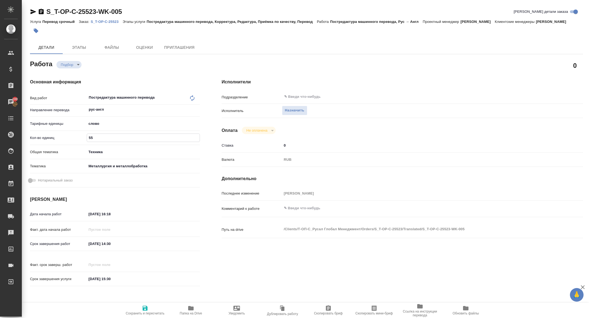
type input "550"
type textarea "x"
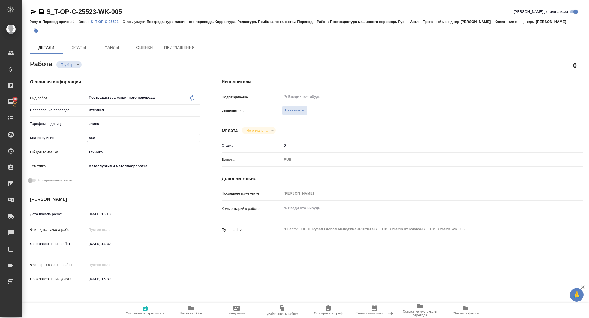
type input "550"
click at [139, 312] on span "Сохранить и пересчитать" at bounding box center [145, 314] width 39 height 4
type textarea "x"
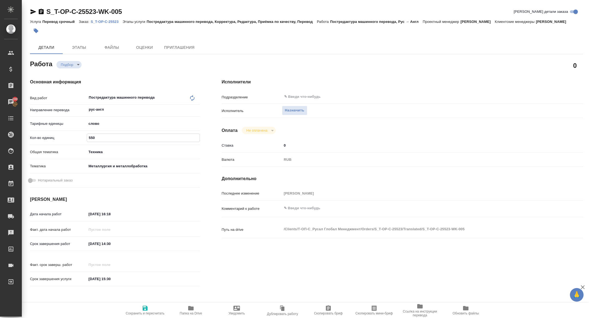
type textarea "x"
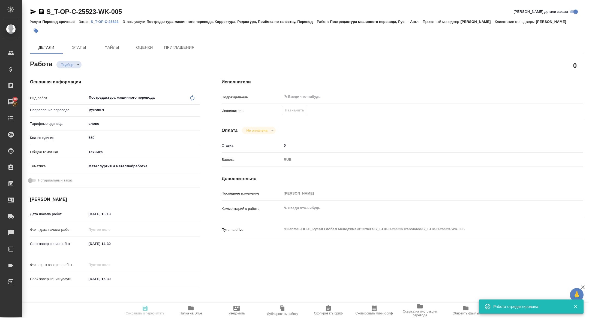
type textarea "x"
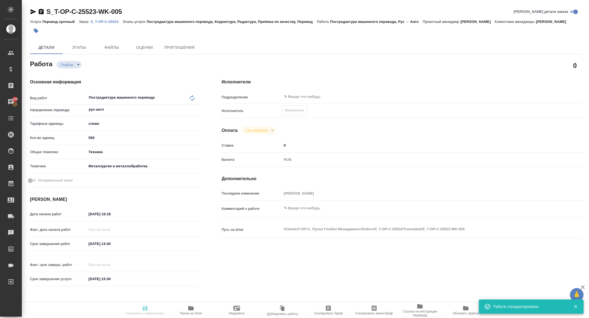
click at [380, 316] on button "Скопировать мини-бриф" at bounding box center [374, 310] width 46 height 15
type input "recruiting"
type textarea "Постредактура машинного перевода"
type textarea "x"
type input "рус-англ"
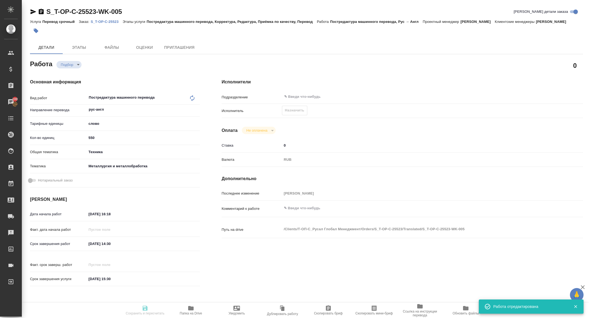
type input "5a8b1489cc6b4906c91bfd90"
type input "550"
type input "tech"
type input "60014e23f7d9dc5f480a3cf8"
type input "14.10.2025 16:18"
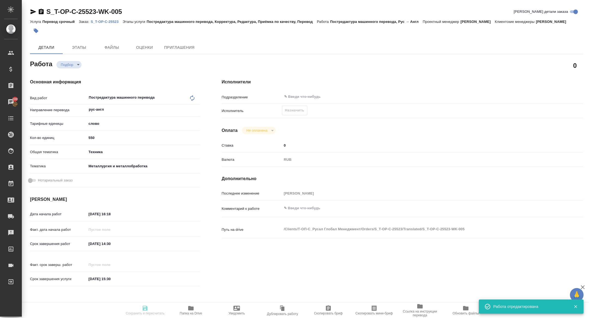
type input "15.10.2025 14:30"
type input "15.10.2025 15:30"
type input "notPayed"
type input "0"
type input "RUB"
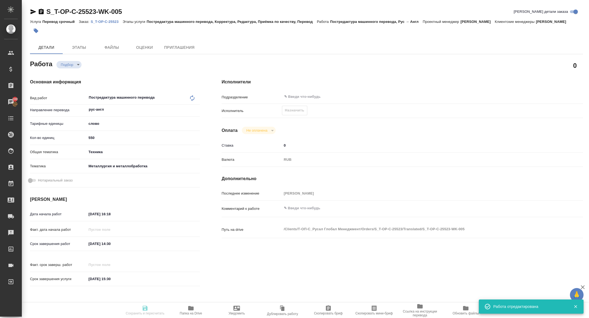
type input "[PERSON_NAME]"
type textarea "x"
type textarea "/Clients/Т-ОП-С_Русал Глобал Менеджмент/Orders/S_T-OP-C-25523/Translated/S_T-OP…"
type textarea "x"
type input "S_T-OP-C-25523"
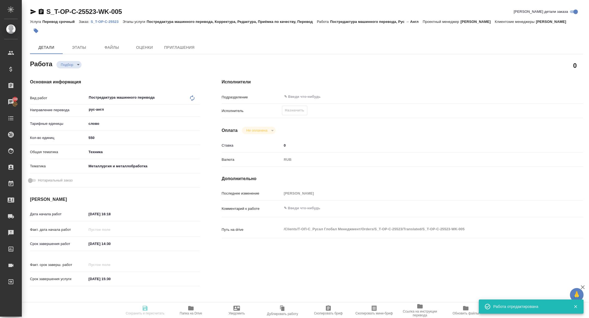
type input "Т-ОП-С-47031"
type input "Перевод срочный"
type input "Постредактура машинного перевода, Корректура, Редактура, Приёмка по качеству, П…"
type input "Горленко Юлия"
type input "Оксютович Ирина"
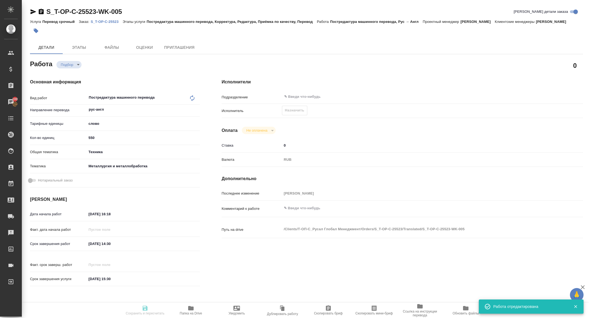
type input "/Clients/Т-ОП-С_Русал Глобал Менеджмент/Orders/S_T-OP-C-25523"
type textarea "x"
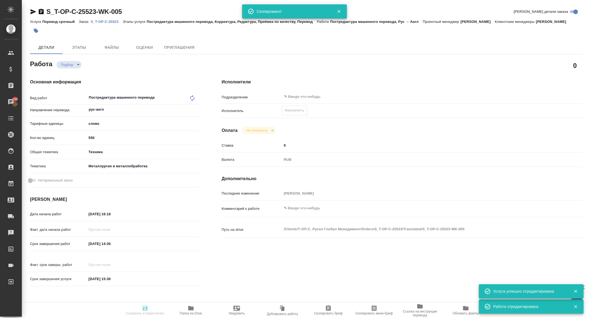
type textarea "x"
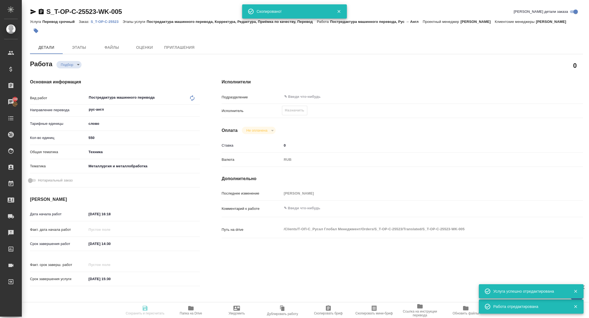
type textarea "x"
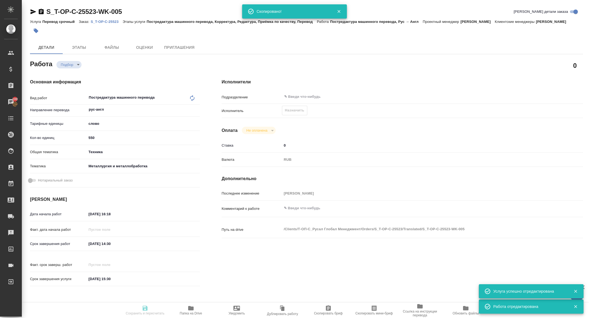
type textarea "x"
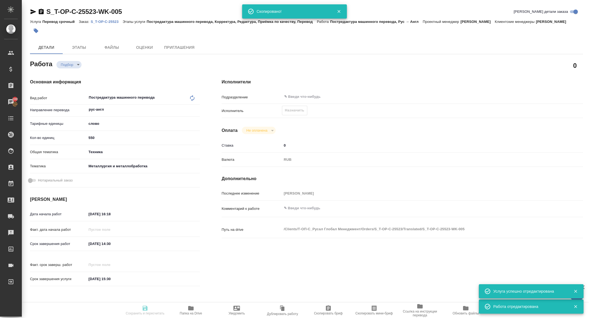
type textarea "x"
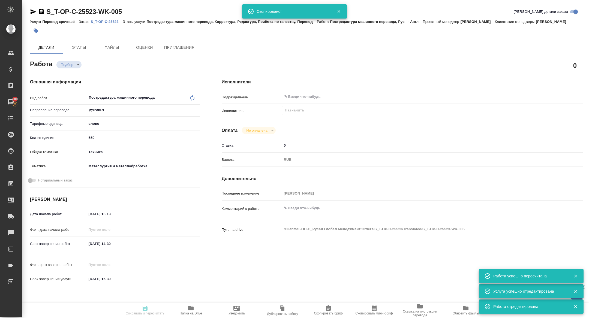
type input "recruiting"
type textarea "Постредактура машинного перевода"
type textarea "x"
type input "рус-англ"
type input "5a8b1489cc6b4906c91bfd90"
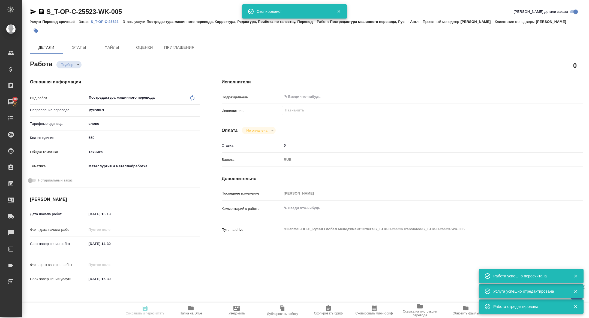
type input "550"
type input "tech"
type input "60014e23f7d9dc5f480a3cf8"
type input "14.10.2025 16:18"
type input "15.10.2025 14:30"
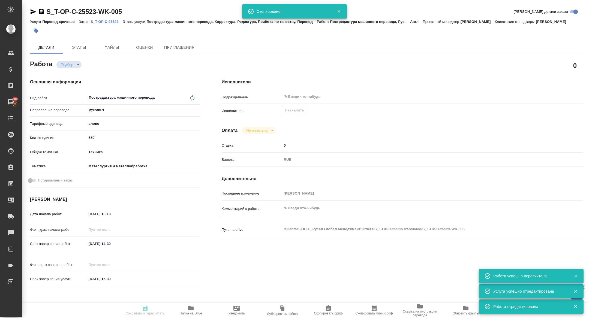
type input "15.10.2025 15:30"
type input "notPayed"
type input "0"
type input "RUB"
type input "[PERSON_NAME]"
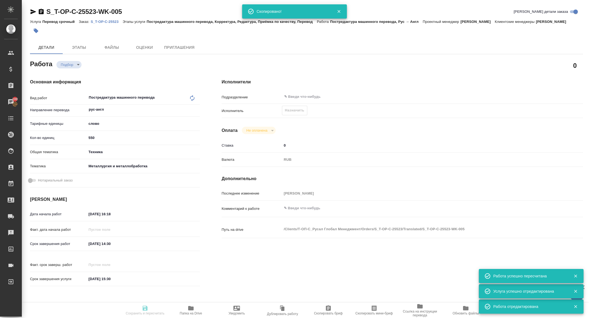
type textarea "x"
type textarea "/Clients/Т-ОП-С_Русал Глобал Менеджмент/Orders/S_T-OP-C-25523/Translated/S_T-OP…"
type textarea "x"
type input "S_T-OP-C-25523"
type input "Т-ОП-С-47031"
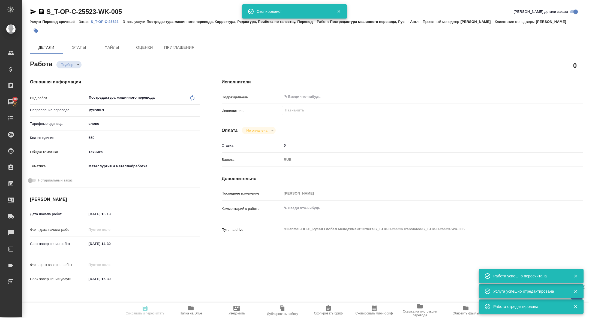
type input "Перевод срочный"
type input "Постредактура машинного перевода, Корректура, Редактура, Приёмка по качеству, П…"
type input "Горленко Юлия"
type input "Оксютович Ирина"
type input "/Clients/Т-ОП-С_Русал Глобал Менеджмент/Orders/S_T-OP-C-25523"
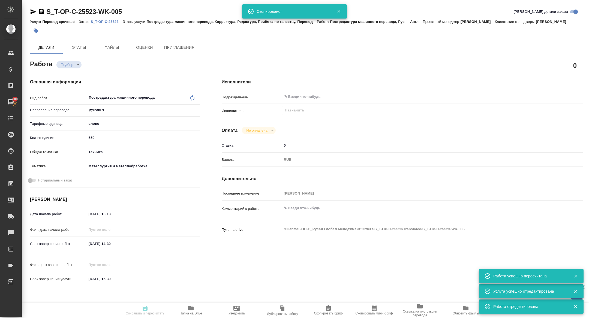
type textarea "x"
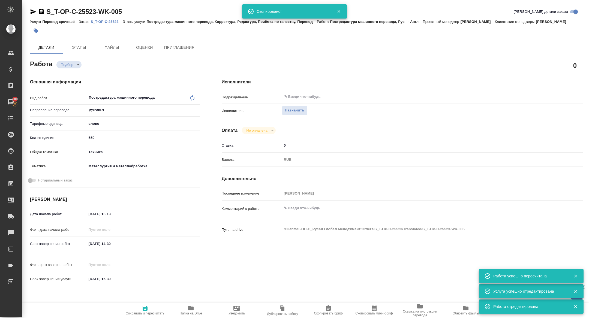
type textarea "x"
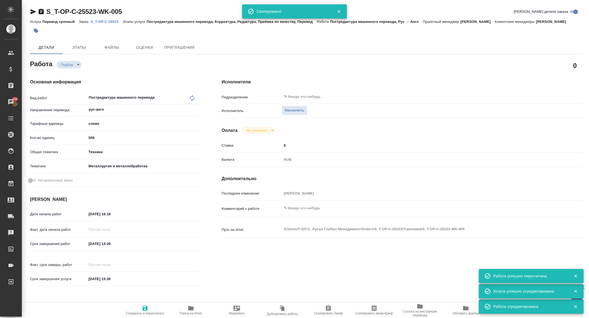
type textarea "x"
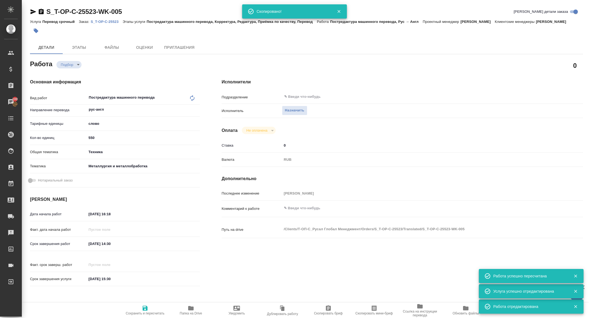
type textarea "x"
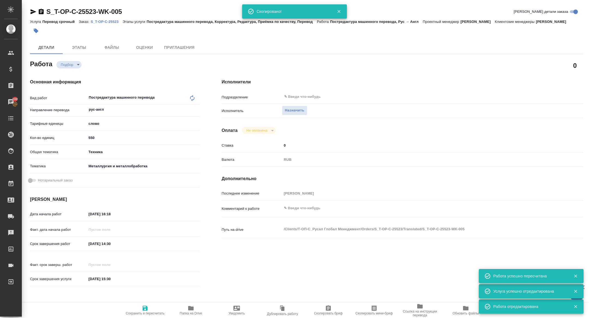
type textarea "x"
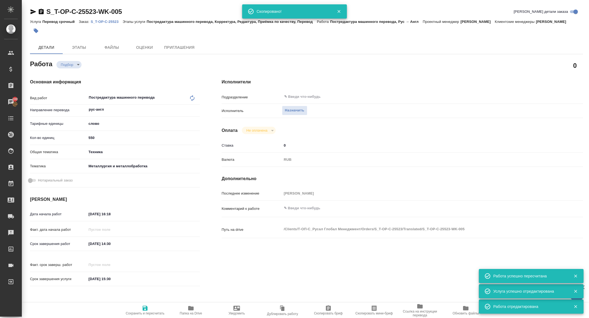
type textarea "x"
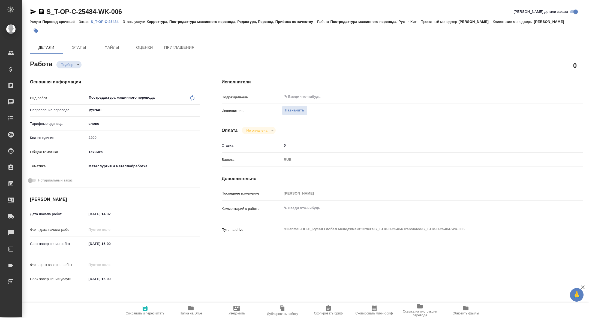
type textarea "x"
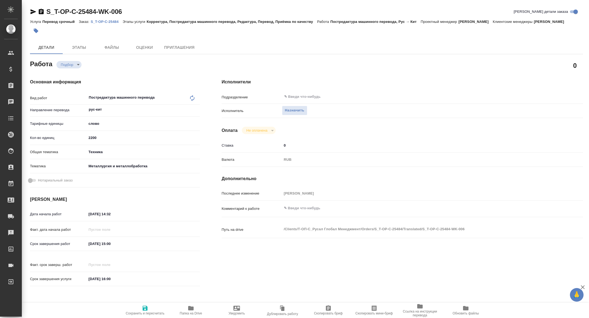
type textarea "x"
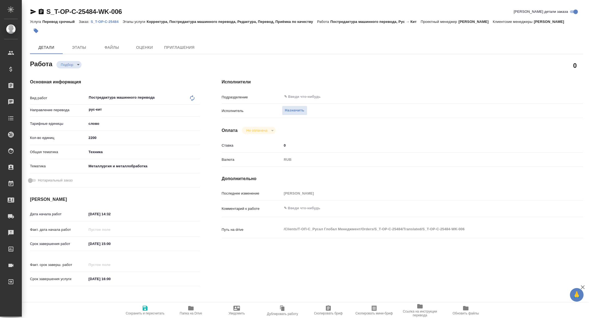
type textarea "x"
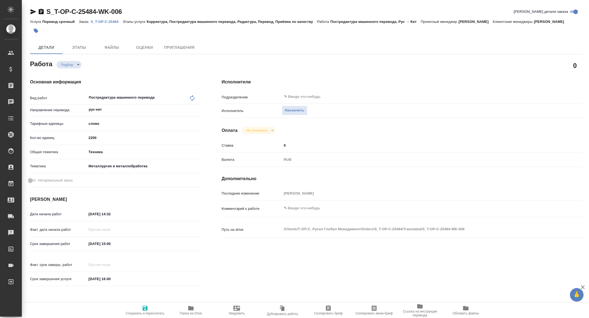
type textarea "x"
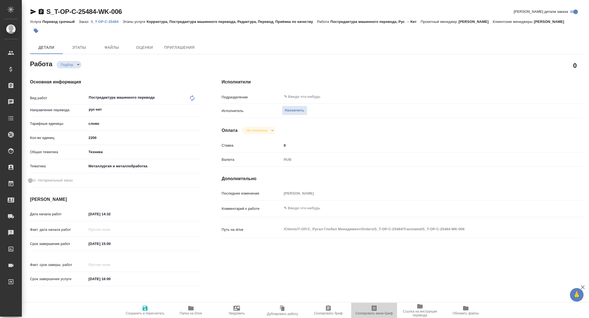
click at [383, 312] on span "Скопировать мини-бриф" at bounding box center [374, 314] width 37 height 4
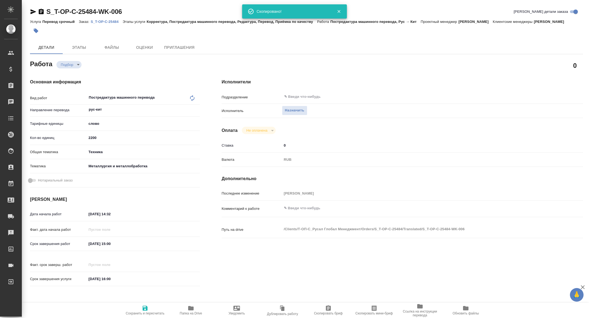
type textarea "x"
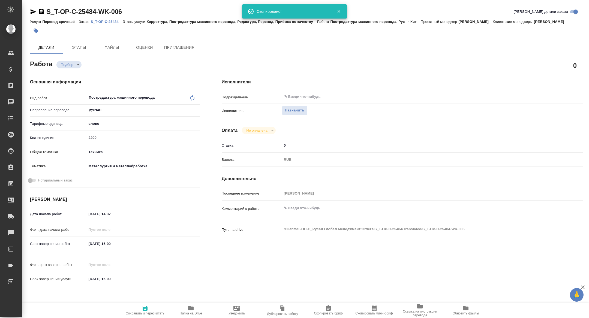
type textarea "x"
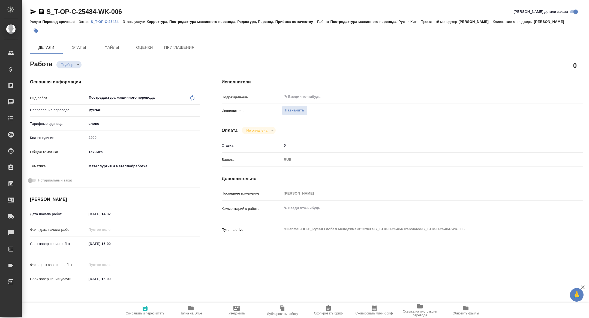
type textarea "x"
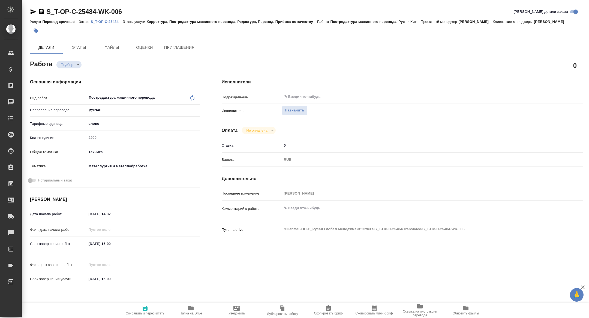
type textarea "x"
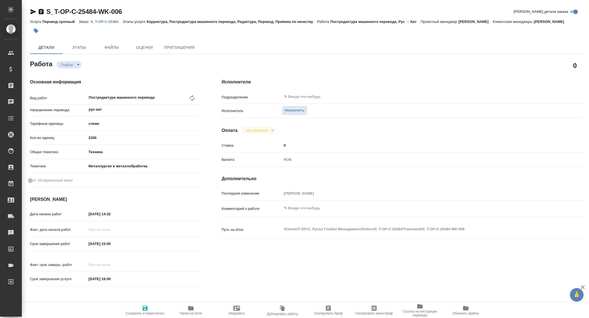
type textarea "x"
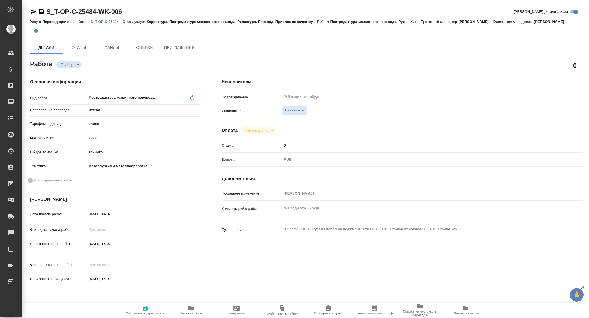
click at [112, 21] on p "S_T-OP-C-25484" at bounding box center [107, 22] width 32 height 4
type textarea "x"
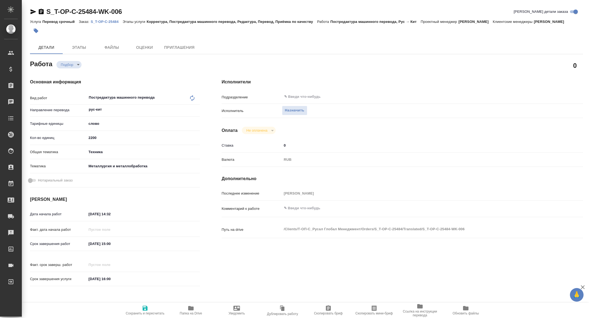
type textarea "x"
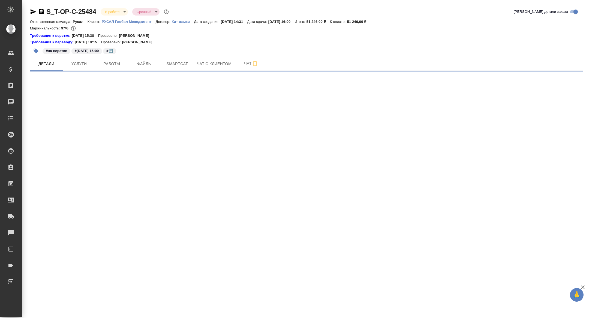
select select "RU"
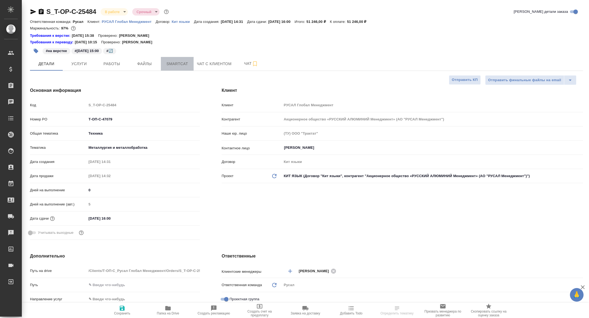
click at [178, 66] on span "Smartcat" at bounding box center [177, 64] width 26 height 7
type textarea "x"
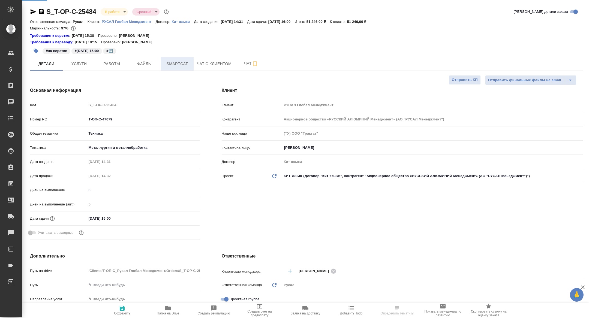
type textarea "x"
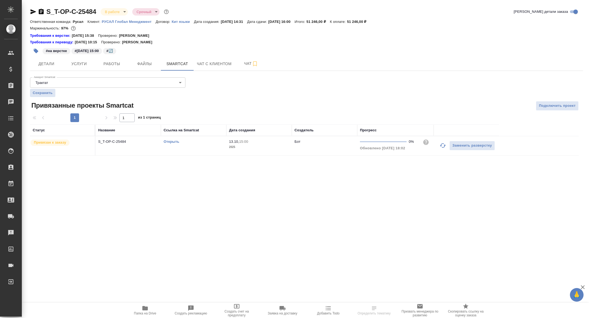
click at [169, 141] on link "Открыть" at bounding box center [172, 142] width 16 height 4
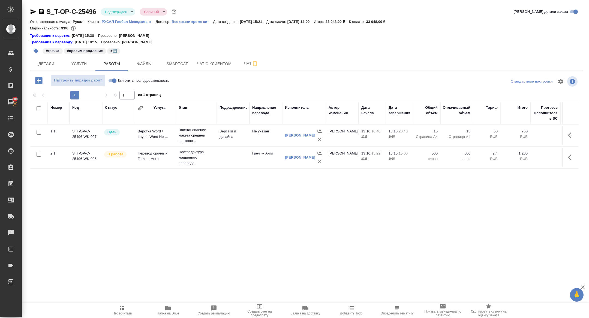
click at [291, 160] on link "[PERSON_NAME]" at bounding box center [300, 158] width 30 height 4
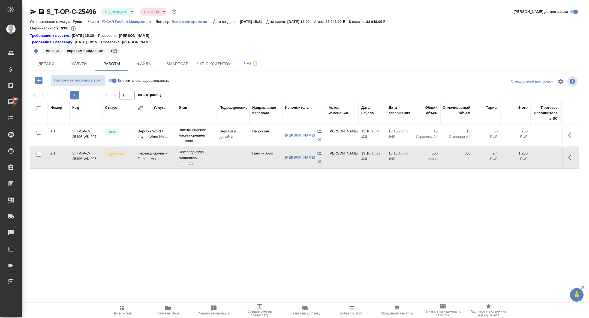
click at [106, 14] on body "🙏 .cls-1 fill:#fff; AWATERA [PERSON_NAME] Спецификации Заказы 100 Чаты Todo Про…" at bounding box center [294, 159] width 589 height 318
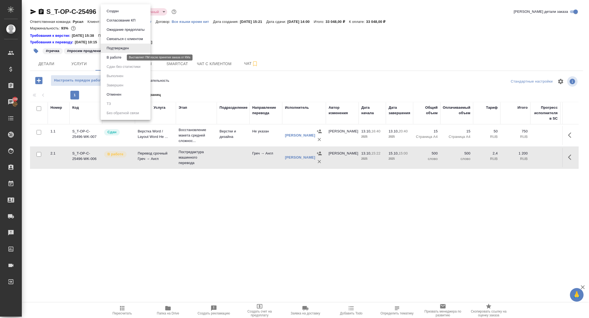
click at [117, 56] on button "В работе" at bounding box center [114, 58] width 18 height 6
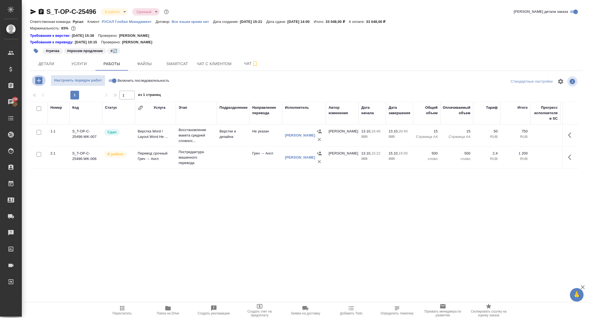
click at [37, 75] on button "button" at bounding box center [38, 80] width 15 height 11
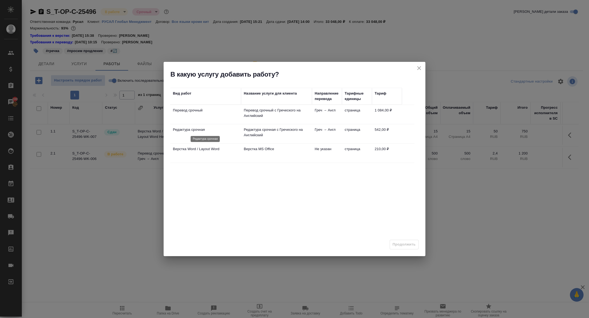
click at [195, 132] on p "Редактура срочная" at bounding box center [205, 129] width 65 height 5
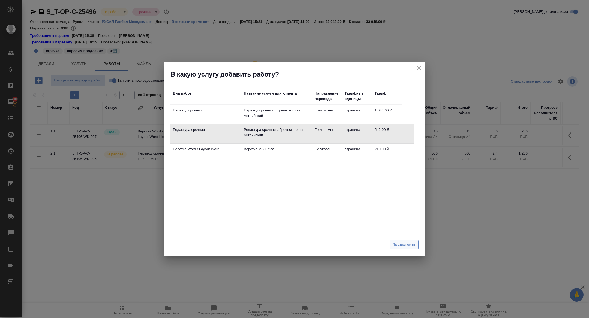
click at [404, 246] on span "Продолжить" at bounding box center [404, 245] width 23 height 6
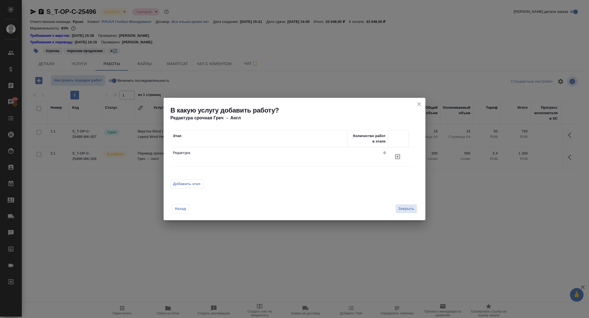
click at [409, 158] on td at bounding box center [399, 157] width 20 height 19
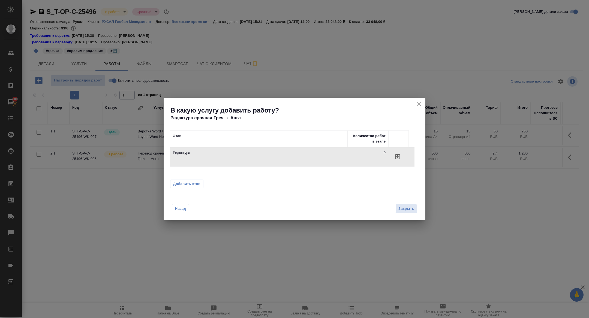
click at [406, 158] on td at bounding box center [399, 157] width 20 height 19
click at [402, 158] on button "button" at bounding box center [397, 156] width 13 height 13
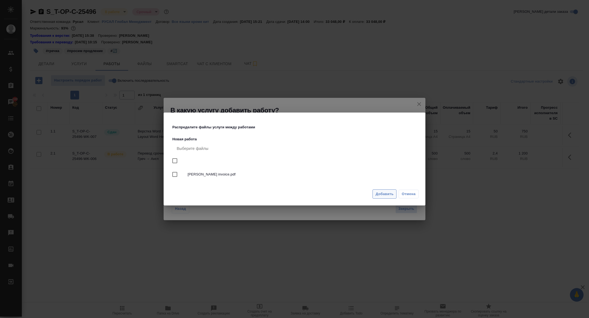
click at [380, 192] on span "Добавить" at bounding box center [385, 194] width 18 height 6
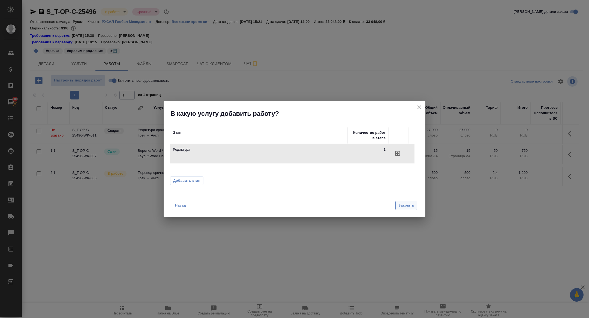
click at [407, 208] on span "Закрыть" at bounding box center [407, 206] width 16 height 6
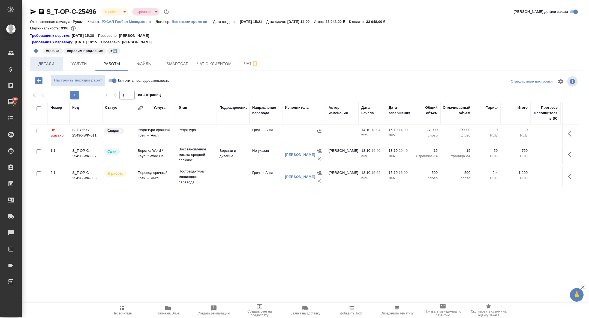
click at [46, 68] on button "Детали" at bounding box center [46, 64] width 33 height 14
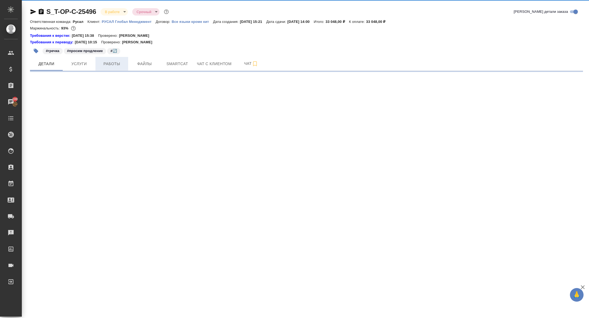
select select "RU"
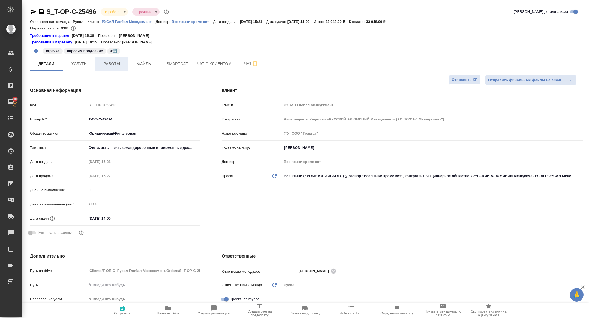
type textarea "x"
click at [116, 67] on span "Работы" at bounding box center [112, 64] width 26 height 7
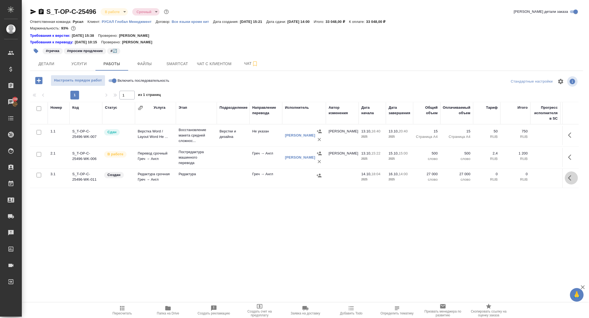
click at [569, 177] on icon "button" at bounding box center [569, 177] width 3 height 5
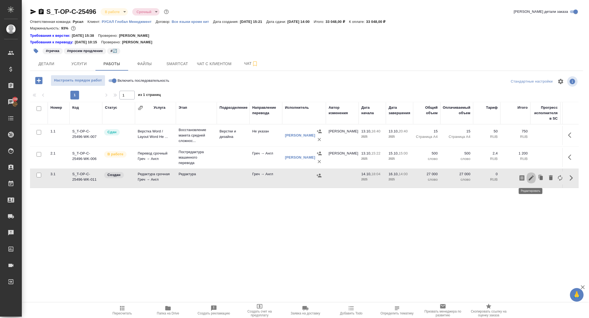
click at [532, 177] on icon "button" at bounding box center [531, 178] width 5 height 5
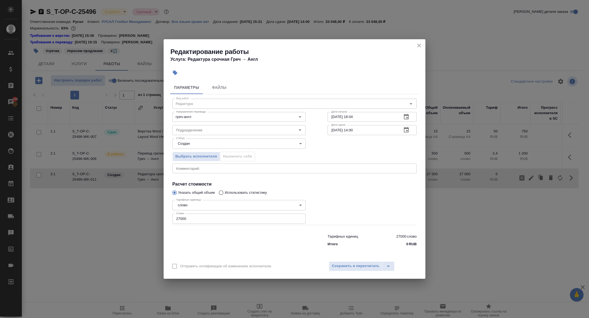
drag, startPoint x: 193, startPoint y: 220, endPoint x: 122, endPoint y: 214, distance: 71.5
click at [123, 214] on div "Редактирование работы Услуга: Редактура срочная Греч → Англ Параметры Файлы Вид…" at bounding box center [294, 159] width 589 height 318
type input "800"
click at [346, 267] on span "Сохранить и пересчитать" at bounding box center [355, 266] width 47 height 6
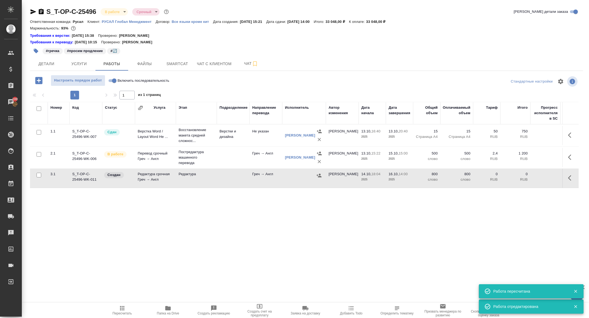
click at [565, 177] on button "button" at bounding box center [571, 178] width 13 height 13
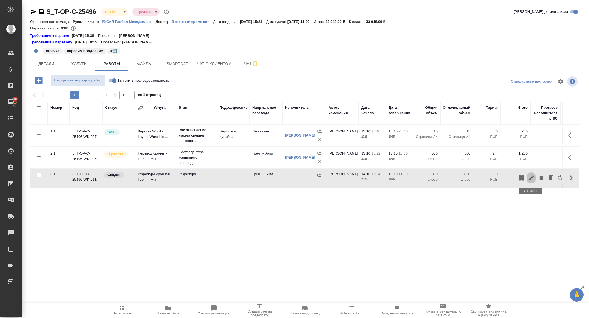
click at [530, 178] on icon "button" at bounding box center [531, 178] width 5 height 5
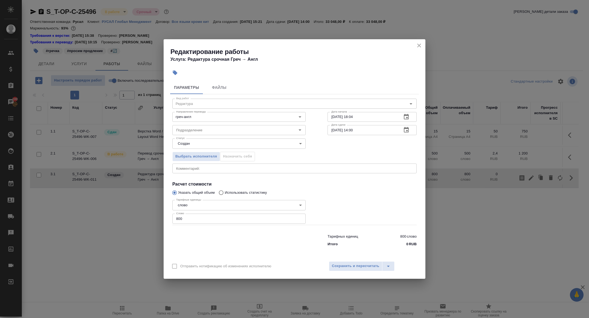
click at [406, 115] on icon "button" at bounding box center [406, 116] width 5 height 5
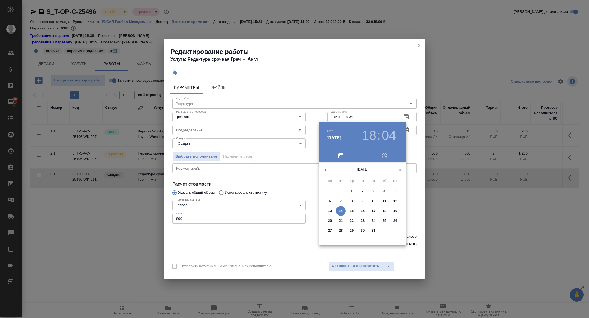
click at [353, 209] on p "15" at bounding box center [352, 210] width 4 height 5
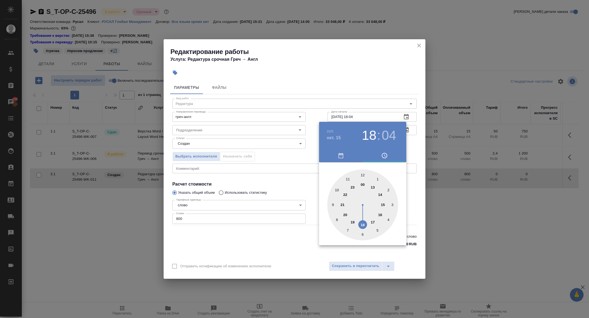
click at [382, 204] on div at bounding box center [362, 205] width 71 height 71
click at [363, 176] on div at bounding box center [362, 205] width 71 height 71
type input "15.10.2025 15:00"
click at [290, 152] on div at bounding box center [294, 159] width 589 height 318
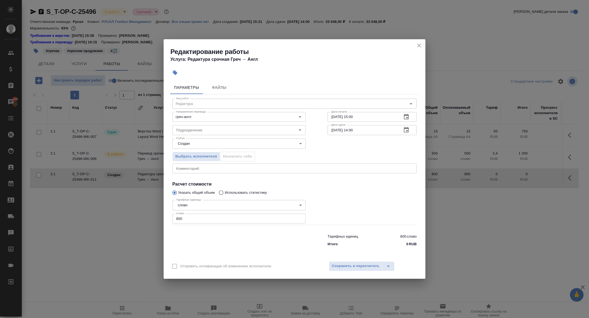
click at [404, 130] on icon "button" at bounding box center [406, 129] width 5 height 5
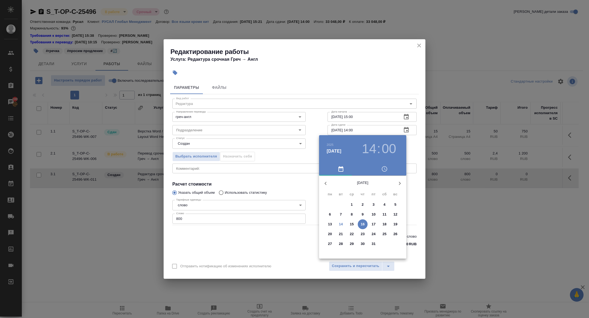
drag, startPoint x: 373, startPoint y: 150, endPoint x: 370, endPoint y: 162, distance: 12.8
click at [372, 150] on h3 "14" at bounding box center [369, 148] width 14 height 15
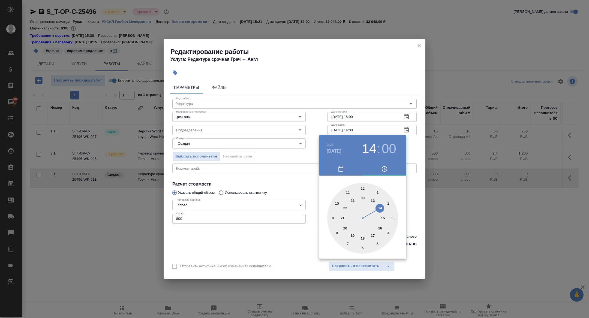
click at [337, 202] on div at bounding box center [362, 218] width 71 height 71
type input "16.10.2025 10:00"
drag, startPoint x: 277, startPoint y: 183, endPoint x: 333, endPoint y: 225, distance: 70.1
click at [277, 183] on div at bounding box center [294, 159] width 589 height 318
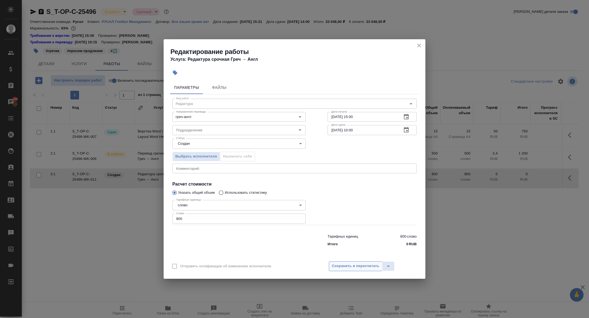
click at [368, 262] on button "Сохранить и пересчитать" at bounding box center [355, 267] width 53 height 10
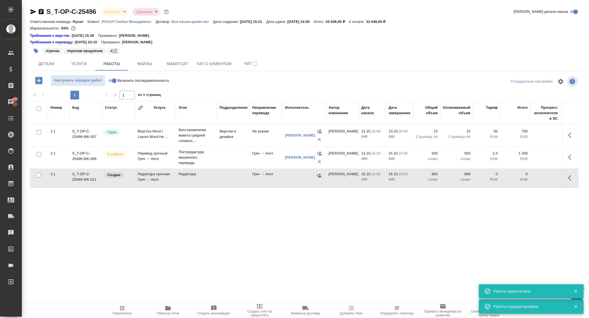
click at [152, 178] on td "Редактура срочная Греч → Англ" at bounding box center [155, 178] width 41 height 19
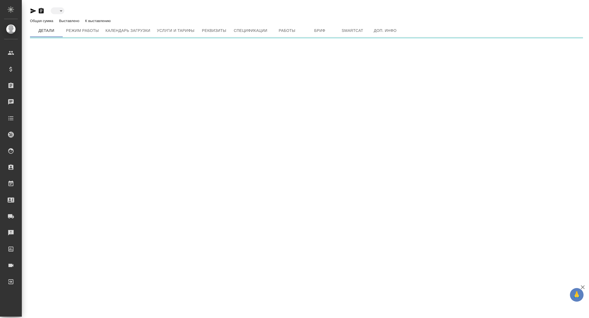
type input "active"
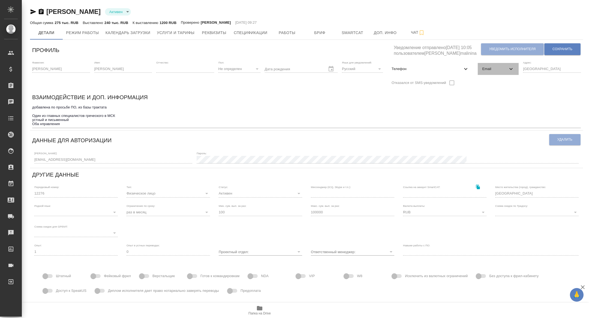
click at [490, 73] on div "Email" at bounding box center [498, 69] width 41 height 12
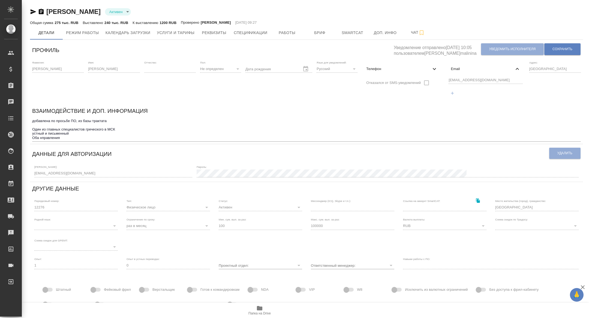
click at [420, 80] on div "Фамилия: Тресорукова Имя: Ирина Отчество: Пол: Не определен none Дата рождения …" at bounding box center [306, 82] width 553 height 46
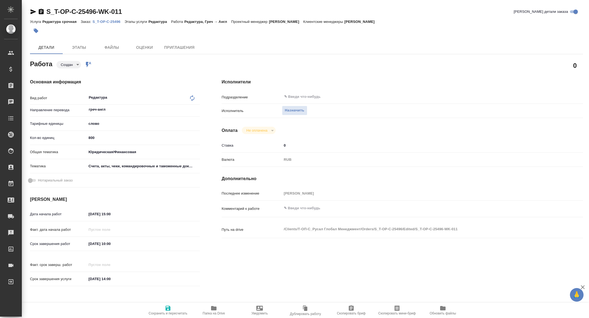
type textarea "x"
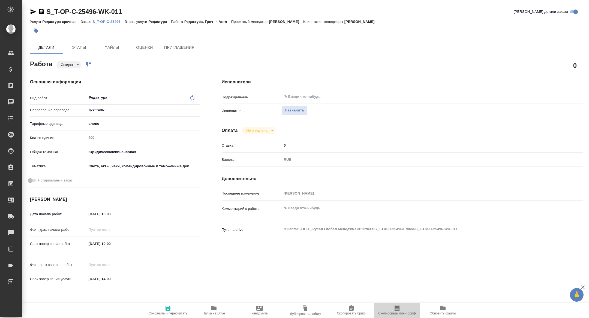
click at [400, 313] on span "Скопировать мини-бриф" at bounding box center [396, 314] width 37 height 4
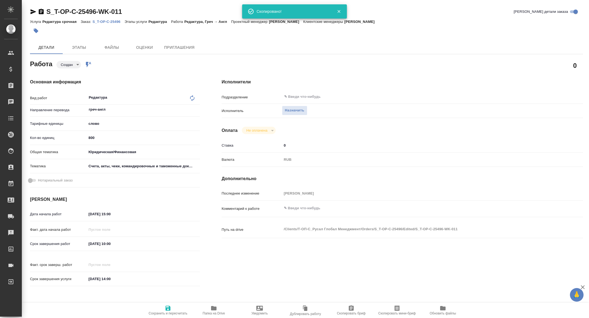
type textarea "x"
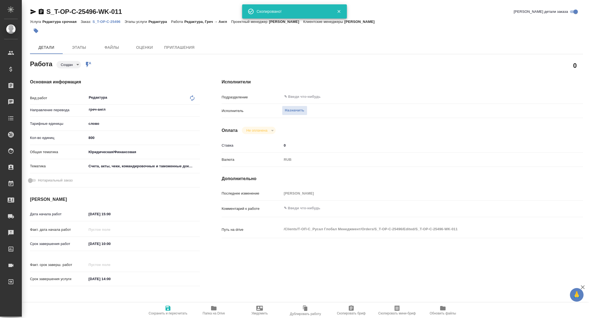
type textarea "x"
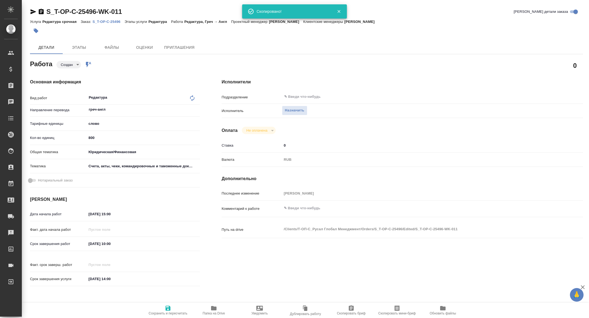
type textarea "x"
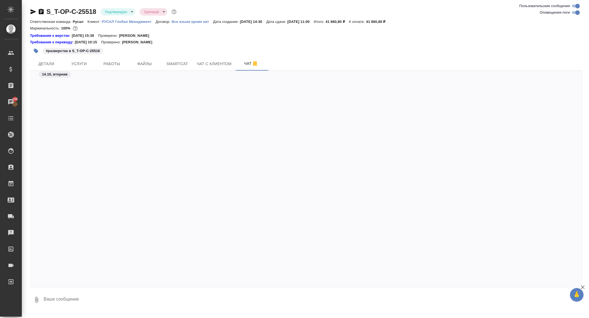
scroll to position [368, 0]
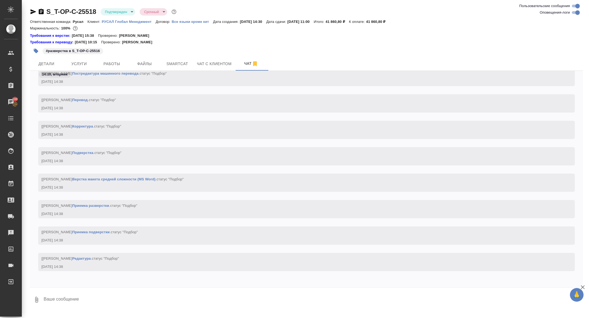
click at [121, 56] on div "#разверстка в S_T-OP-C-25516" at bounding box center [214, 51] width 369 height 12
click at [121, 61] on span "Работы" at bounding box center [112, 64] width 26 height 7
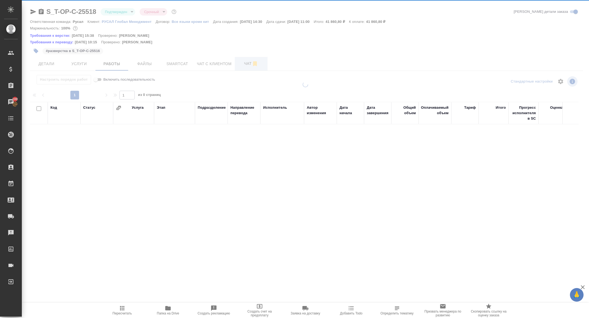
click at [250, 63] on span "Чат" at bounding box center [251, 63] width 26 height 7
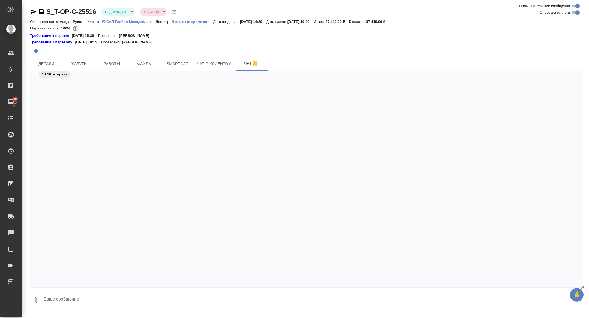
scroll to position [1682, 0]
click at [79, 61] on span "Услуги" at bounding box center [79, 64] width 26 height 7
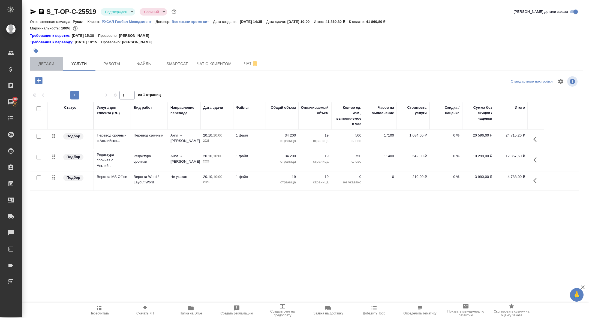
click at [49, 64] on span "Детали" at bounding box center [46, 64] width 26 height 7
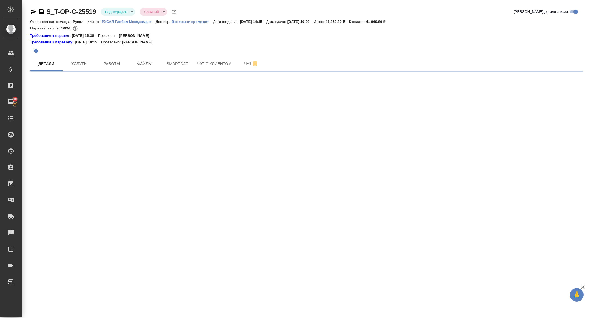
select select "RU"
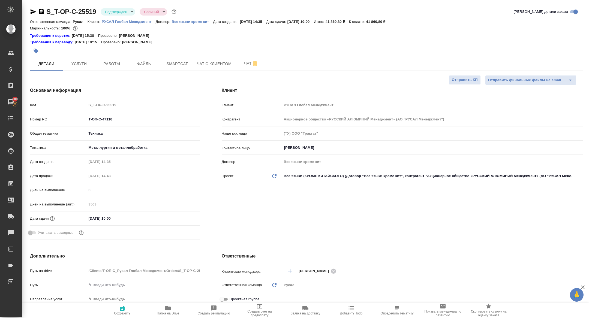
type textarea "x"
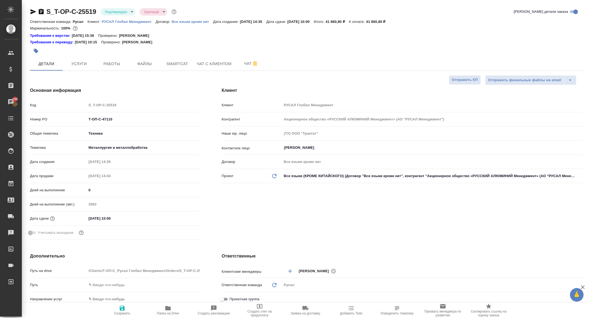
type textarea "x"
click at [38, 49] on icon "button" at bounding box center [35, 50] width 5 height 5
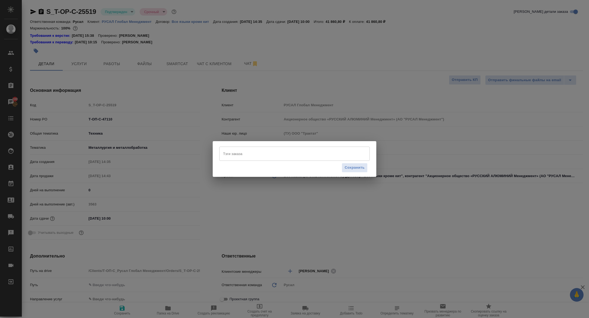
click at [246, 151] on input "Тэги заказа" at bounding box center [289, 153] width 135 height 9
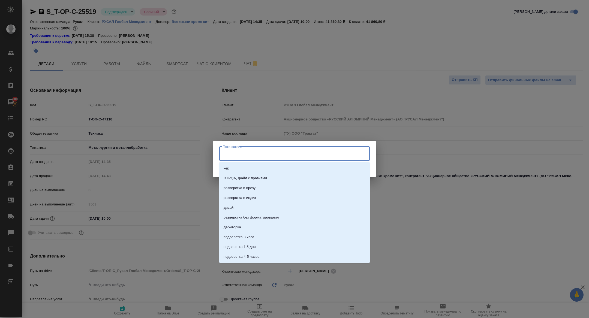
paste input "S_T-OP-C-25496 Дата завершения: 16.10.2025, 10:00 Редактура греч-англ 800 слово…"
type input "S_T-OP-C-25496 Дата завершения: 16.10.2025, 10:00 Редактура греч-англ 800 слово…"
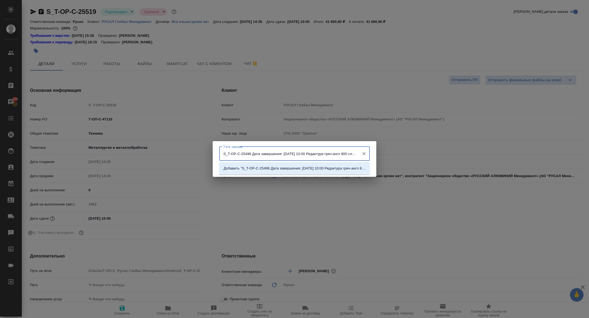
scroll to position [0, 108]
click at [276, 154] on input "S_T-OP-C-25496 Дата завершения: 16.10.2025, 10:00 Редактура греч-англ 800 слово…" at bounding box center [289, 153] width 135 height 9
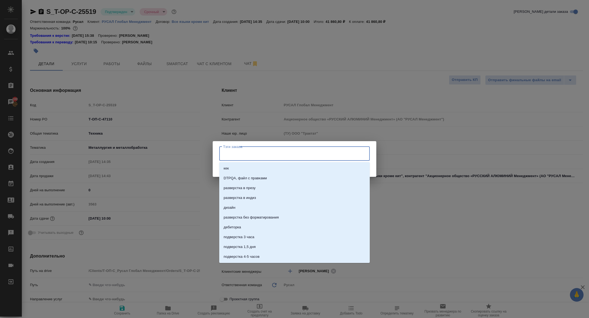
scroll to position [0, 0]
click at [270, 94] on div "Тэги заказа Тэги заказа Сохранить" at bounding box center [294, 159] width 589 height 318
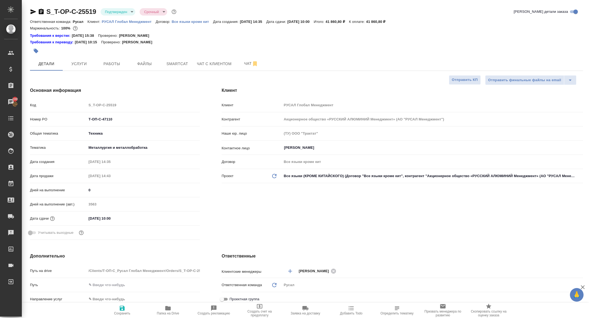
type textarea "x"
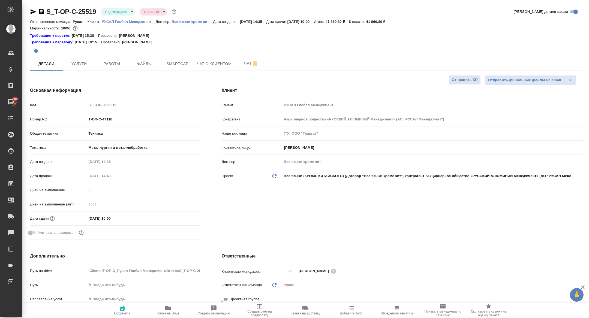
type textarea "x"
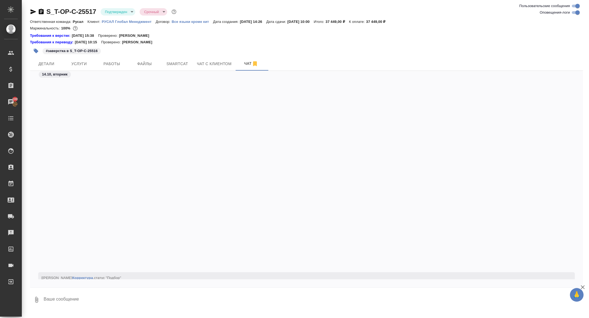
scroll to position [205, 0]
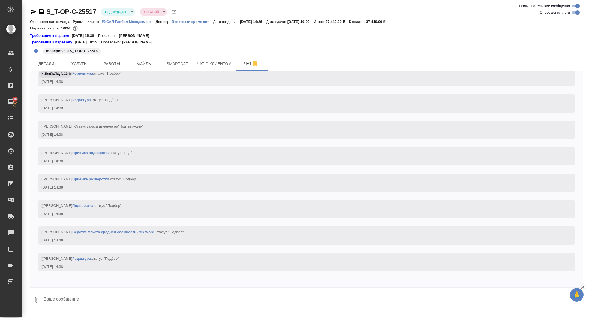
click at [79, 51] on p "#заверстка в S_T-OP-C-25516" at bounding box center [72, 50] width 52 height 5
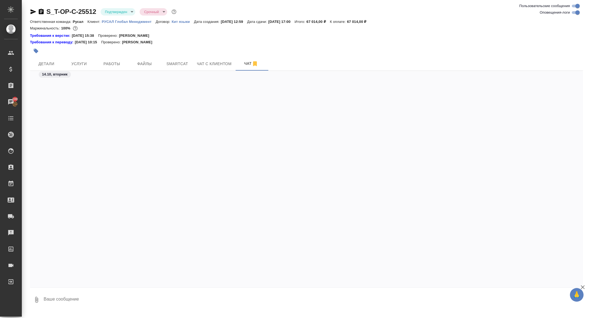
scroll to position [1208, 0]
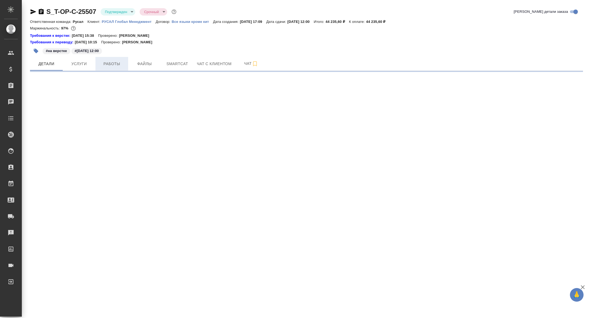
click at [115, 64] on span "Работы" at bounding box center [112, 64] width 26 height 7
select select "RU"
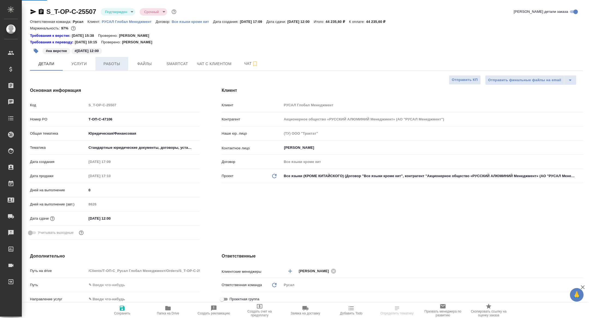
type textarea "x"
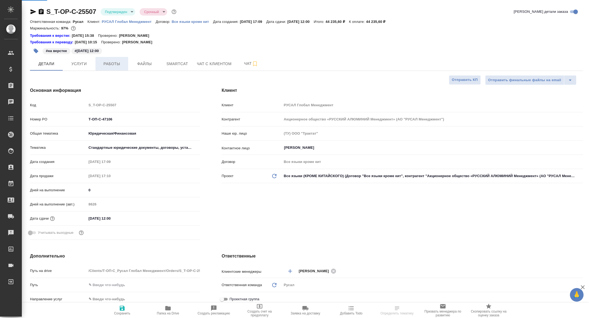
type textarea "x"
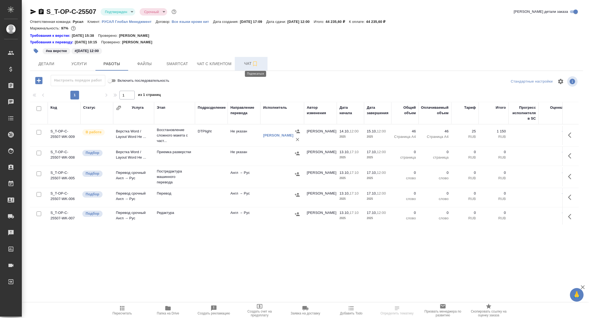
click at [252, 62] on span "Чат" at bounding box center [251, 63] width 26 height 7
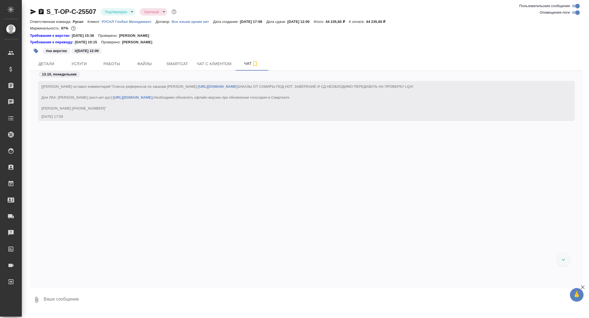
scroll to position [1982, 0]
